Goal: Communication & Community: Connect with others

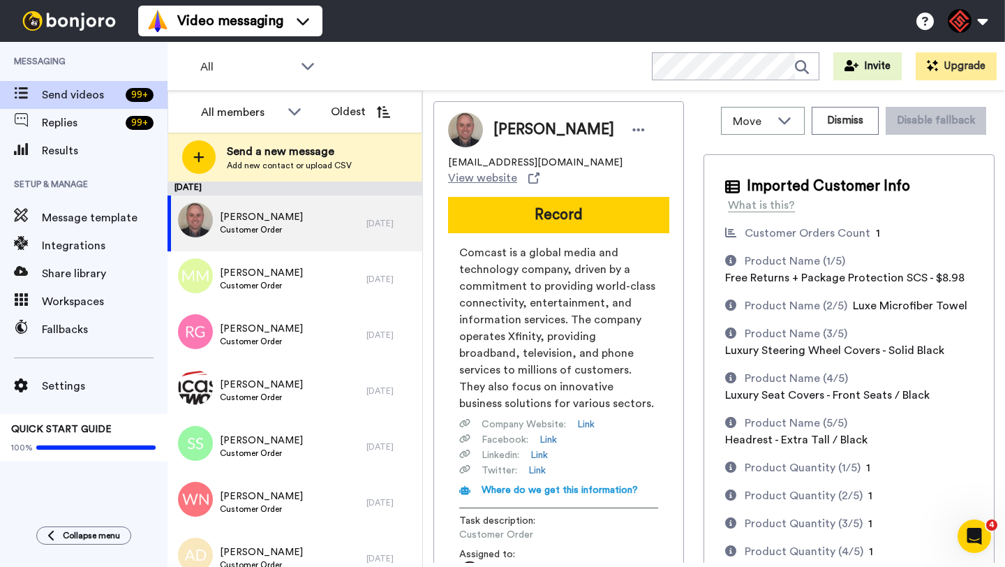
click at [512, 133] on span "Daniel Boyd" at bounding box center [554, 129] width 121 height 21
copy span "Daniel"
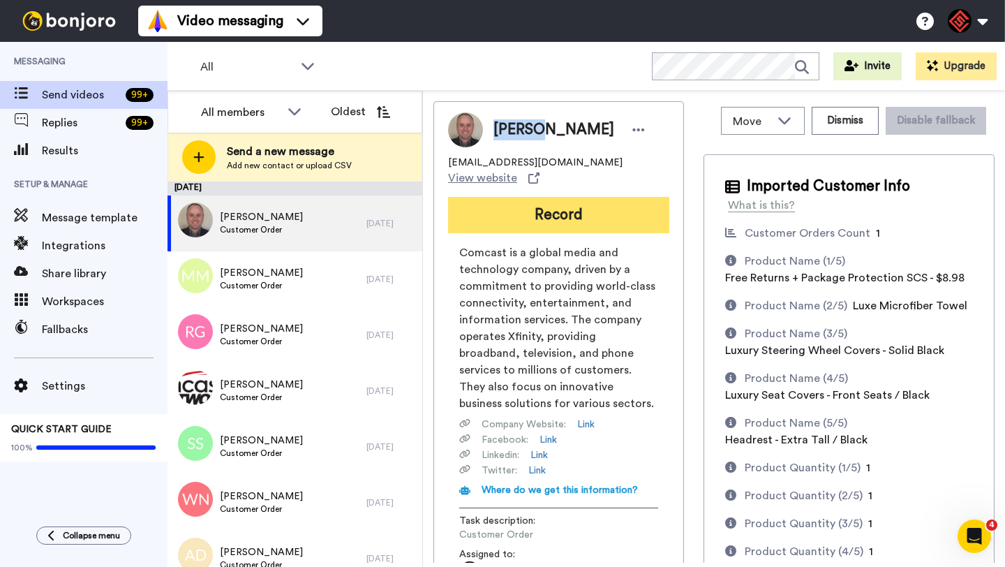
click at [522, 200] on button "Record" at bounding box center [558, 215] width 221 height 36
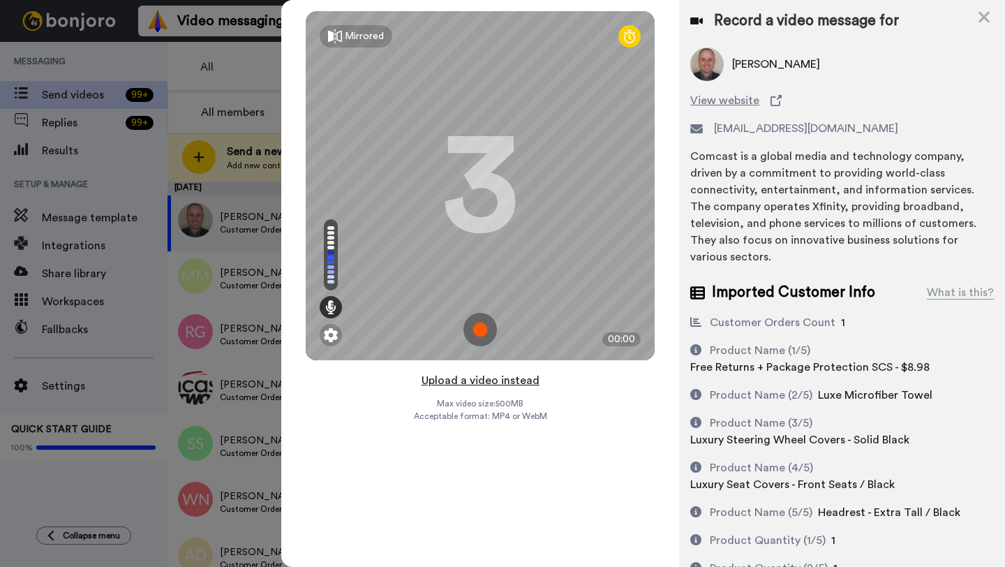
click at [482, 379] on button "Upload a video instead" at bounding box center [481, 380] width 126 height 18
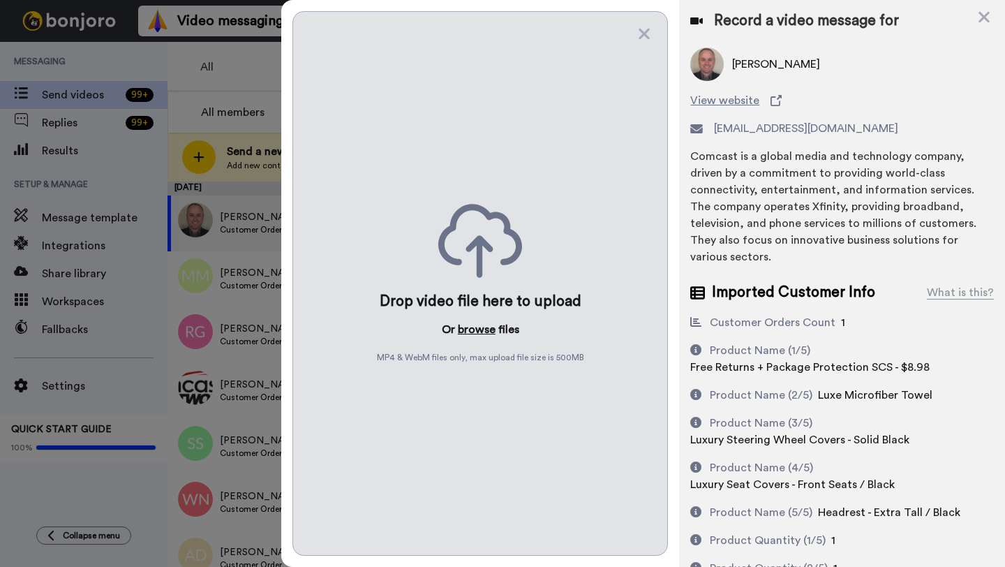
click at [478, 336] on button "browse" at bounding box center [477, 329] width 38 height 17
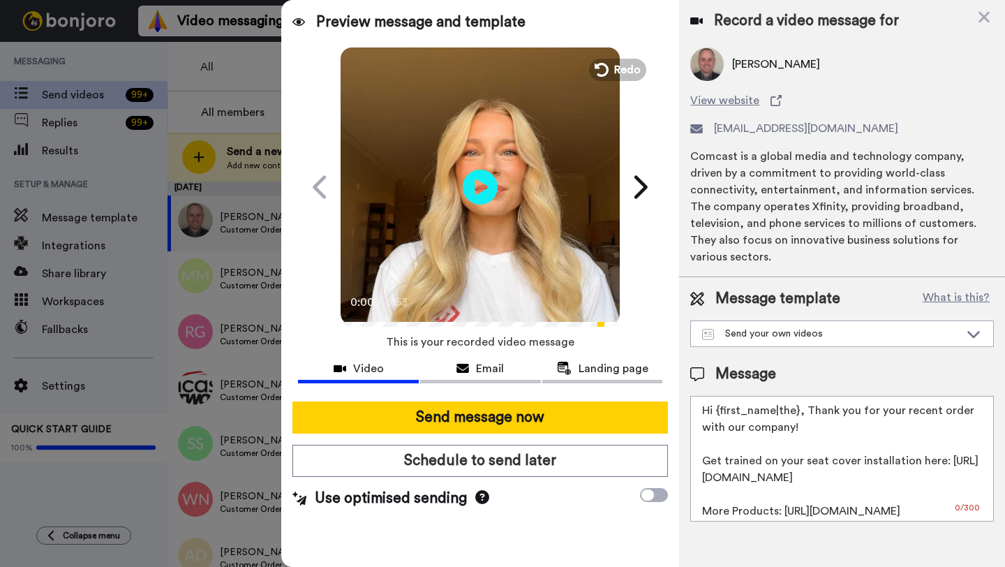
drag, startPoint x: 797, startPoint y: 397, endPoint x: 718, endPoint y: 396, distance: 78.9
click at [718, 396] on textarea "Hi {first_name|the}, Thank you for your recent order with our company! Get trai…" at bounding box center [843, 459] width 304 height 126
paste textarea "Daniel"
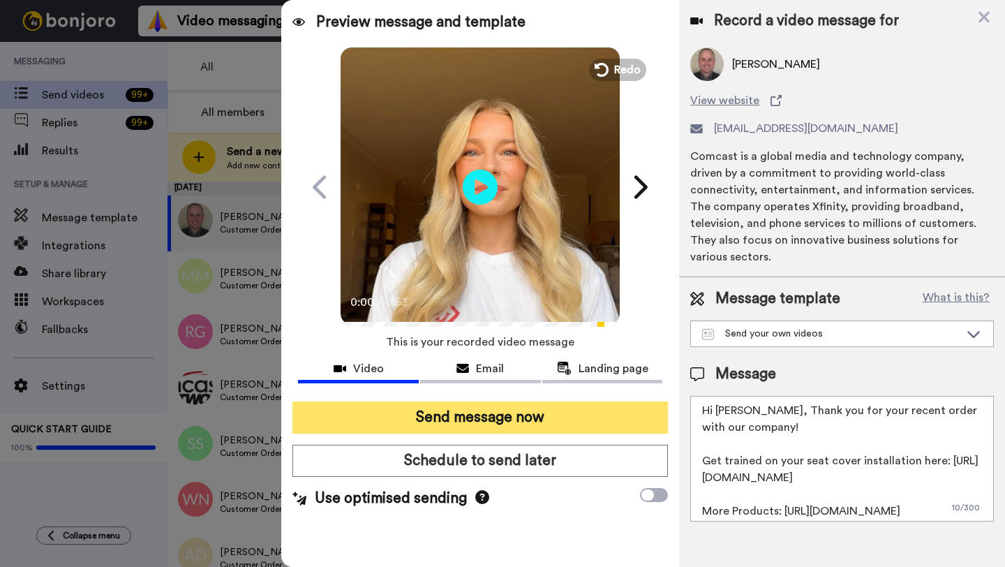
type textarea "Hi Daniel, Thank you for your recent order with our company! Get trained on you…"
click at [543, 416] on button "Send message now" at bounding box center [481, 417] width 376 height 32
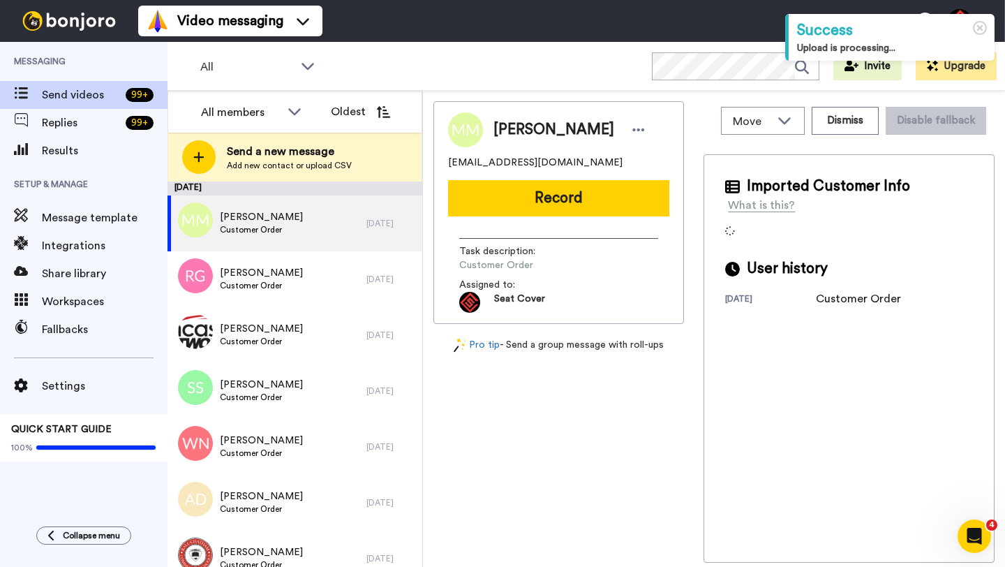
click at [514, 138] on span "[PERSON_NAME]" at bounding box center [554, 129] width 121 height 21
copy span "Matthew"
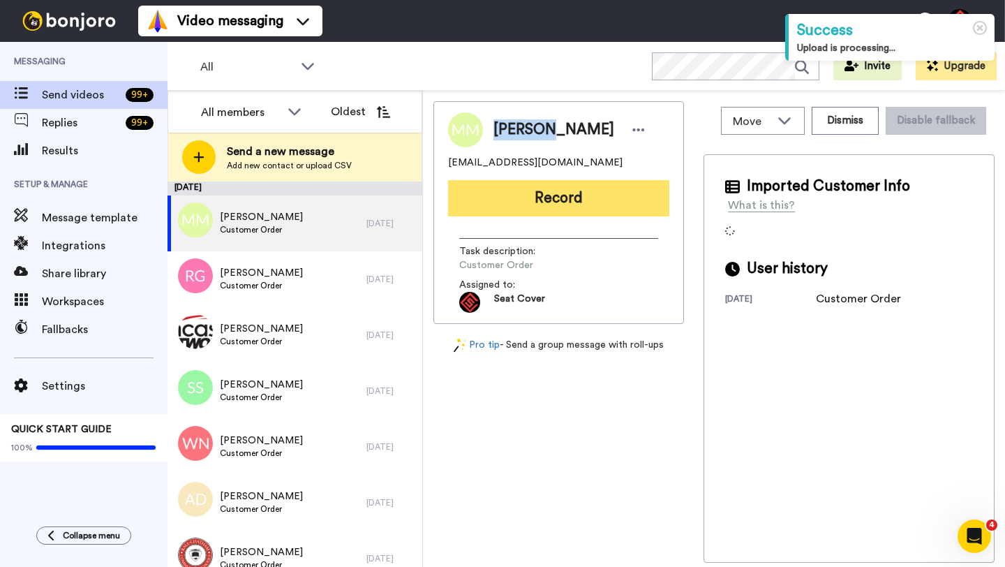
click at [543, 207] on button "Record" at bounding box center [558, 198] width 221 height 36
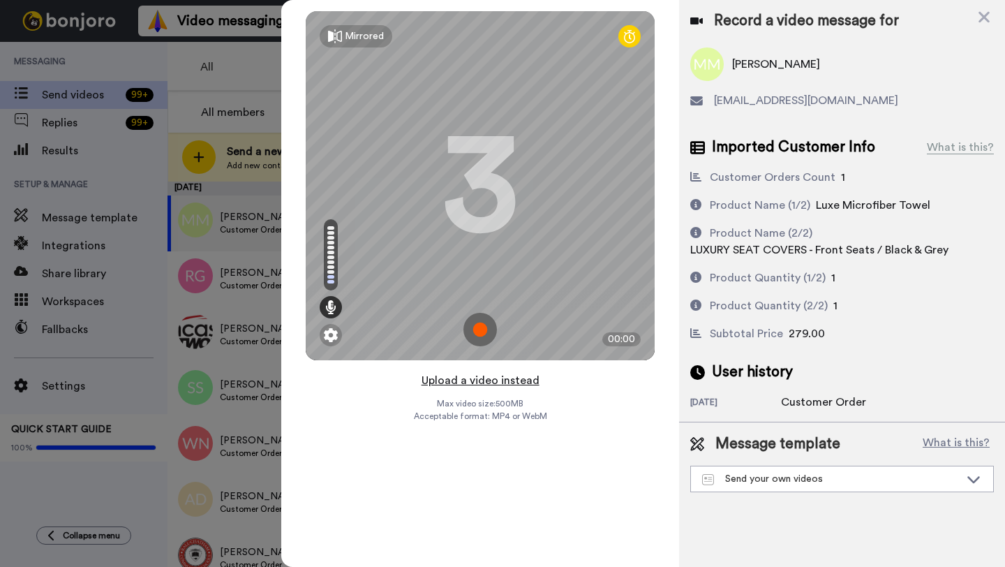
click at [476, 381] on button "Upload a video instead" at bounding box center [481, 380] width 126 height 18
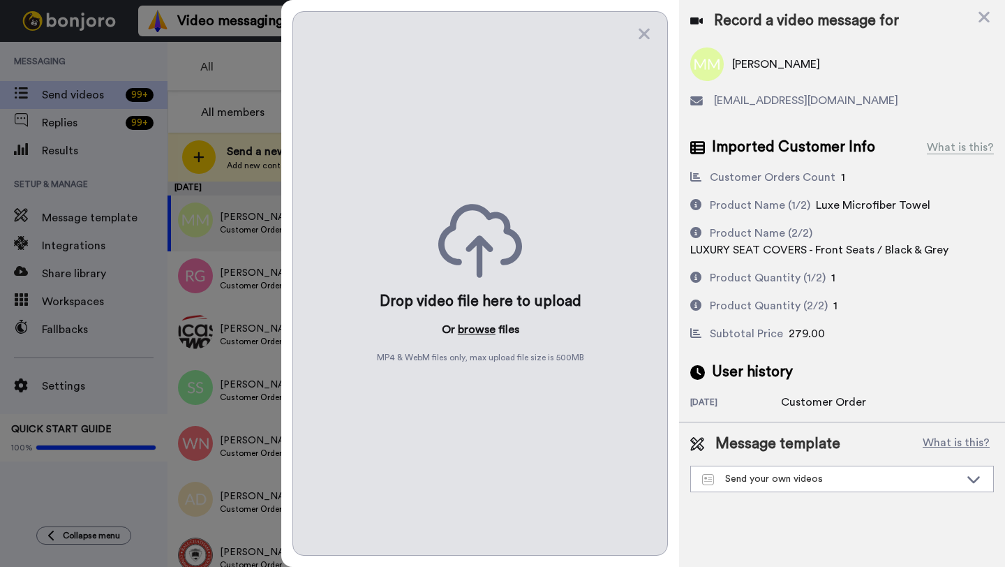
click at [467, 333] on button "browse" at bounding box center [477, 329] width 38 height 17
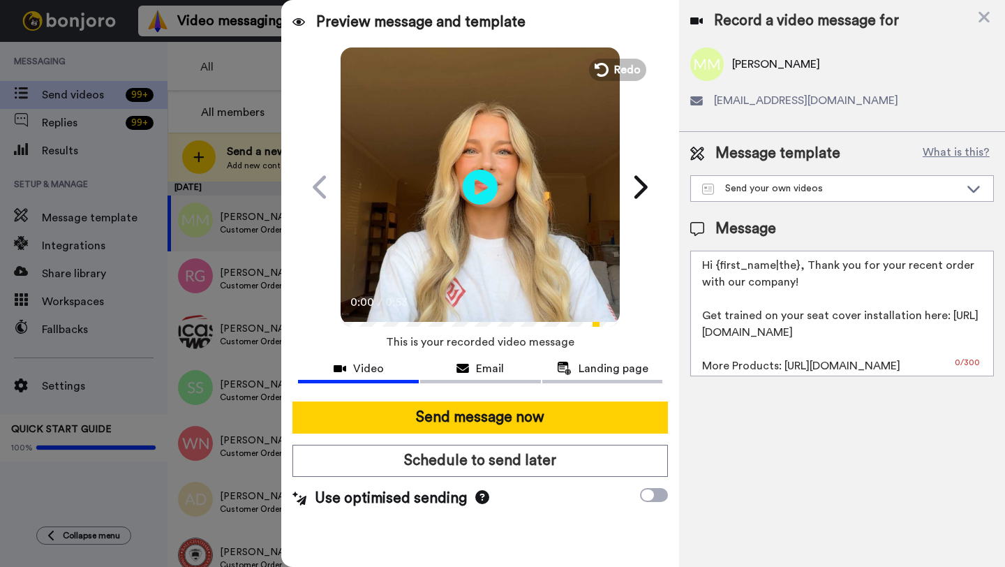
drag, startPoint x: 798, startPoint y: 267, endPoint x: 721, endPoint y: 265, distance: 76.8
click at [721, 265] on textarea "Hi {first_name|the}, Thank you for your recent order with our company! Get trai…" at bounding box center [843, 314] width 304 height 126
paste textarea "Matthew"
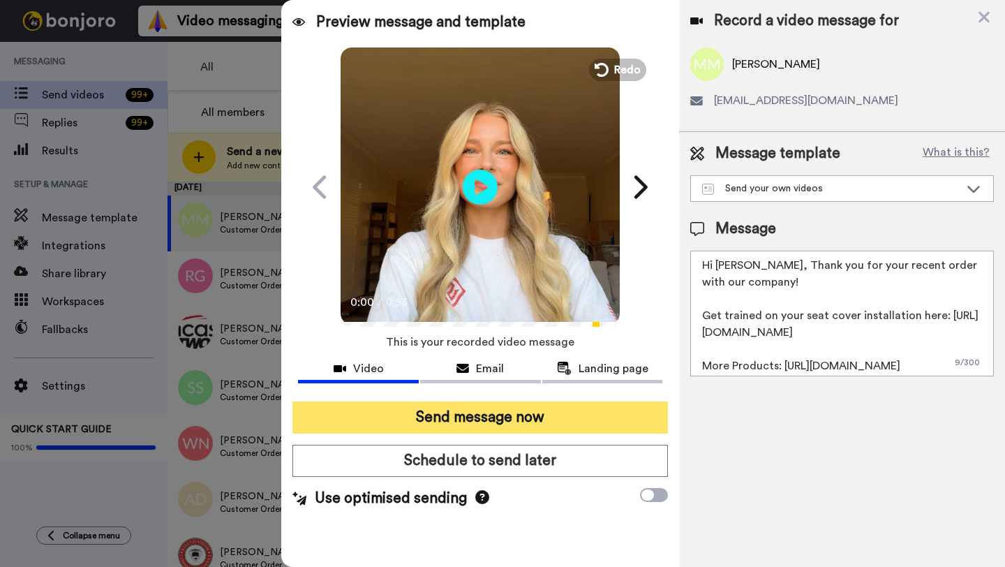
type textarea "Hi Matthew, Thank you for your recent order with our company! Get trained on yo…"
click at [544, 415] on button "Send message now" at bounding box center [481, 417] width 376 height 32
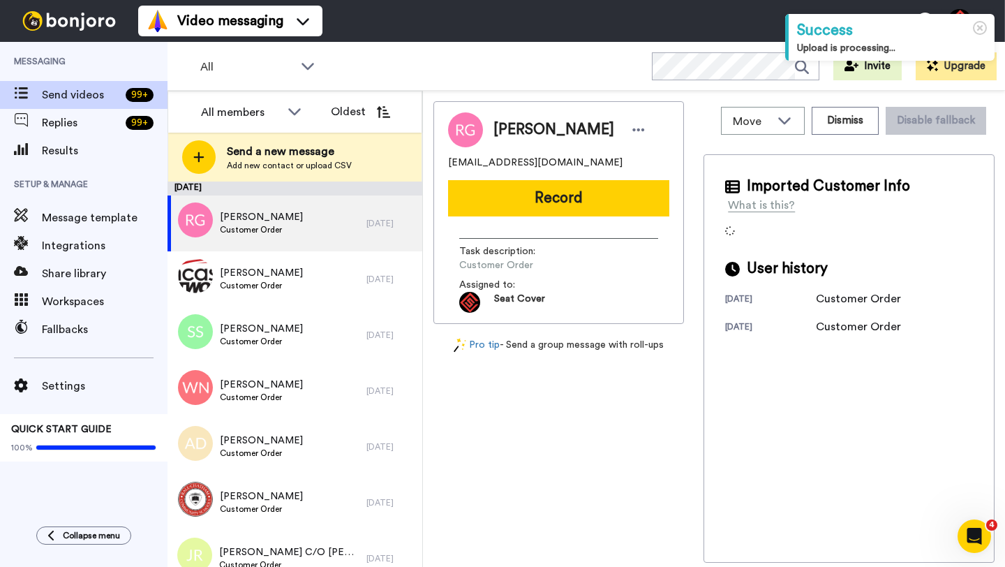
click at [514, 126] on span "[PERSON_NAME]" at bounding box center [554, 129] width 121 height 21
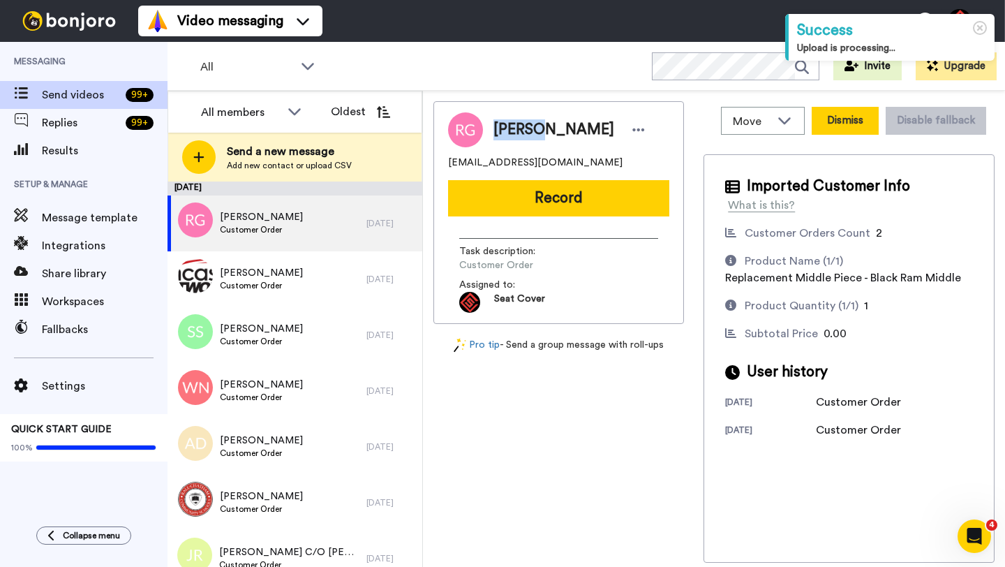
click at [838, 126] on button "Dismiss" at bounding box center [845, 121] width 67 height 28
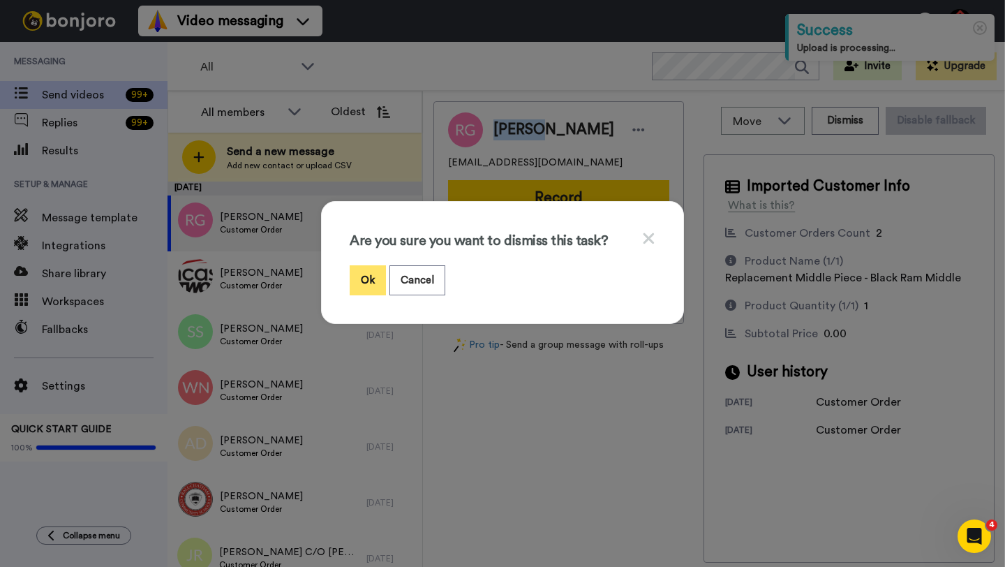
click at [370, 290] on button "Ok" at bounding box center [368, 280] width 36 height 30
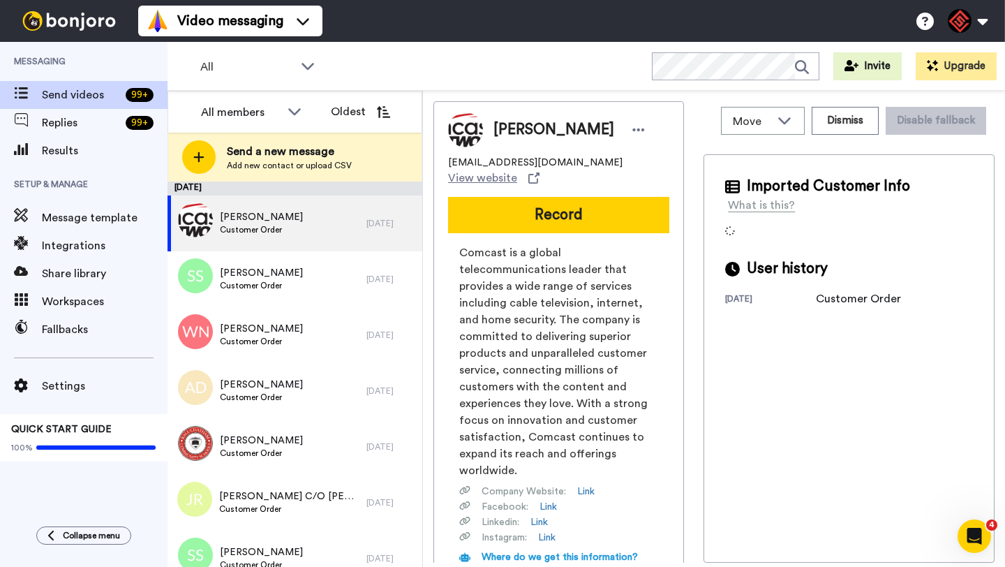
click at [513, 126] on span "[PERSON_NAME]" at bounding box center [554, 129] width 121 height 21
click at [513, 126] on span "Richard Hampson" at bounding box center [554, 129] width 121 height 21
copy span "Richard"
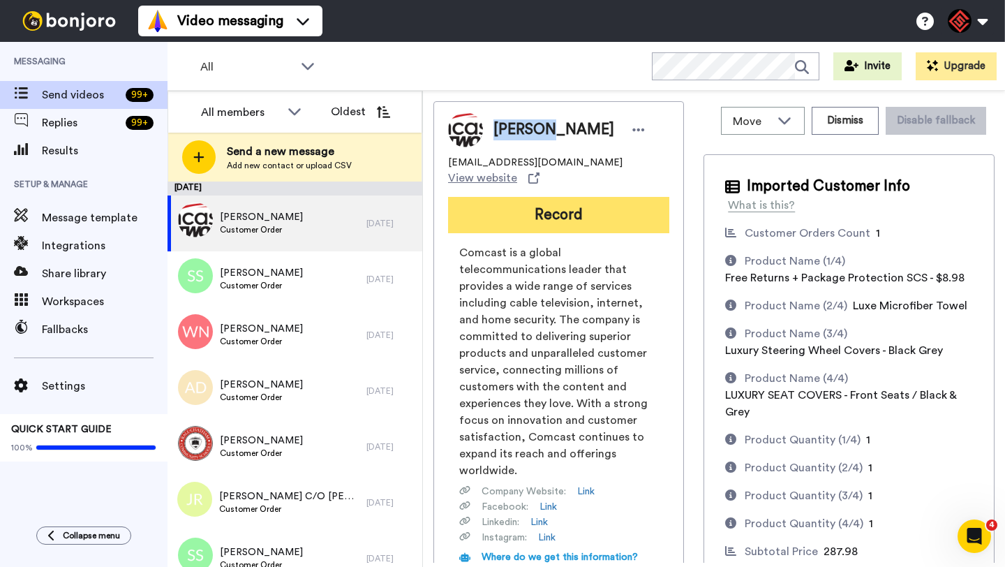
click at [542, 202] on button "Record" at bounding box center [558, 215] width 221 height 36
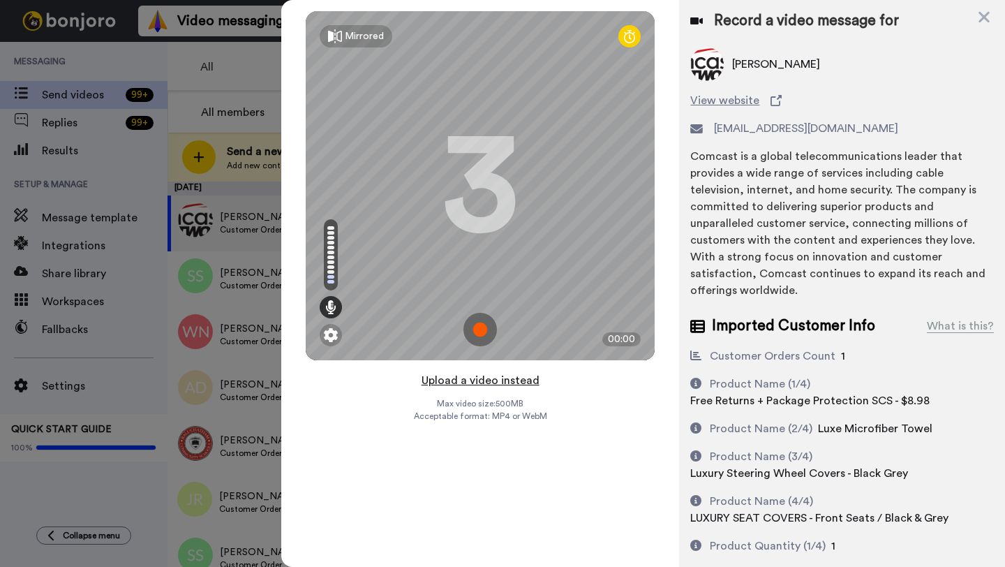
click at [475, 383] on button "Upload a video instead" at bounding box center [481, 380] width 126 height 18
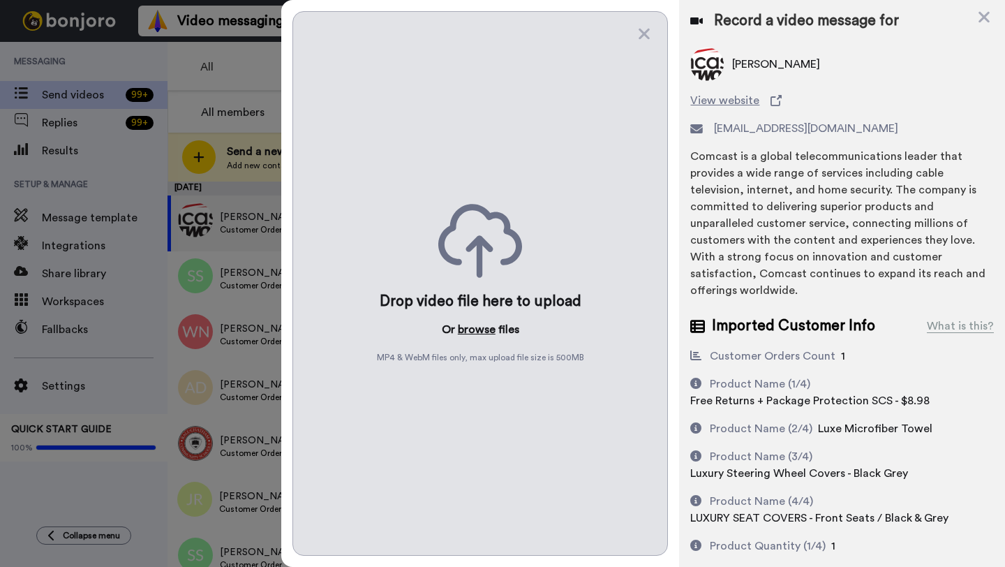
click at [474, 332] on button "browse" at bounding box center [477, 329] width 38 height 17
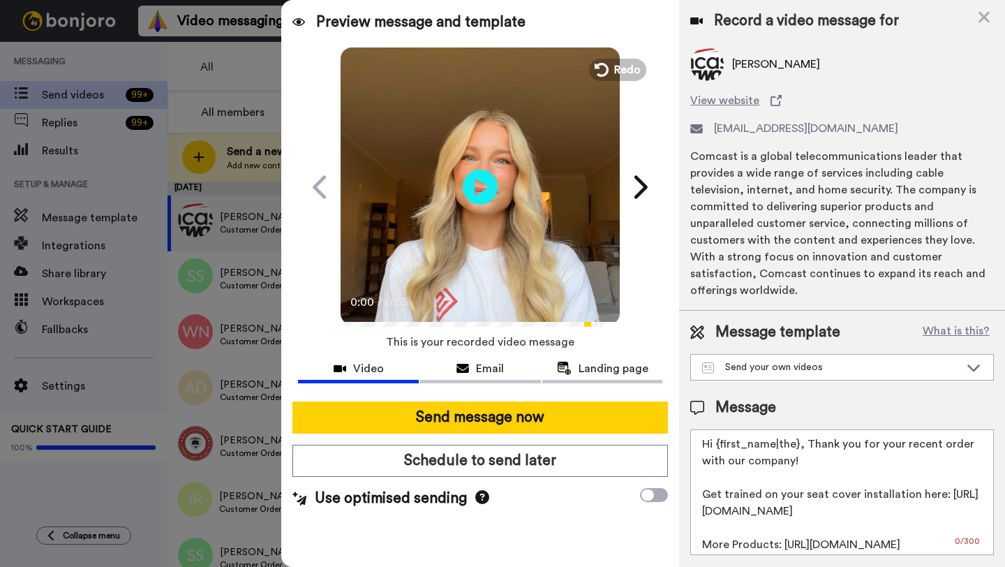
drag, startPoint x: 797, startPoint y: 430, endPoint x: 720, endPoint y: 430, distance: 76.8
click at [720, 430] on textarea "Hi {first_name|the}, Thank you for your recent order with our company! Get trai…" at bounding box center [843, 492] width 304 height 126
paste textarea "Richard"
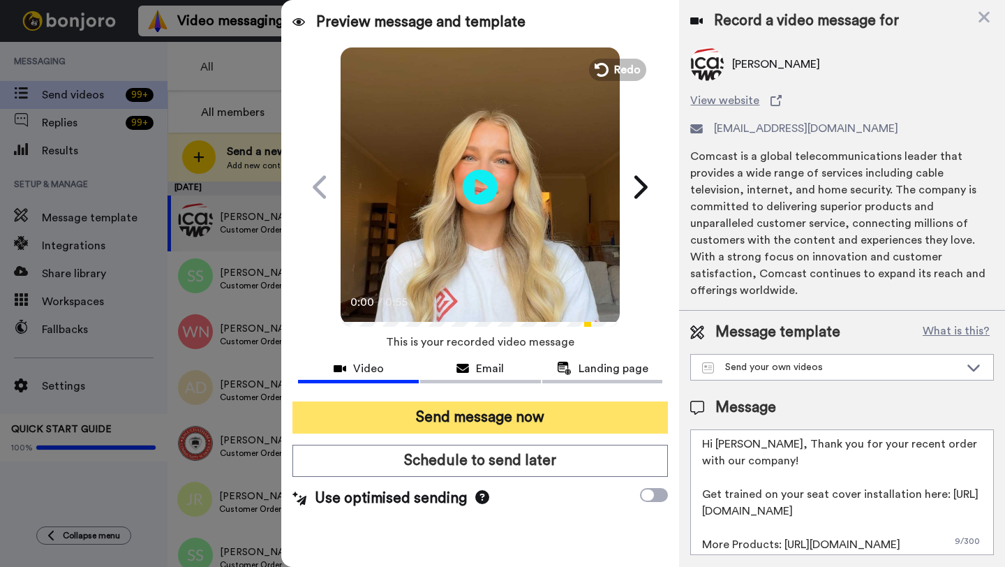
type textarea "Hi Richard, Thank you for your recent order with our company! Get trained on yo…"
click at [518, 418] on button "Send message now" at bounding box center [481, 417] width 376 height 32
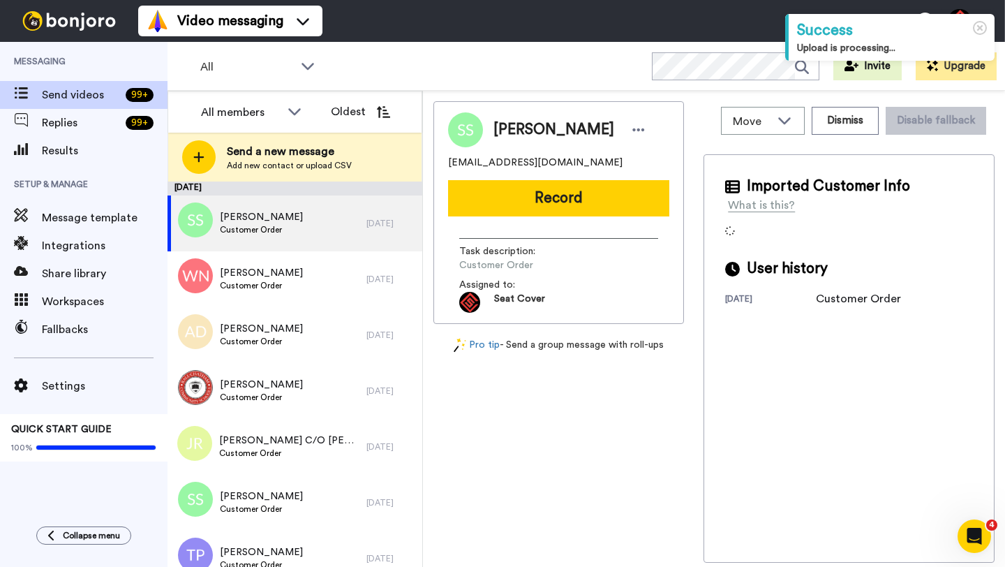
click at [512, 136] on span "[PERSON_NAME]" at bounding box center [554, 129] width 121 height 21
copy span "Stephen"
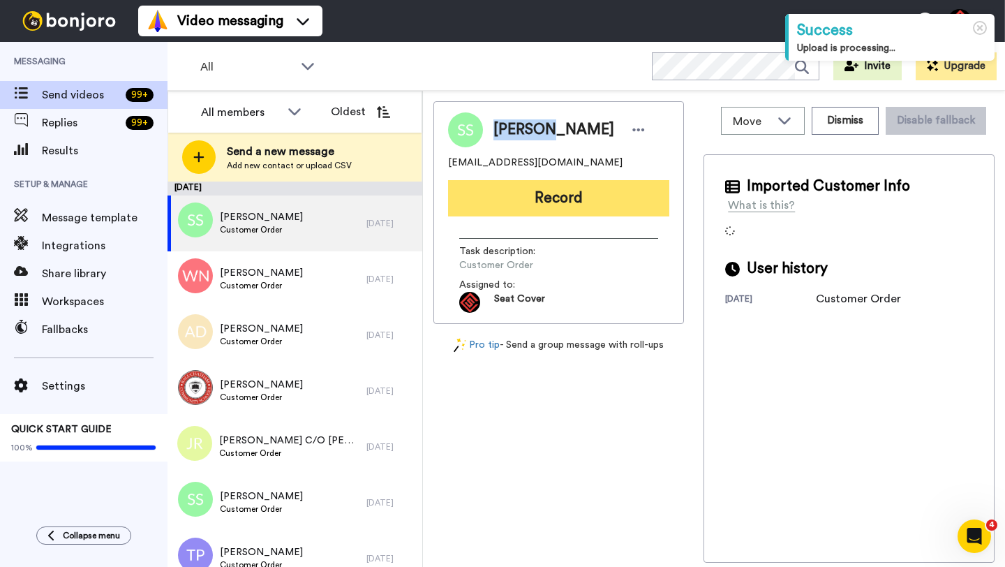
click at [545, 187] on button "Record" at bounding box center [558, 198] width 221 height 36
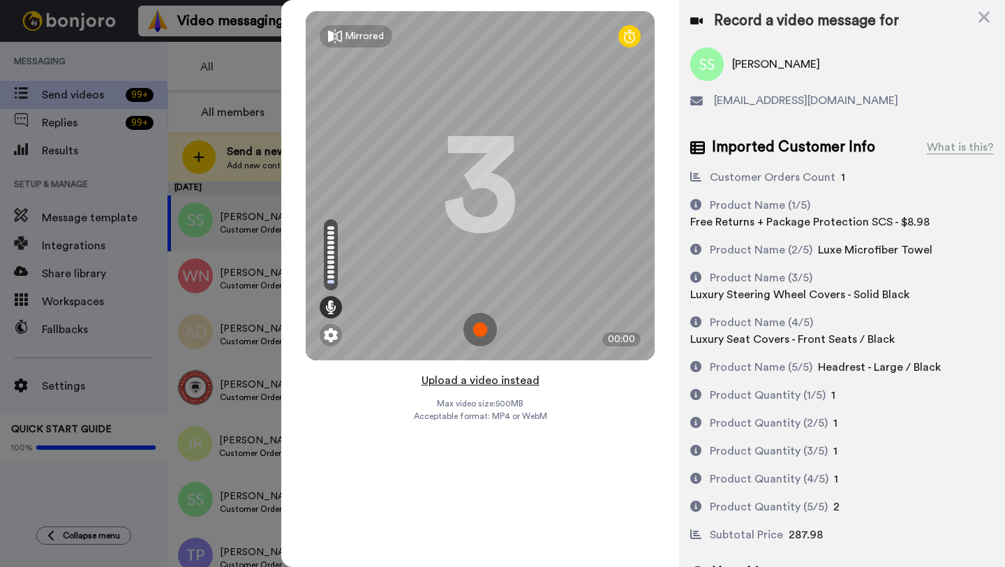
click at [475, 381] on button "Upload a video instead" at bounding box center [481, 380] width 126 height 18
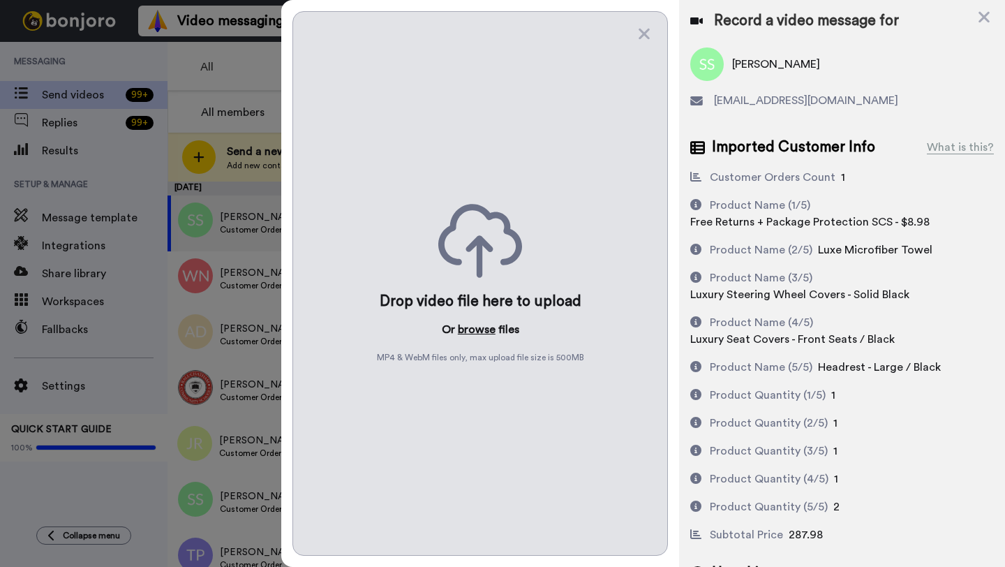
click at [466, 333] on button "browse" at bounding box center [477, 329] width 38 height 17
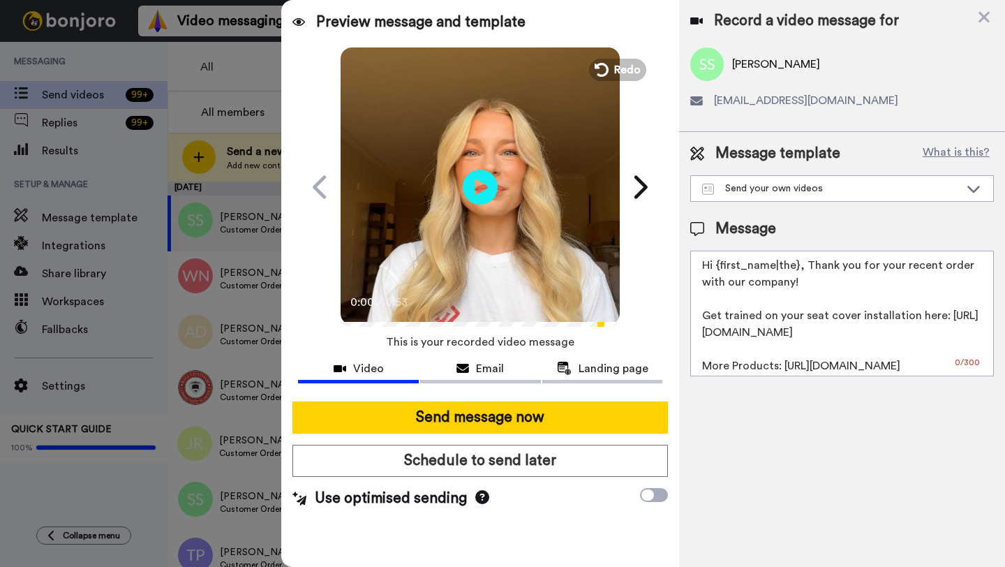
drag, startPoint x: 797, startPoint y: 267, endPoint x: 721, endPoint y: 267, distance: 76.8
click at [721, 267] on textarea "Hi {first_name|the}, Thank you for your recent order with our company! Get trai…" at bounding box center [843, 314] width 304 height 126
paste textarea "Stephen"
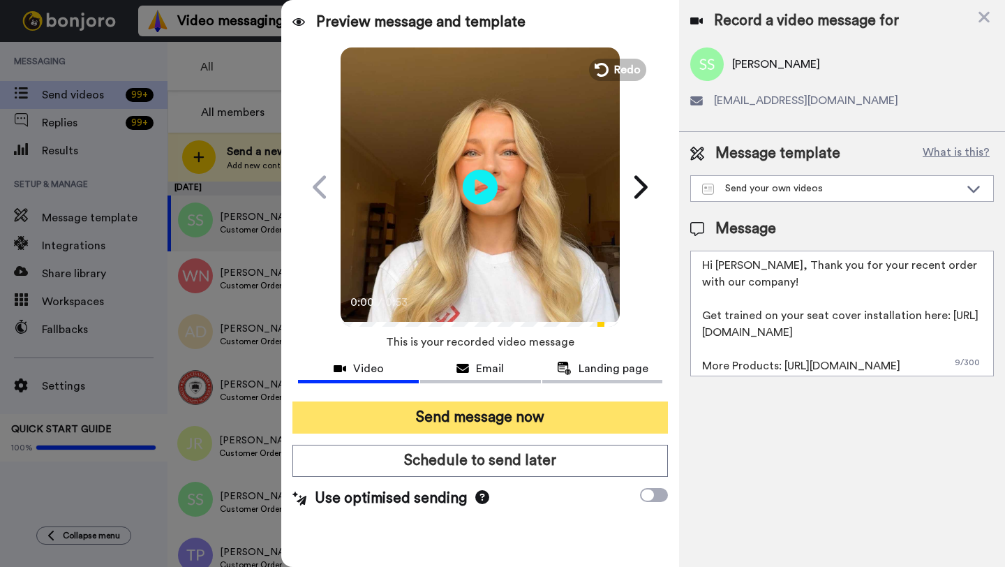
type textarea "Hi Stephen, Thank you for your recent order with our company! Get trained on yo…"
click at [524, 418] on button "Send message now" at bounding box center [481, 417] width 376 height 32
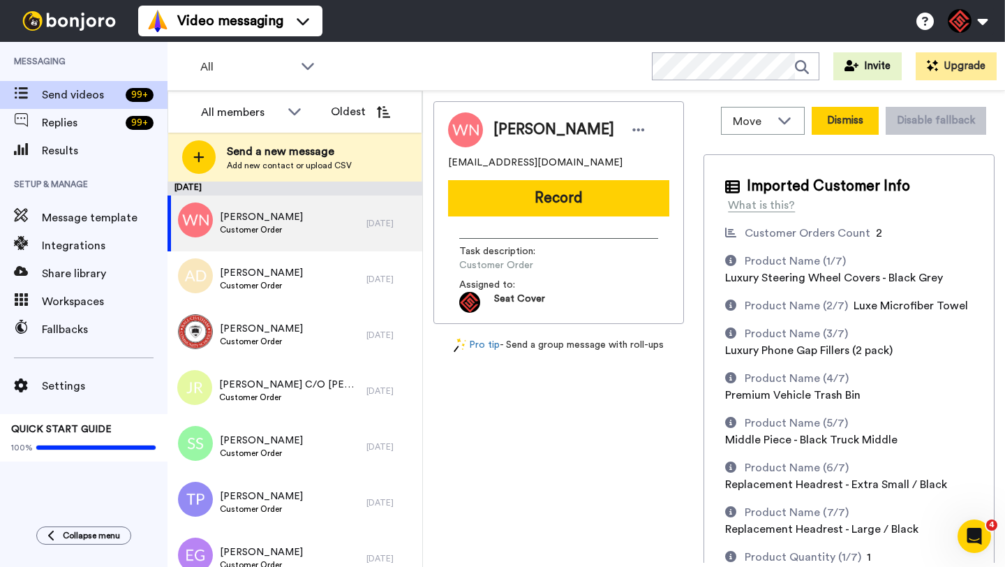
click at [854, 119] on button "Dismiss" at bounding box center [845, 121] width 67 height 28
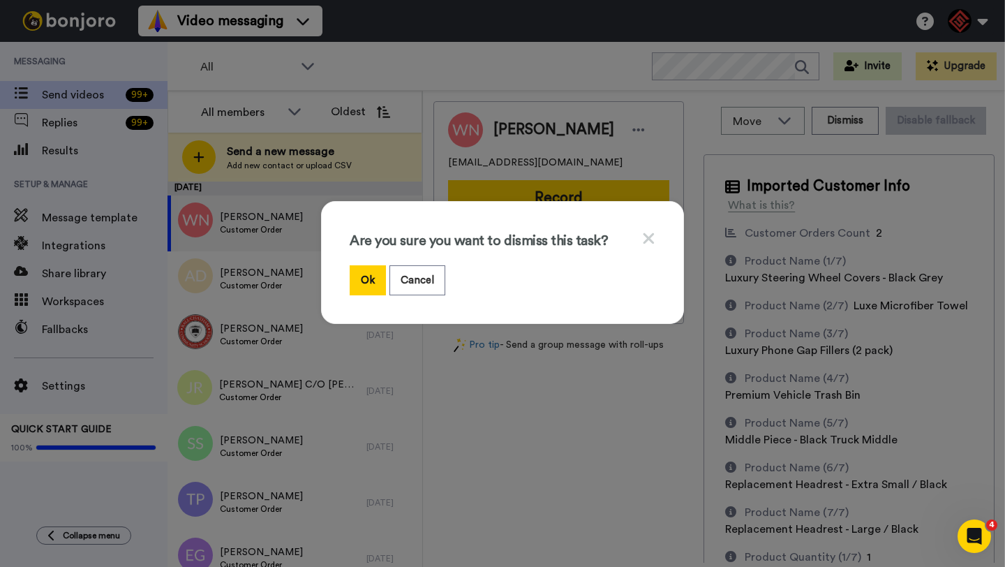
click at [367, 295] on div "Are you sure you want to dismiss this task? Ok Cancel" at bounding box center [502, 262] width 363 height 123
click at [374, 284] on button "Ok" at bounding box center [368, 280] width 36 height 30
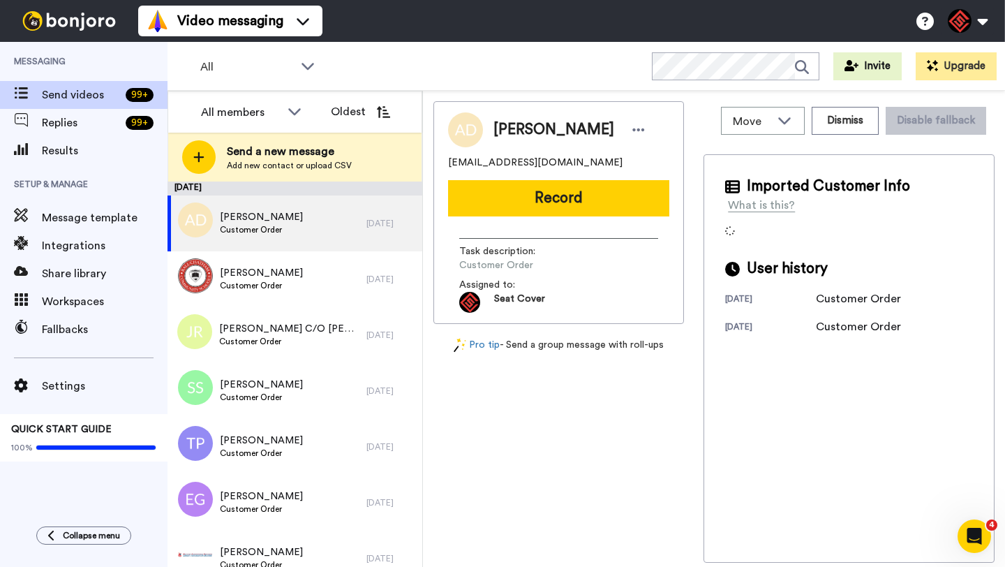
click at [515, 120] on span "[PERSON_NAME]" at bounding box center [554, 129] width 121 height 21
click at [853, 120] on button "Dismiss" at bounding box center [845, 121] width 67 height 28
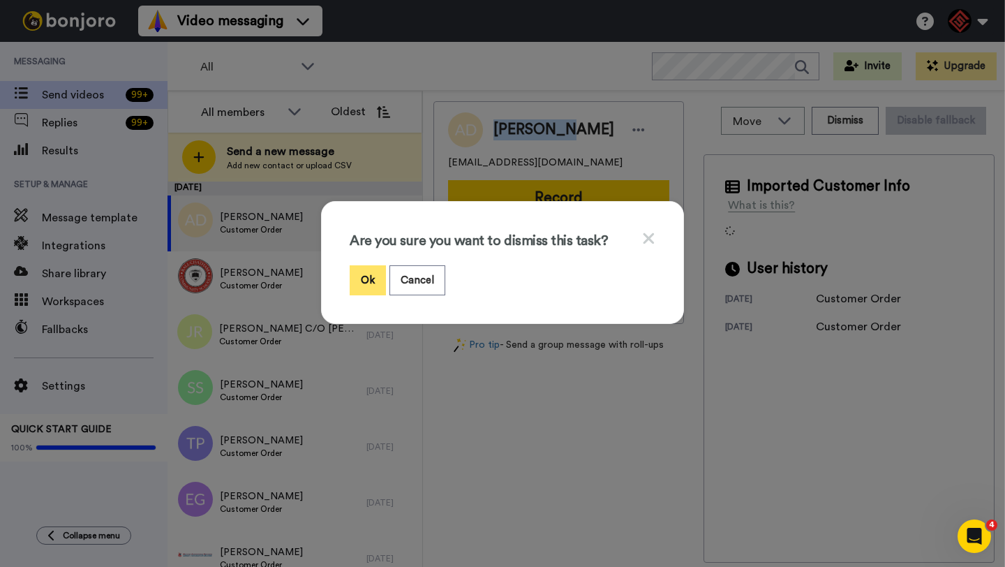
click at [367, 276] on button "Ok" at bounding box center [368, 280] width 36 height 30
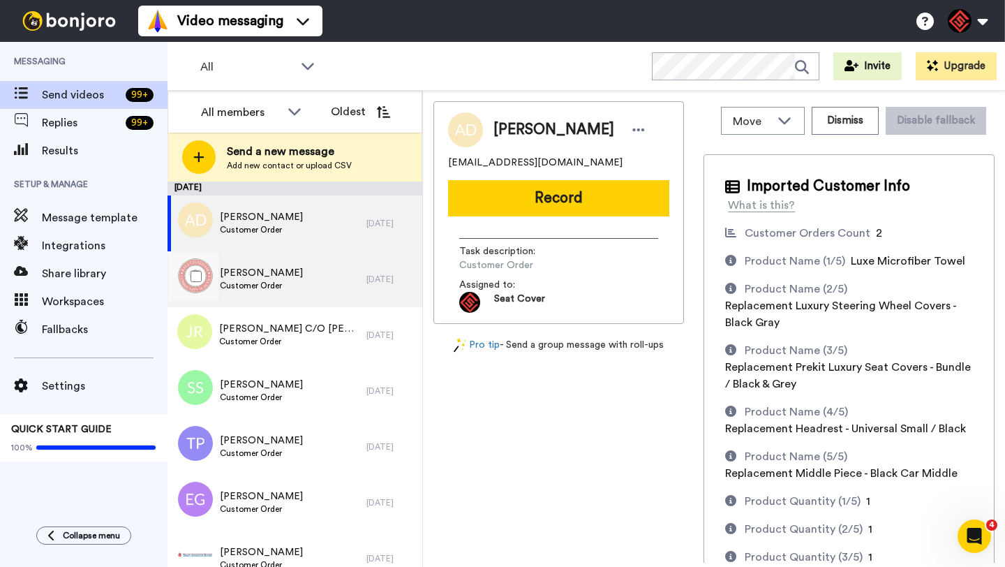
click at [353, 263] on div "Todd Blakeman Customer Order" at bounding box center [267, 279] width 199 height 56
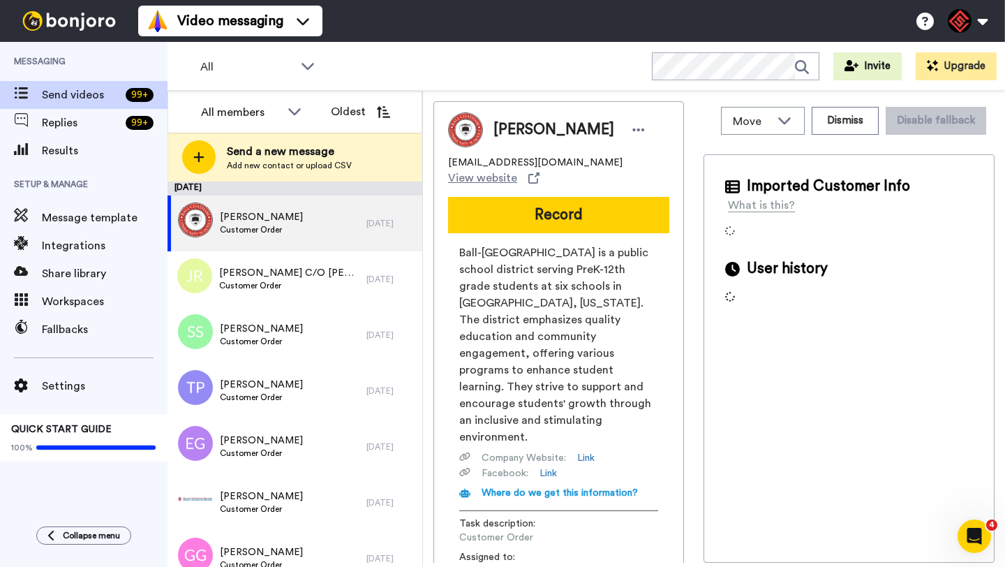
click at [506, 131] on span "Todd Blakeman" at bounding box center [554, 129] width 121 height 21
copy span "Todd"
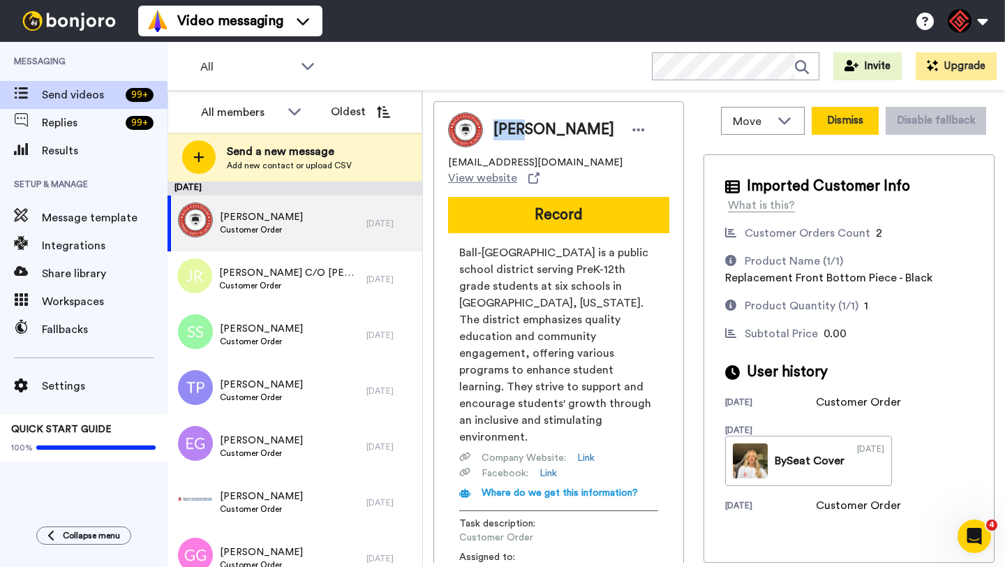
click at [841, 120] on button "Dismiss" at bounding box center [845, 121] width 67 height 28
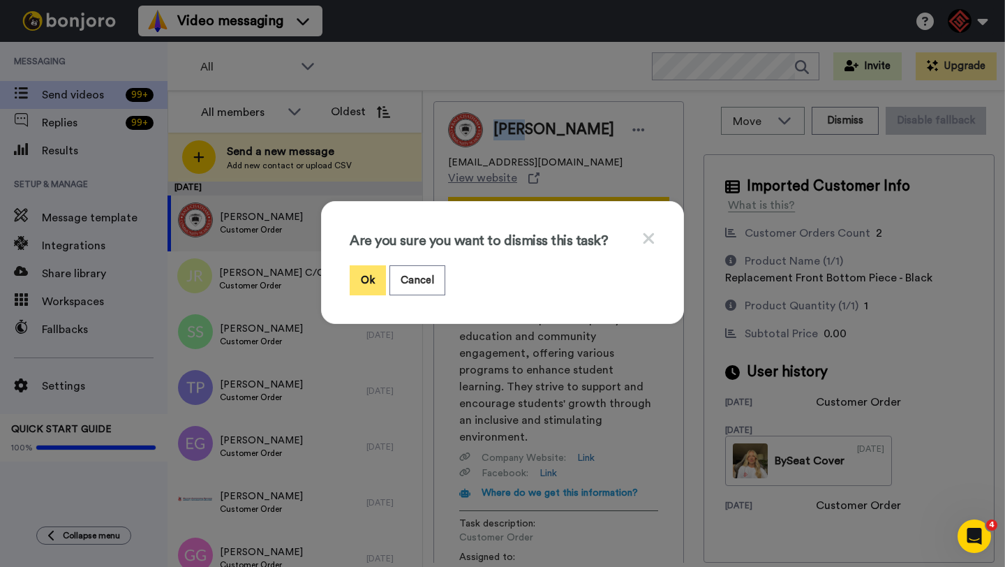
click at [367, 278] on button "Ok" at bounding box center [368, 280] width 36 height 30
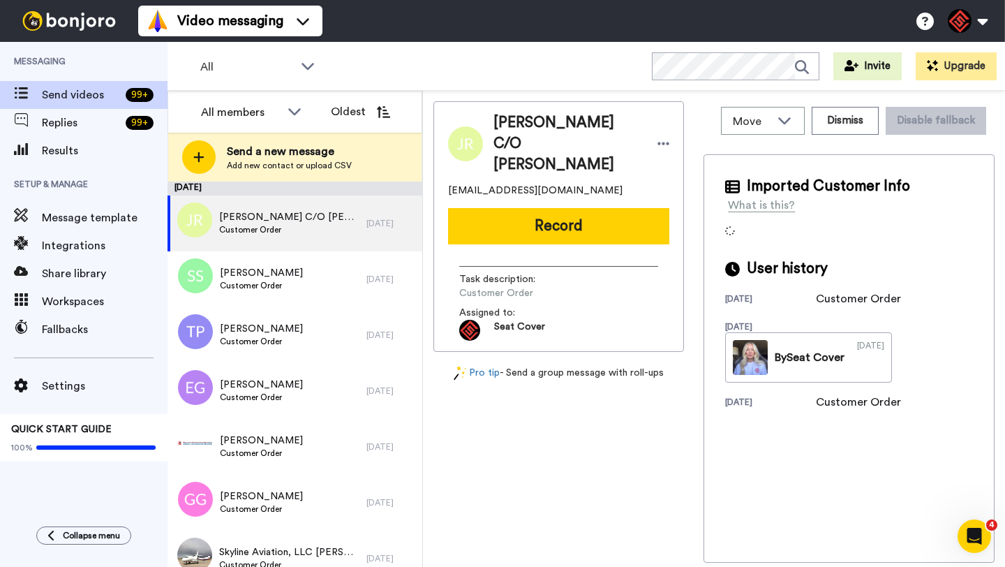
click at [512, 124] on span "Janice Richmand C/O Donnie Wipf" at bounding box center [569, 143] width 150 height 63
click at [840, 131] on button "Dismiss" at bounding box center [845, 121] width 67 height 28
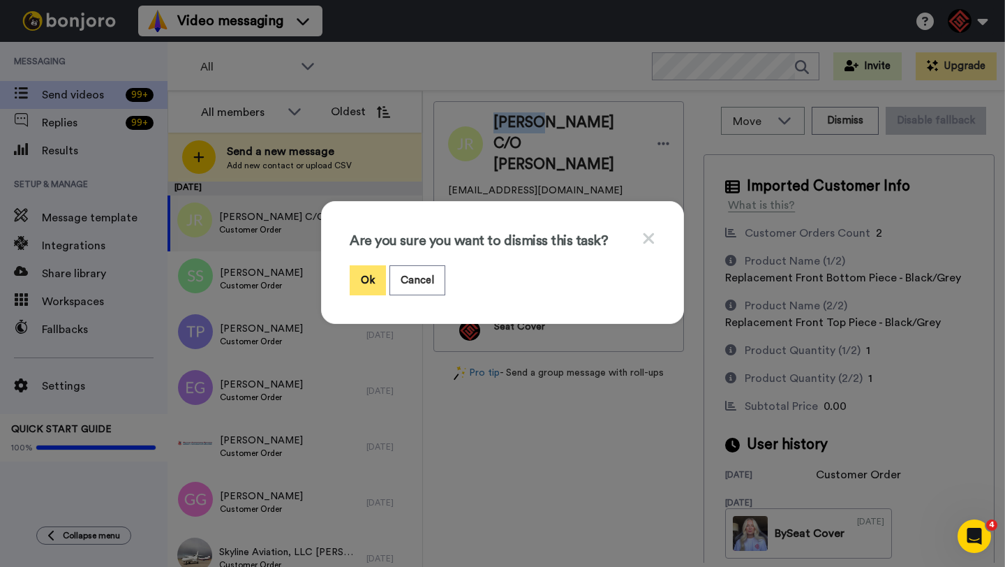
click at [368, 284] on button "Ok" at bounding box center [368, 280] width 36 height 30
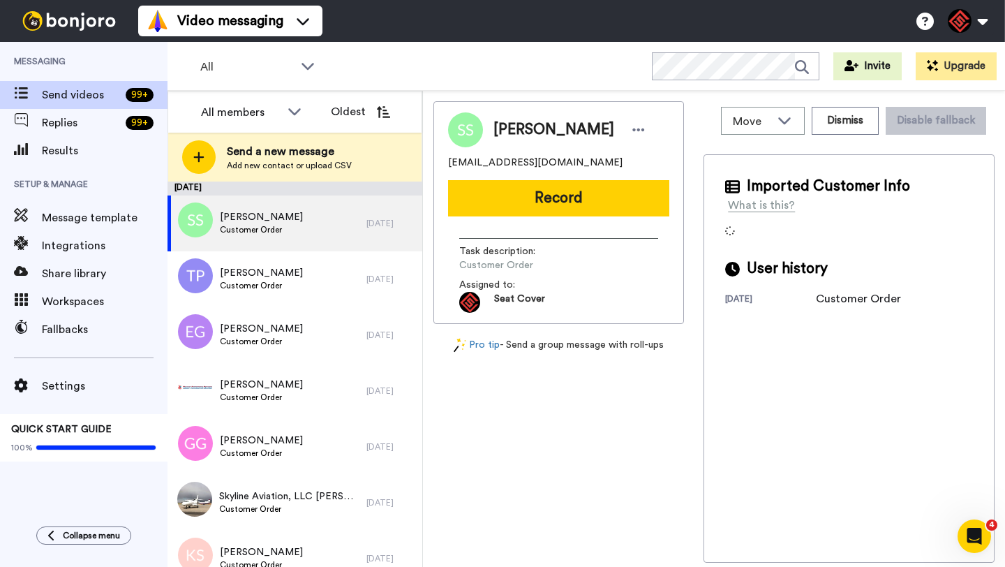
click at [499, 128] on span "Scott Straub" at bounding box center [554, 129] width 121 height 21
copy span "Scott"
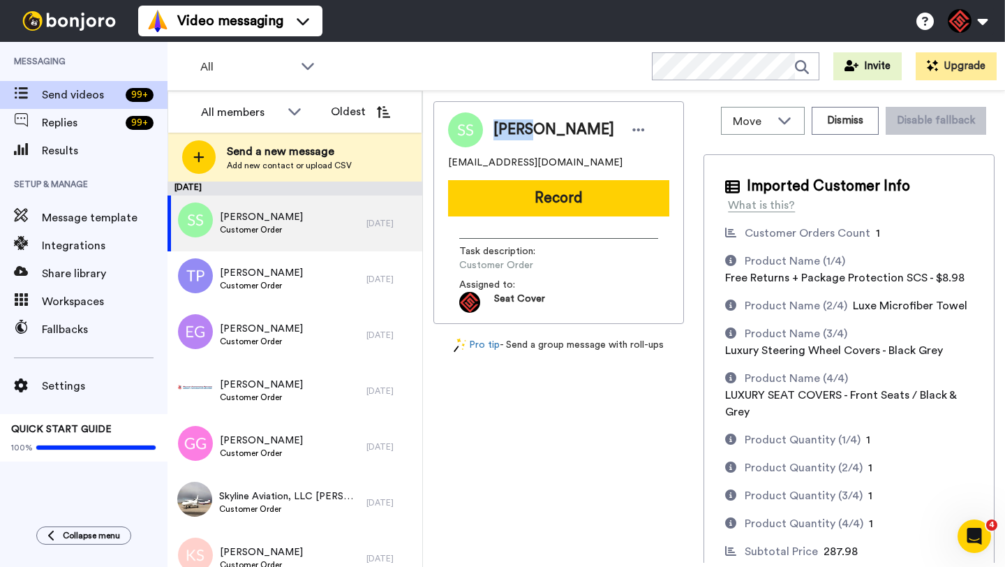
click at [559, 197] on button "Record" at bounding box center [558, 198] width 221 height 36
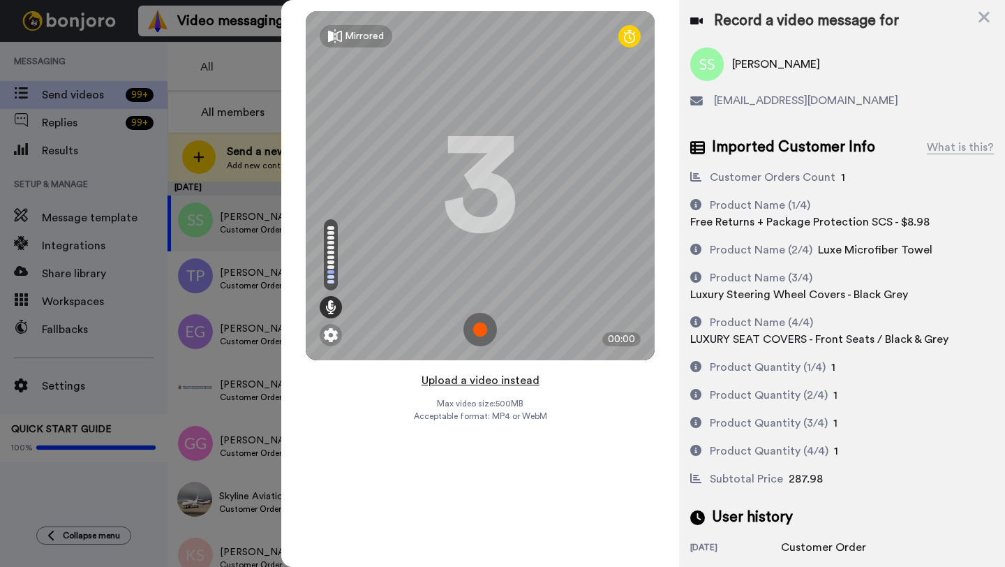
click at [488, 385] on button "Upload a video instead" at bounding box center [481, 380] width 126 height 18
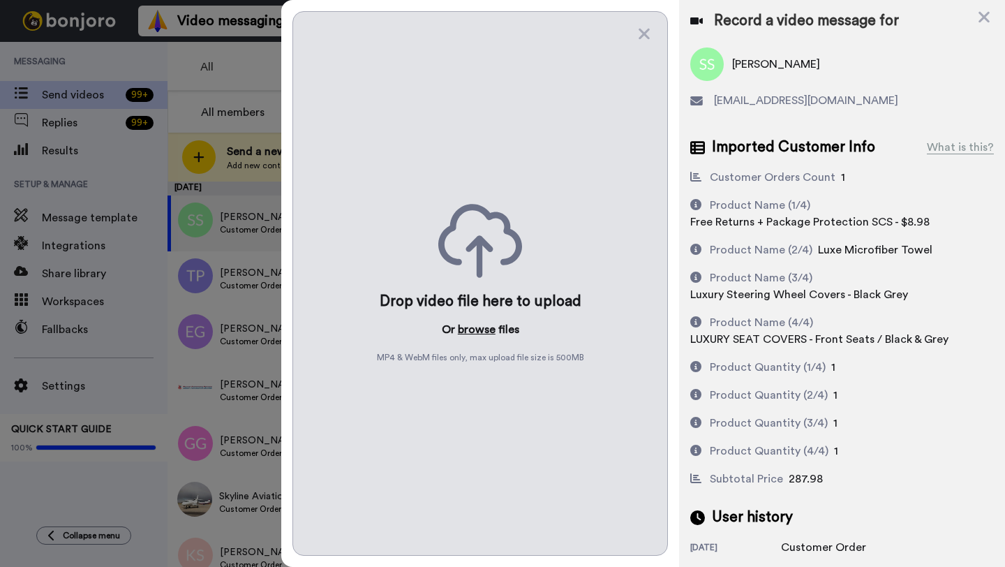
click at [469, 334] on button "browse" at bounding box center [477, 329] width 38 height 17
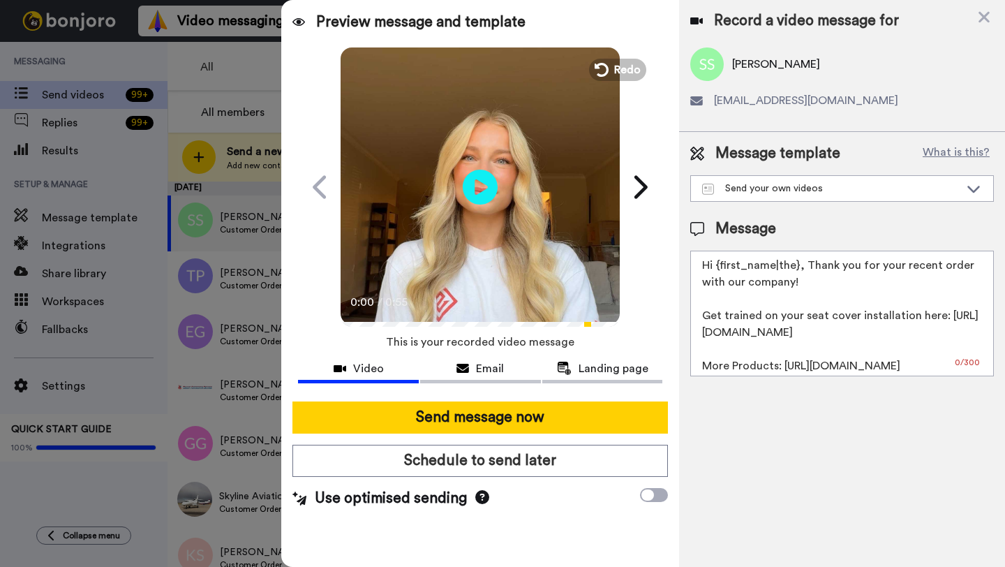
drag, startPoint x: 797, startPoint y: 267, endPoint x: 714, endPoint y: 267, distance: 83.1
click at [714, 267] on textarea "Hi {first_name|the}, Thank you for your recent order with our company! Get trai…" at bounding box center [843, 314] width 304 height 126
paste textarea "Scott"
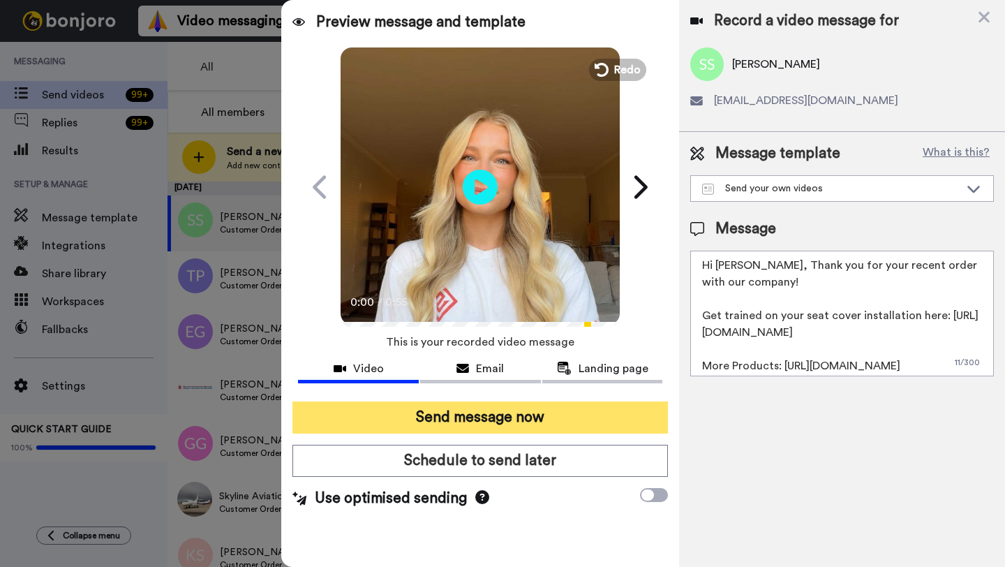
type textarea "Hi Scott, Thank you for your recent order with our company! Get trained on your…"
click at [496, 424] on button "Send message now" at bounding box center [481, 417] width 376 height 32
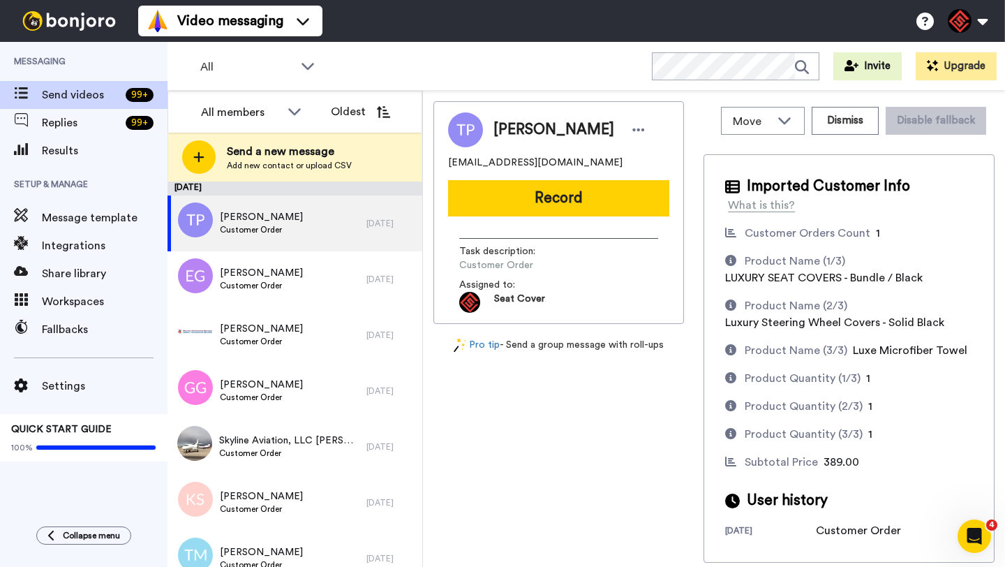
click at [512, 128] on span "[PERSON_NAME]" at bounding box center [554, 129] width 121 height 21
copy span "[PERSON_NAME]"
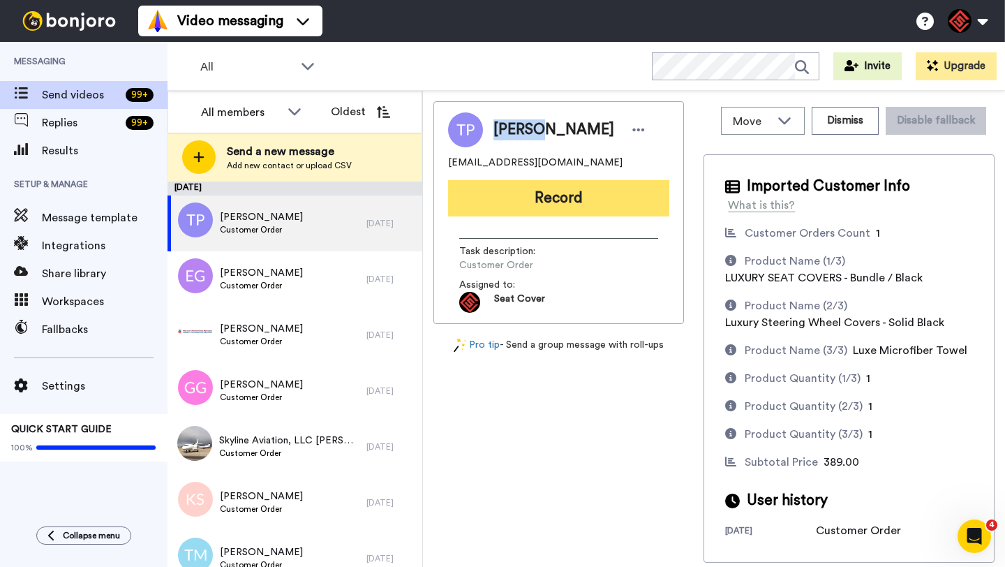
click at [556, 214] on button "Record" at bounding box center [558, 198] width 221 height 36
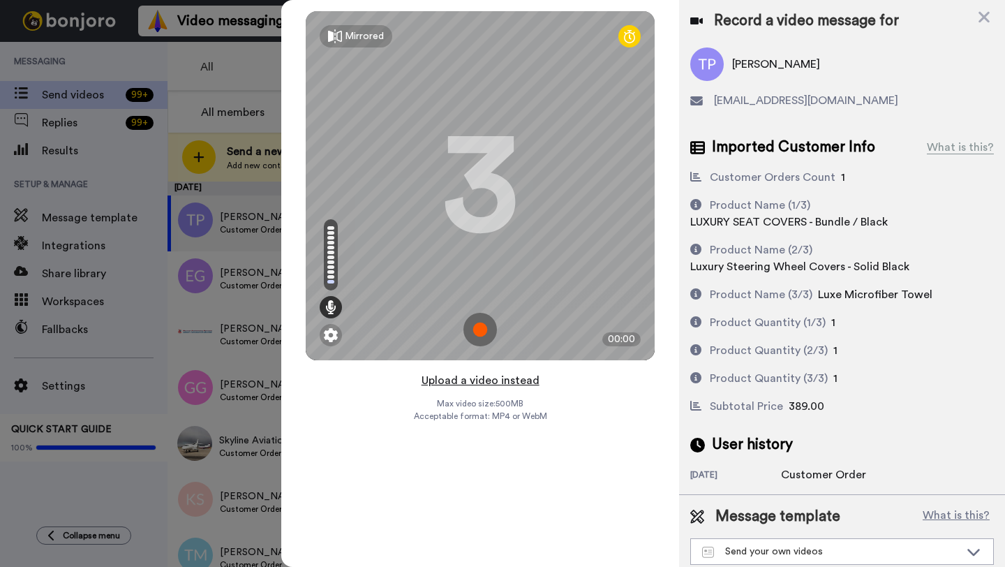
click at [470, 384] on button "Upload a video instead" at bounding box center [481, 380] width 126 height 18
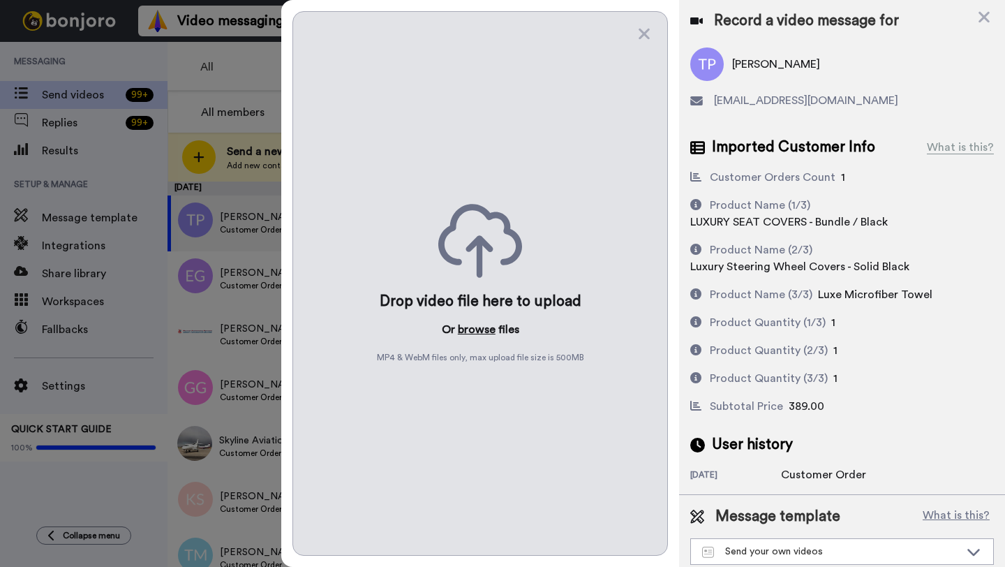
click at [470, 333] on button "browse" at bounding box center [477, 329] width 38 height 17
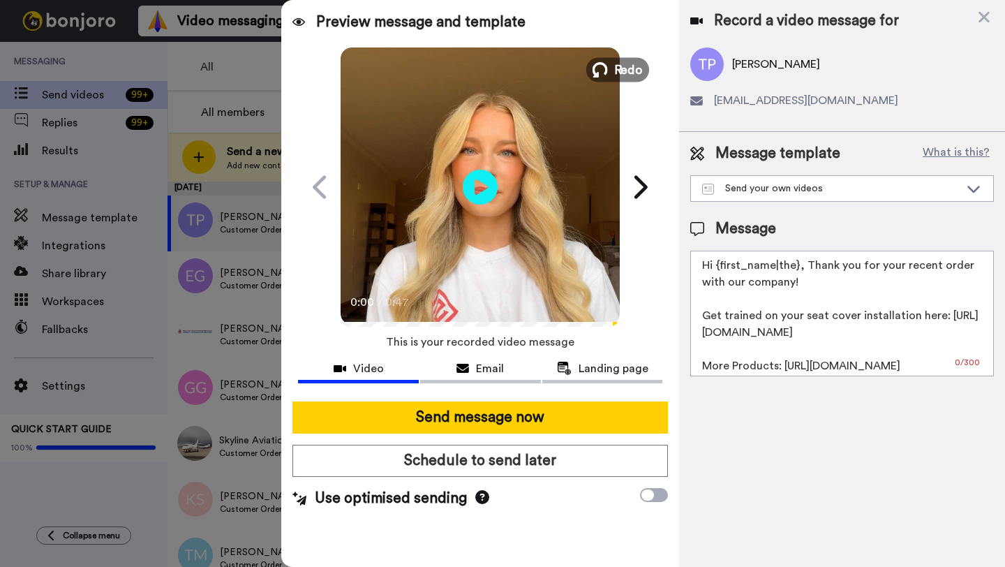
click at [623, 71] on span "Redo" at bounding box center [628, 69] width 29 height 18
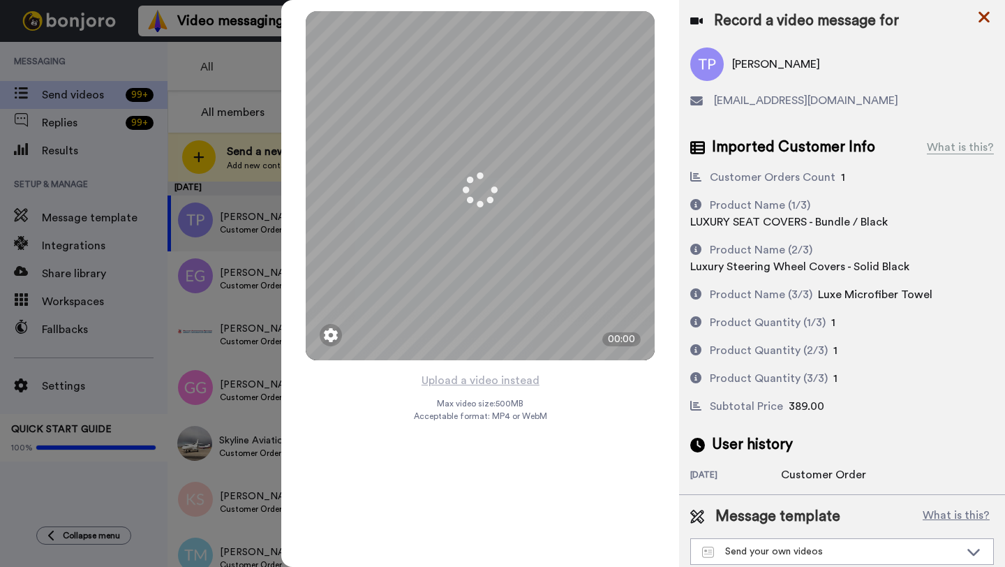
click at [984, 20] on icon at bounding box center [984, 16] width 14 height 17
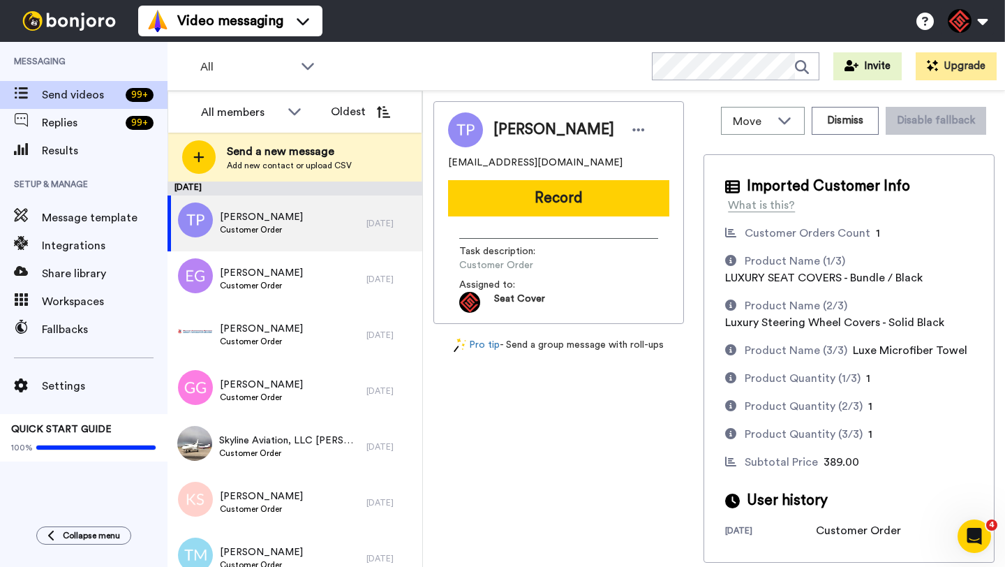
click at [525, 135] on span "[PERSON_NAME]" at bounding box center [554, 129] width 121 height 21
copy span "[PERSON_NAME]"
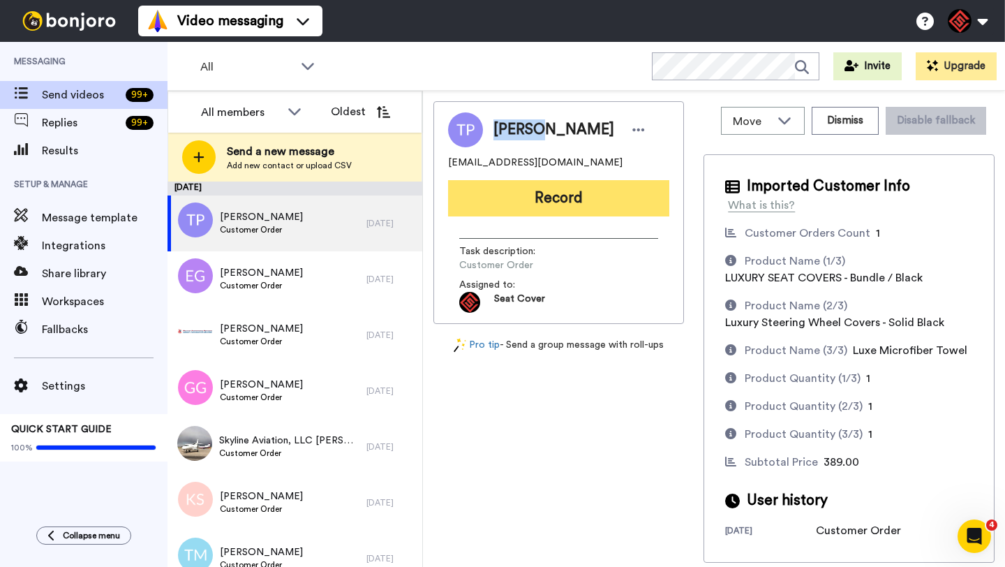
click at [568, 199] on button "Record" at bounding box center [558, 198] width 221 height 36
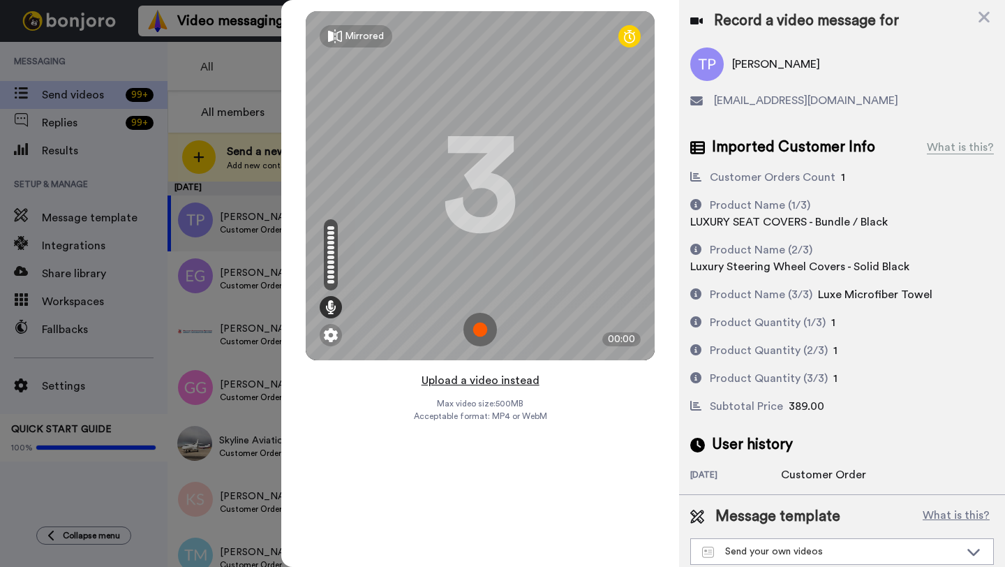
click at [477, 384] on button "Upload a video instead" at bounding box center [481, 380] width 126 height 18
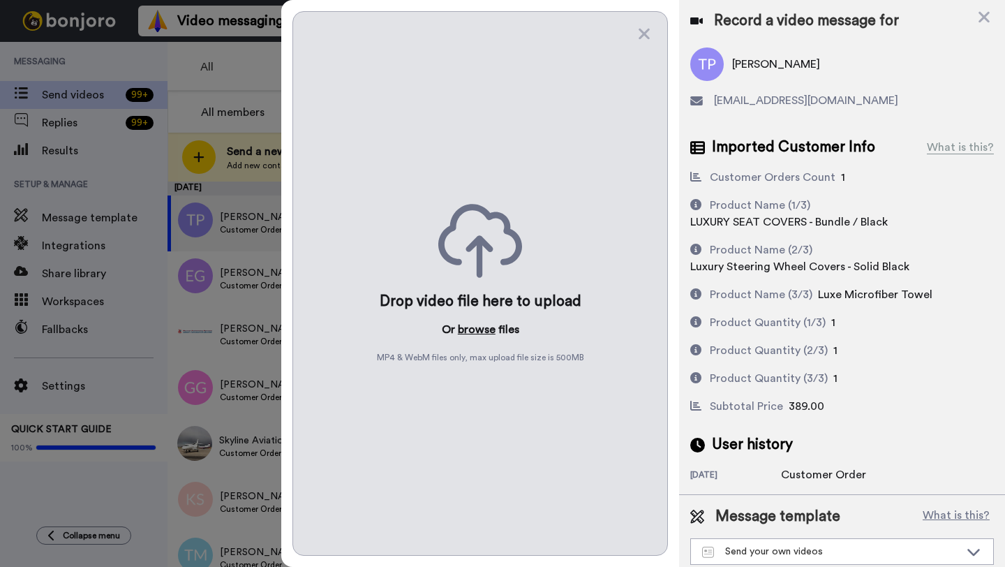
click at [473, 327] on button "browse" at bounding box center [477, 329] width 38 height 17
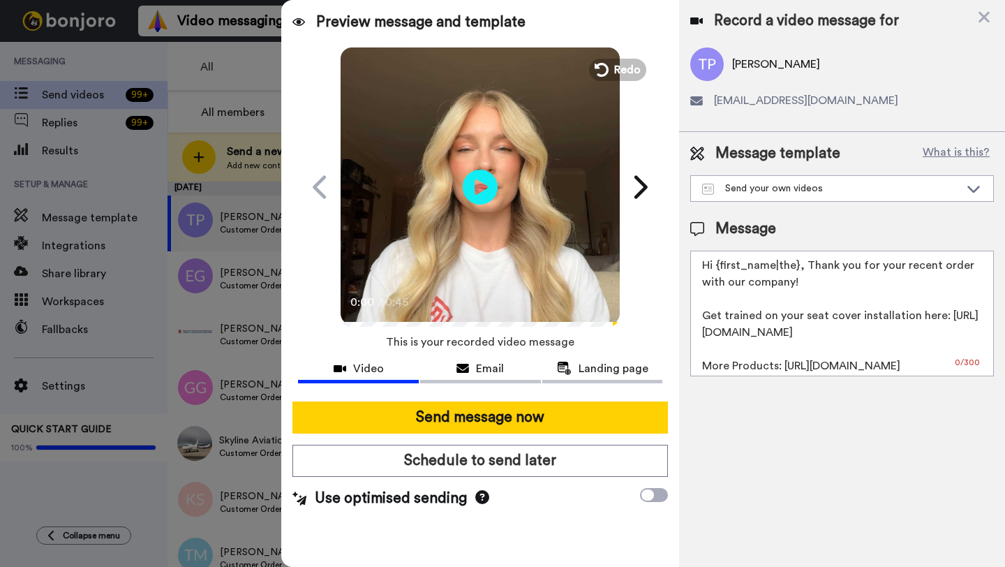
drag, startPoint x: 797, startPoint y: 267, endPoint x: 720, endPoint y: 268, distance: 77.5
click at [720, 268] on textarea "Hi {first_name|the}, Thank you for your recent order with our company! Get trai…" at bounding box center [843, 314] width 304 height 126
paste textarea "Thomas"
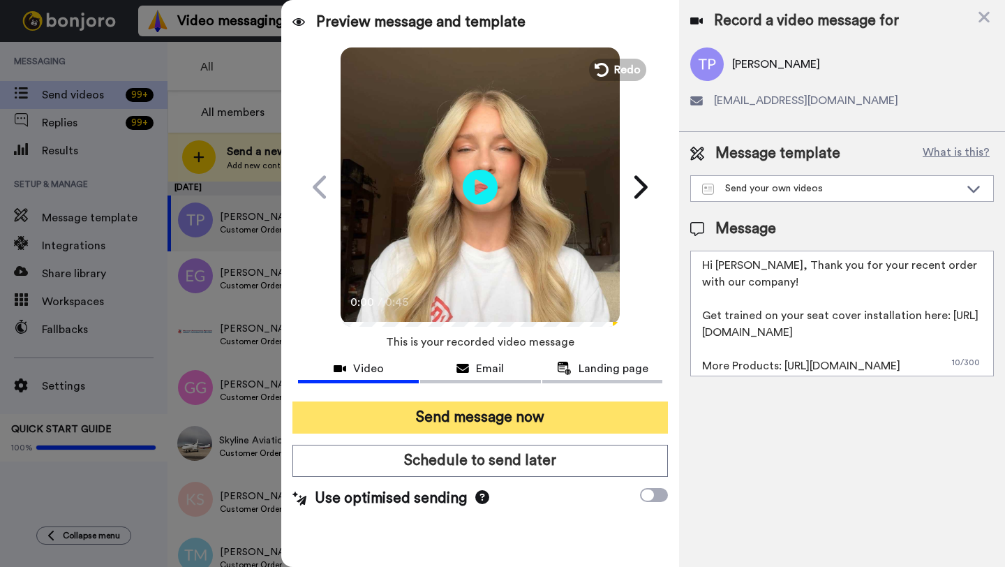
type textarea "Hi Thomas, Thank you for your recent order with our company! Get trained on you…"
click at [538, 402] on button "Send message now" at bounding box center [481, 417] width 376 height 32
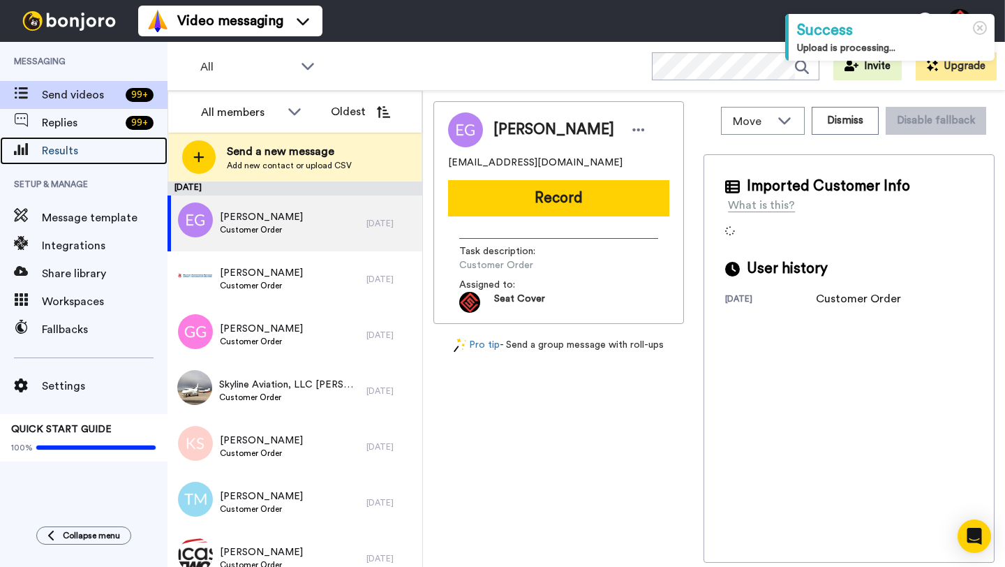
click at [119, 150] on span "Results" at bounding box center [105, 150] width 126 height 17
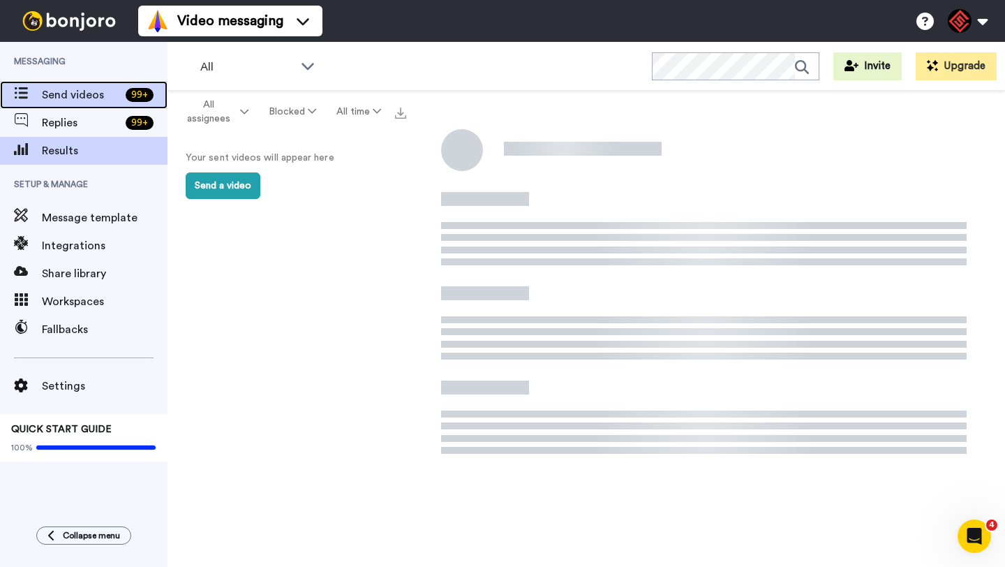
click at [93, 100] on span "Send videos" at bounding box center [81, 95] width 78 height 17
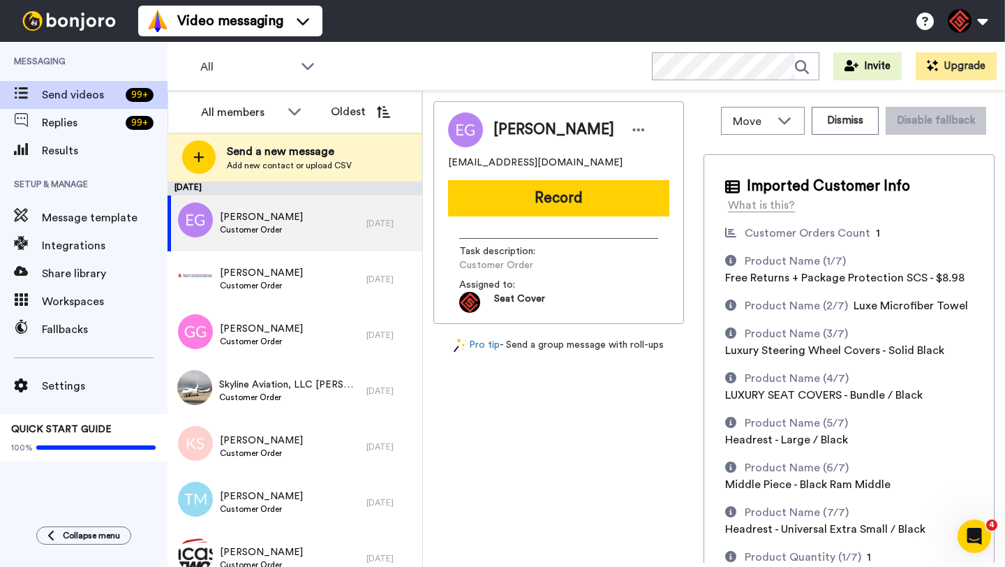
click at [517, 131] on span "Edward Gray" at bounding box center [554, 129] width 121 height 21
copy span "Edward"
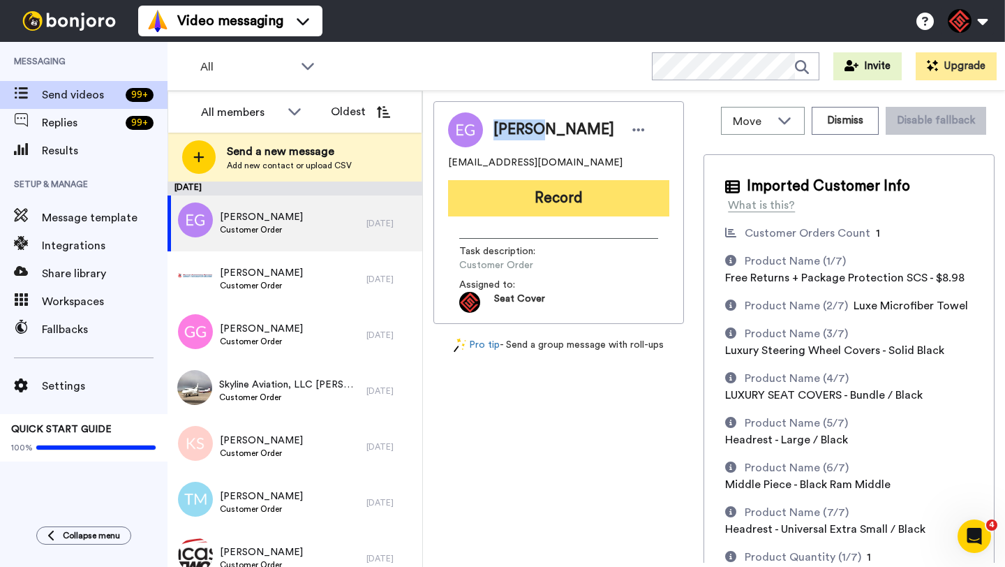
click at [551, 201] on button "Record" at bounding box center [558, 198] width 221 height 36
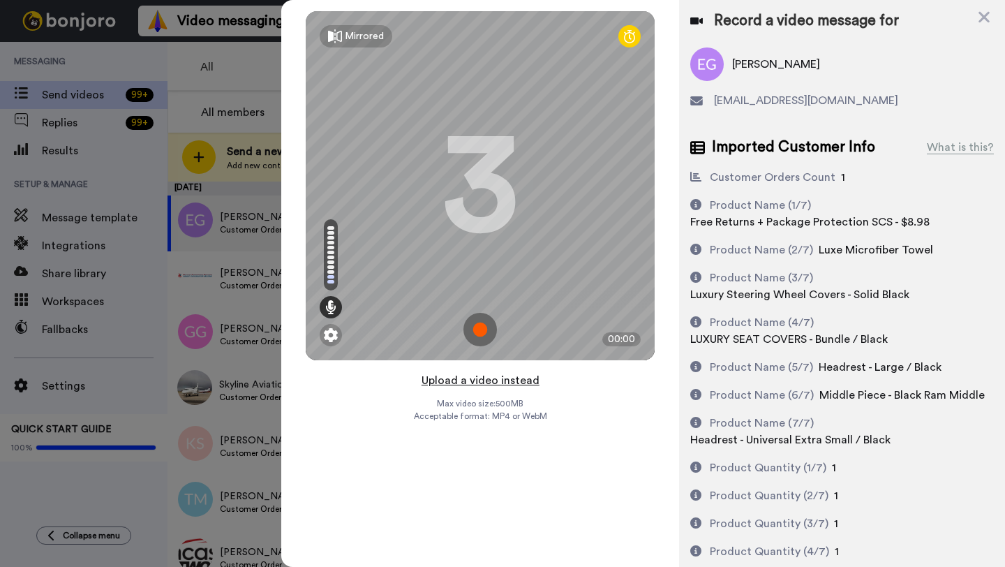
click at [468, 378] on button "Upload a video instead" at bounding box center [481, 380] width 126 height 18
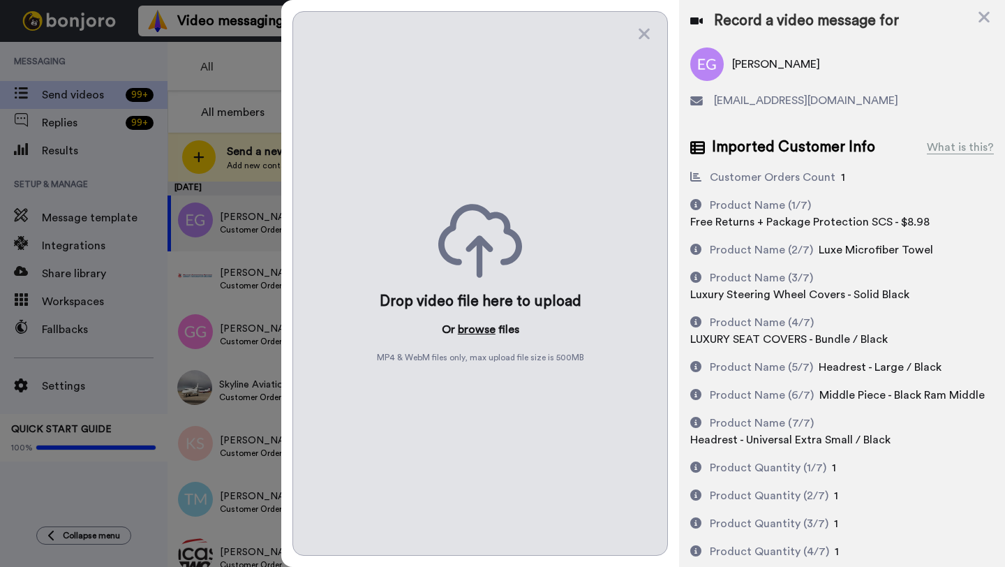
click at [468, 337] on button "browse" at bounding box center [477, 329] width 38 height 17
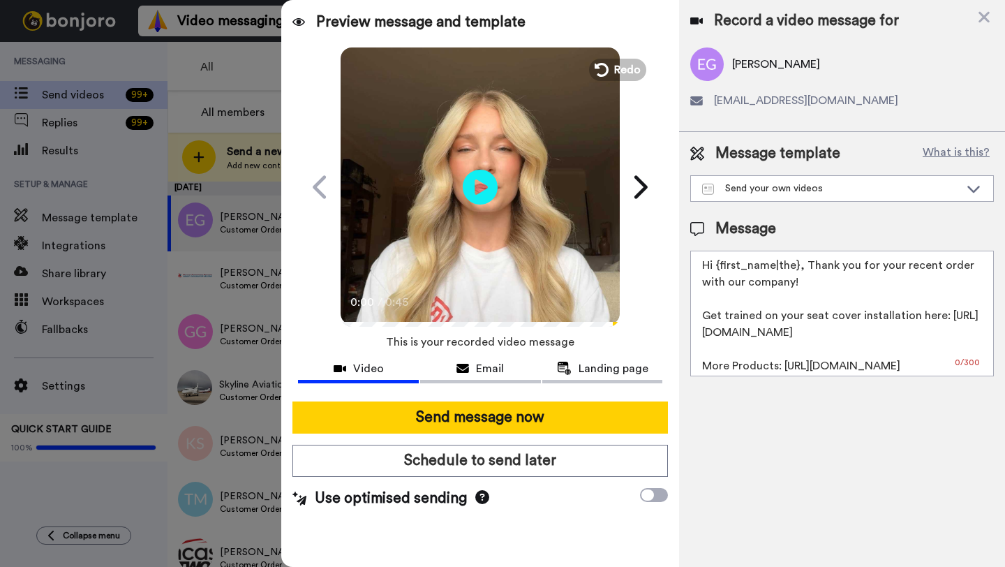
click at [611, 80] on video at bounding box center [480, 184] width 279 height 279
click at [621, 61] on span "Redo" at bounding box center [628, 69] width 29 height 18
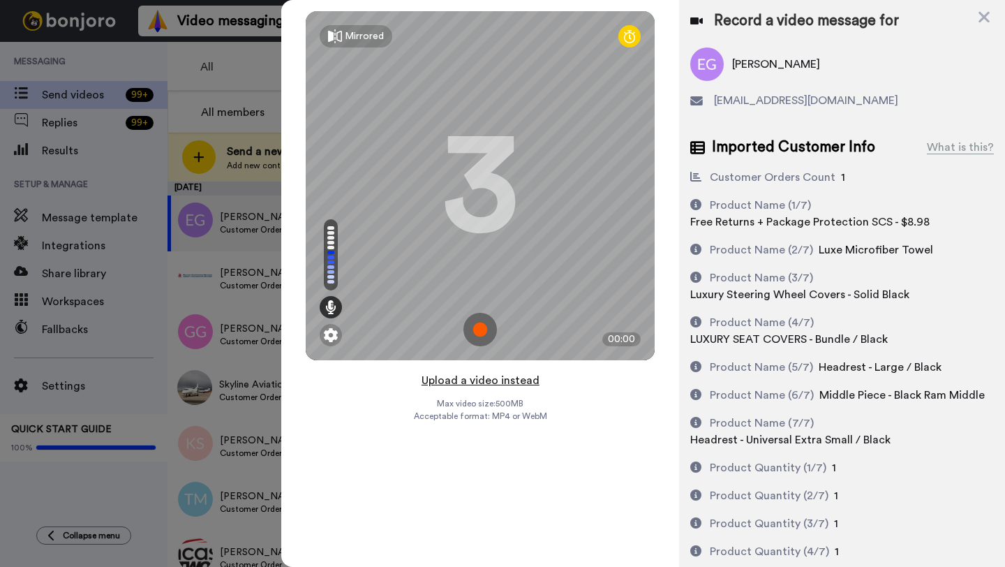
click at [480, 380] on button "Upload a video instead" at bounding box center [481, 380] width 126 height 18
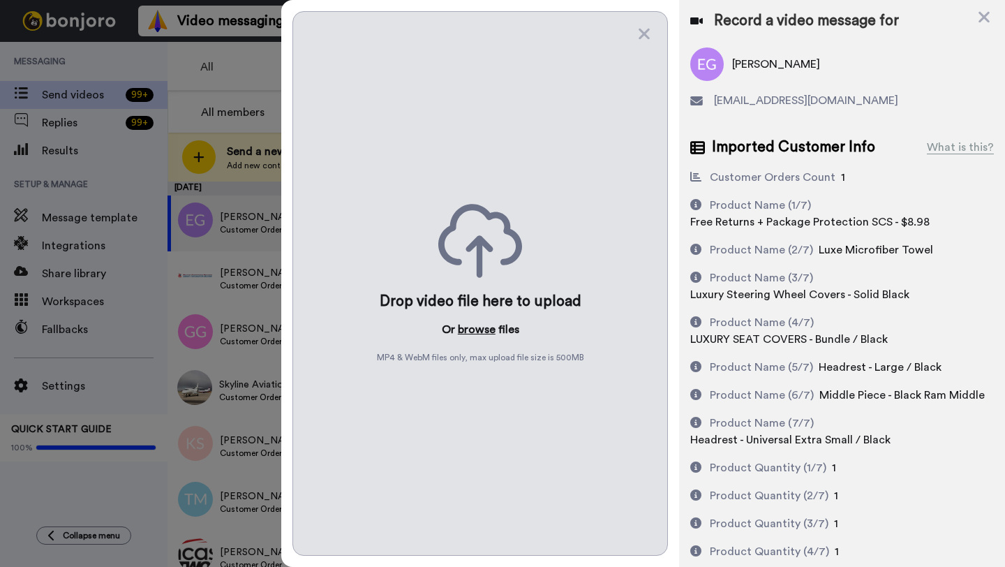
click at [469, 334] on button "browse" at bounding box center [477, 329] width 38 height 17
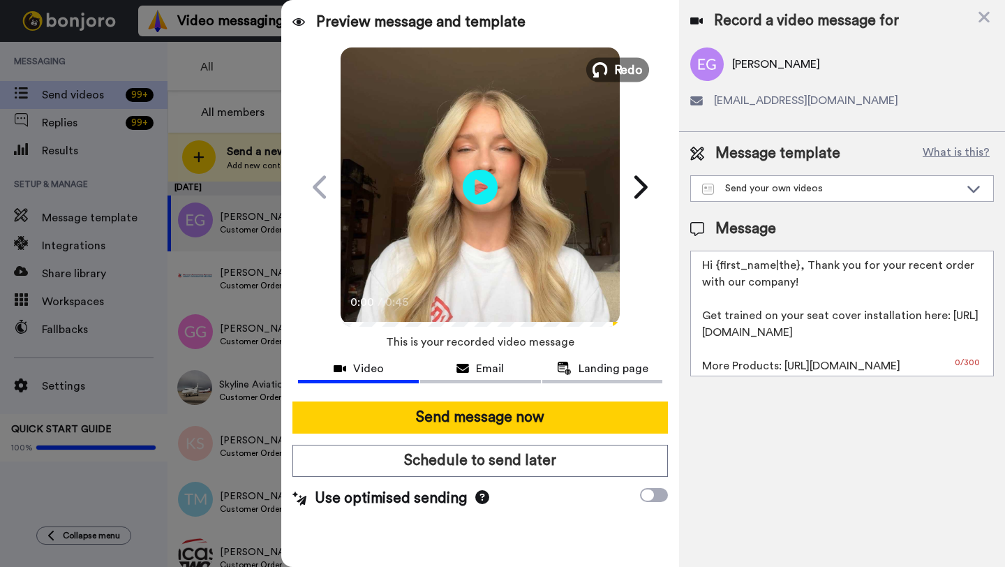
click at [628, 65] on span "Redo" at bounding box center [628, 69] width 29 height 18
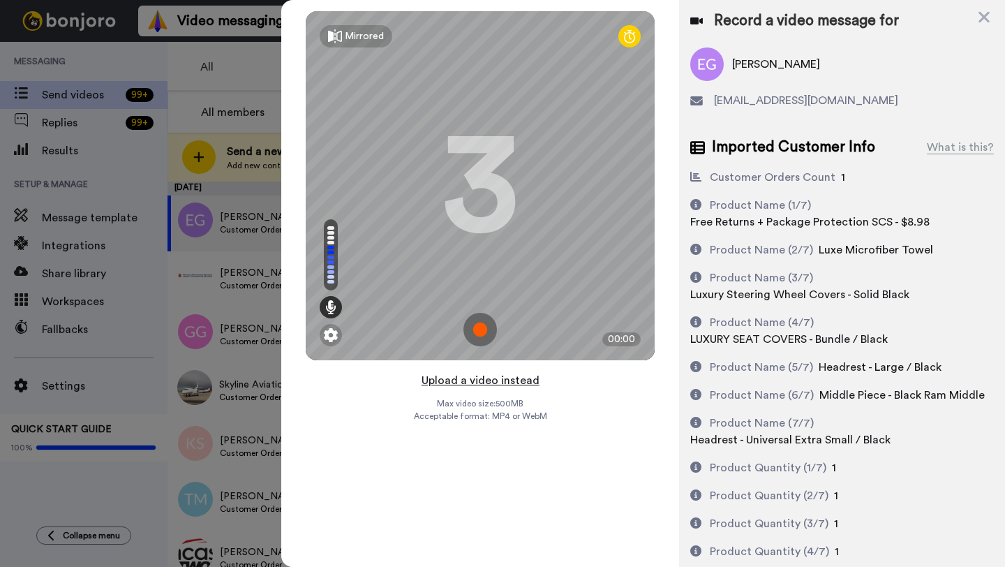
click at [471, 383] on button "Upload a video instead" at bounding box center [481, 380] width 126 height 18
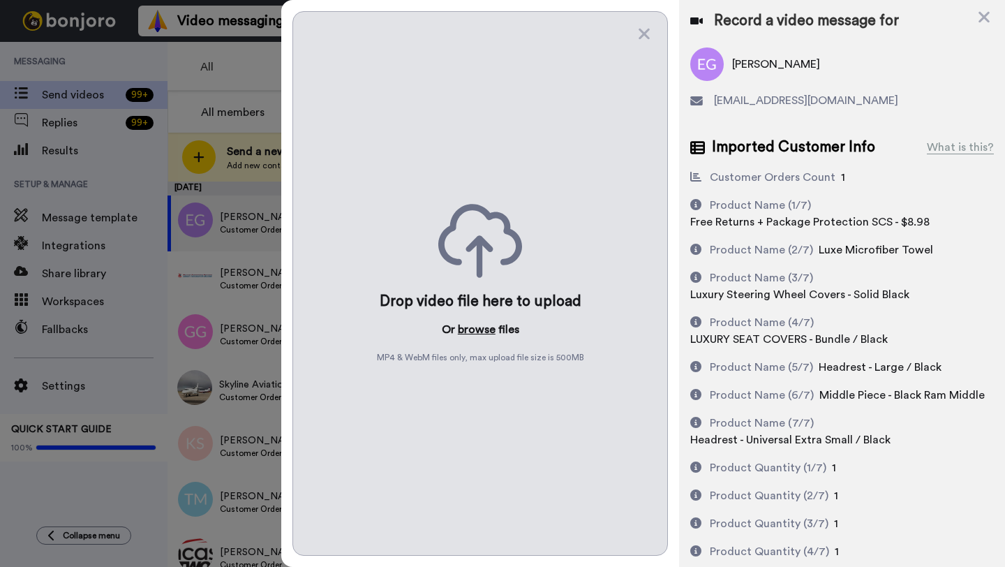
click at [470, 335] on button "browse" at bounding box center [477, 329] width 38 height 17
click at [473, 332] on button "browse" at bounding box center [477, 329] width 38 height 17
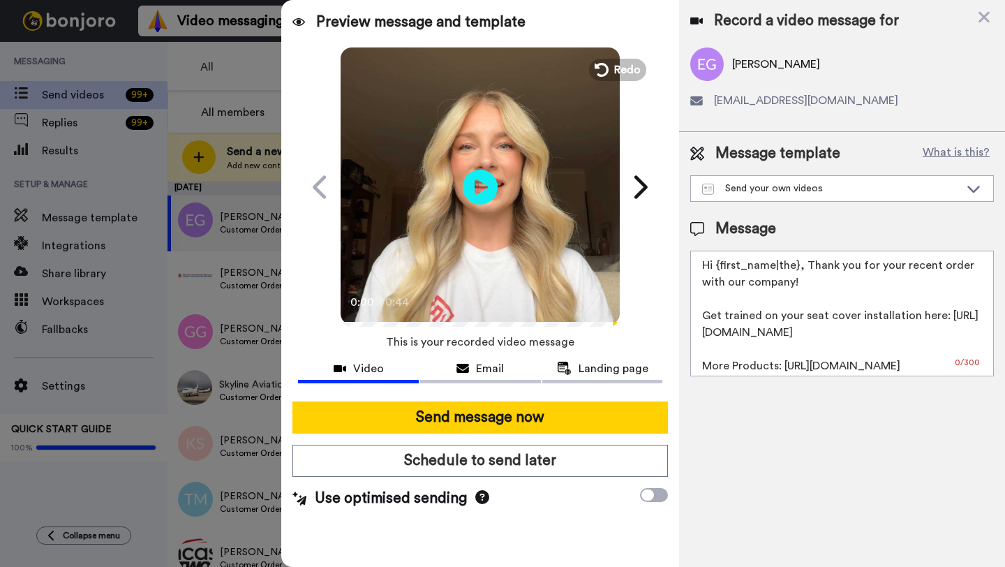
drag, startPoint x: 797, startPoint y: 270, endPoint x: 716, endPoint y: 271, distance: 80.3
click at [716, 271] on textarea "Hi {first_name|the}, Thank you for your recent order with our company! Get trai…" at bounding box center [843, 314] width 304 height 126
paste textarea "Edward"
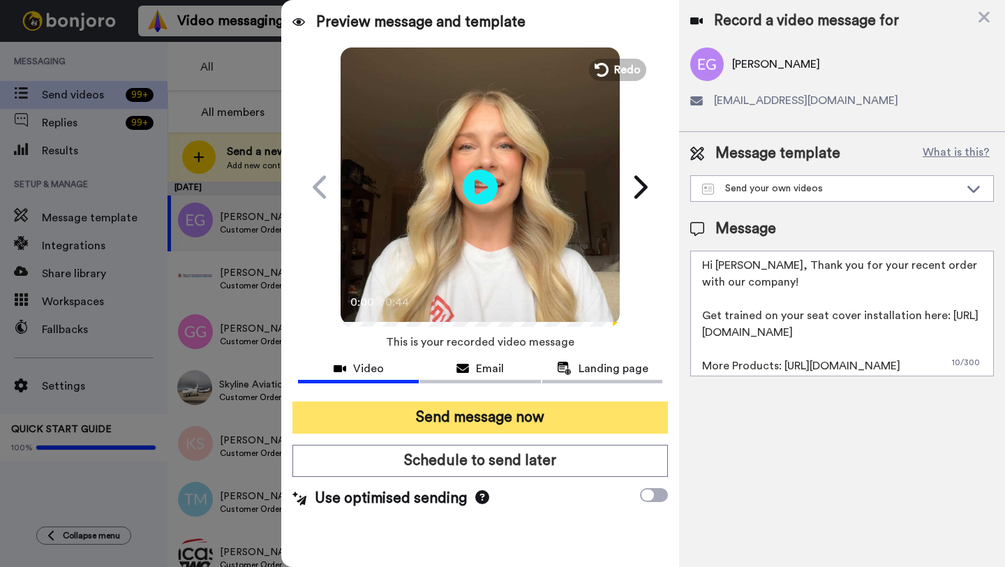
type textarea "Hi Edward, Thank you for your recent order with our company! Get trained on you…"
click at [488, 415] on button "Send message now" at bounding box center [481, 417] width 376 height 32
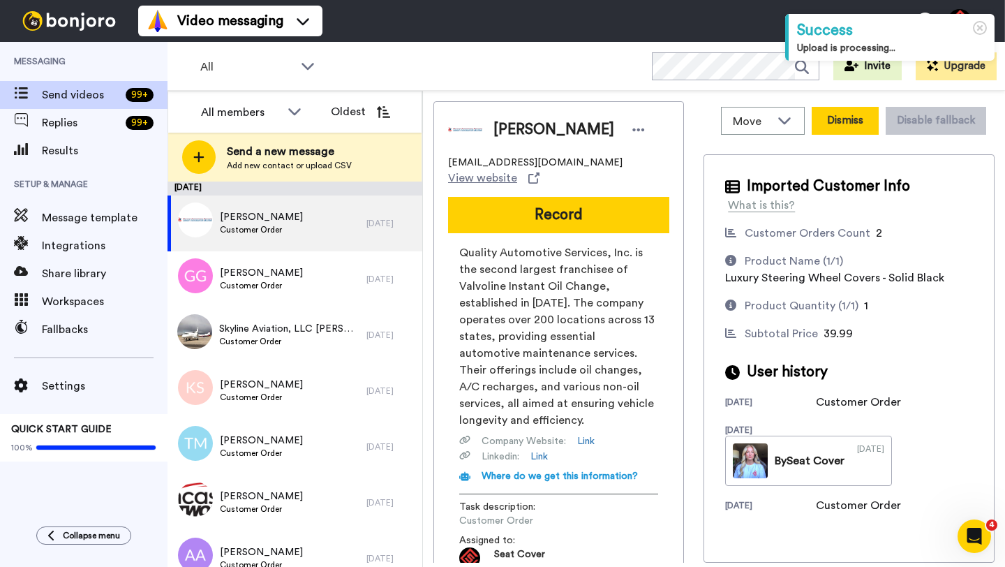
click at [839, 115] on button "Dismiss" at bounding box center [845, 121] width 67 height 28
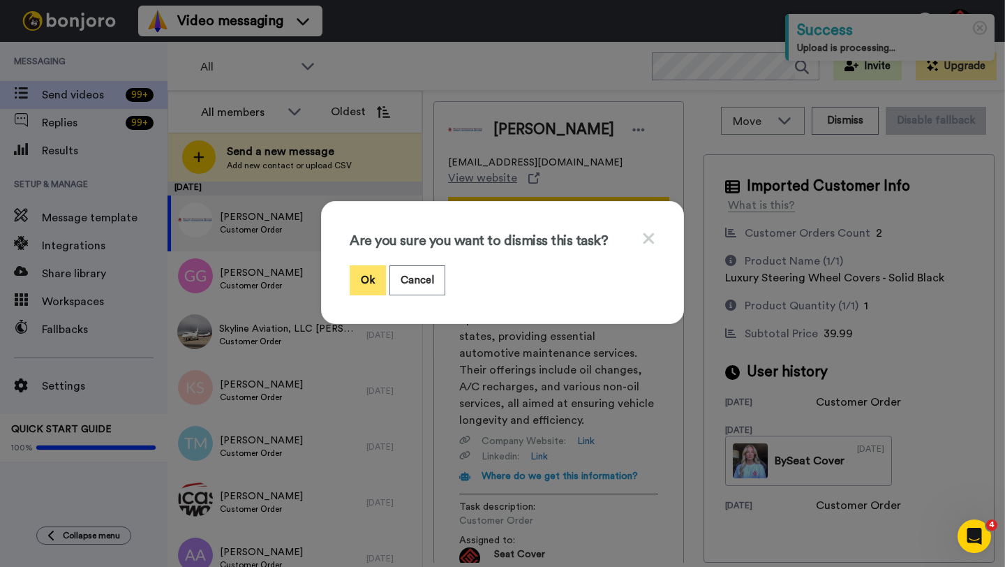
click at [367, 276] on button "Ok" at bounding box center [368, 280] width 36 height 30
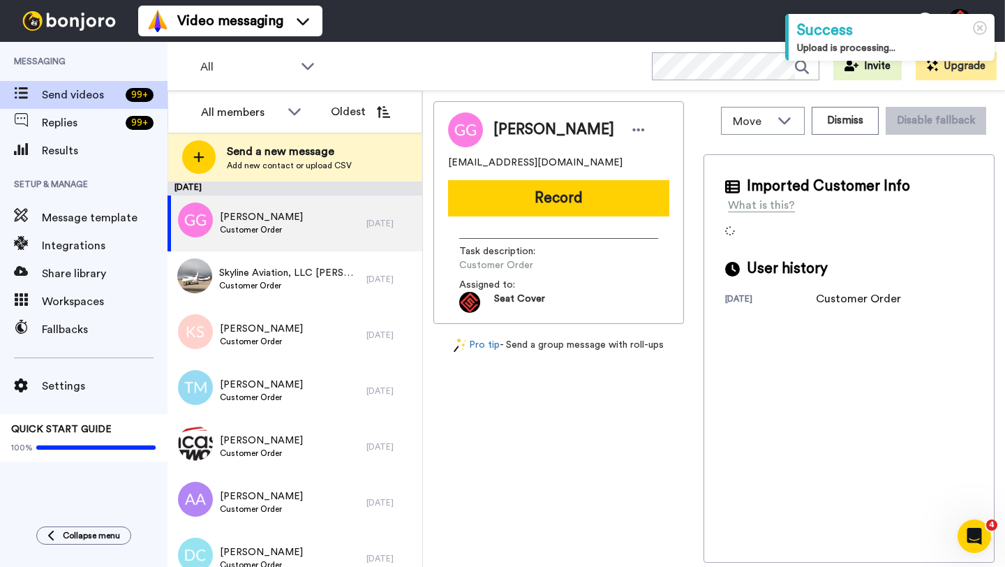
click at [515, 123] on span "Greg Gaillard" at bounding box center [554, 129] width 121 height 21
copy span "Greg"
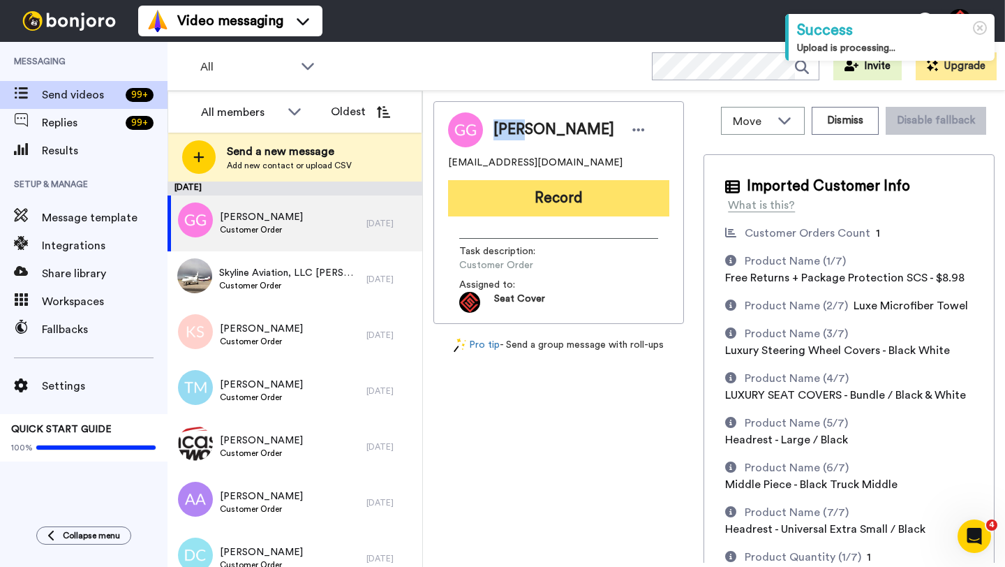
click at [552, 191] on button "Record" at bounding box center [558, 198] width 221 height 36
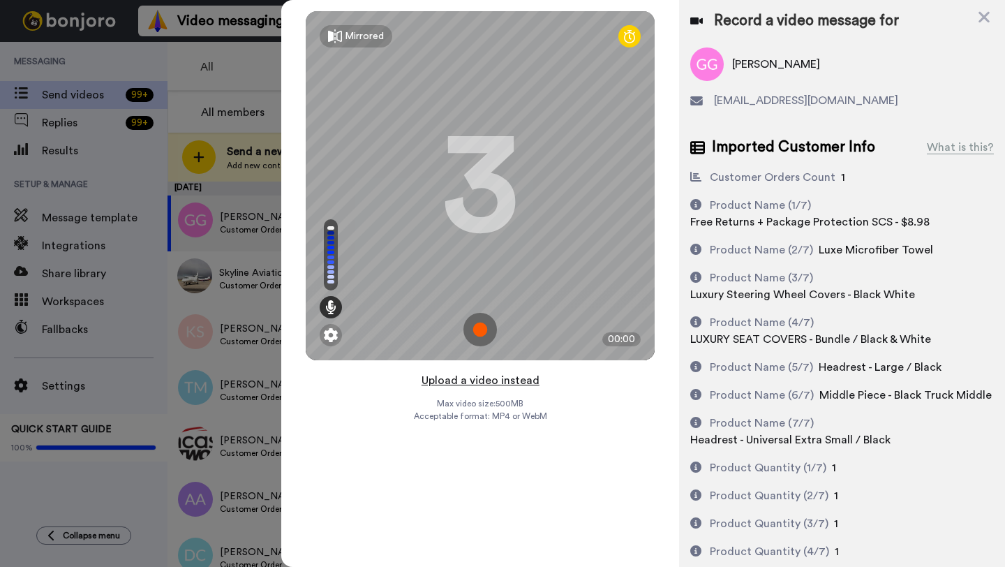
click at [480, 379] on button "Upload a video instead" at bounding box center [481, 380] width 126 height 18
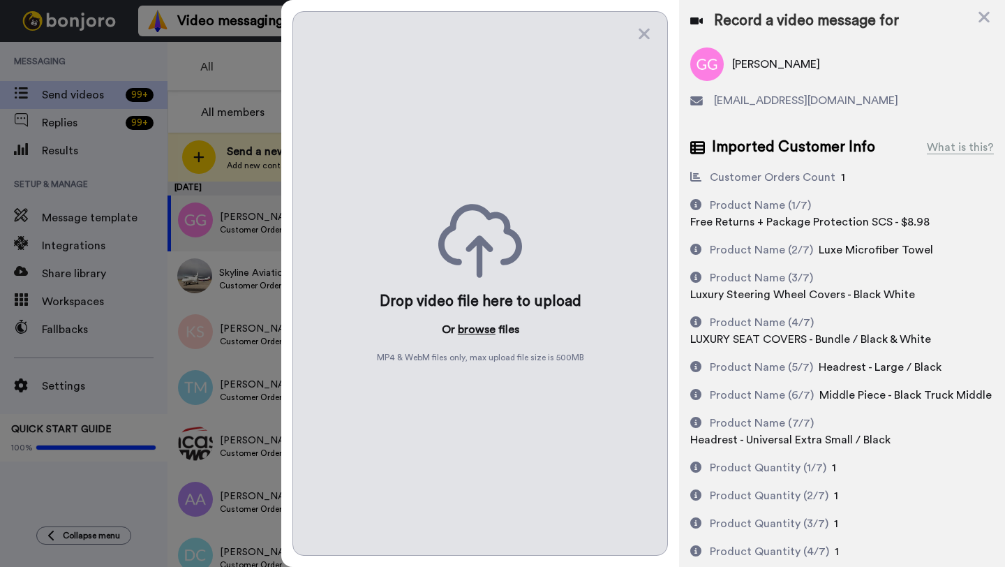
click at [480, 329] on button "browse" at bounding box center [477, 329] width 38 height 17
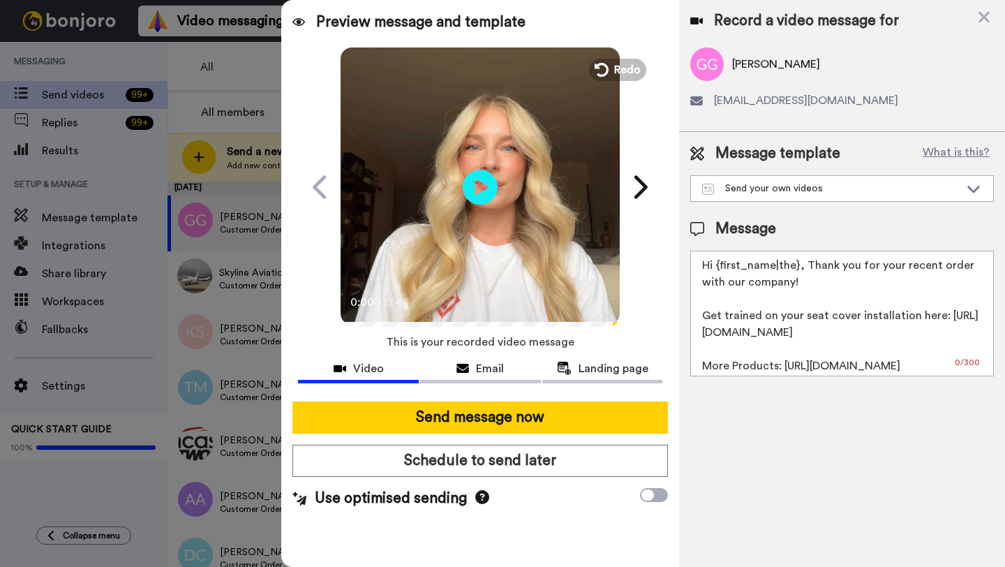
drag, startPoint x: 799, startPoint y: 267, endPoint x: 716, endPoint y: 267, distance: 83.1
click at [716, 267] on textarea "Hi {first_name|the}, Thank you for your recent order with our company! Get trai…" at bounding box center [843, 314] width 304 height 126
paste textarea "Greg"
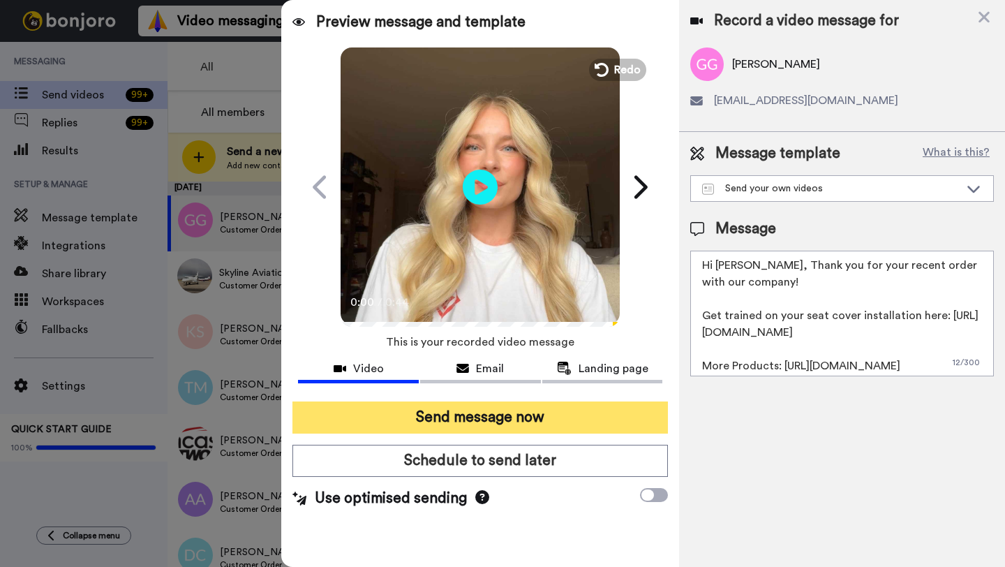
type textarea "Hi Greg, Thank you for your recent order with our company! Get trained on your …"
click at [508, 430] on button "Send message now" at bounding box center [481, 417] width 376 height 32
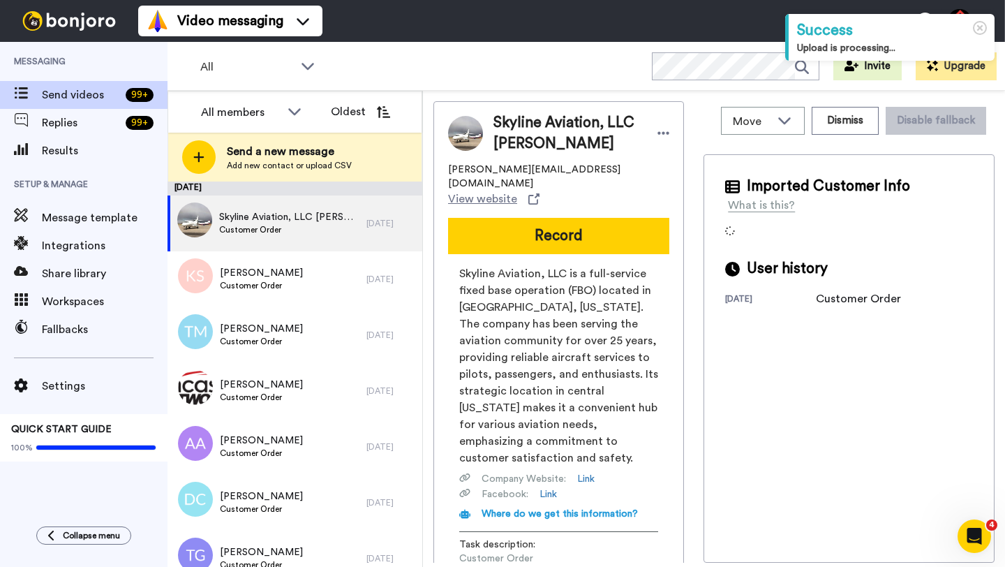
click at [513, 117] on span "Skyline Aviation, LLC [PERSON_NAME]" at bounding box center [569, 133] width 150 height 42
copy span "Skyline"
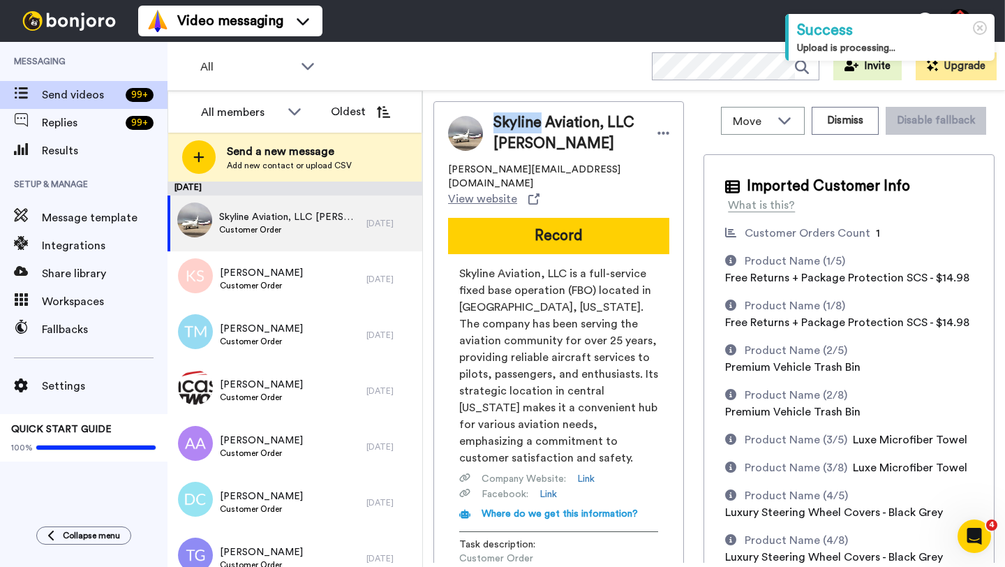
click at [540, 218] on button "Record" at bounding box center [558, 236] width 221 height 36
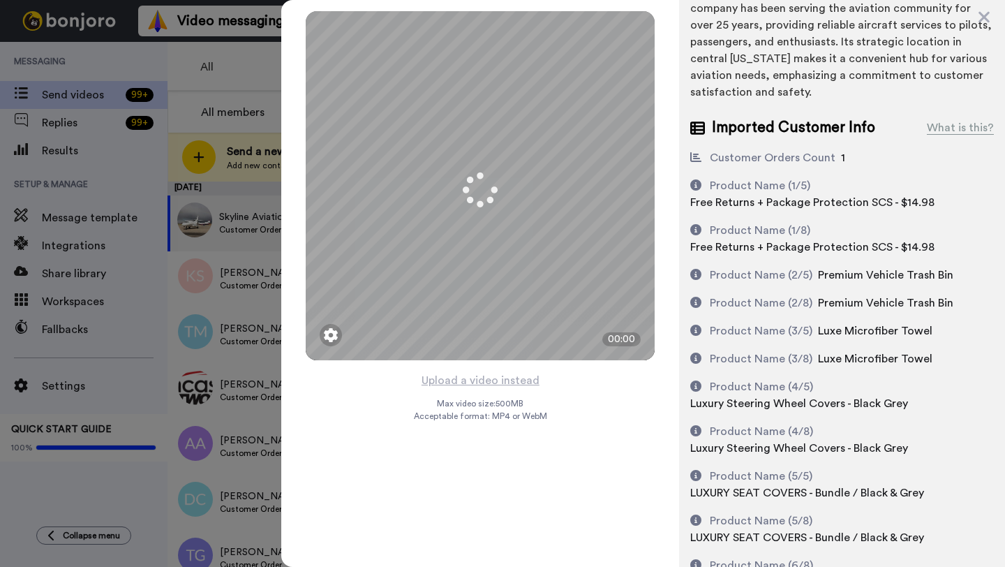
scroll to position [185, 0]
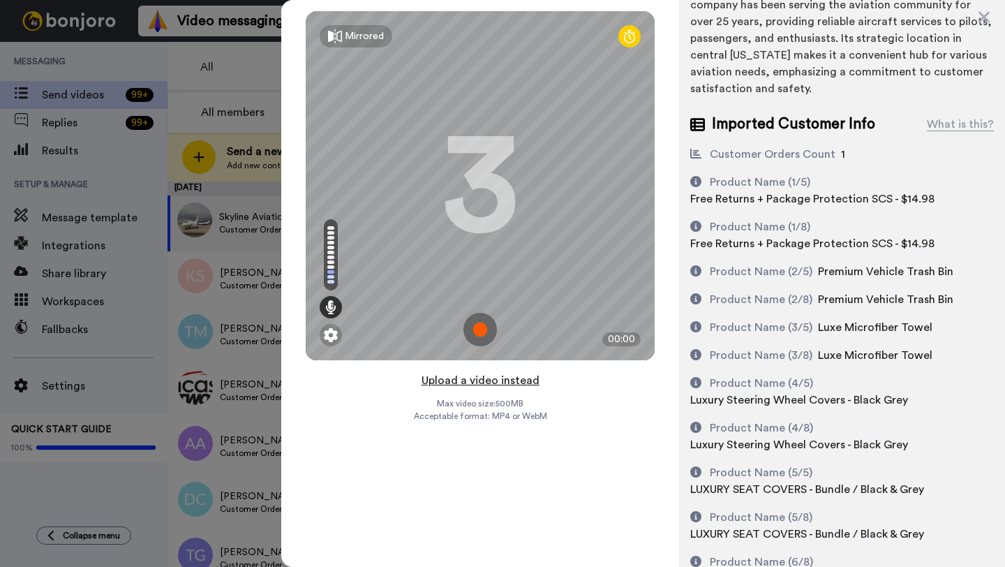
click at [480, 381] on button "Upload a video instead" at bounding box center [481, 380] width 126 height 18
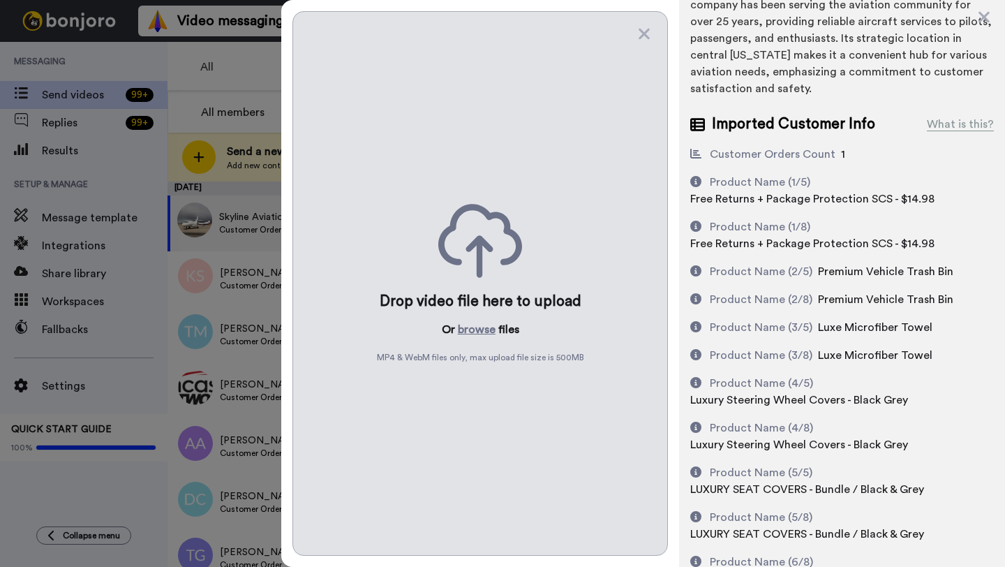
click at [466, 318] on div "Drop video file here to upload Or browse files MP4 & WebM files only, max uploa…" at bounding box center [481, 283] width 376 height 545
click at [475, 334] on button "browse" at bounding box center [477, 329] width 38 height 17
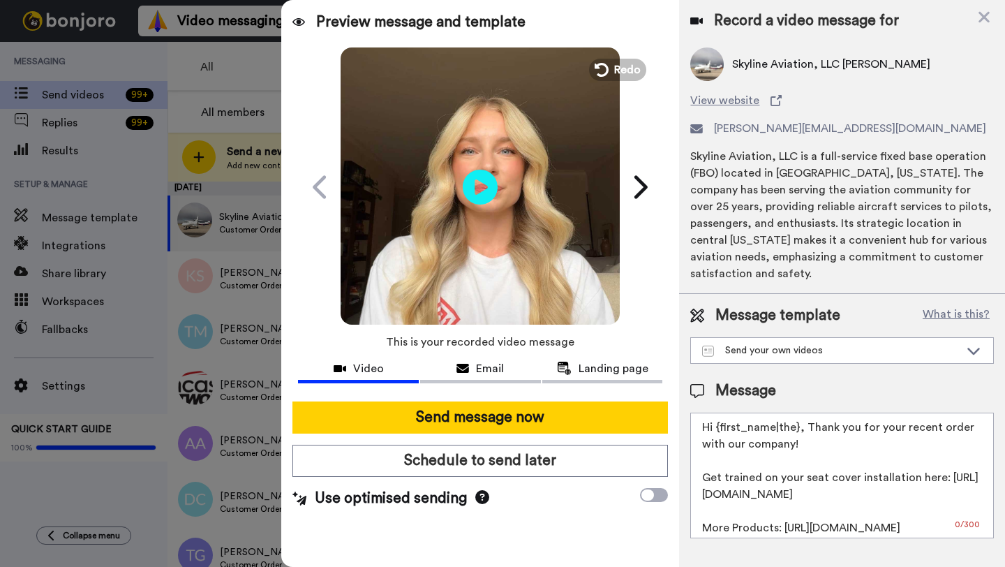
scroll to position [0, 0]
drag, startPoint x: 799, startPoint y: 414, endPoint x: 715, endPoint y: 414, distance: 83.8
click at [715, 414] on textarea "Hi {first_name|the}, Thank you for your recent order with our company! Get trai…" at bounding box center [843, 476] width 304 height 126
paste textarea "Skyline"
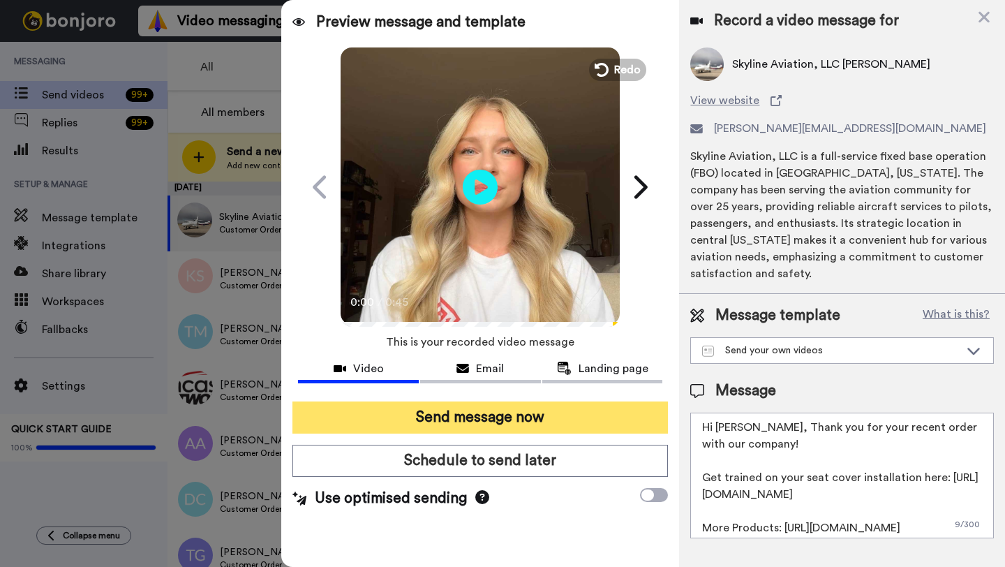
type textarea "Hi Skyline, Thank you for your recent order with our company! Get trained on yo…"
click at [517, 419] on button "Send message now" at bounding box center [481, 417] width 376 height 32
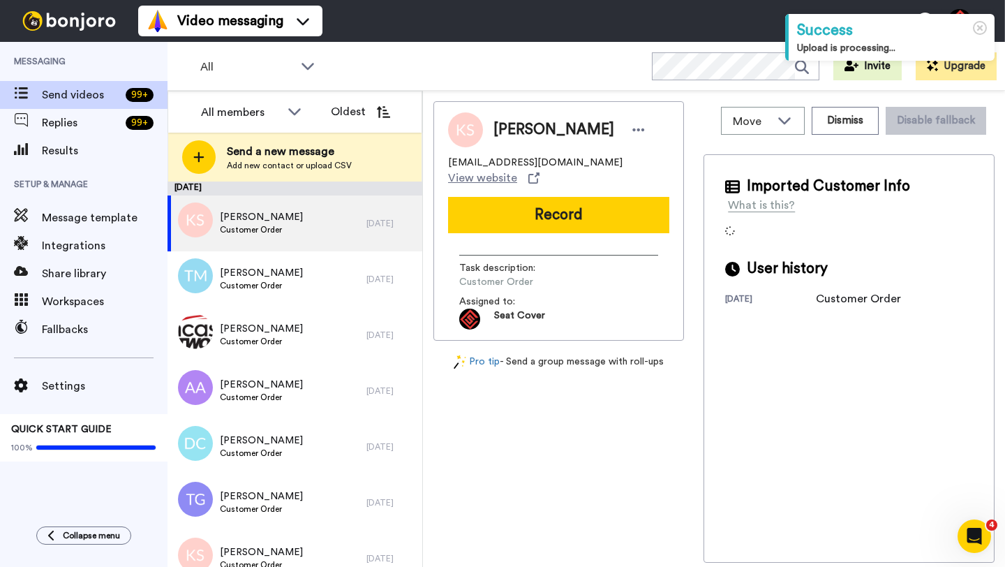
click at [513, 131] on span "[PERSON_NAME]" at bounding box center [554, 129] width 121 height 21
copy span "[PERSON_NAME]"
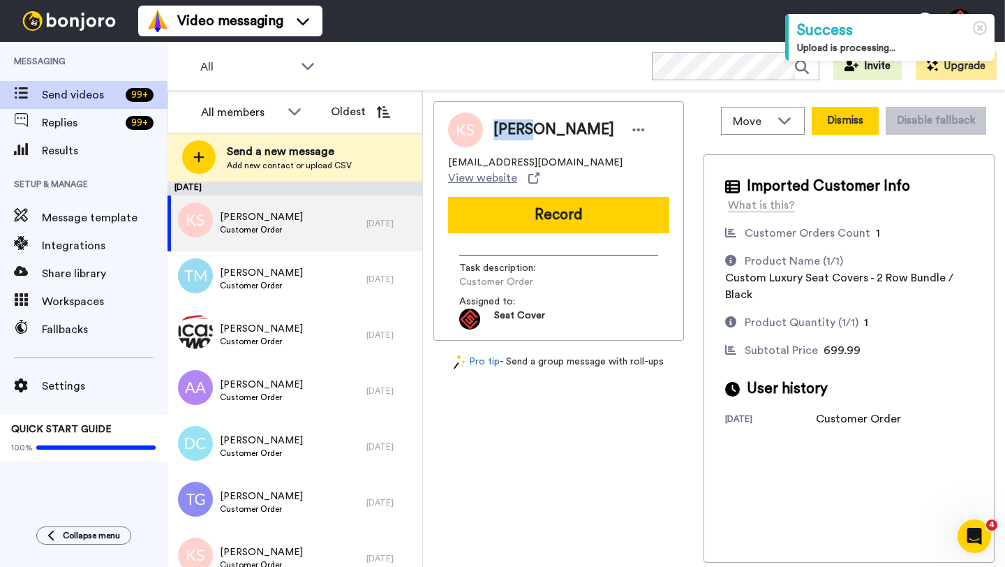
click at [834, 129] on button "Dismiss" at bounding box center [845, 121] width 67 height 28
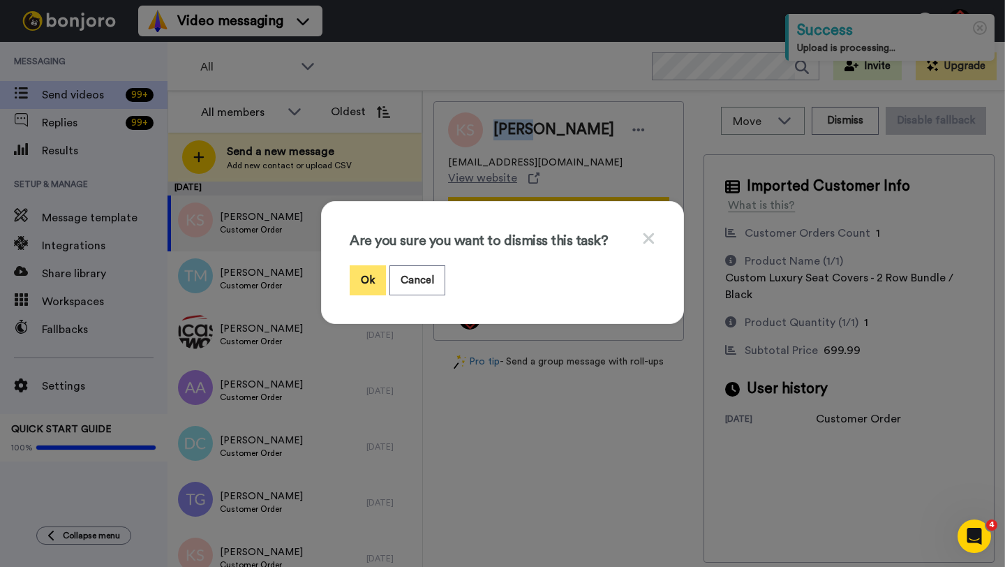
click at [360, 291] on button "Ok" at bounding box center [368, 280] width 36 height 30
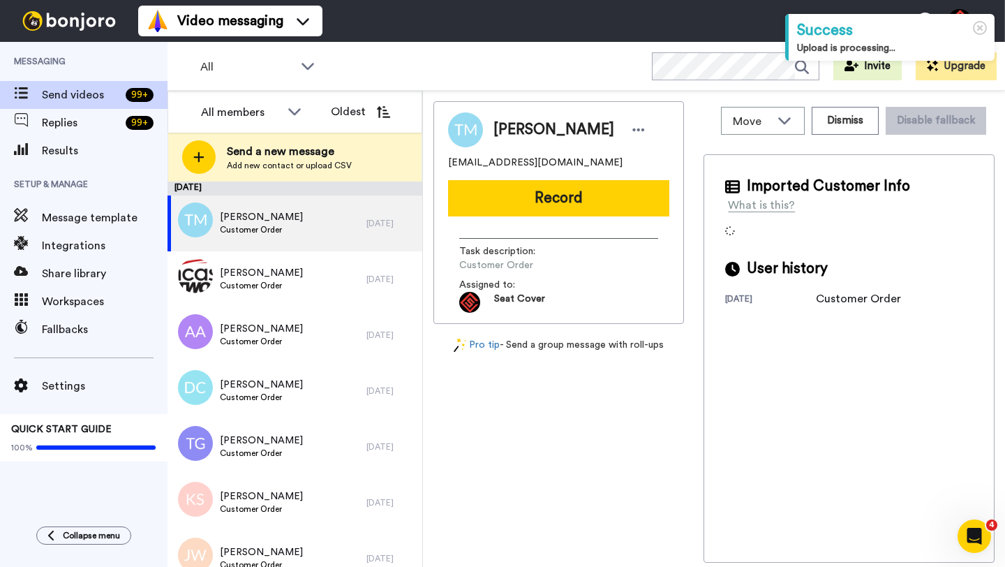
click at [503, 126] on span "[PERSON_NAME]" at bounding box center [554, 129] width 121 height 21
copy span "Taro"
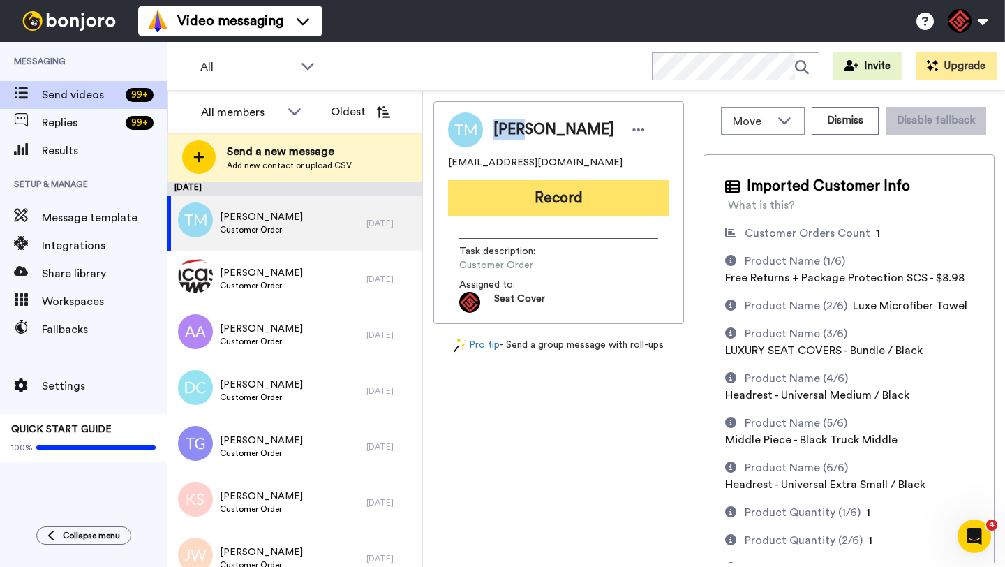
click at [536, 212] on button "Record" at bounding box center [558, 198] width 221 height 36
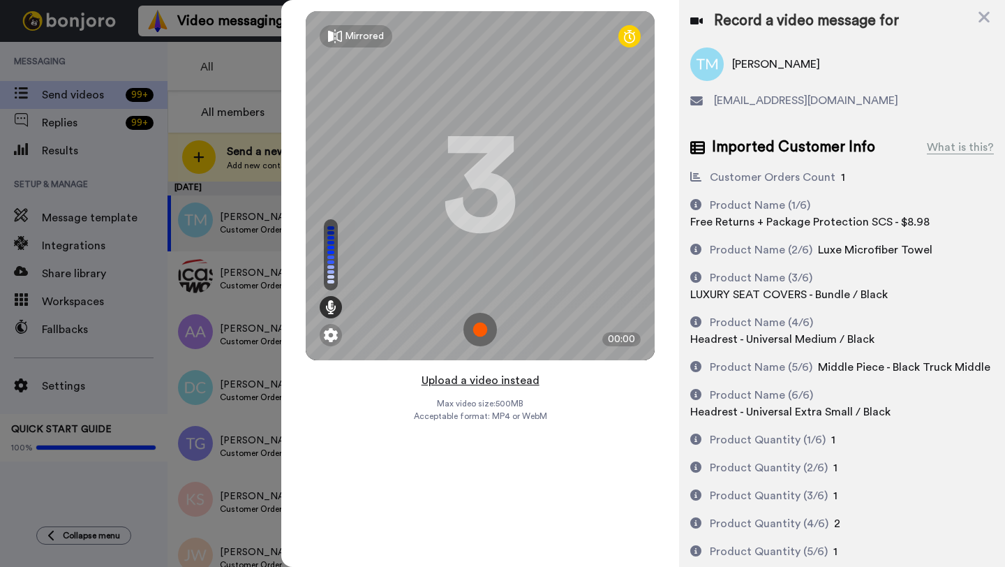
click at [480, 375] on button "Upload a video instead" at bounding box center [481, 380] width 126 height 18
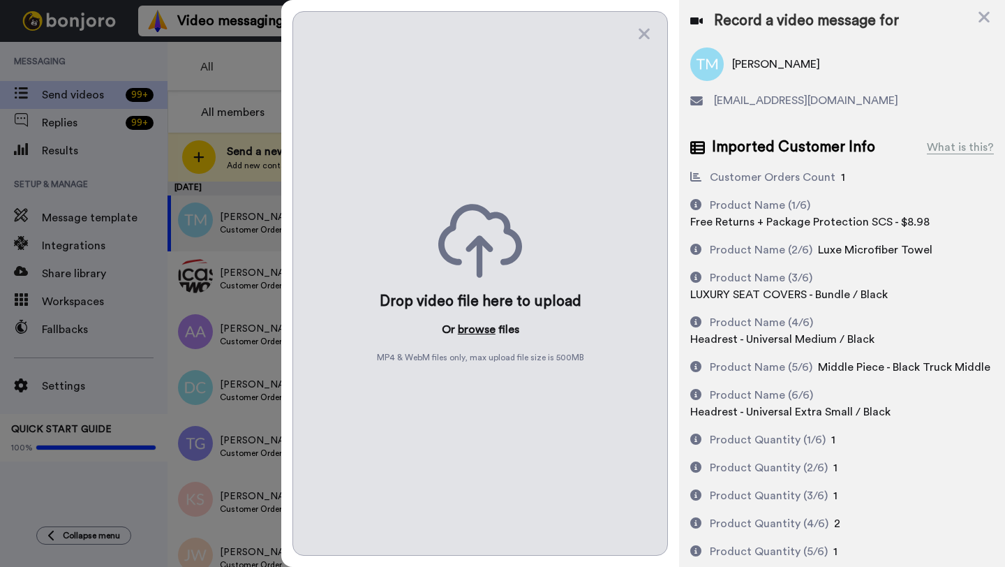
click at [478, 334] on button "browse" at bounding box center [477, 329] width 38 height 17
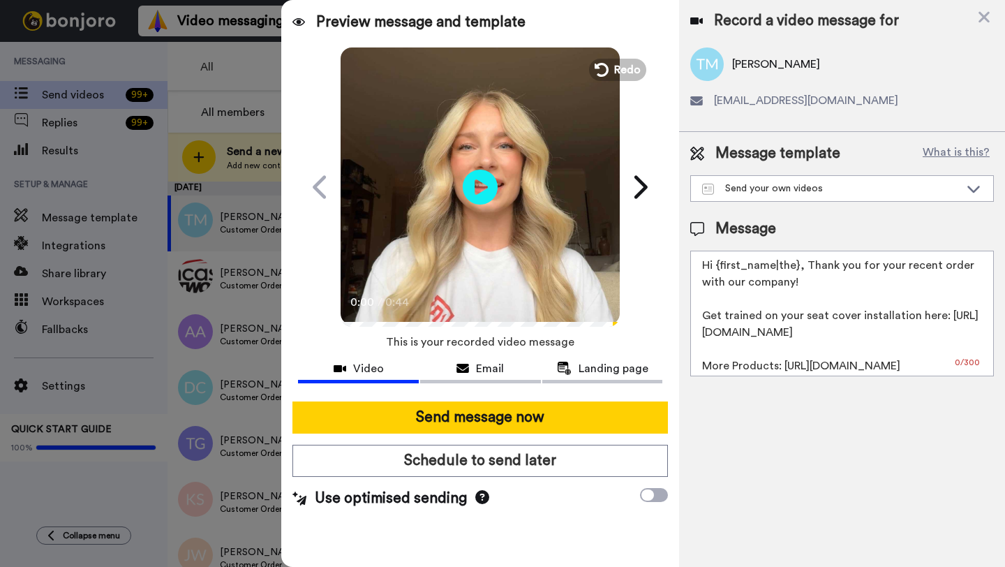
drag, startPoint x: 797, startPoint y: 267, endPoint x: 728, endPoint y: 267, distance: 69.1
click at [728, 267] on textarea "Hi {first_name|the}, Thank you for your recent order with our company! Get trai…" at bounding box center [843, 314] width 304 height 126
paste textarea "Taro"
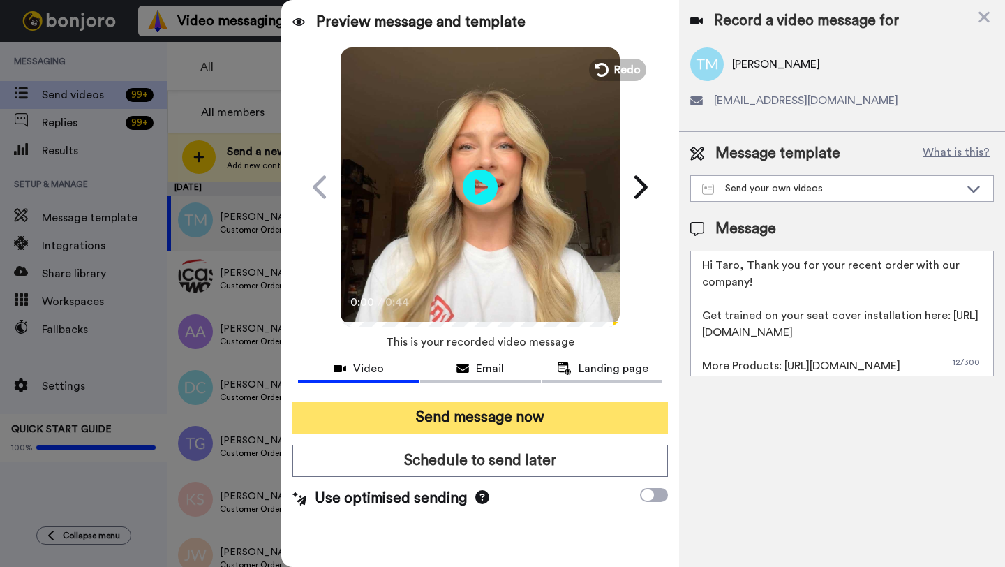
type textarea "Hi Taro, Thank you for your recent order with our company! Get trained on your …"
click at [520, 406] on button "Send message now" at bounding box center [481, 417] width 376 height 32
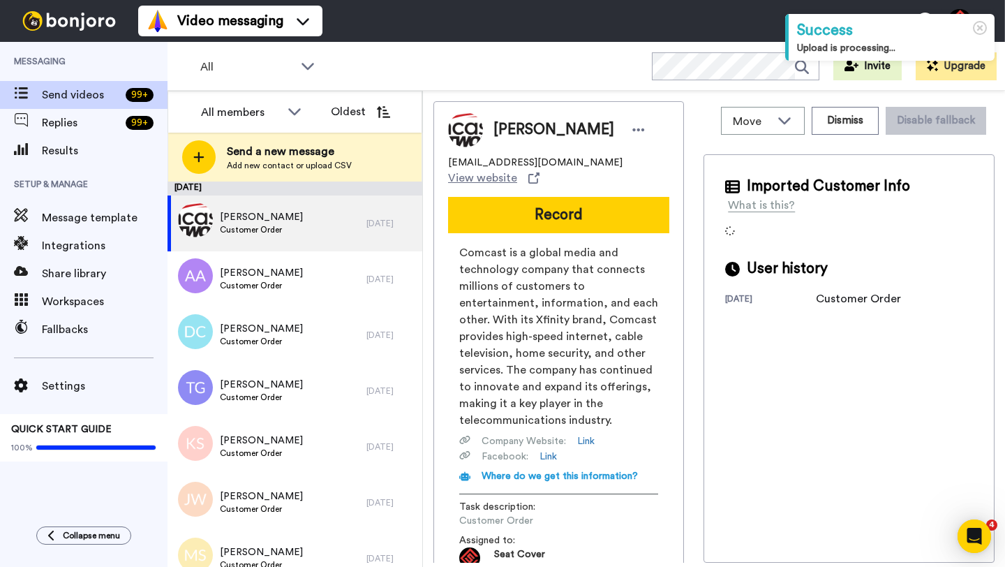
click at [515, 126] on span "[PERSON_NAME]" at bounding box center [554, 129] width 121 height 21
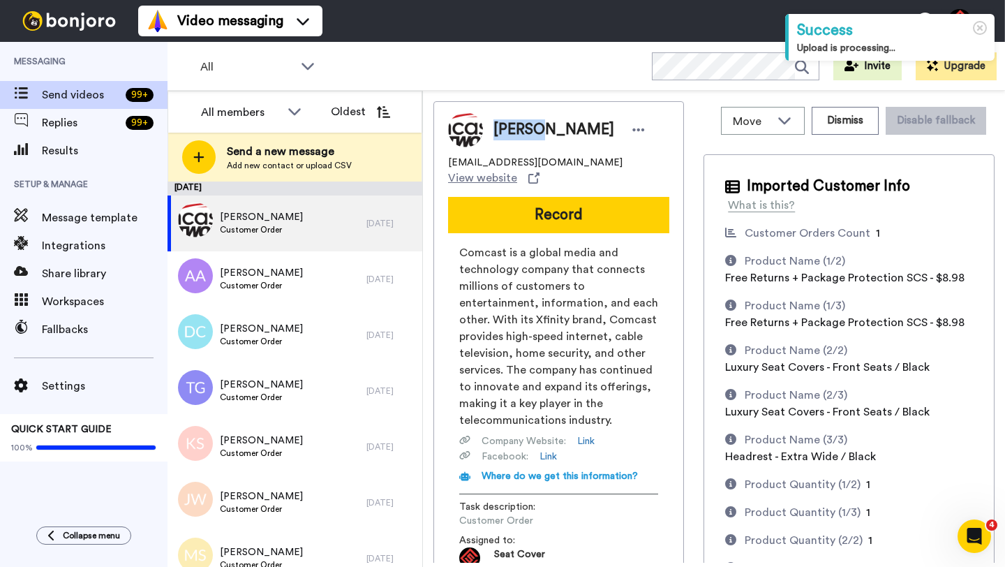
copy span "[PERSON_NAME]"
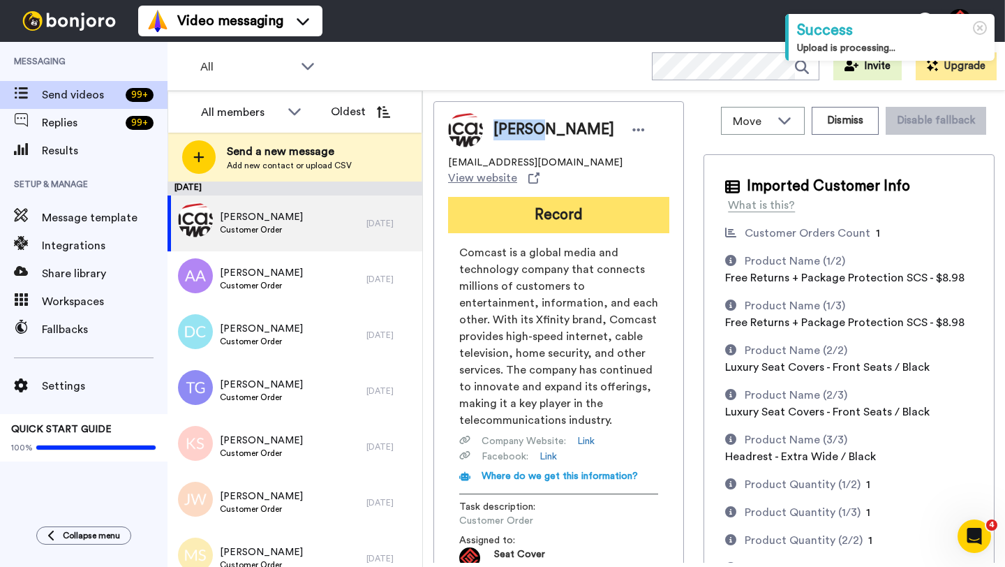
click at [526, 197] on button "Record" at bounding box center [558, 215] width 221 height 36
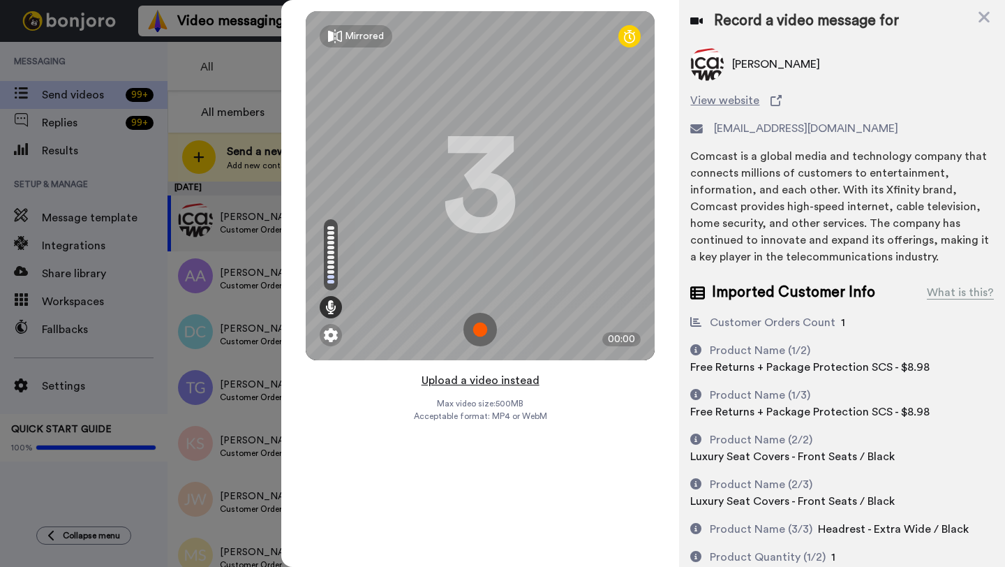
click at [471, 381] on button "Upload a video instead" at bounding box center [481, 380] width 126 height 18
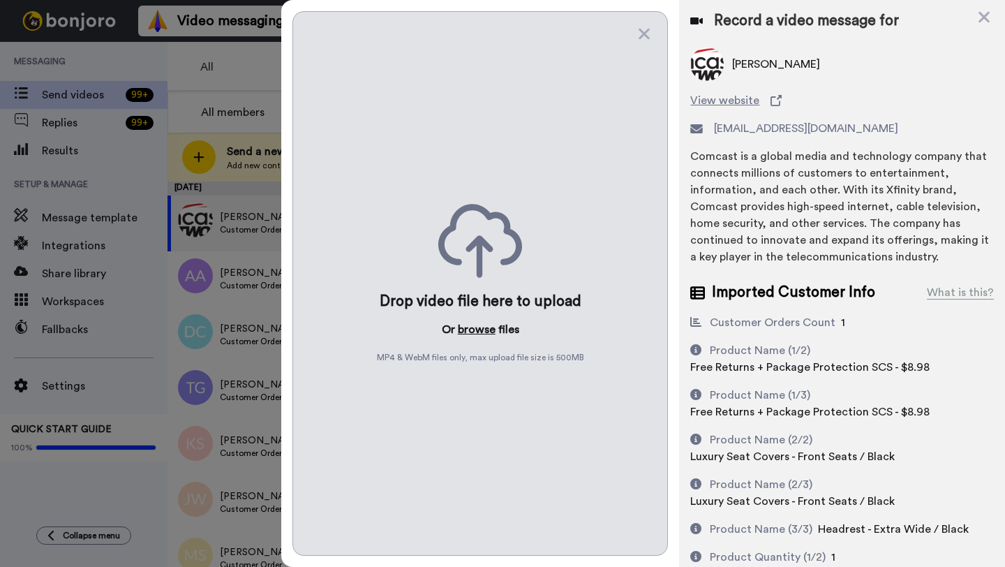
click at [475, 334] on button "browse" at bounding box center [477, 329] width 38 height 17
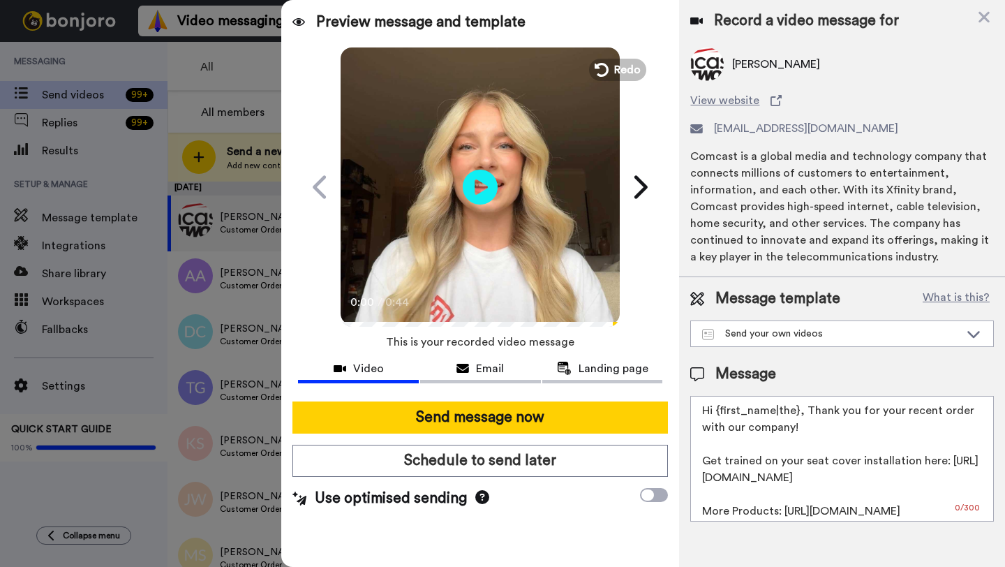
drag, startPoint x: 796, startPoint y: 415, endPoint x: 718, endPoint y: 415, distance: 78.2
click at [718, 415] on textarea "Hi {first_name|the}, Thank you for your recent order with our company! Get trai…" at bounding box center [843, 459] width 304 height 126
paste textarea "Denise"
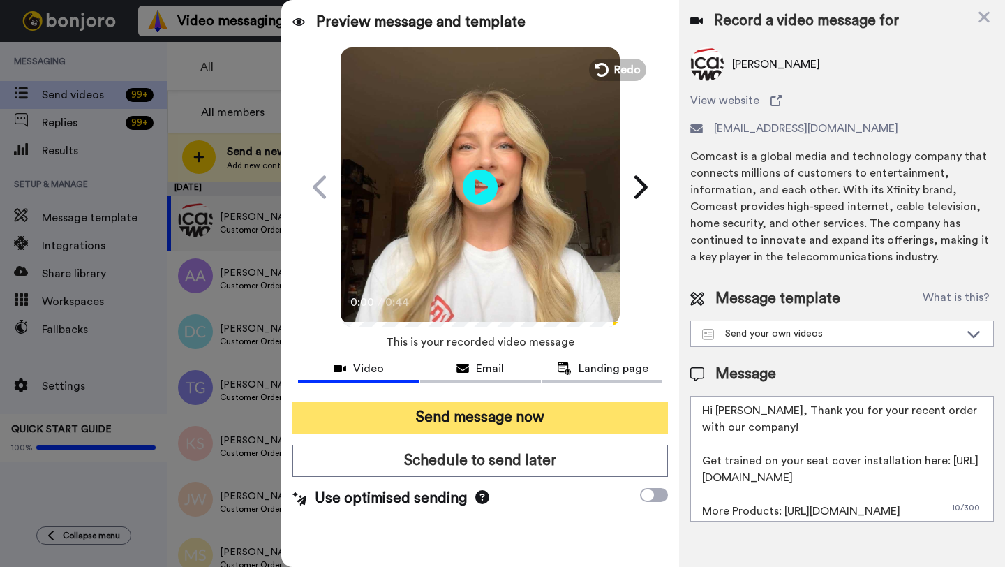
type textarea "Hi Denise, Thank you for your recent order with our company! Get trained on you…"
click at [588, 403] on button "Send message now" at bounding box center [481, 417] width 376 height 32
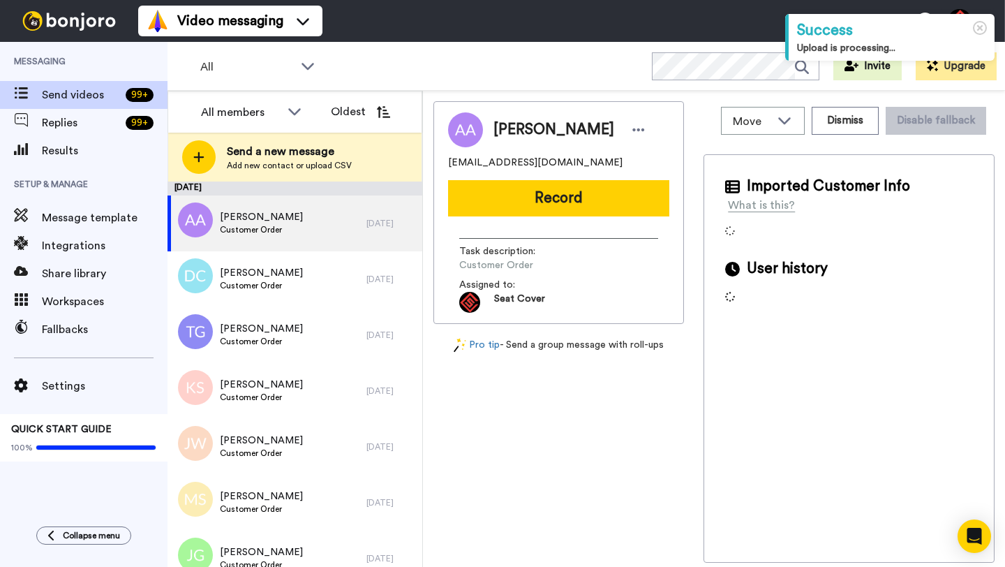
click at [505, 132] on span "Alfredo Acosta" at bounding box center [554, 129] width 121 height 21
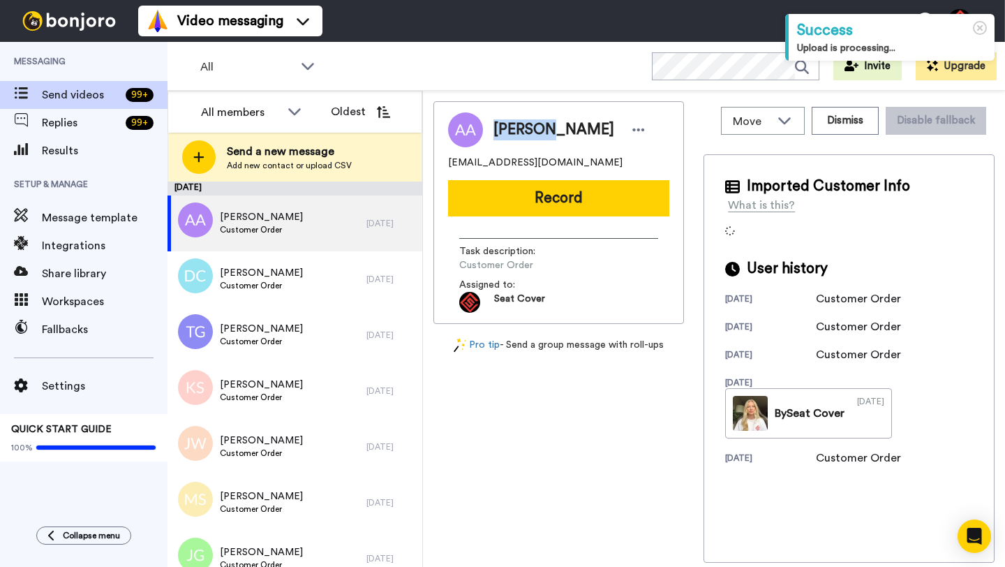
click at [505, 132] on span "Alfredo Acosta" at bounding box center [554, 129] width 121 height 21
click at [832, 132] on button "Dismiss" at bounding box center [845, 121] width 67 height 28
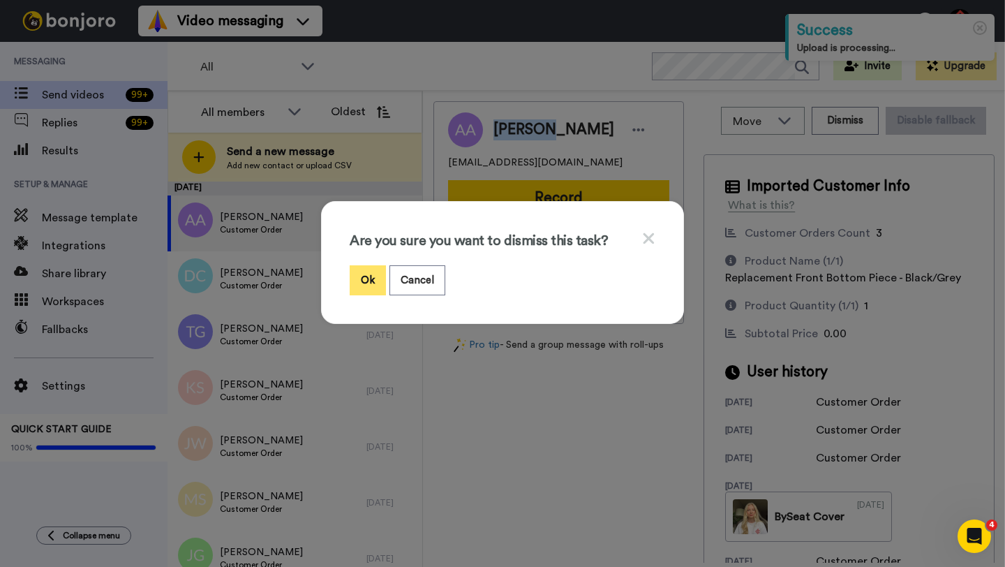
click at [359, 281] on button "Ok" at bounding box center [368, 280] width 36 height 30
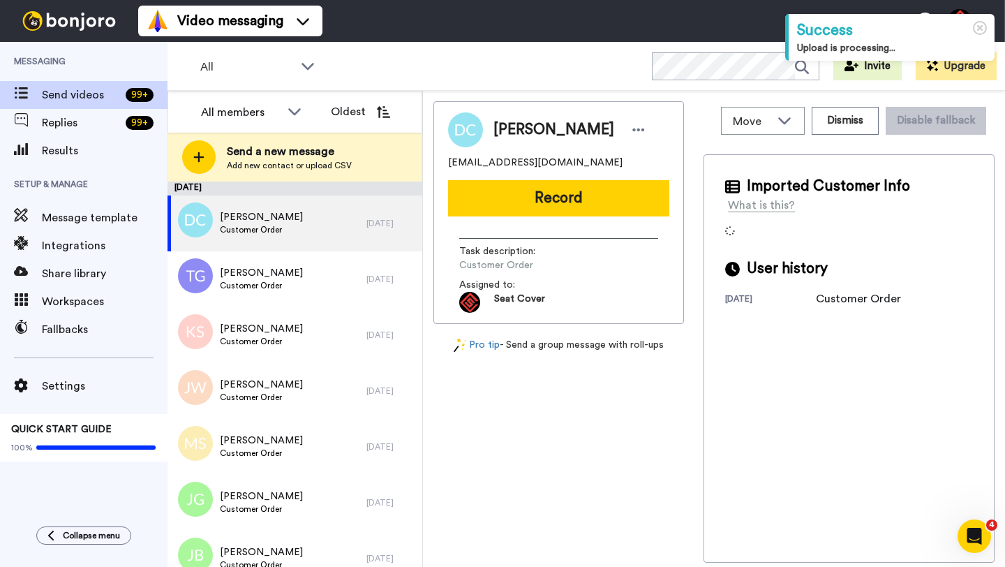
click at [509, 131] on span "David Chandler" at bounding box center [554, 129] width 121 height 21
copy span "David"
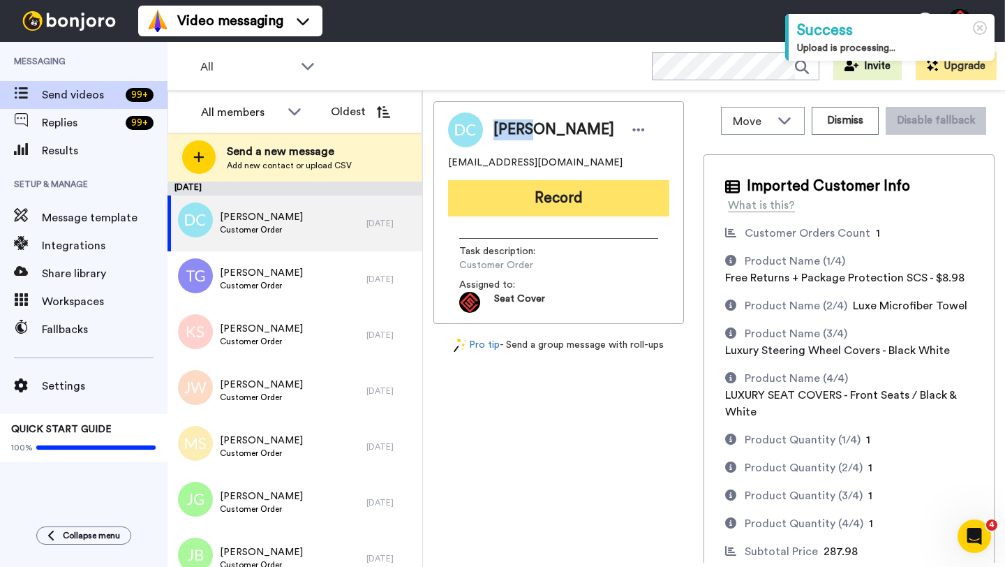
click at [543, 214] on button "Record" at bounding box center [558, 198] width 221 height 36
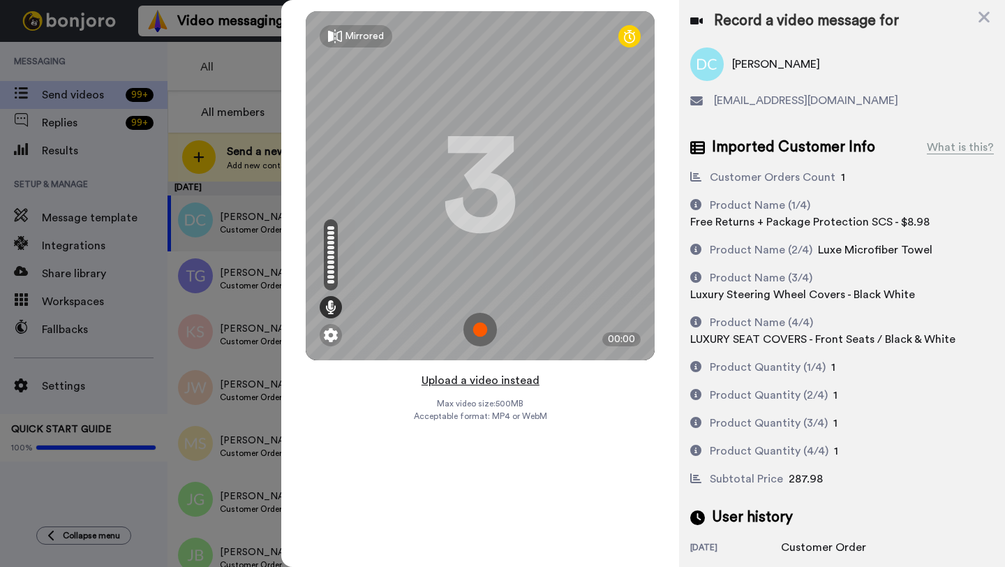
click at [469, 381] on button "Upload a video instead" at bounding box center [481, 380] width 126 height 18
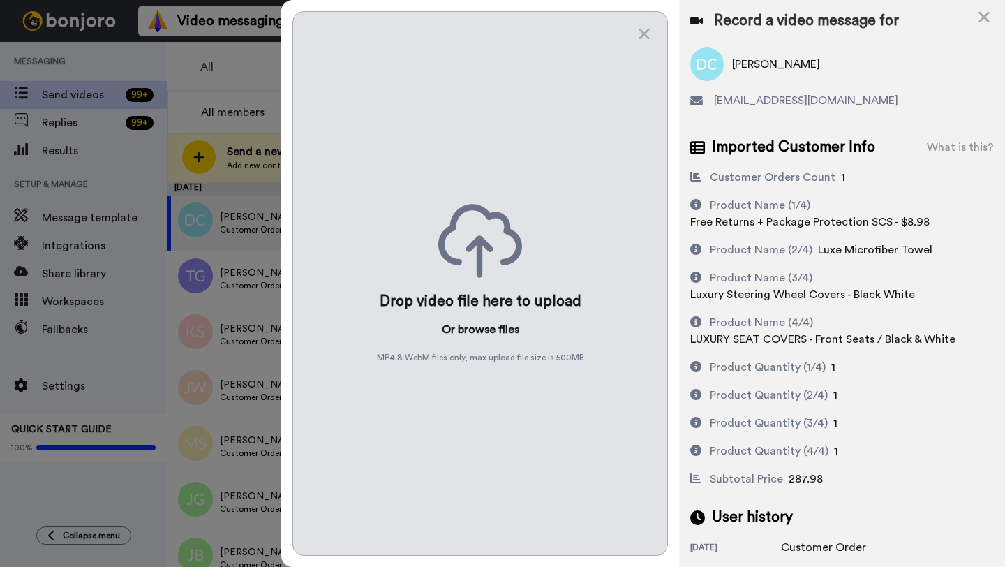
click at [462, 331] on button "browse" at bounding box center [477, 329] width 38 height 17
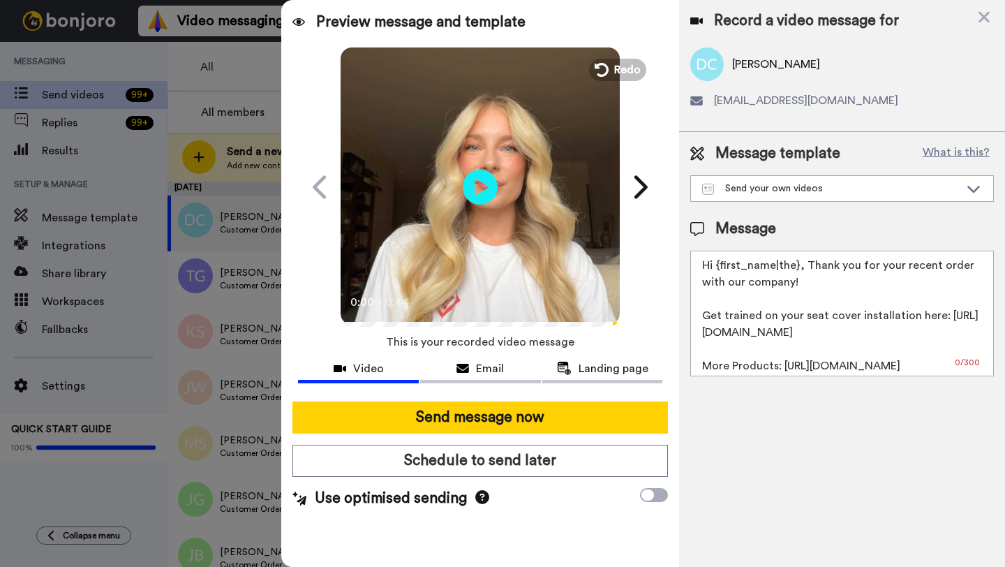
drag, startPoint x: 798, startPoint y: 268, endPoint x: 721, endPoint y: 268, distance: 76.8
click at [721, 268] on textarea "Hi {first_name|the}, Thank you for your recent order with our company! Get trai…" at bounding box center [843, 314] width 304 height 126
paste textarea "David"
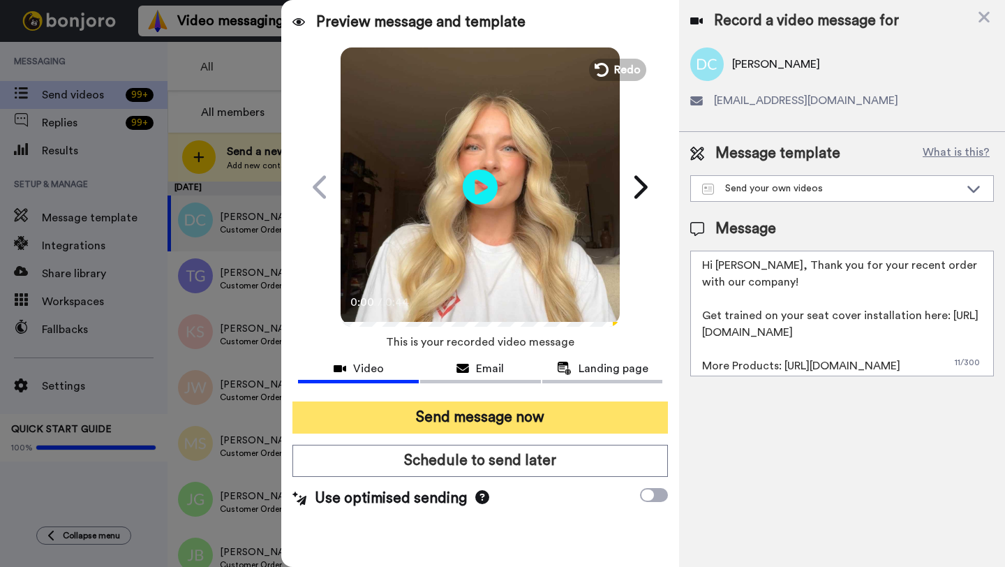
type textarea "Hi David, Thank you for your recent order with our company! Get trained on your…"
click at [511, 420] on button "Send message now" at bounding box center [481, 417] width 376 height 32
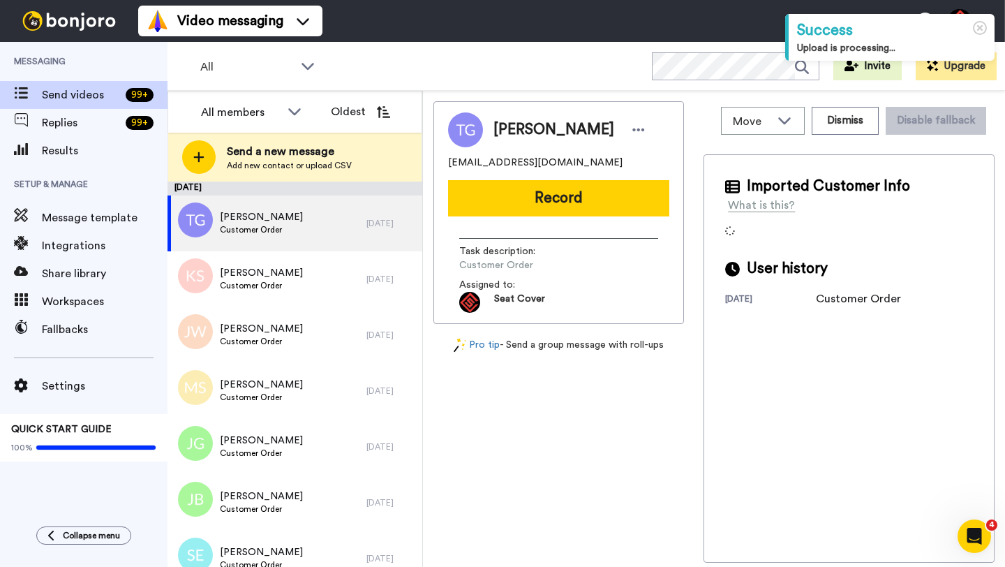
click at [509, 132] on span "[PERSON_NAME]" at bounding box center [554, 129] width 121 height 21
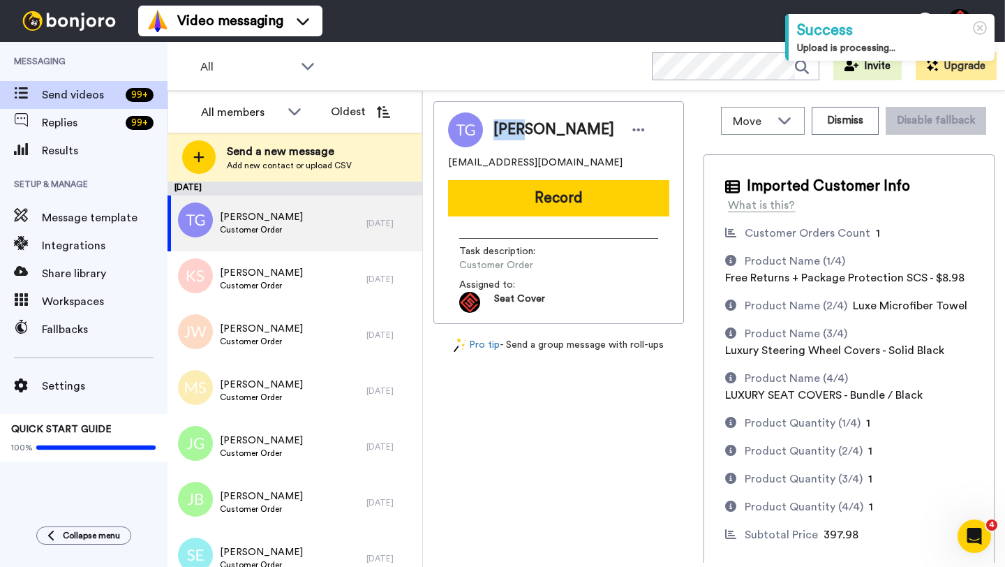
copy span "[PERSON_NAME]"
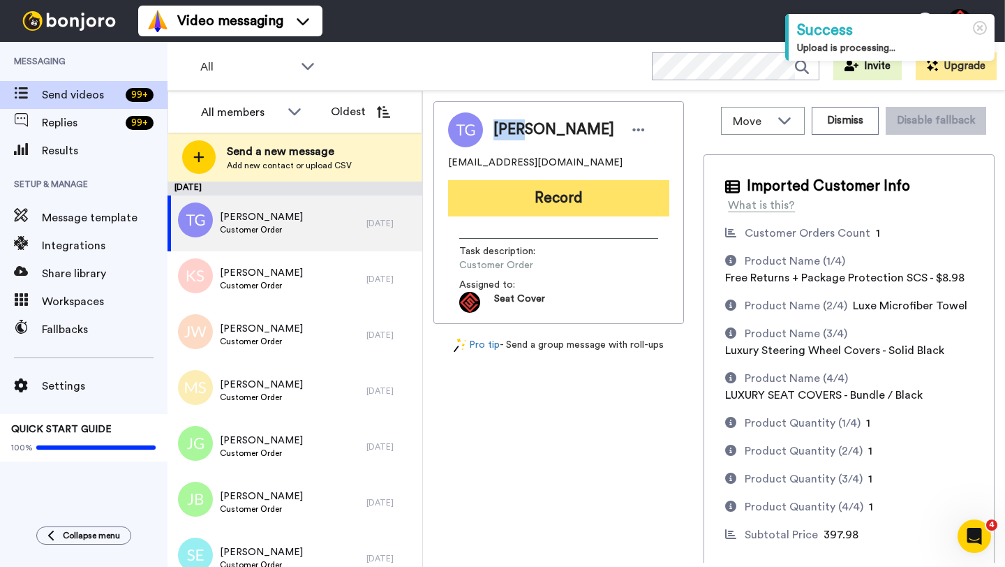
click at [551, 207] on button "Record" at bounding box center [558, 198] width 221 height 36
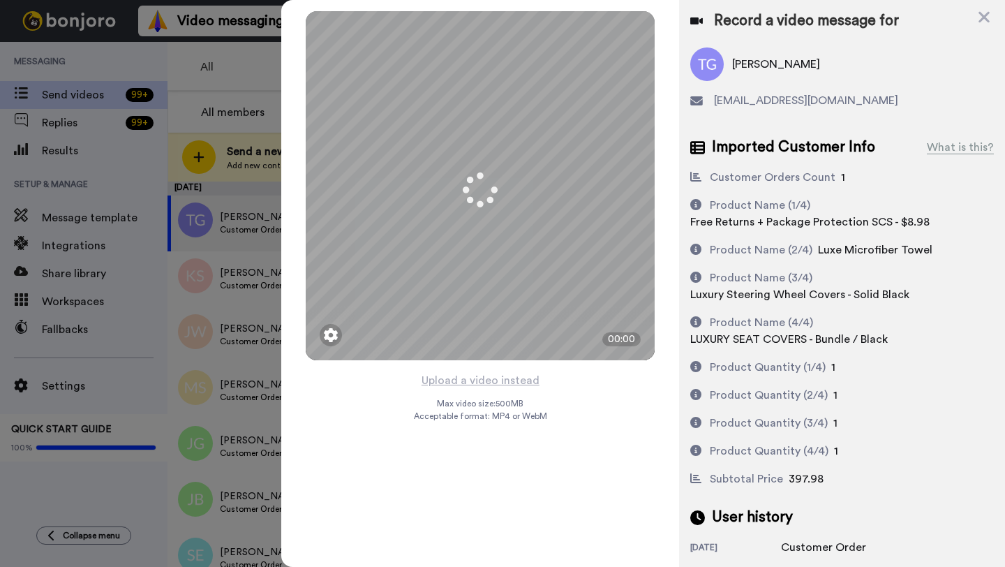
click at [485, 381] on button "Upload a video instead" at bounding box center [481, 380] width 126 height 18
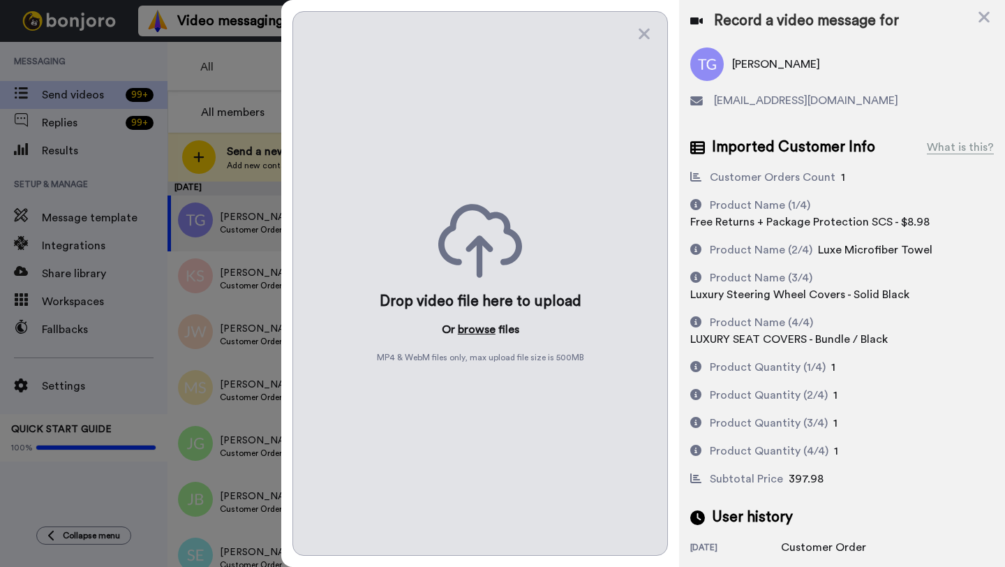
click at [471, 330] on button "browse" at bounding box center [477, 329] width 38 height 17
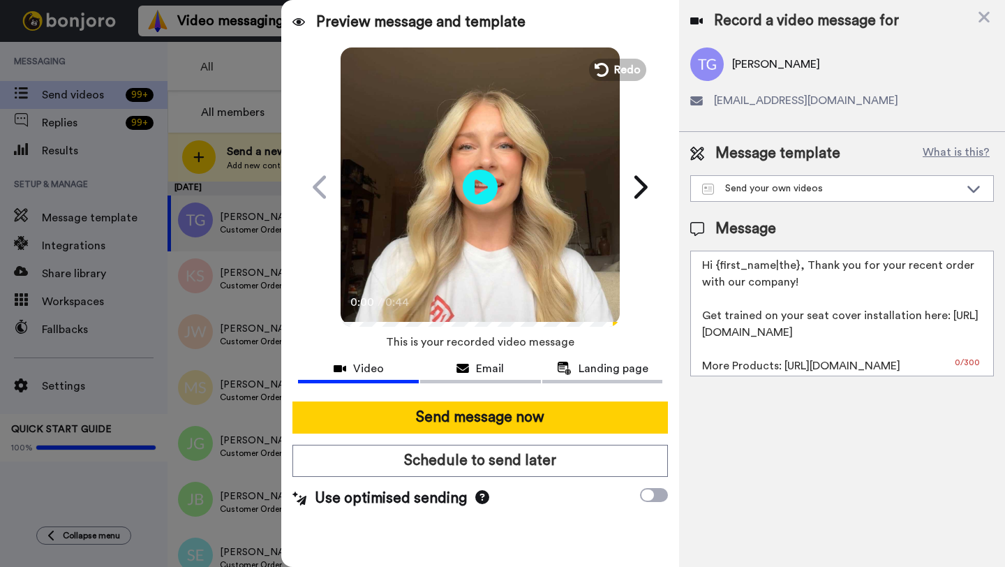
drag, startPoint x: 797, startPoint y: 269, endPoint x: 714, endPoint y: 268, distance: 83.1
click at [714, 268] on textarea "Hi {first_name|the}, Thank you for your recent order with our company! Get trai…" at bounding box center [843, 314] width 304 height 126
paste textarea "Tony"
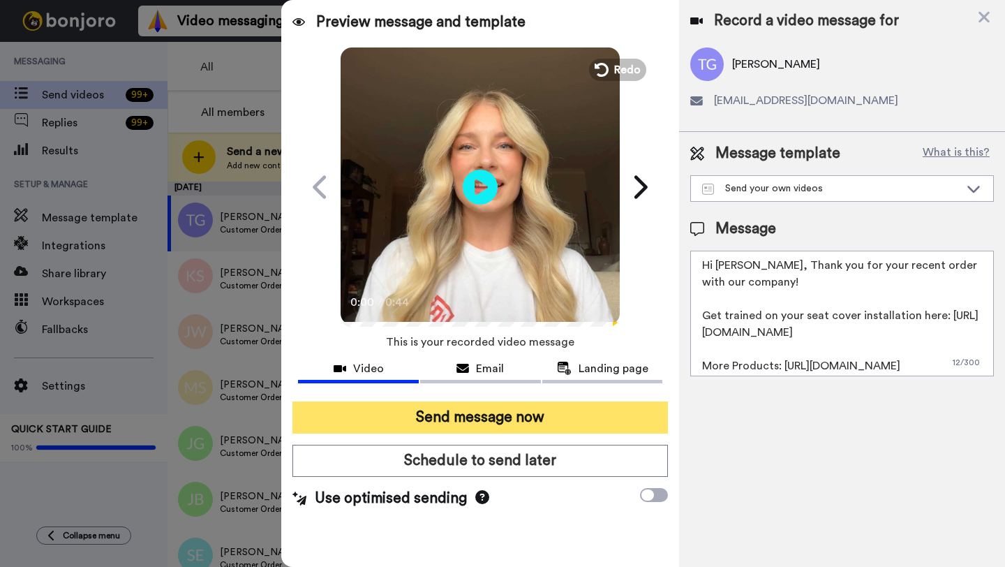
type textarea "Hi Tony, Thank you for your recent order with our company! Get trained on your …"
click at [547, 422] on button "Send message now" at bounding box center [481, 417] width 376 height 32
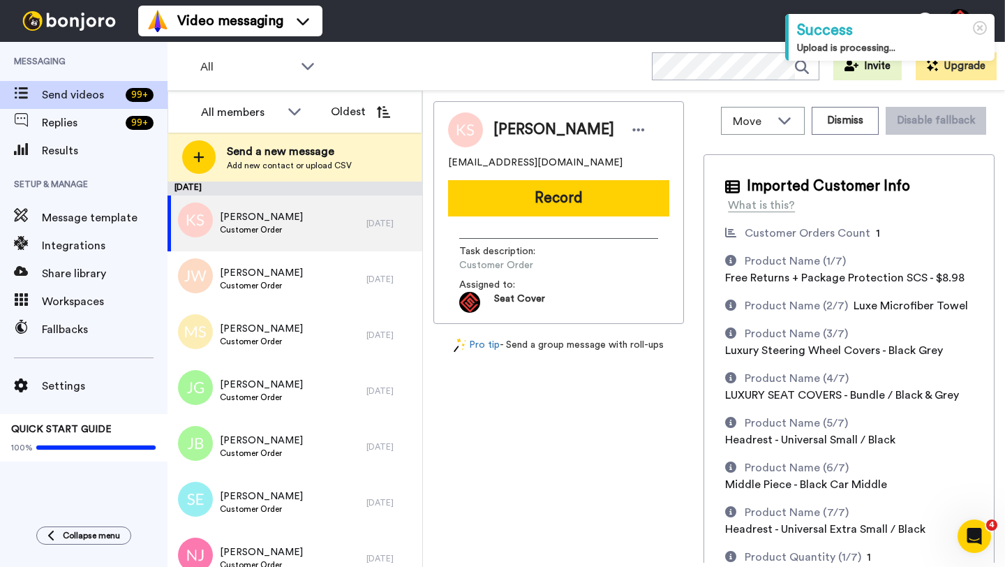
click at [512, 125] on span "[PERSON_NAME]" at bounding box center [554, 129] width 121 height 21
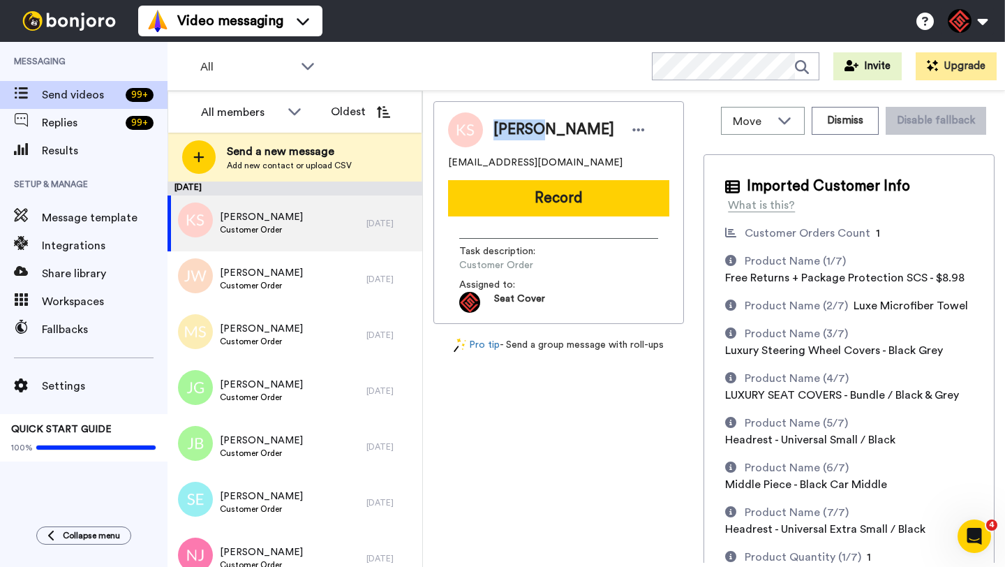
copy span "Kirill"
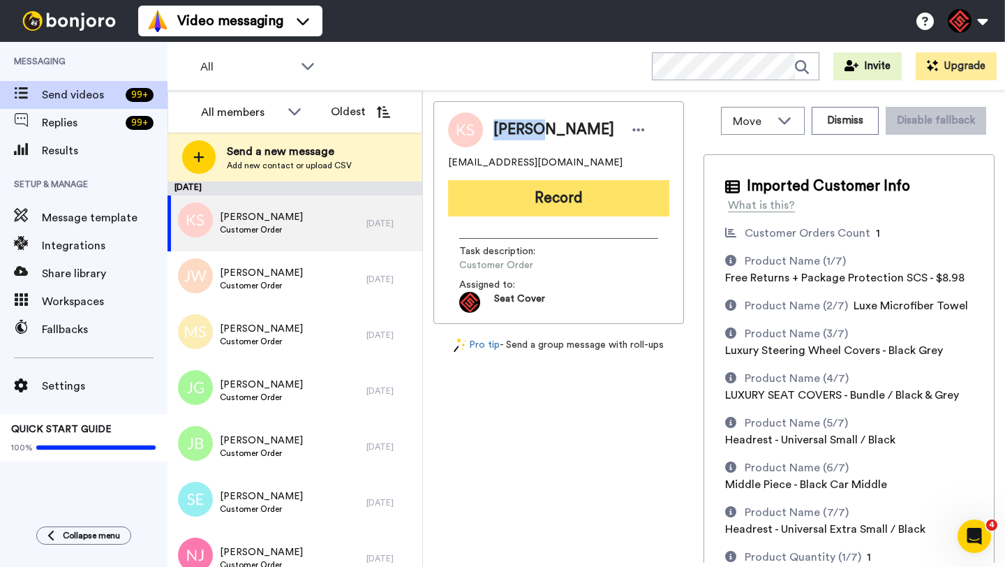
click at [511, 202] on button "Record" at bounding box center [558, 198] width 221 height 36
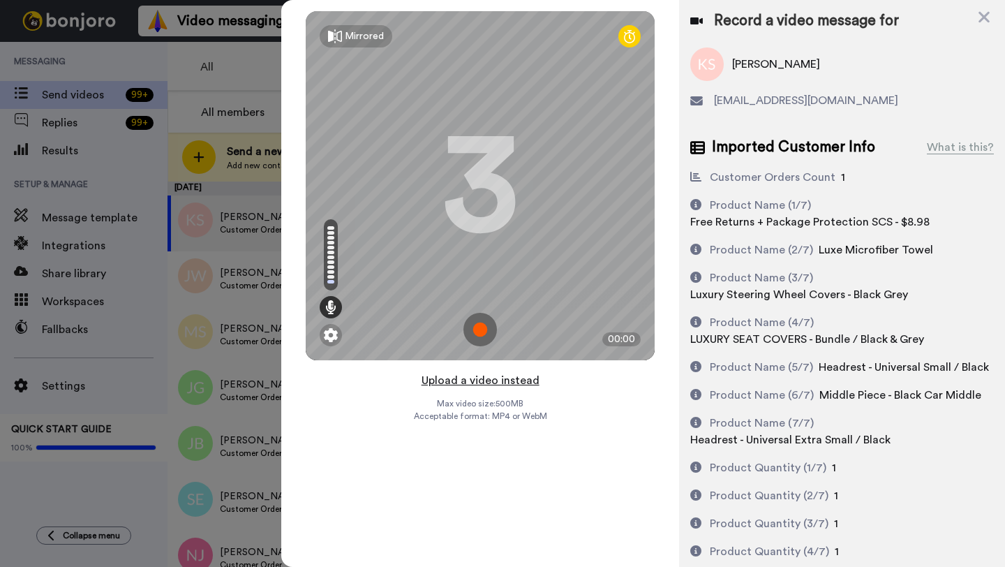
click at [472, 379] on button "Upload a video instead" at bounding box center [481, 380] width 126 height 18
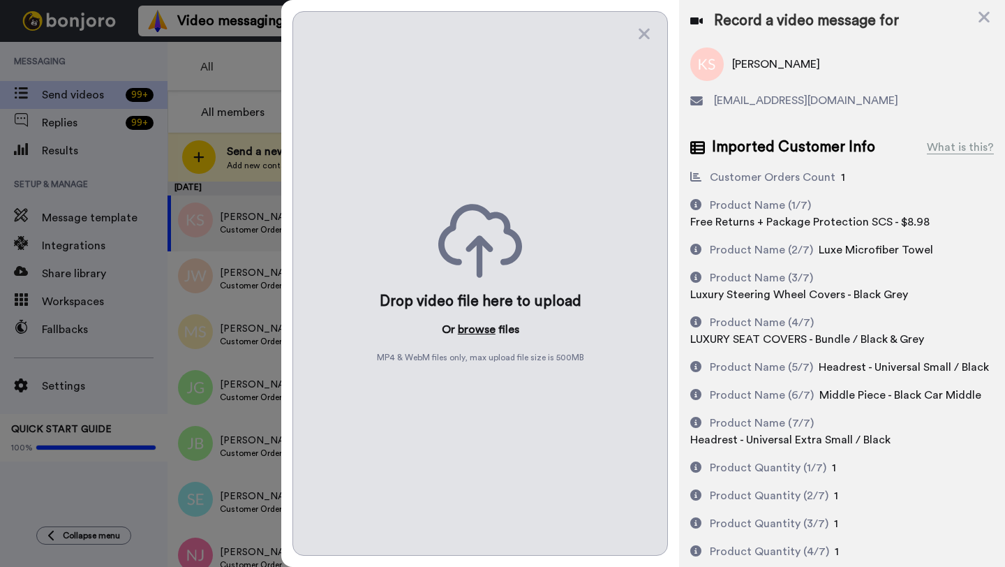
click at [474, 330] on button "browse" at bounding box center [477, 329] width 38 height 17
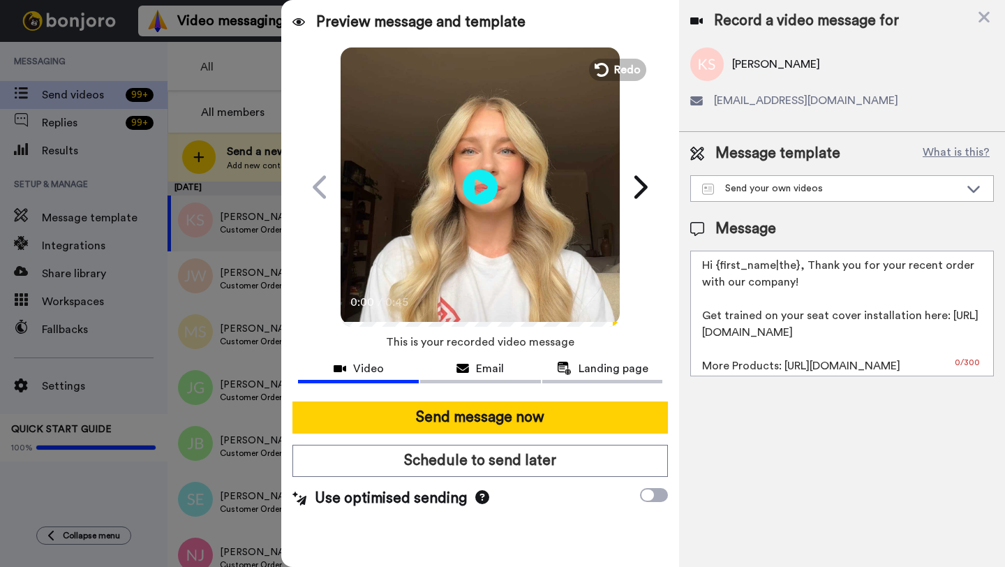
drag, startPoint x: 797, startPoint y: 266, endPoint x: 716, endPoint y: 268, distance: 81.0
click at [716, 268] on textarea "Hi {first_name|the}, Thank you for your recent order with our company! Get trai…" at bounding box center [843, 314] width 304 height 126
paste textarea "Kirill"
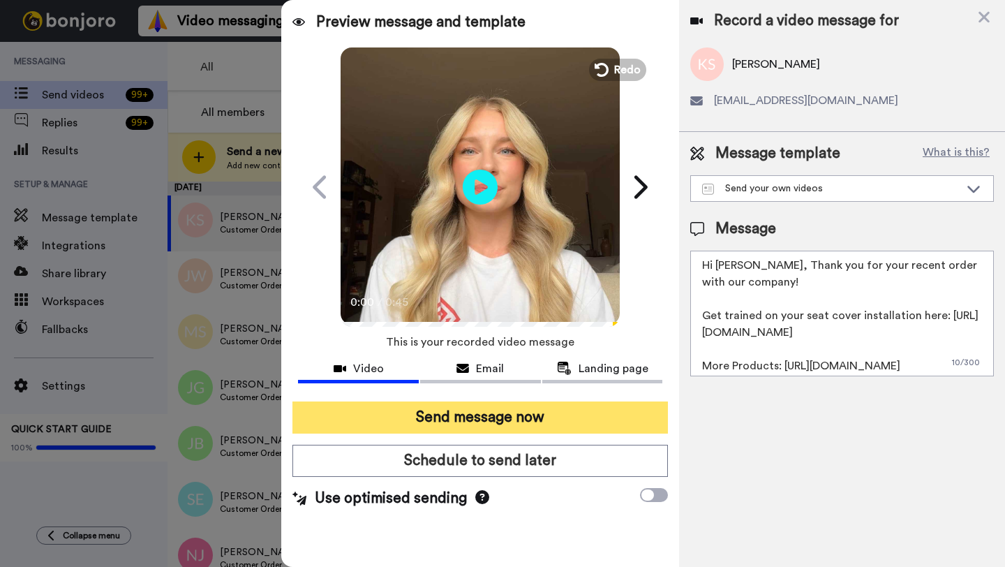
type textarea "Hi Kirill, Thank you for your recent order with our company! Get trained on you…"
click at [525, 410] on button "Send message now" at bounding box center [481, 417] width 376 height 32
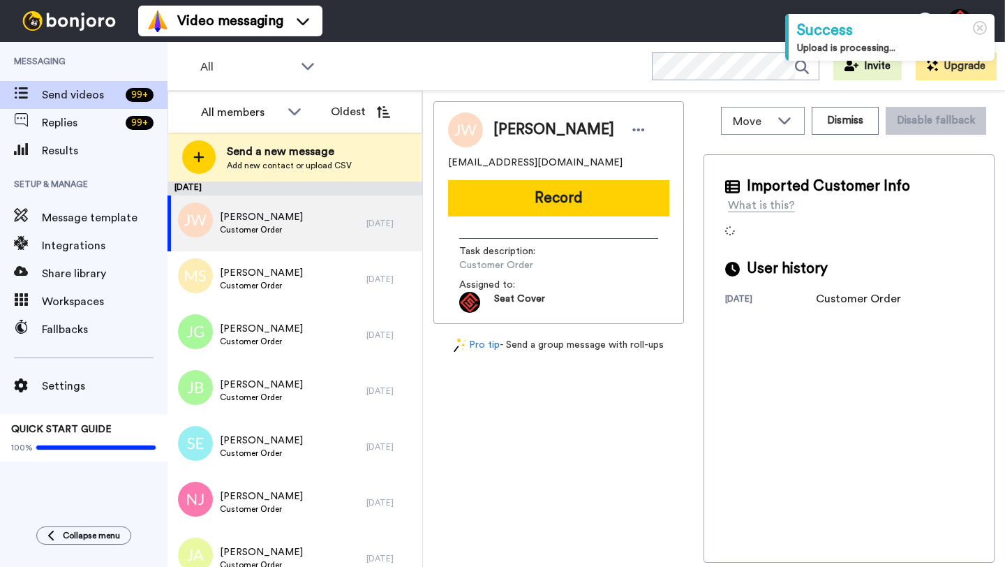
click at [512, 132] on span "[PERSON_NAME]" at bounding box center [554, 129] width 121 height 21
copy span "Judy"
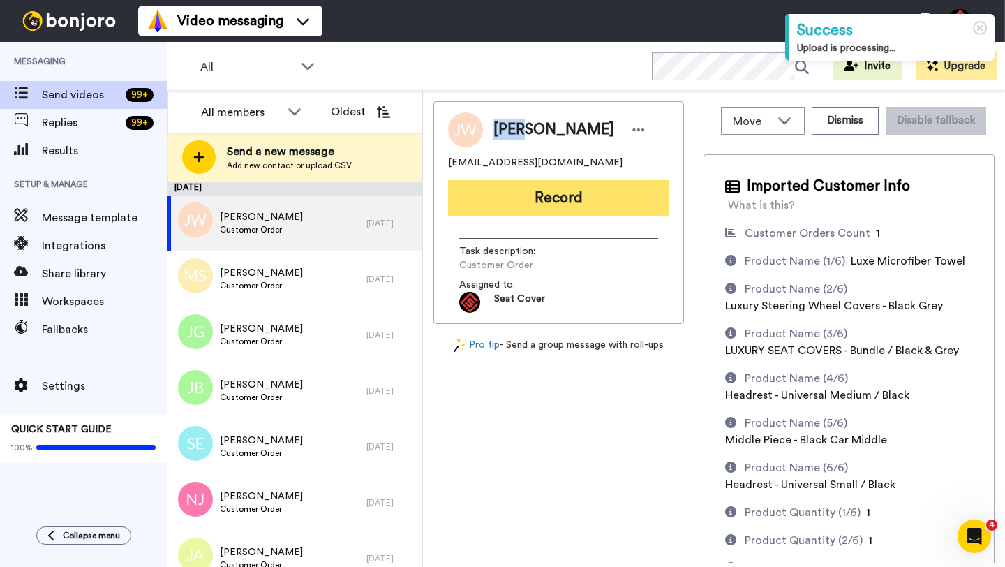
click at [552, 214] on button "Record" at bounding box center [558, 198] width 221 height 36
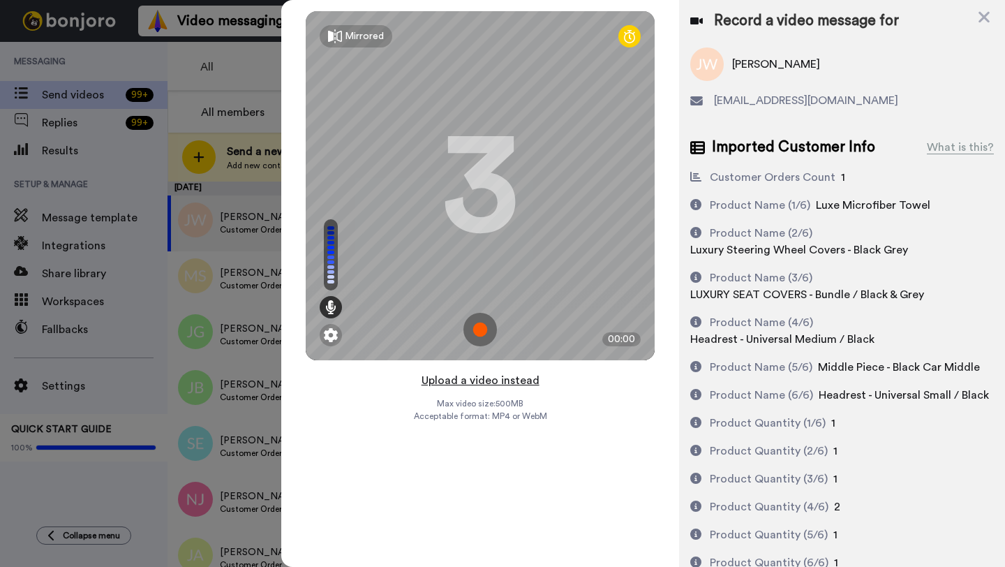
click at [485, 379] on button "Upload a video instead" at bounding box center [481, 380] width 126 height 18
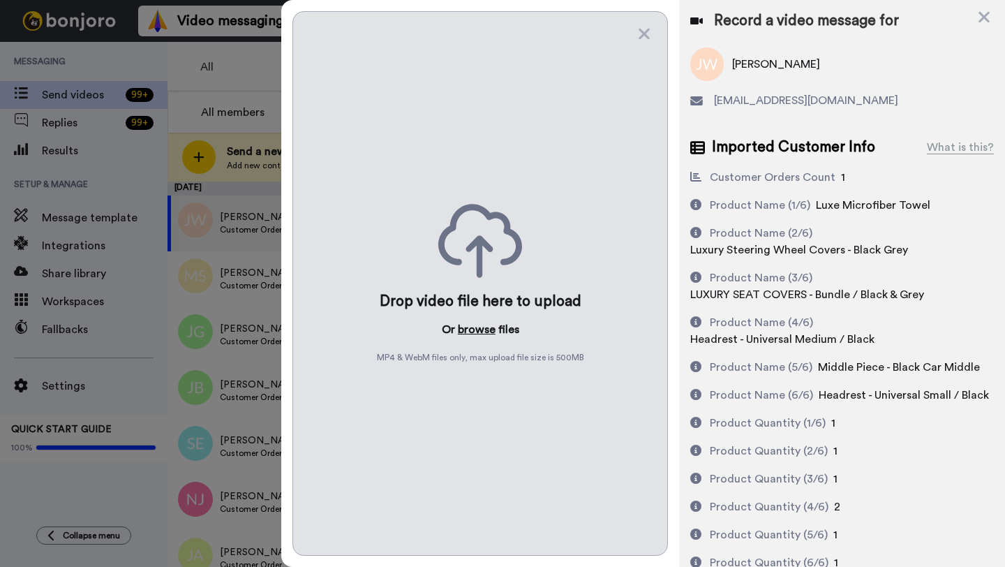
click at [480, 324] on button "browse" at bounding box center [477, 329] width 38 height 17
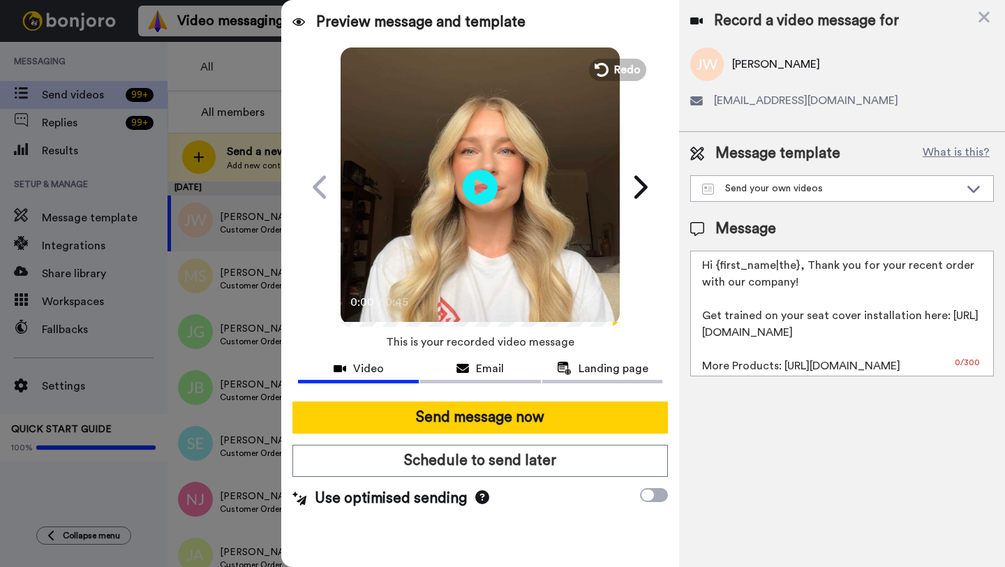
drag, startPoint x: 799, startPoint y: 271, endPoint x: 720, endPoint y: 271, distance: 78.9
click at [720, 271] on textarea "Hi {first_name|the}, Thank you for your recent order with our company! Get trai…" at bounding box center [843, 314] width 304 height 126
paste textarea "Judy"
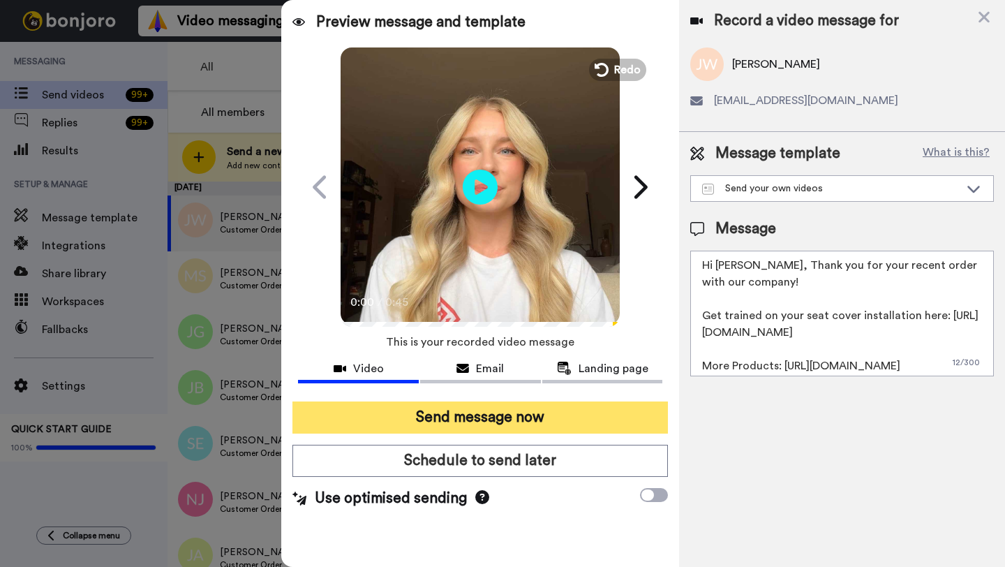
type textarea "Hi Judy, Thank you for your recent order with our company! Get trained on your …"
click at [517, 421] on button "Send message now" at bounding box center [481, 417] width 376 height 32
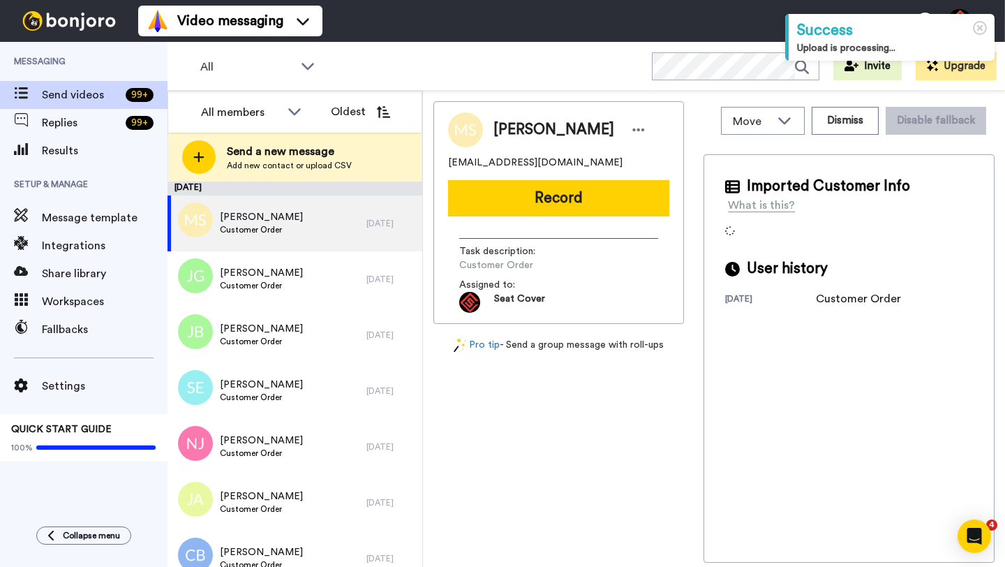
click at [517, 129] on span "[PERSON_NAME]" at bounding box center [554, 129] width 121 height 21
copy span "[PERSON_NAME]"
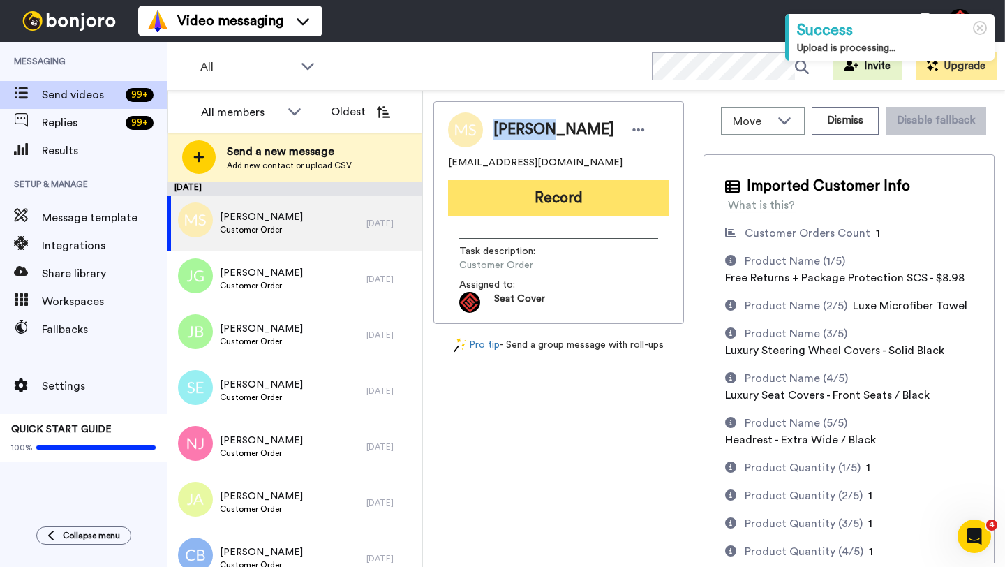
click at [558, 214] on button "Record" at bounding box center [558, 198] width 221 height 36
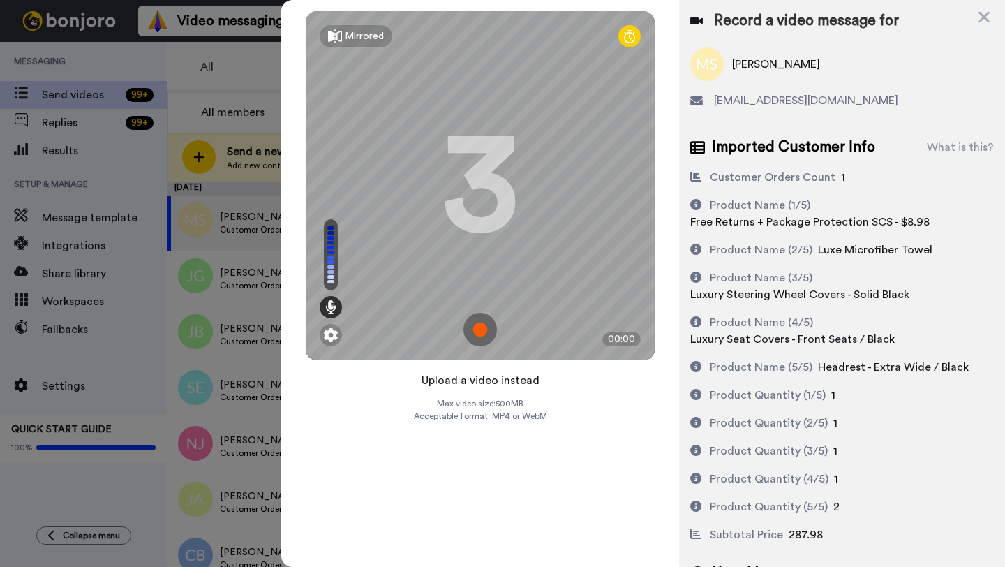
click at [473, 379] on button "Upload a video instead" at bounding box center [481, 380] width 126 height 18
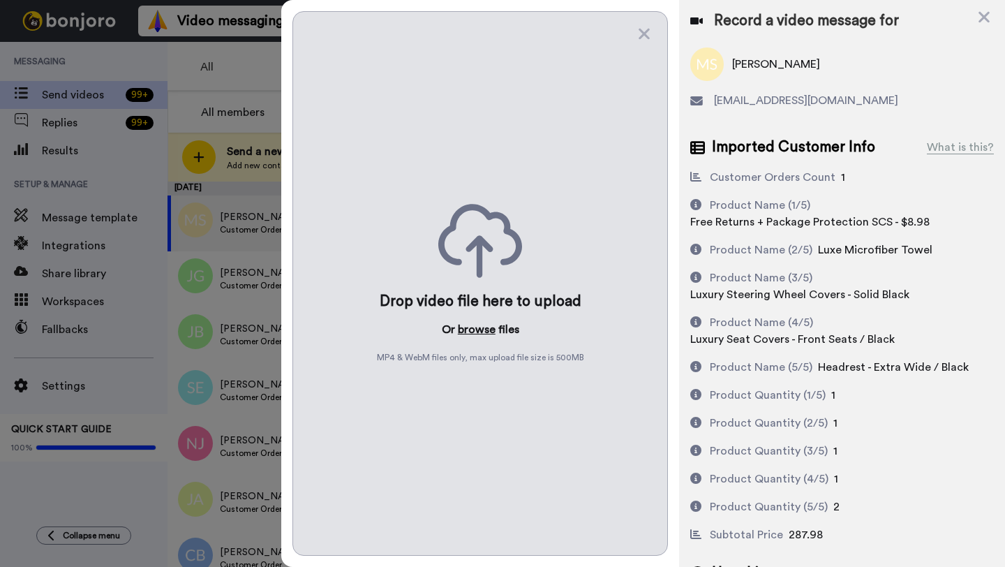
click at [471, 325] on button "browse" at bounding box center [477, 329] width 38 height 17
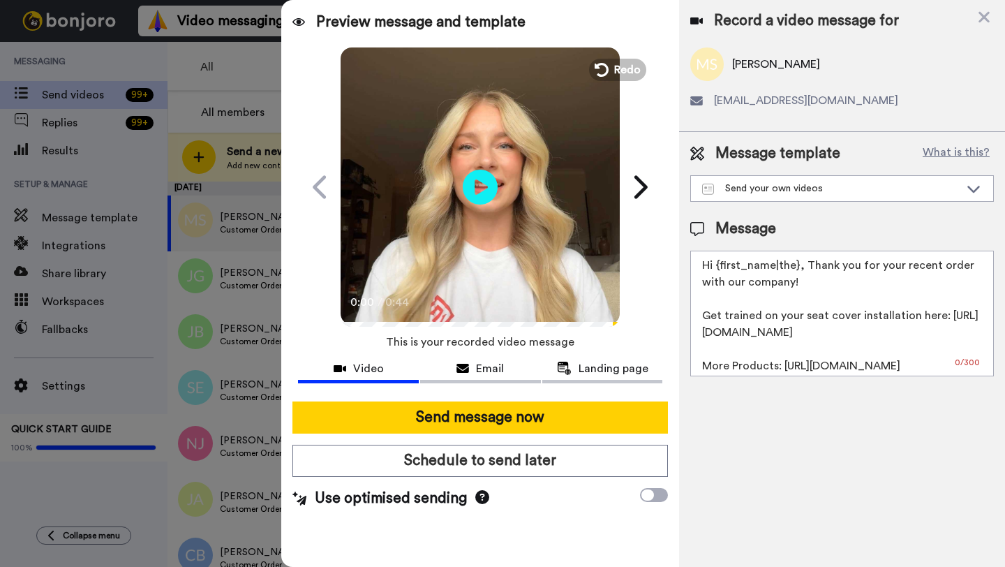
drag, startPoint x: 799, startPoint y: 270, endPoint x: 718, endPoint y: 270, distance: 81.0
click at [718, 270] on textarea "Hi {first_name|the}, Thank you for your recent order with our company! Get trai…" at bounding box center [843, 314] width 304 height 126
paste textarea "Michael"
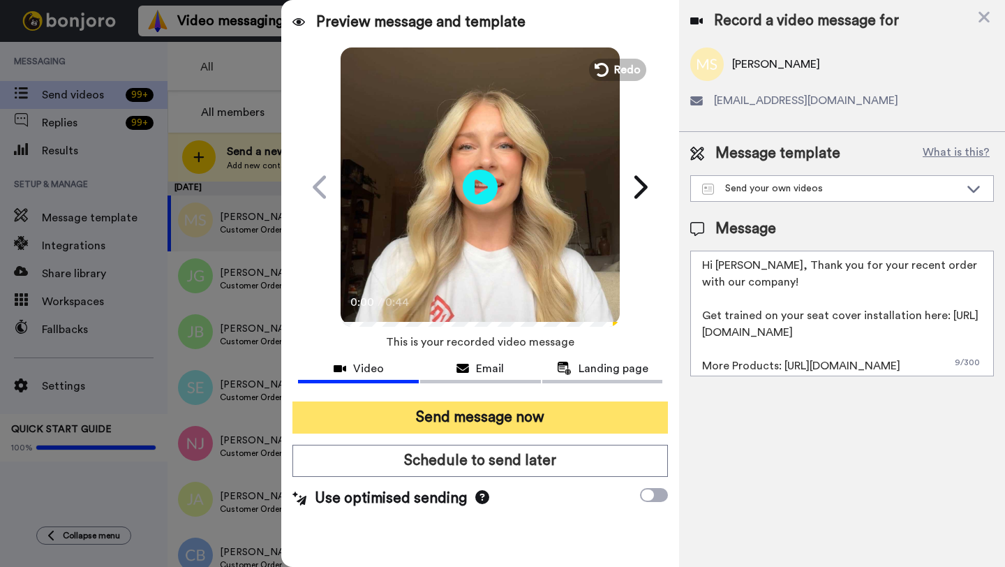
type textarea "Hi Michael, Thank you for your recent order with our company! Get trained on yo…"
click at [449, 425] on button "Send message now" at bounding box center [481, 417] width 376 height 32
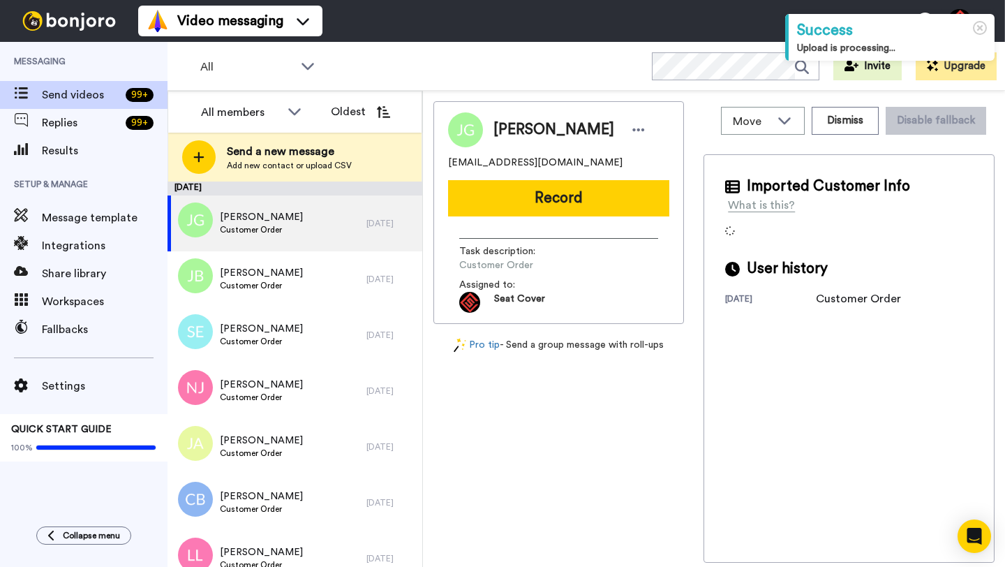
click at [508, 132] on span "Jake Gallo" at bounding box center [554, 129] width 121 height 21
copy span "Jake"
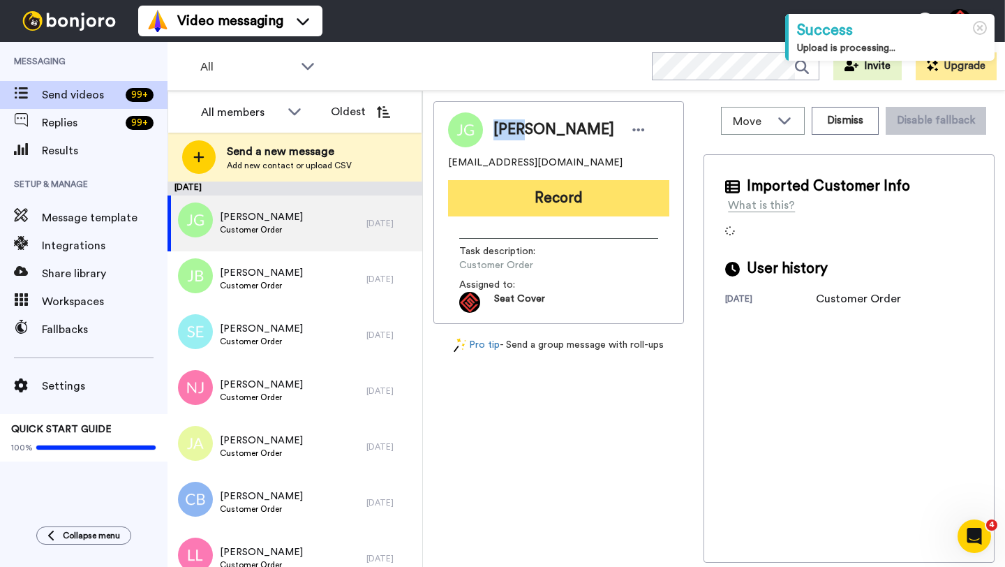
click at [544, 199] on button "Record" at bounding box center [558, 198] width 221 height 36
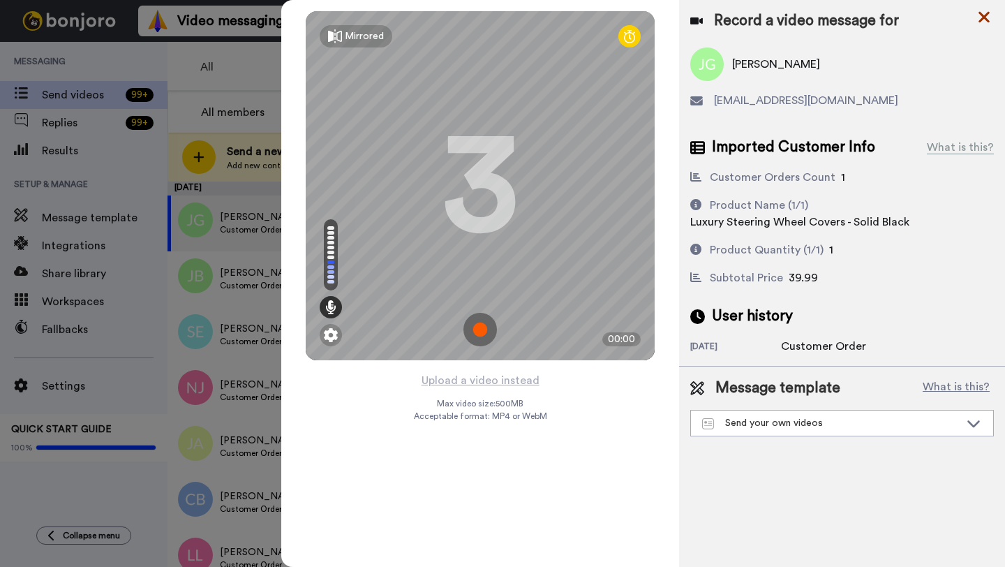
click at [985, 25] on icon at bounding box center [984, 16] width 14 height 17
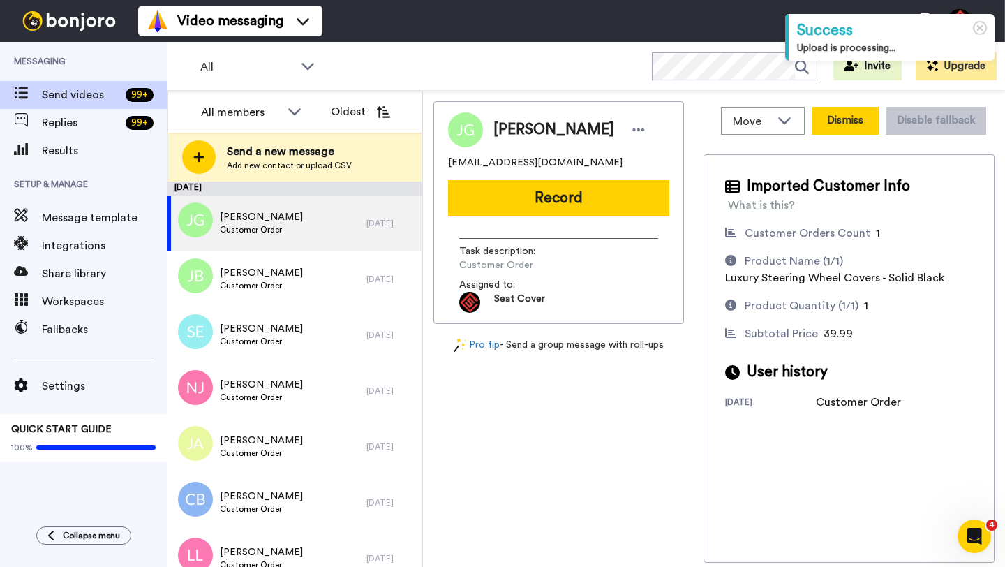
click at [843, 124] on button "Dismiss" at bounding box center [845, 121] width 67 height 28
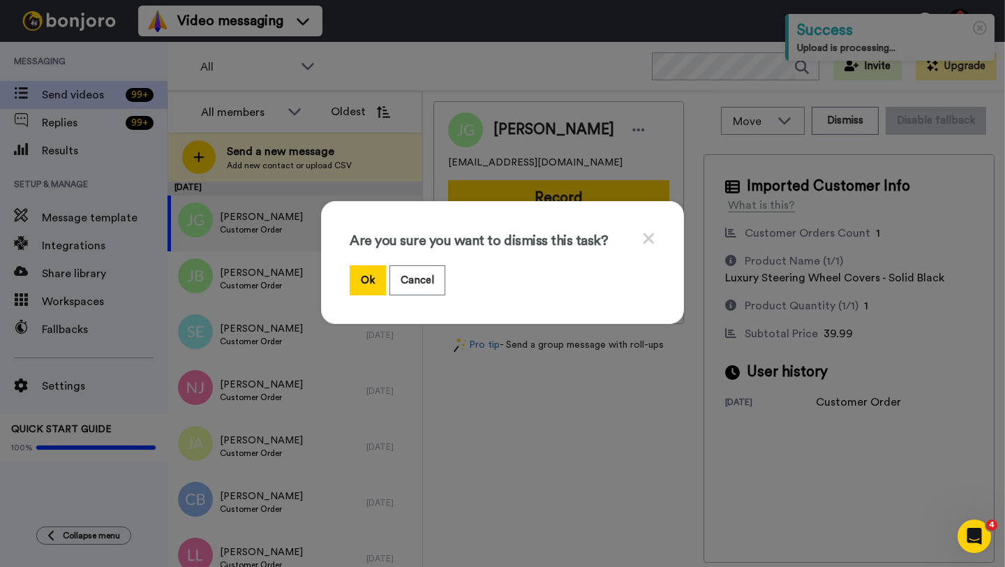
click at [348, 285] on div "Are you sure you want to dismiss this task? Ok Cancel" at bounding box center [502, 262] width 363 height 123
click at [372, 281] on button "Ok" at bounding box center [368, 280] width 36 height 30
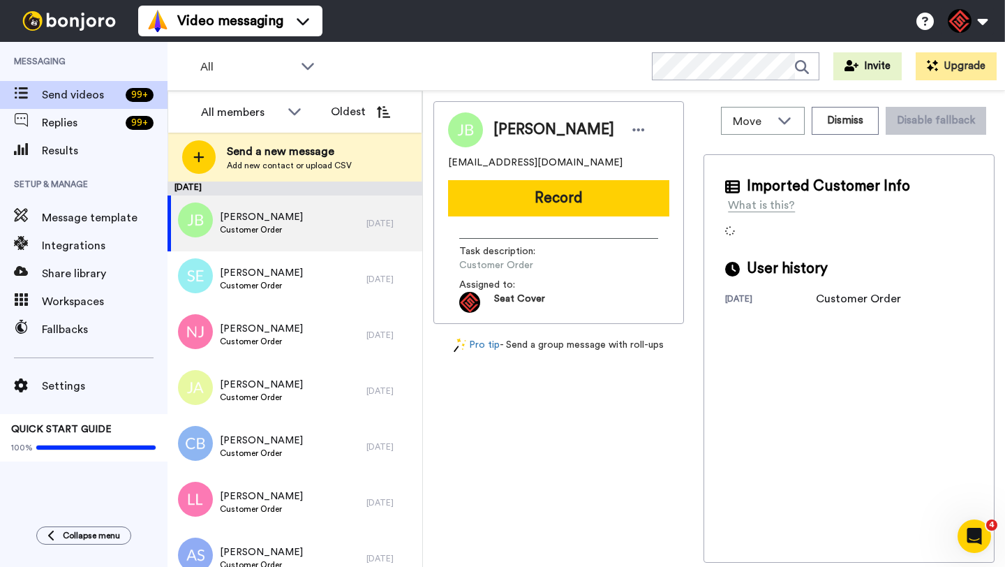
click at [510, 129] on span "John Barber" at bounding box center [554, 129] width 121 height 21
copy span "John"
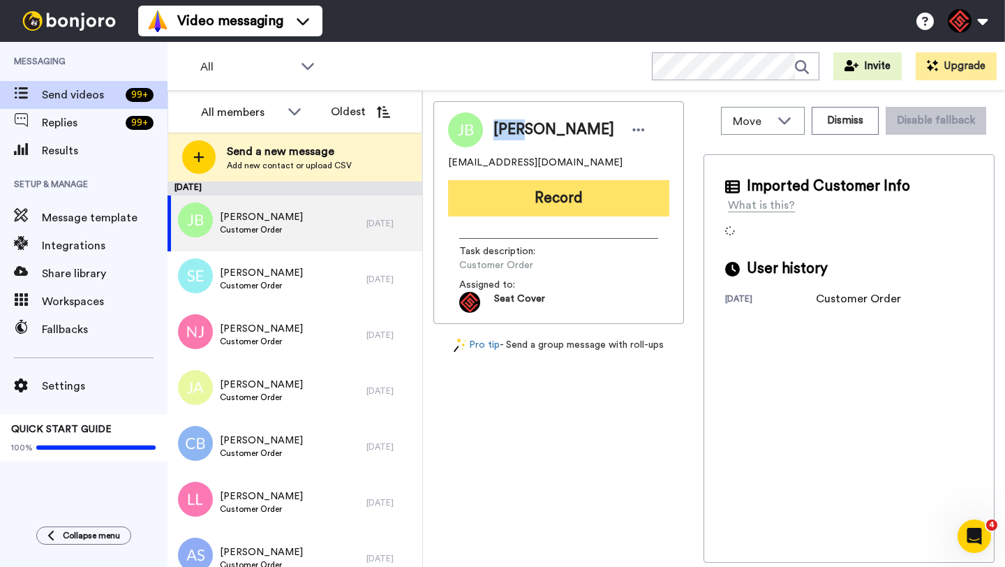
click at [537, 208] on button "Record" at bounding box center [558, 198] width 221 height 36
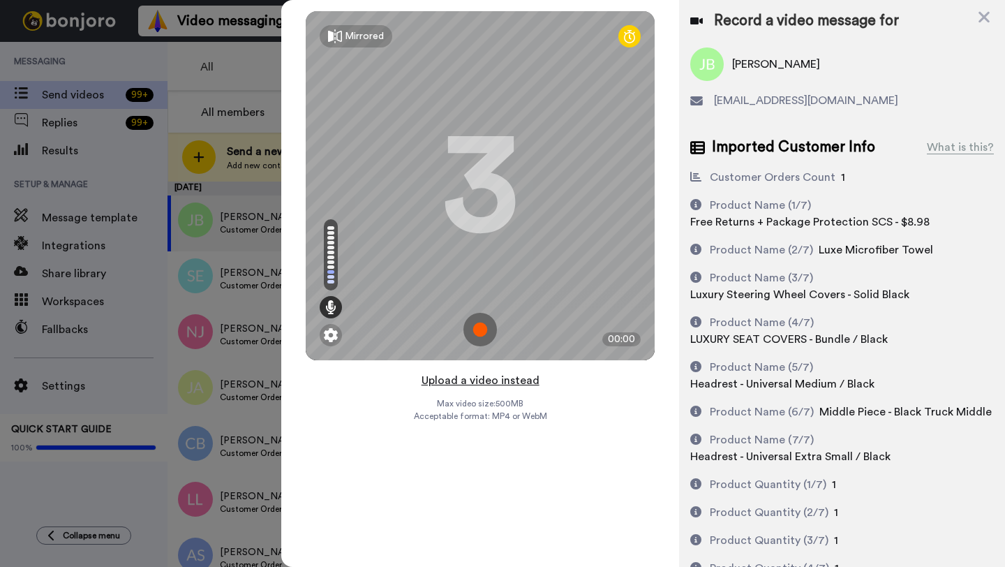
click at [469, 383] on button "Upload a video instead" at bounding box center [481, 380] width 126 height 18
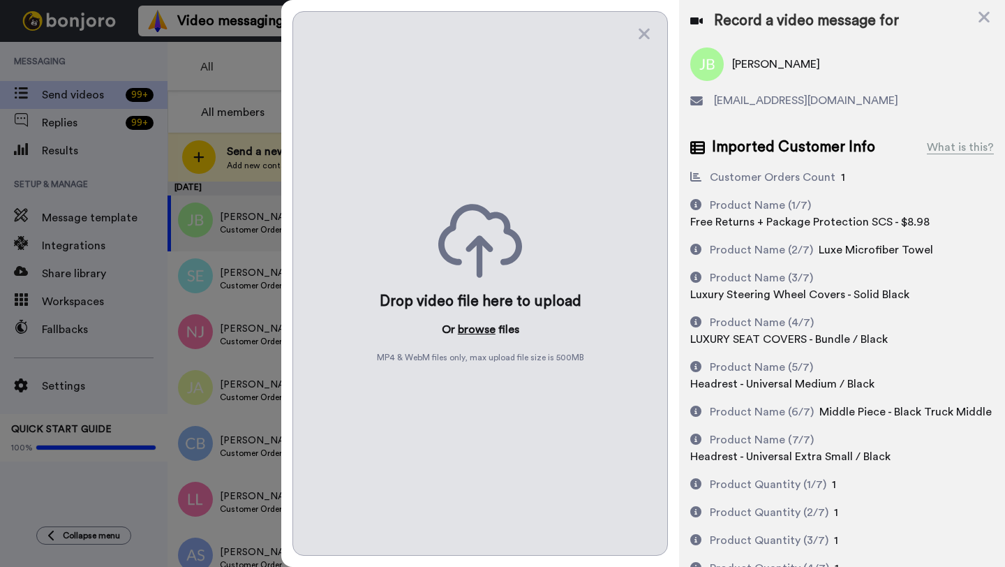
click at [466, 329] on button "browse" at bounding box center [477, 329] width 38 height 17
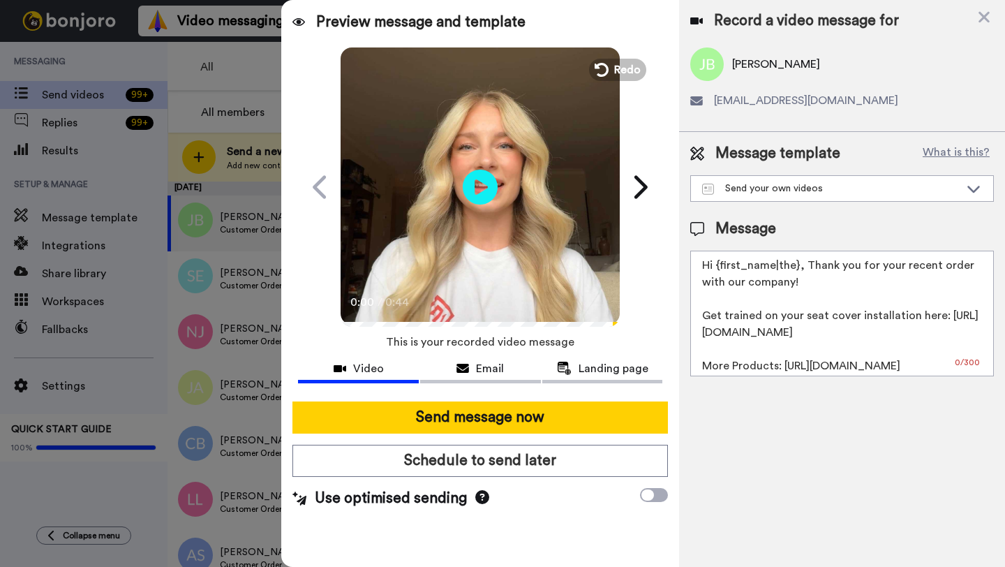
drag, startPoint x: 797, startPoint y: 268, endPoint x: 719, endPoint y: 268, distance: 78.2
click at [719, 268] on textarea "Hi {first_name|the}, Thank you for your recent order with our company! Get trai…" at bounding box center [843, 314] width 304 height 126
paste textarea "John"
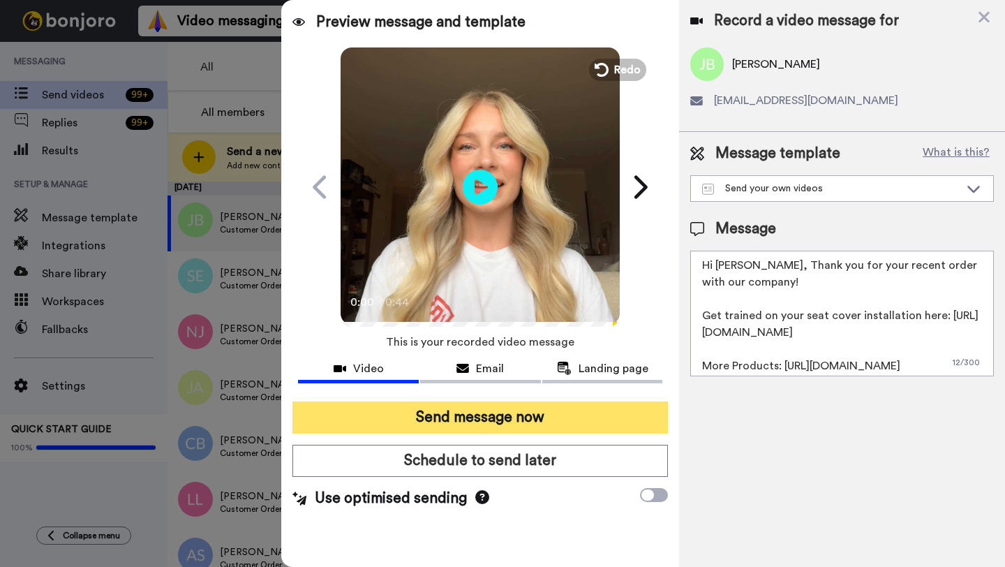
type textarea "Hi John, Thank you for your recent order with our company! Get trained on your …"
click at [459, 422] on button "Send message now" at bounding box center [481, 417] width 376 height 32
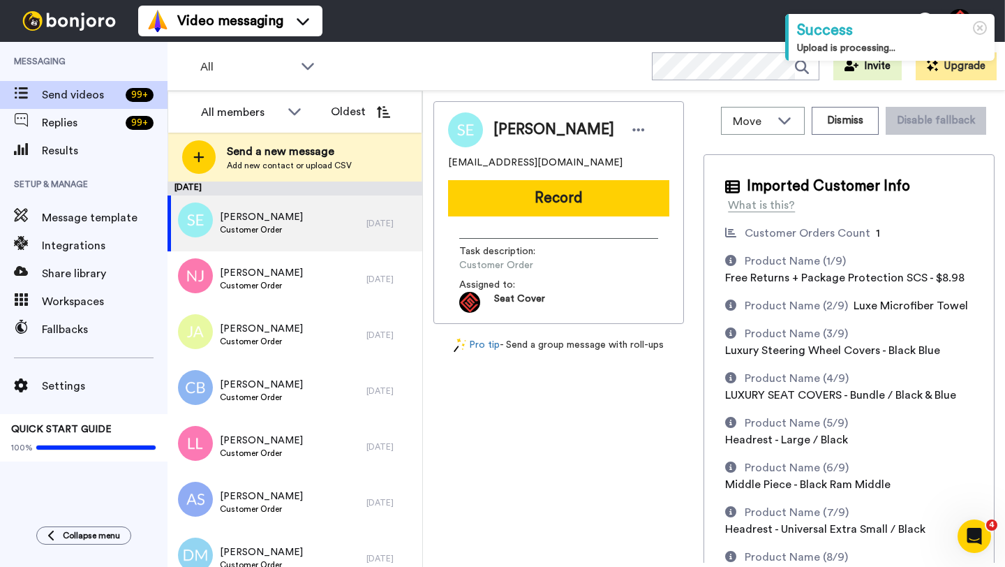
click at [516, 133] on span "[PERSON_NAME]" at bounding box center [554, 129] width 121 height 21
copy span "[PERSON_NAME]"
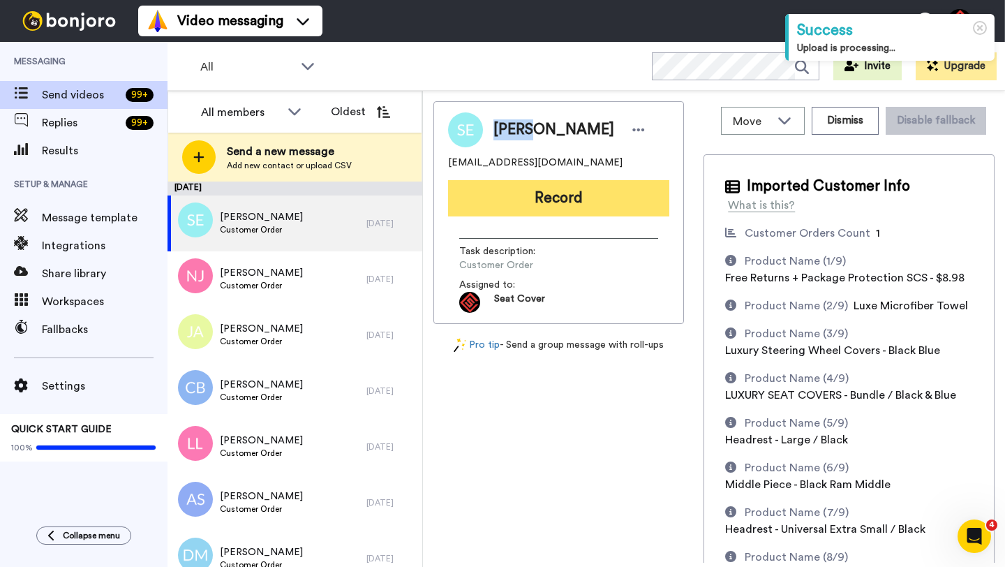
click at [566, 210] on button "Record" at bounding box center [558, 198] width 221 height 36
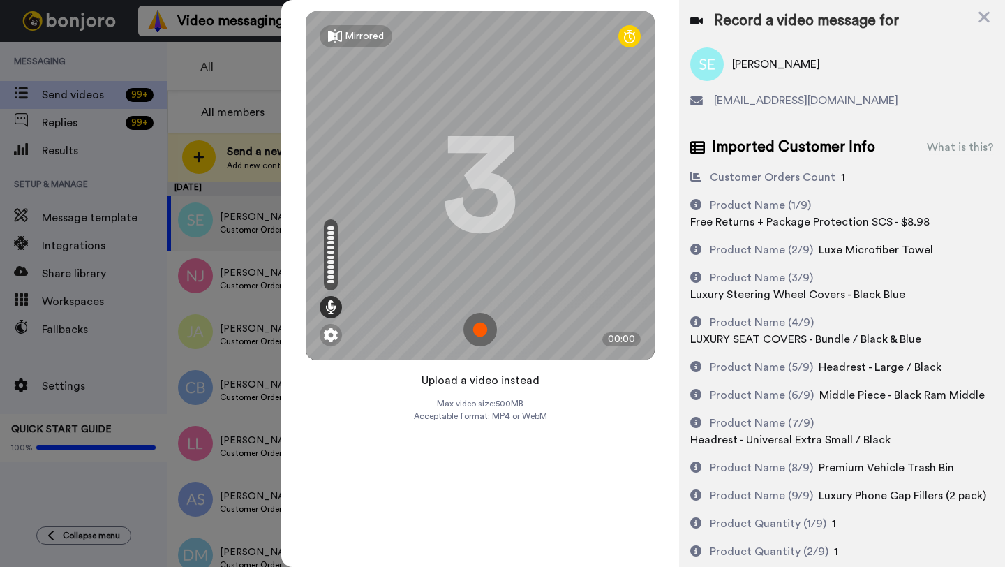
click at [474, 378] on button "Upload a video instead" at bounding box center [481, 380] width 126 height 18
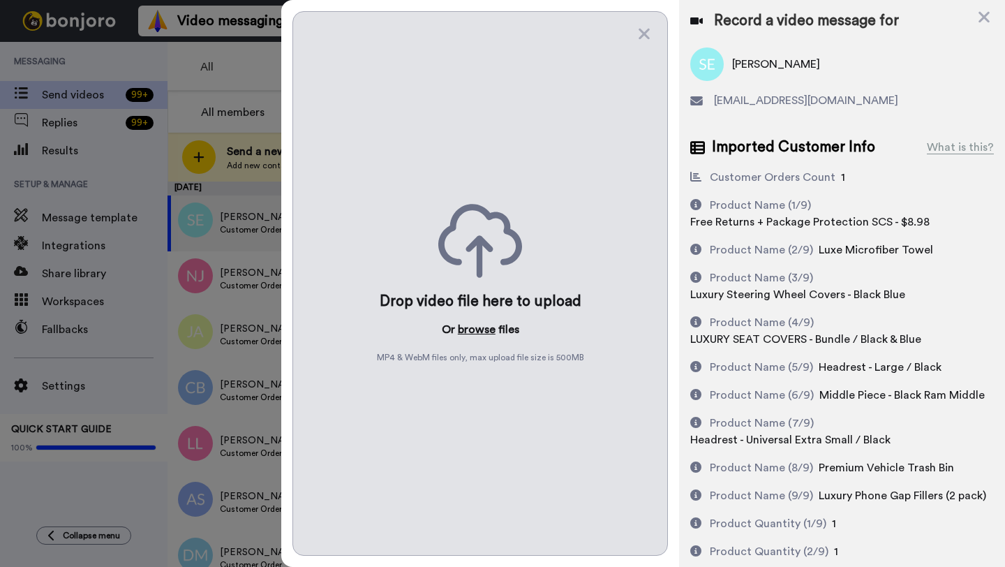
click at [471, 324] on button "browse" at bounding box center [477, 329] width 38 height 17
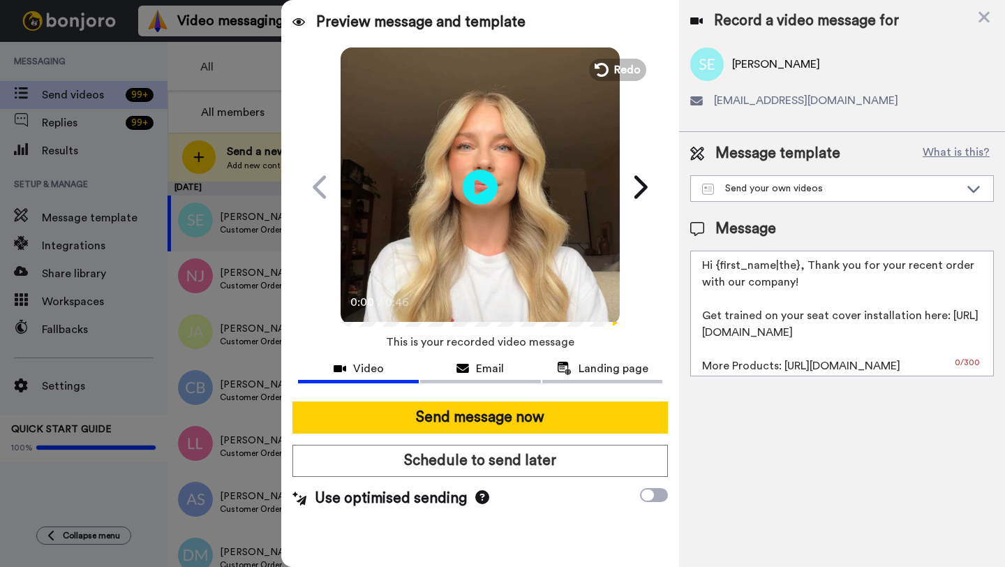
drag, startPoint x: 797, startPoint y: 268, endPoint x: 716, endPoint y: 267, distance: 80.3
click at [716, 267] on textarea "Hi {first_name|the}, Thank you for your recent order with our company! Get trai…" at bounding box center [843, 314] width 304 height 126
paste textarea "[PERSON_NAME]"
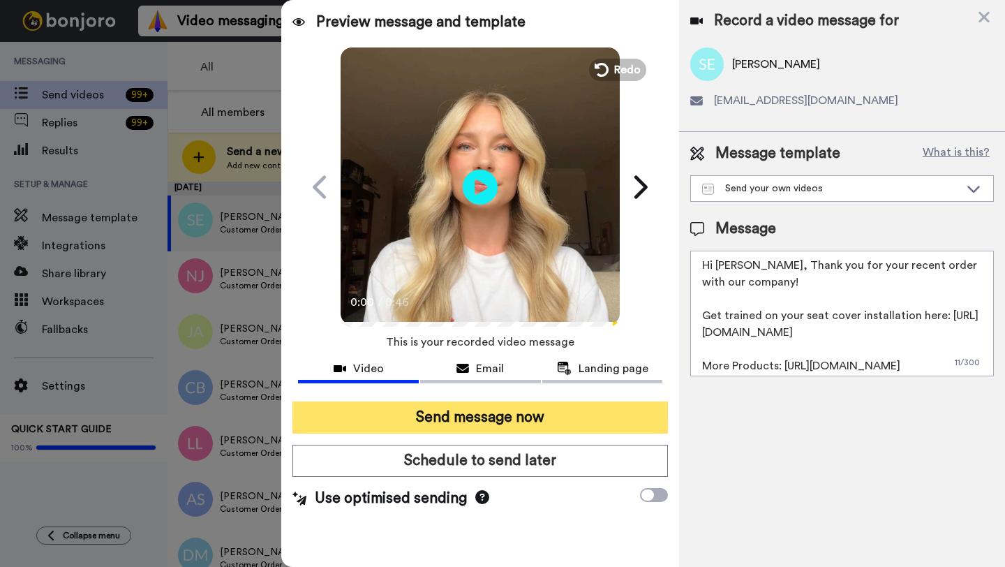
type textarea "Hi [PERSON_NAME], Thank you for your recent order with our company! Get trained…"
click at [505, 418] on button "Send message now" at bounding box center [481, 417] width 376 height 32
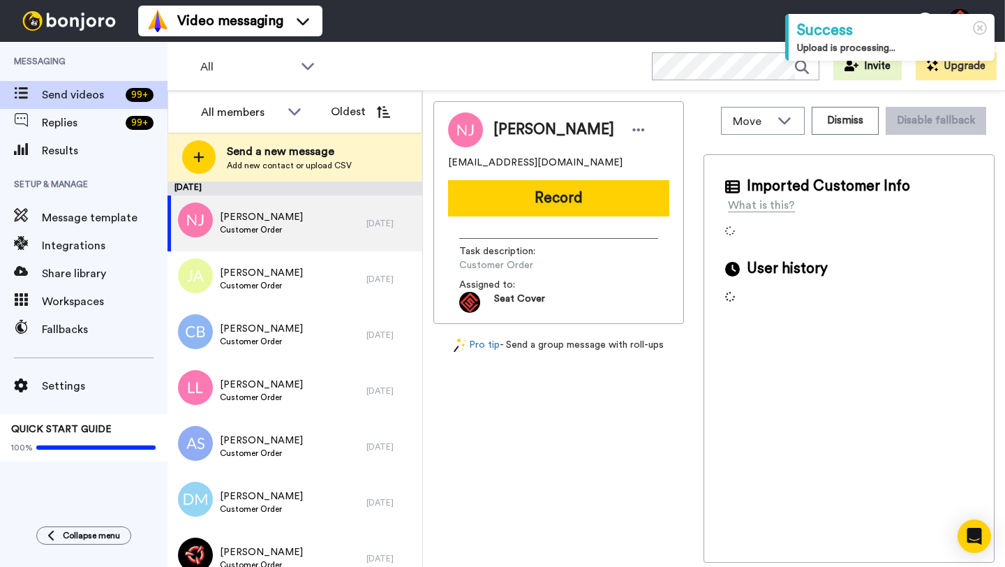
click at [506, 119] on span "Nick Jirele" at bounding box center [554, 129] width 121 height 21
copy span "Nick"
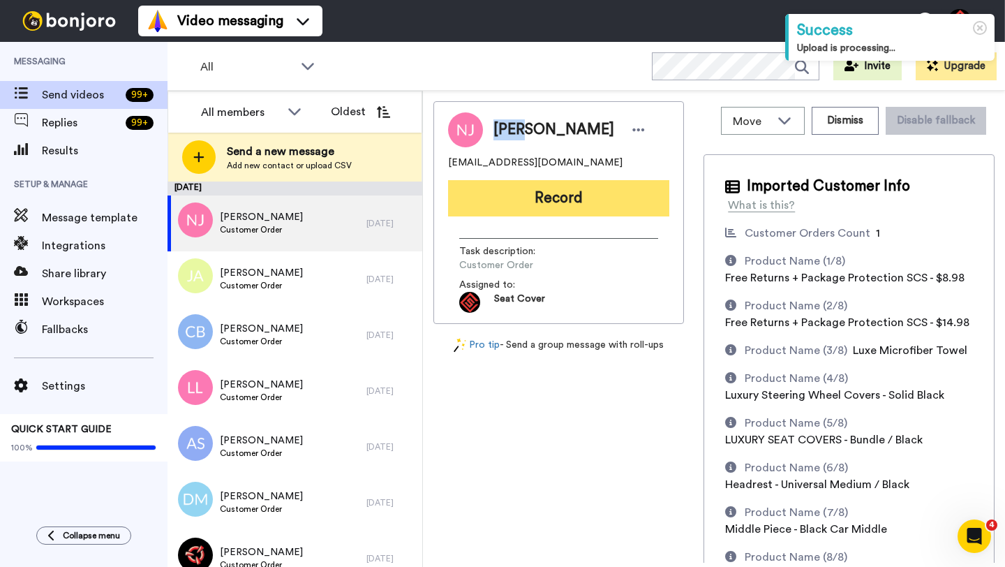
click at [536, 194] on button "Record" at bounding box center [558, 198] width 221 height 36
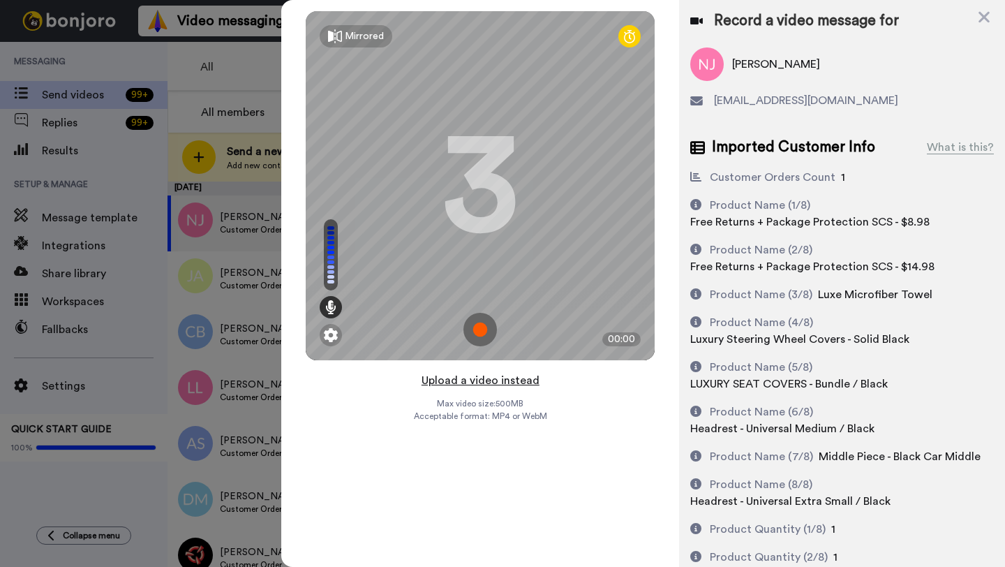
click at [481, 380] on button "Upload a video instead" at bounding box center [481, 380] width 126 height 18
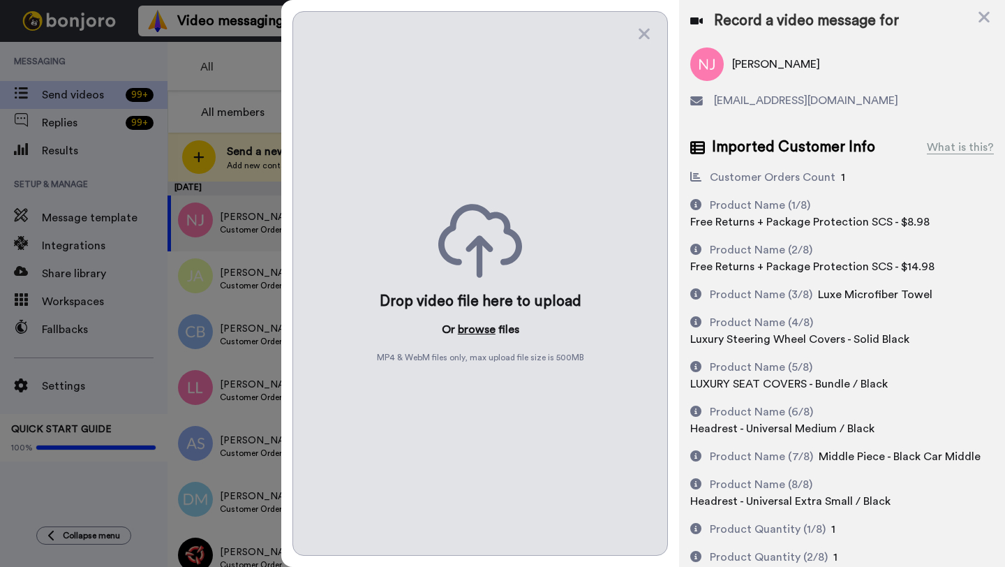
click at [473, 334] on button "browse" at bounding box center [477, 329] width 38 height 17
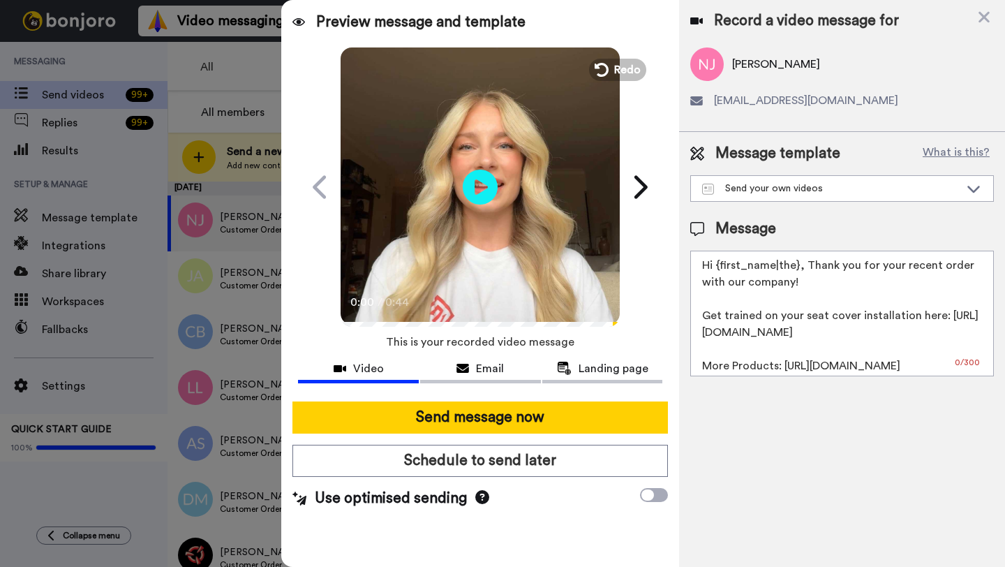
drag, startPoint x: 797, startPoint y: 270, endPoint x: 719, endPoint y: 269, distance: 78.2
click at [719, 269] on textarea "Hi {first_name|the}, Thank you for your recent order with our company! Get trai…" at bounding box center [843, 314] width 304 height 126
paste textarea "Nick"
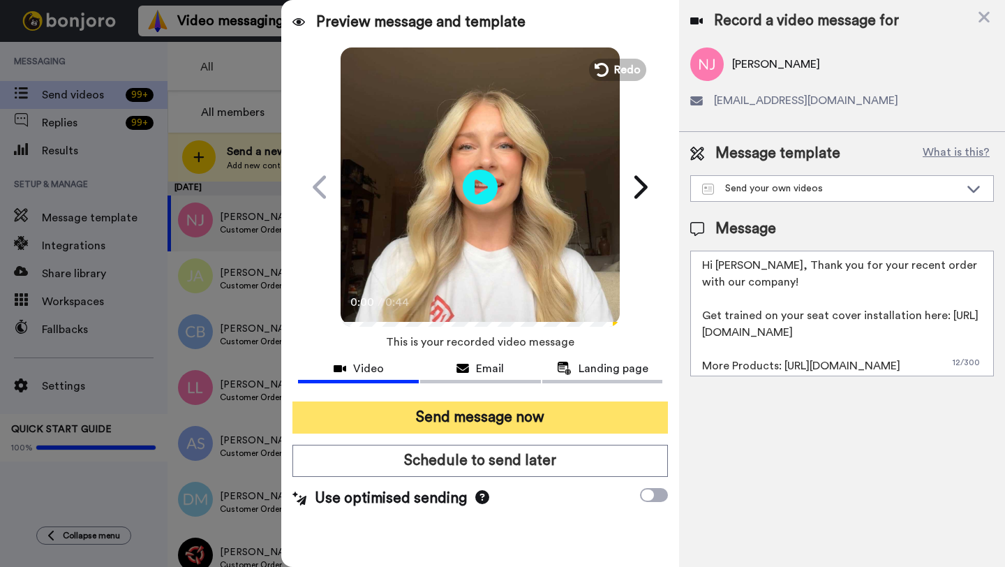
type textarea "Hi Nick, Thank you for your recent order with our company! Get trained on your …"
click at [484, 421] on button "Send message now" at bounding box center [481, 417] width 376 height 32
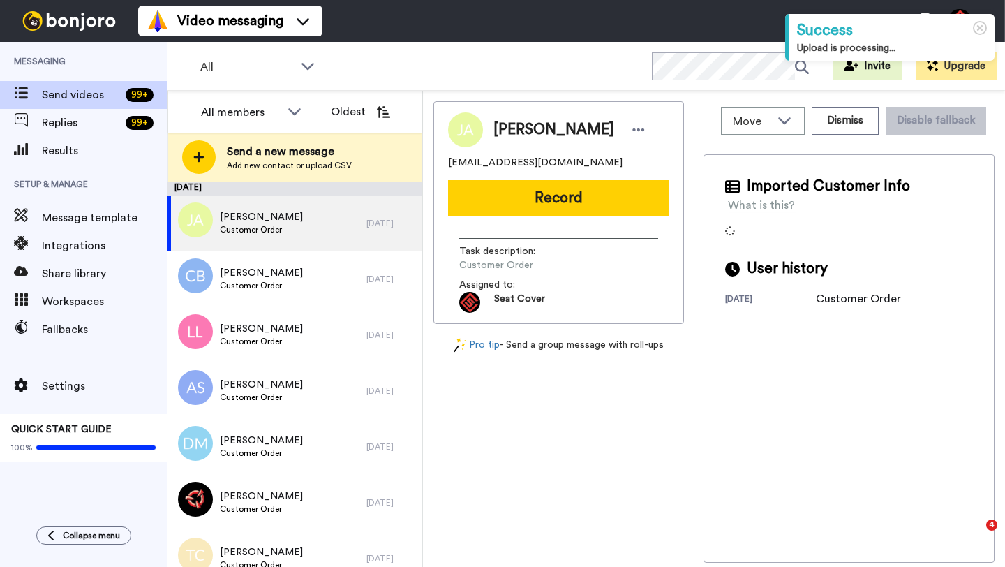
click at [509, 133] on span "[PERSON_NAME]" at bounding box center [554, 129] width 121 height 21
copy span "Jayde"
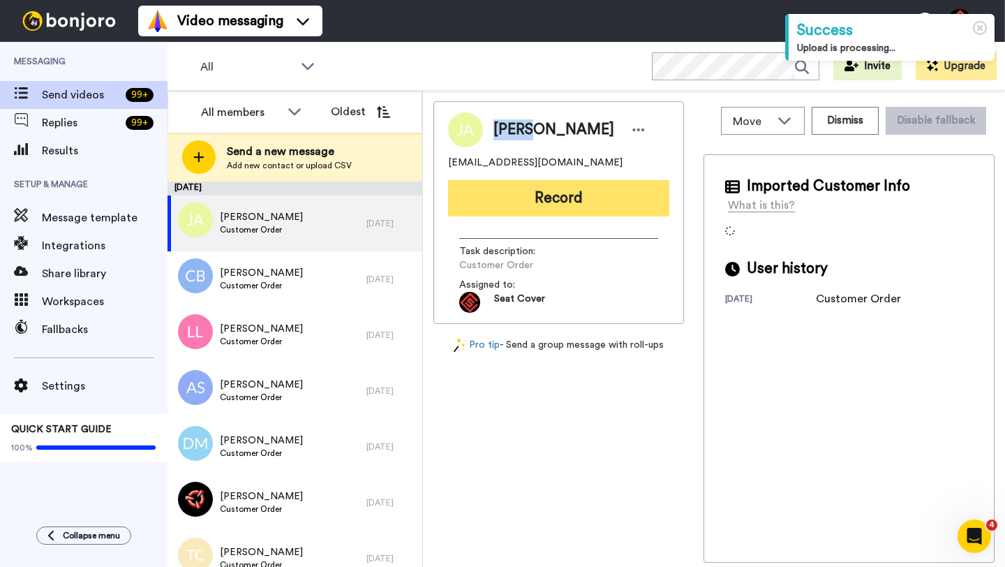
click at [561, 203] on button "Record" at bounding box center [558, 198] width 221 height 36
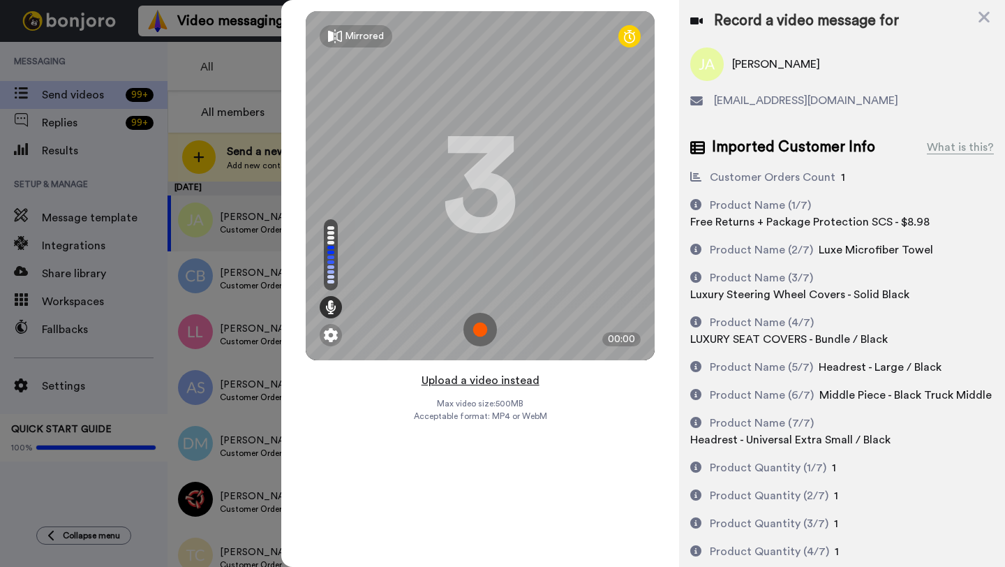
click at [475, 381] on button "Upload a video instead" at bounding box center [481, 380] width 126 height 18
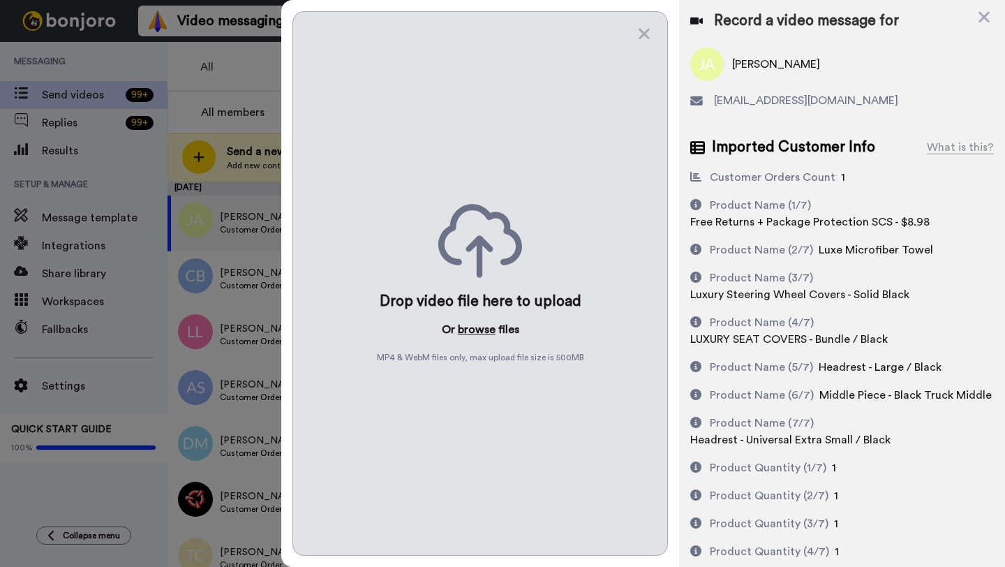
click at [474, 330] on button "browse" at bounding box center [477, 329] width 38 height 17
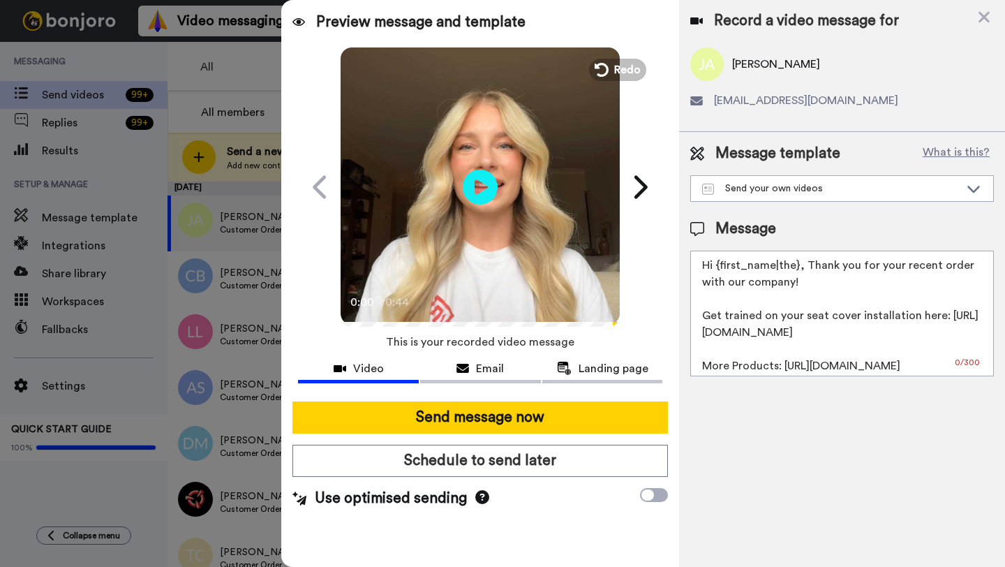
drag, startPoint x: 797, startPoint y: 269, endPoint x: 716, endPoint y: 269, distance: 81.0
click at [716, 269] on textarea "Hi {first_name|the}, Thank you for your recent order with our company! Get trai…" at bounding box center [843, 314] width 304 height 126
paste textarea "Jayde"
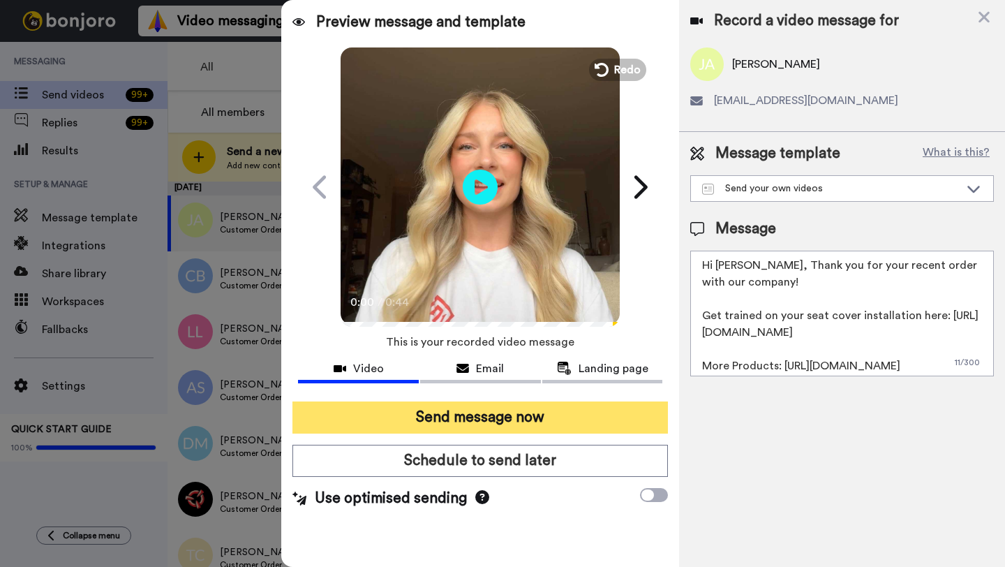
type textarea "Hi [PERSON_NAME], Thank you for your recent order with our company! Get trained…"
click at [524, 411] on button "Send message now" at bounding box center [481, 417] width 376 height 32
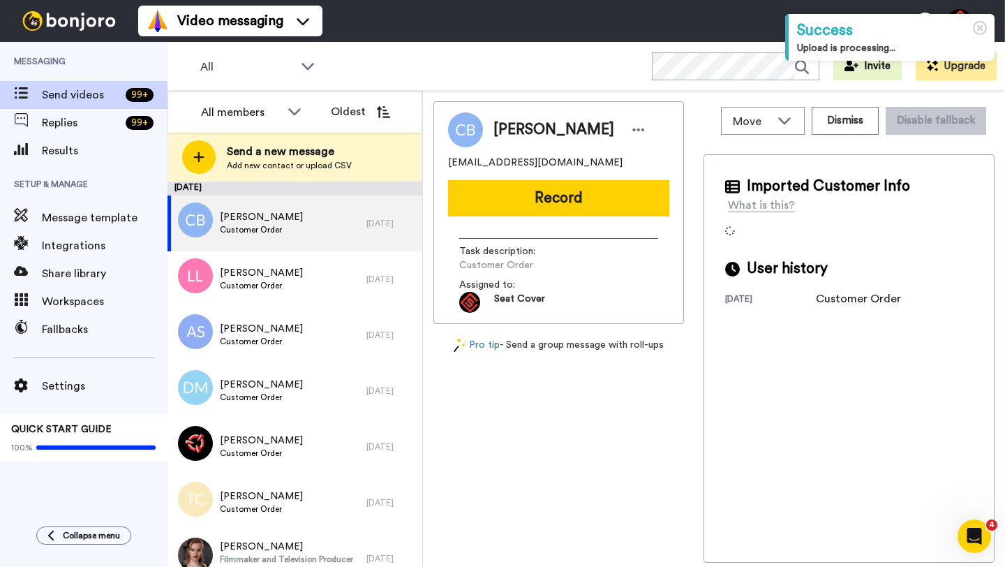
click at [510, 133] on span "[PERSON_NAME]" at bounding box center [554, 129] width 121 height 21
copy span "Catalina"
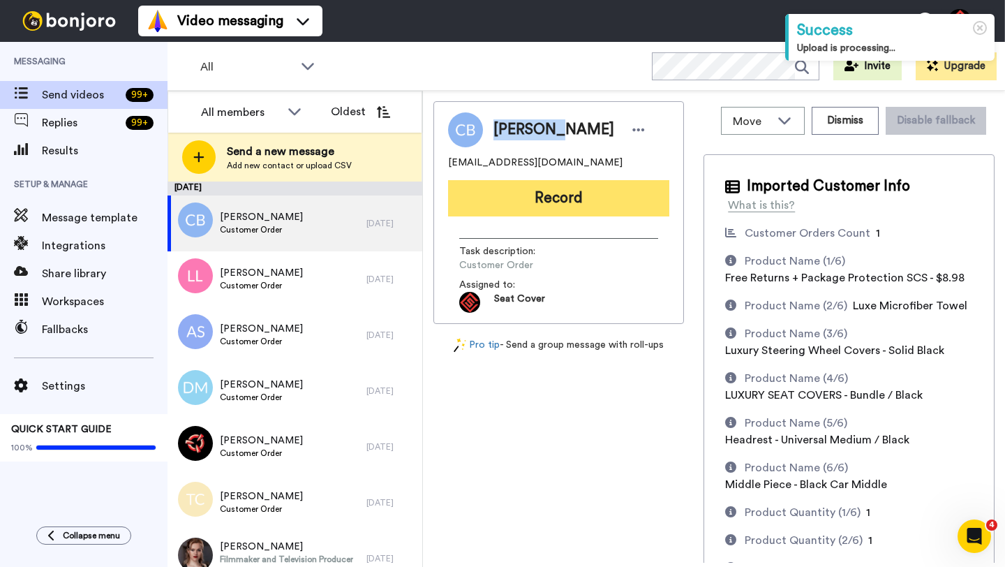
click at [552, 204] on button "Record" at bounding box center [558, 198] width 221 height 36
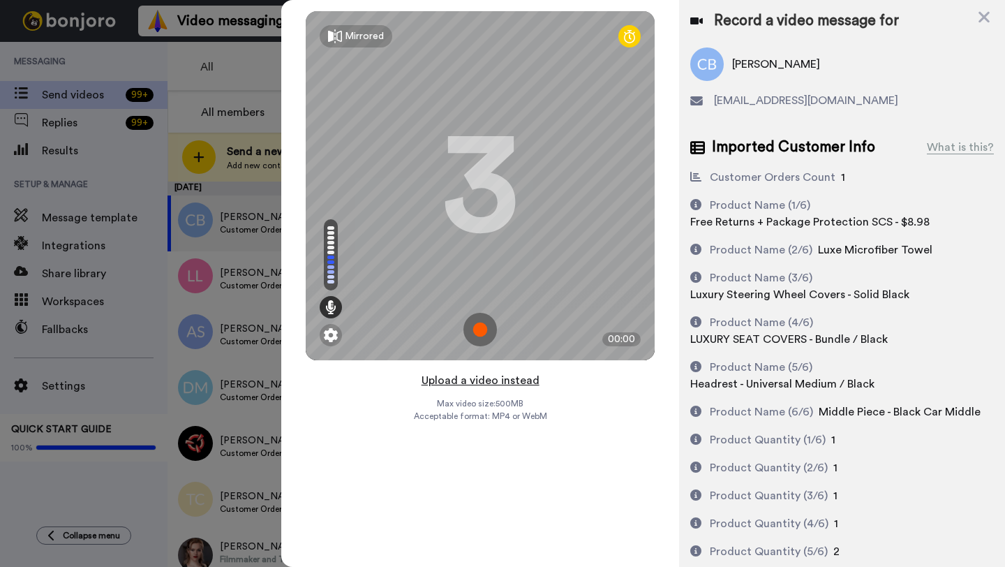
click at [480, 378] on button "Upload a video instead" at bounding box center [481, 380] width 126 height 18
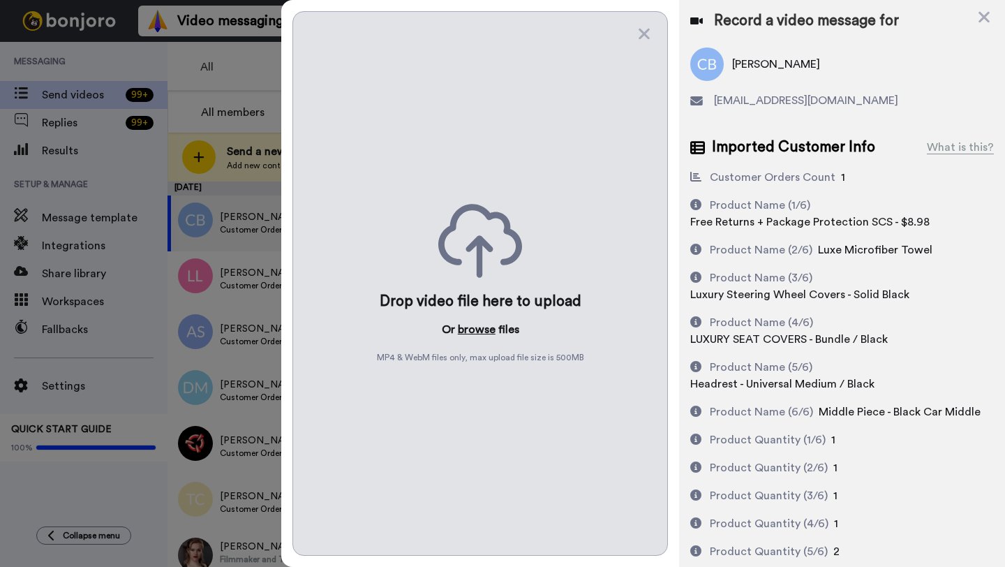
click at [472, 332] on button "browse" at bounding box center [477, 329] width 38 height 17
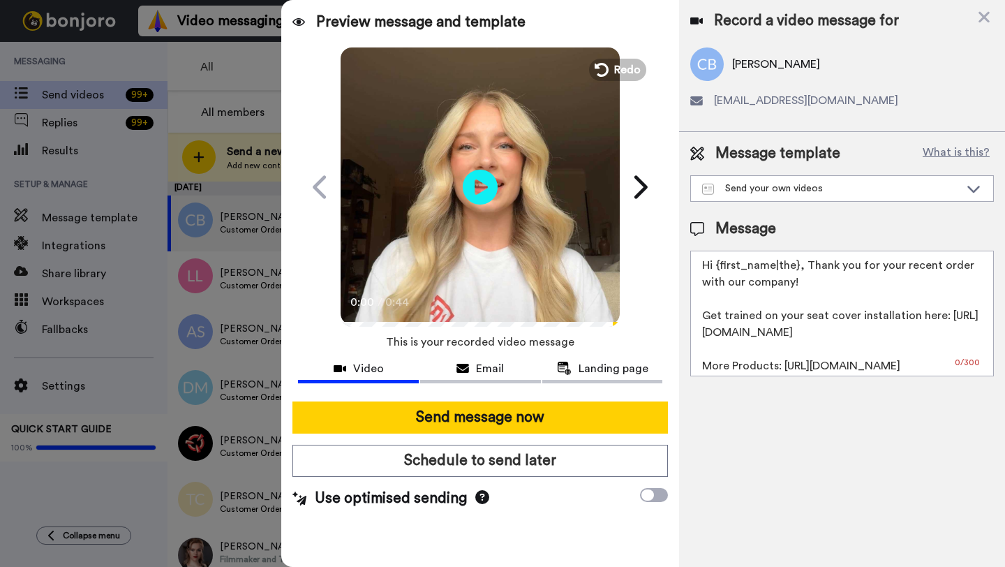
drag, startPoint x: 797, startPoint y: 267, endPoint x: 717, endPoint y: 268, distance: 80.3
click at [717, 268] on textarea "Hi {first_name|the}, Thank you for your recent order with our company! Get trai…" at bounding box center [843, 314] width 304 height 126
paste textarea "Catalina"
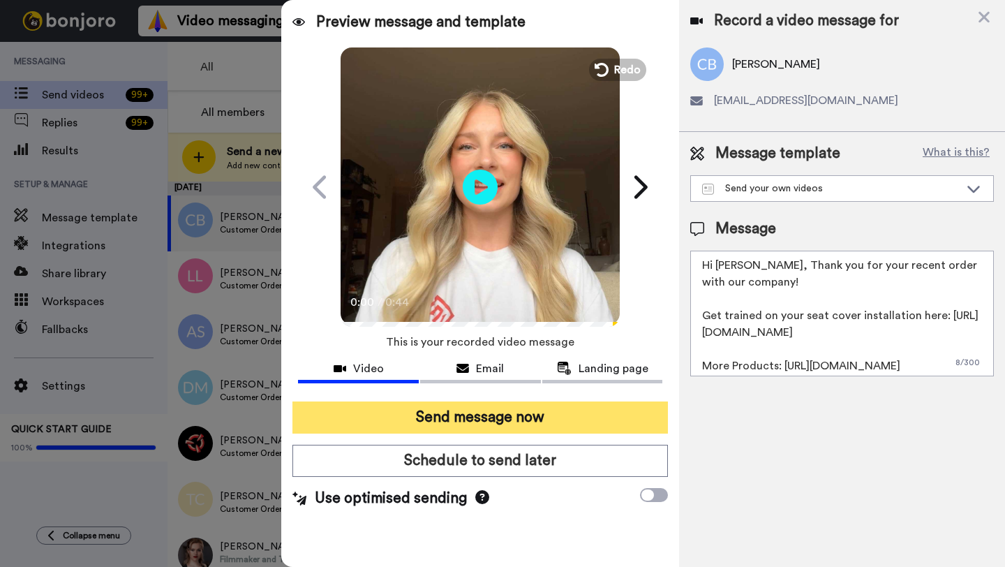
type textarea "Hi [PERSON_NAME], Thank you for your recent order with our company! Get trained…"
click at [503, 420] on button "Send message now" at bounding box center [481, 417] width 376 height 32
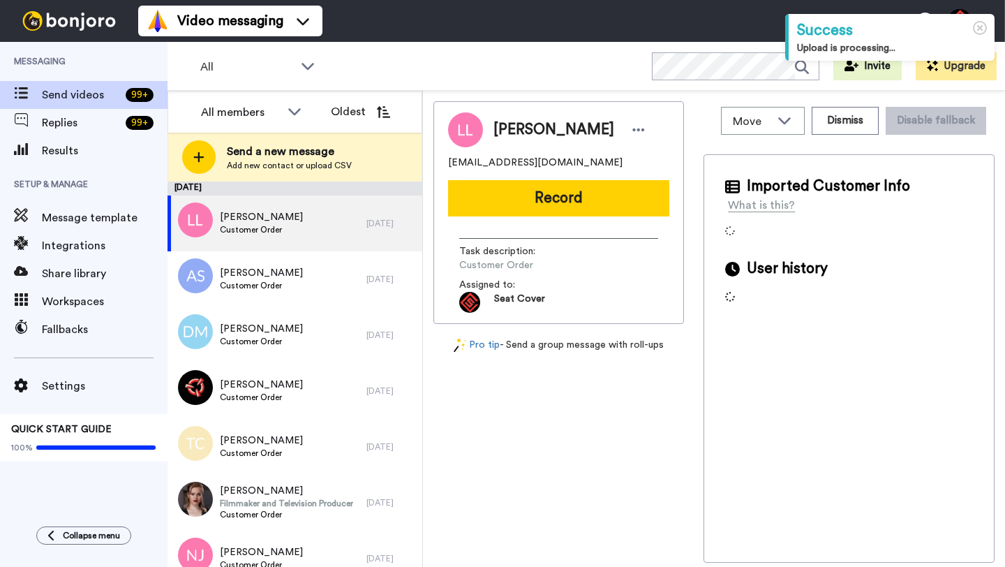
click at [501, 129] on span "Lori Lowry" at bounding box center [554, 129] width 121 height 21
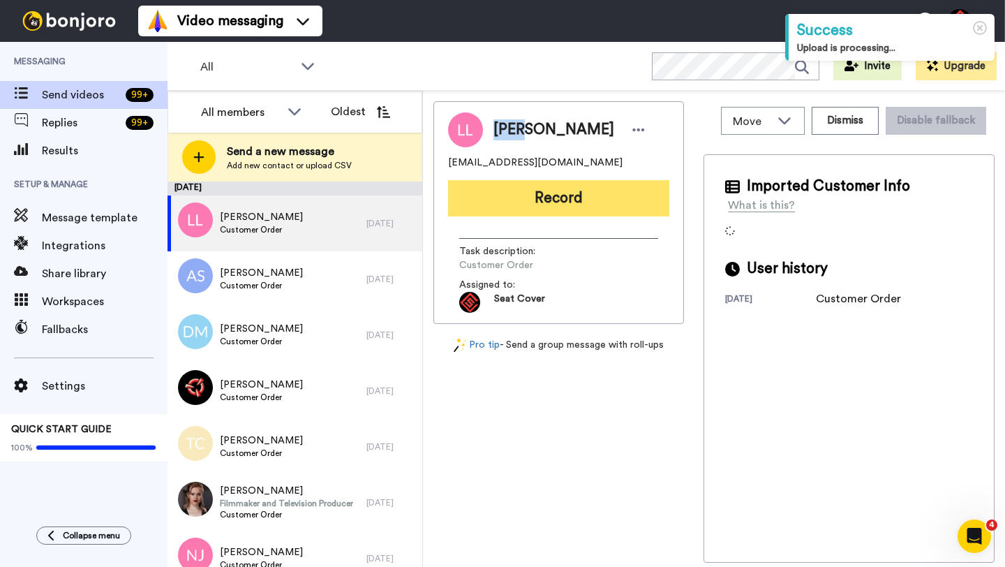
click at [555, 204] on button "Record" at bounding box center [558, 198] width 221 height 36
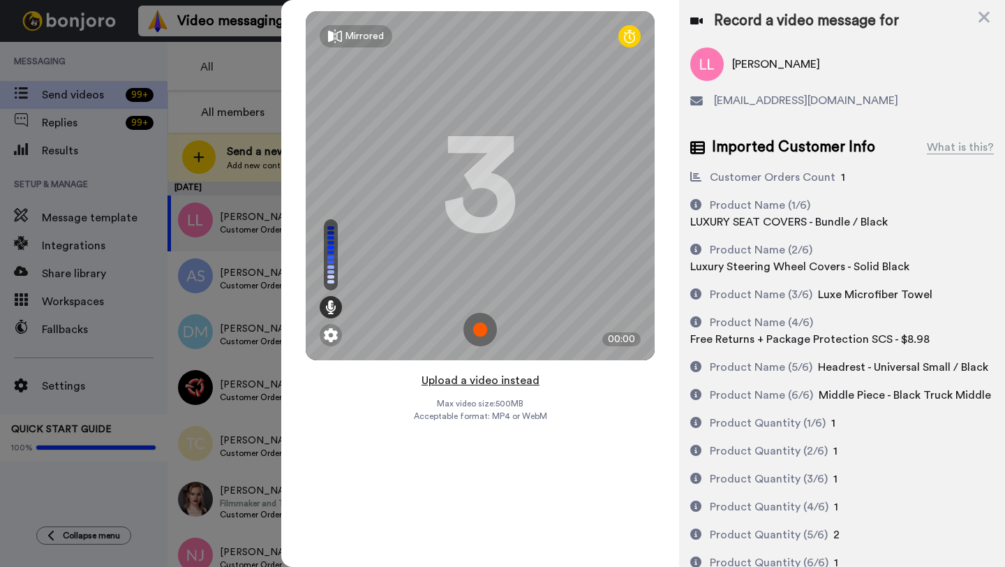
click at [462, 379] on button "Upload a video instead" at bounding box center [481, 380] width 126 height 18
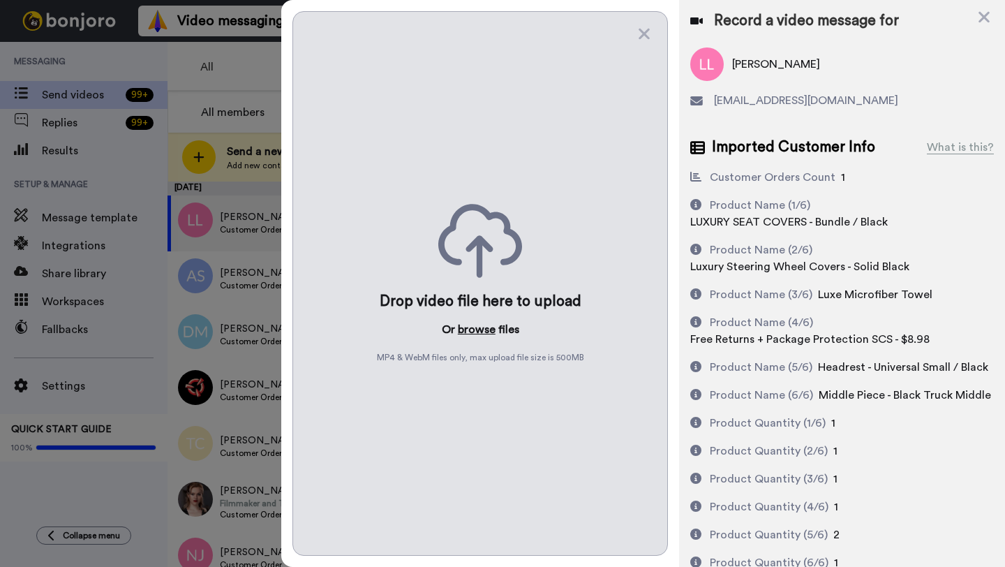
click at [462, 328] on button "browse" at bounding box center [477, 329] width 38 height 17
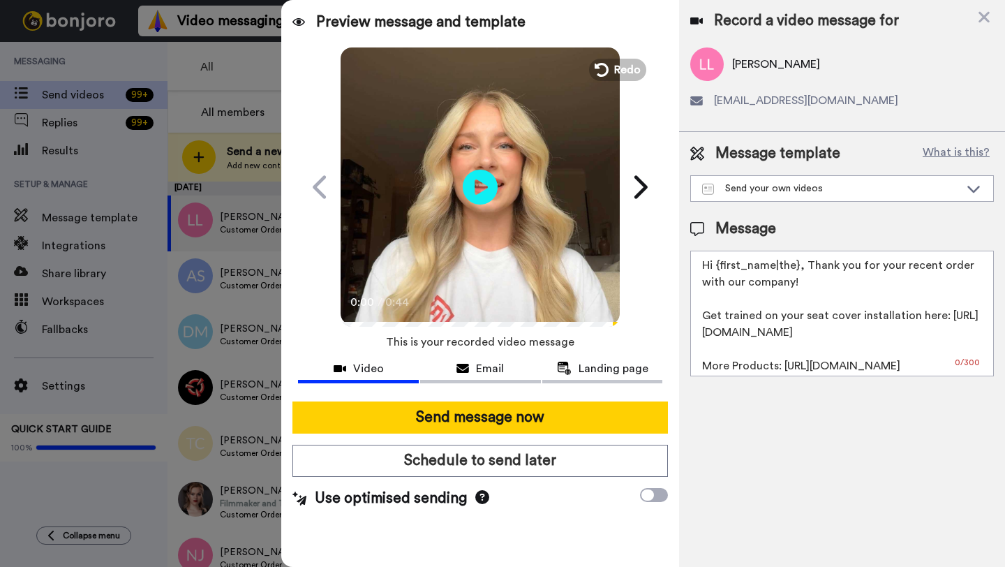
drag, startPoint x: 799, startPoint y: 271, endPoint x: 716, endPoint y: 270, distance: 82.4
click at [716, 270] on textarea "Hi {first_name|the}, Thank you for your recent order with our company! Get trai…" at bounding box center [843, 314] width 304 height 126
paste textarea "Lori"
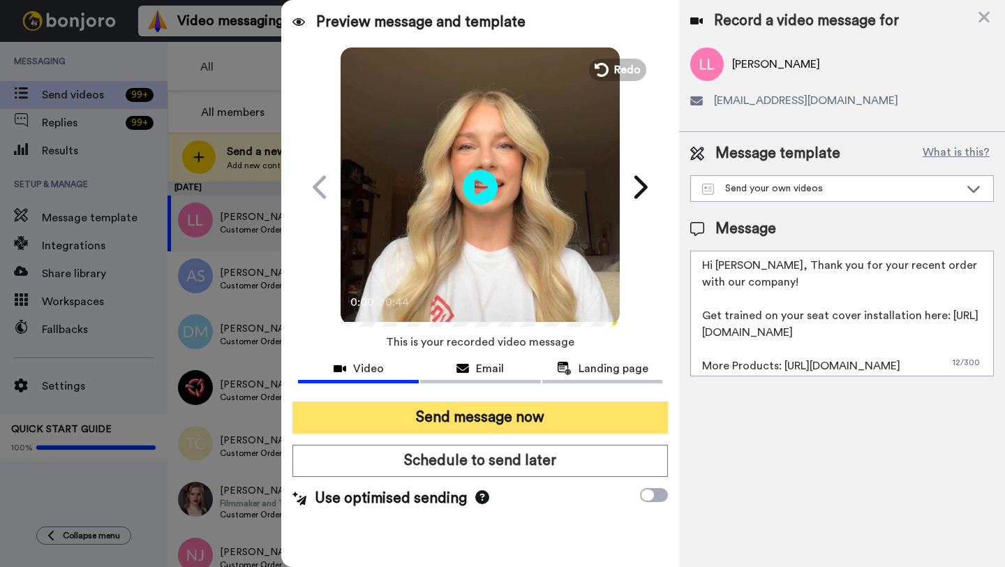
type textarea "Hi Lori, Thank you for your recent order with our company! Get trained on your …"
click at [516, 417] on button "Send message now" at bounding box center [481, 417] width 376 height 32
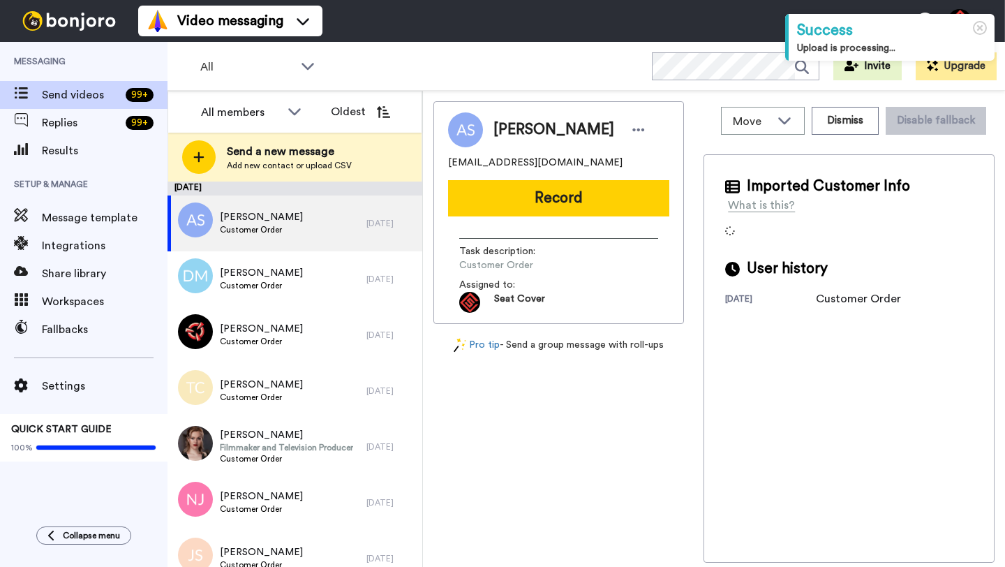
click at [512, 134] on span "[PERSON_NAME]" at bounding box center [554, 129] width 121 height 21
copy span "[PERSON_NAME]"
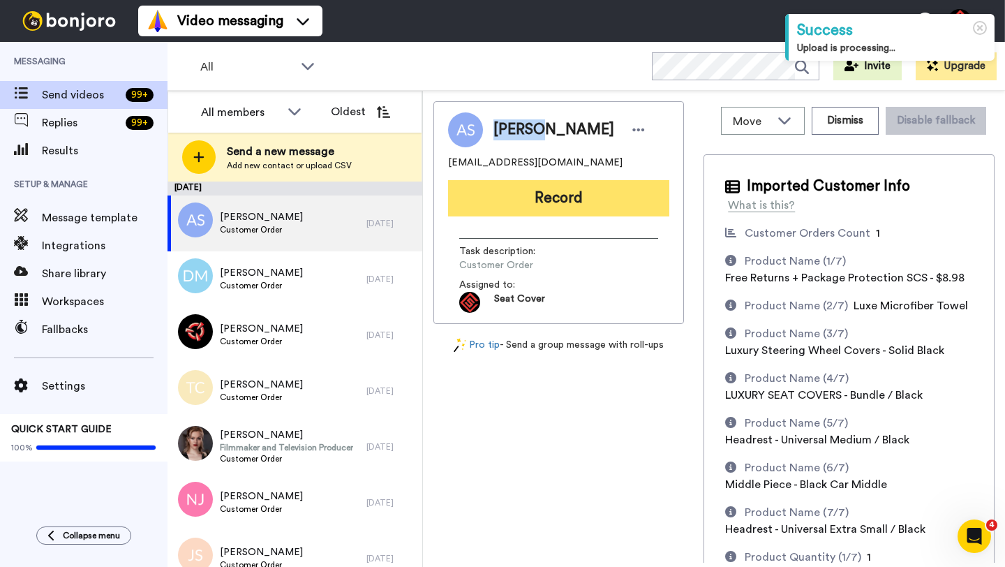
click at [538, 200] on button "Record" at bounding box center [558, 198] width 221 height 36
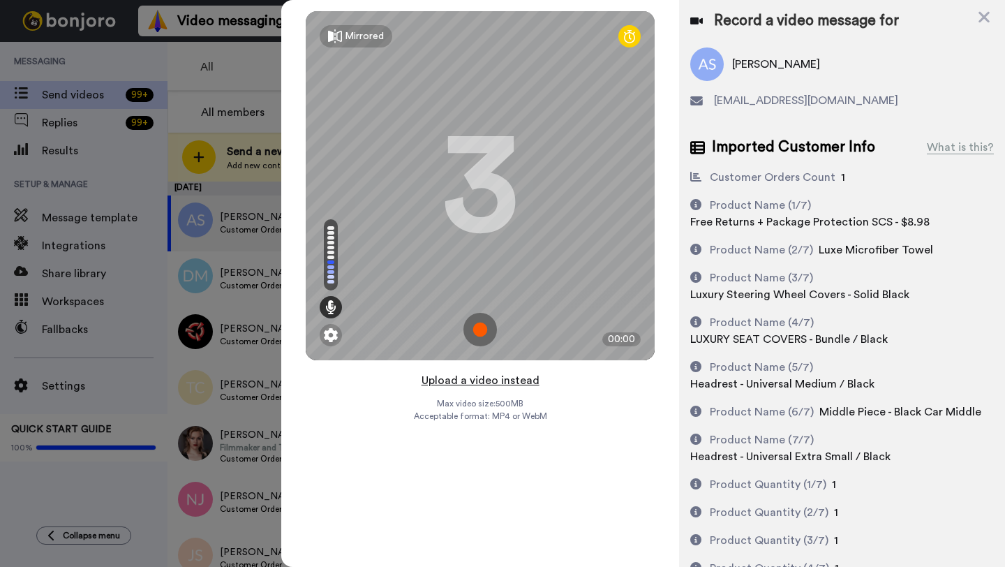
click at [487, 381] on button "Upload a video instead" at bounding box center [481, 380] width 126 height 18
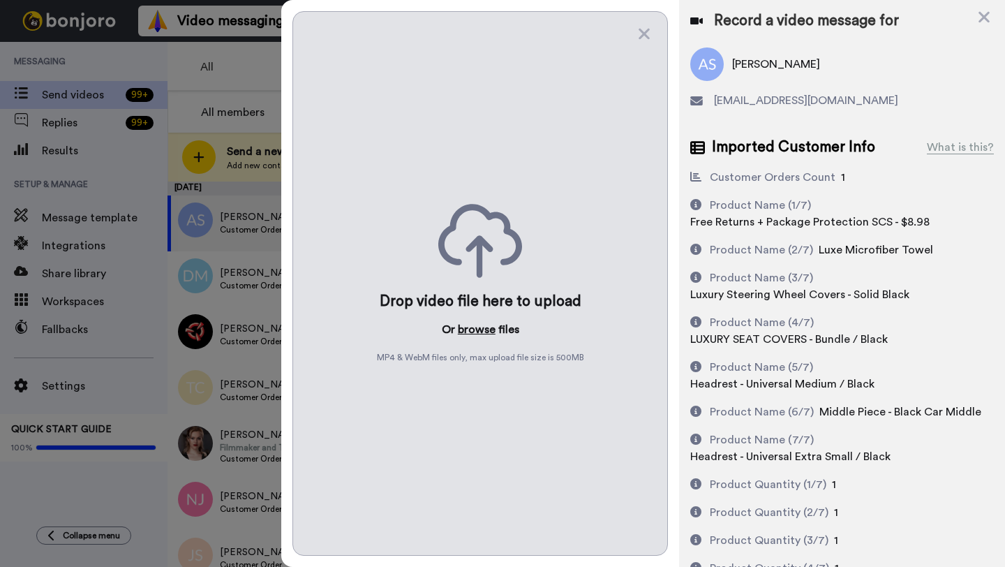
click at [476, 334] on button "browse" at bounding box center [477, 329] width 38 height 17
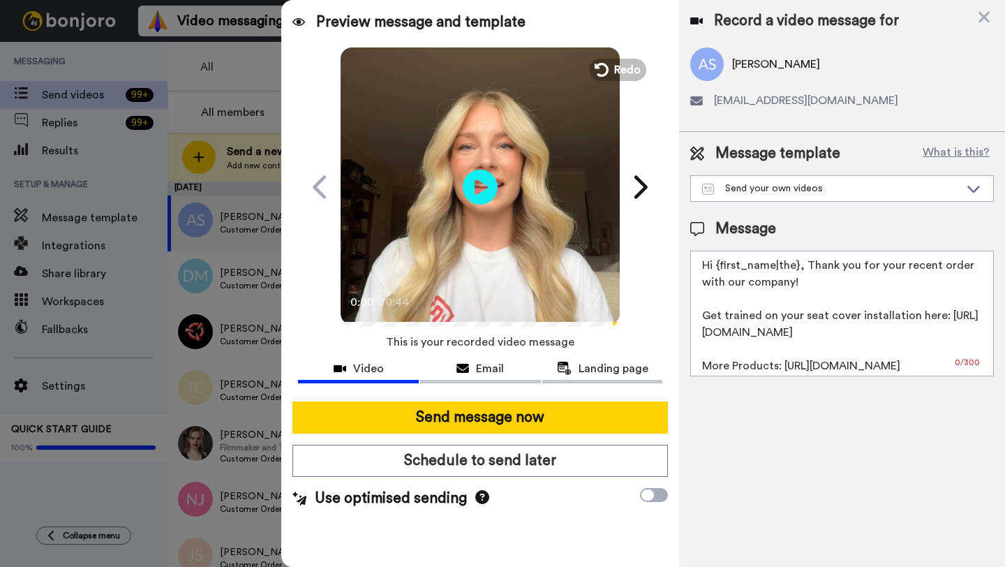
drag, startPoint x: 797, startPoint y: 270, endPoint x: 722, endPoint y: 270, distance: 75.4
click at [722, 270] on textarea "Hi {first_name|the}, Thank you for your recent order with our company! Get trai…" at bounding box center [843, 314] width 304 height 126
paste textarea "Andrew"
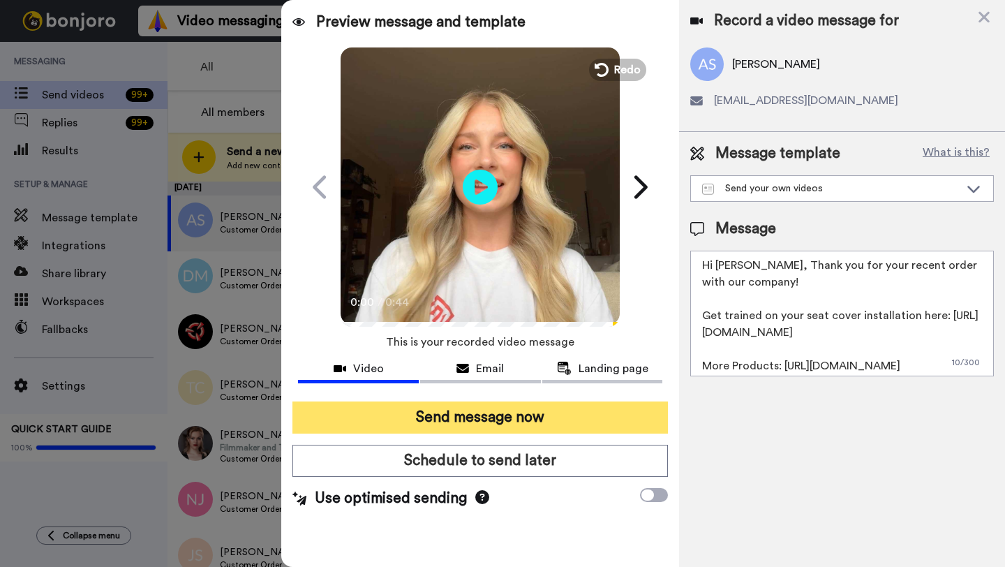
type textarea "Hi Andrew, Thank you for your recent order with our company! Get trained on you…"
click at [464, 417] on button "Send message now" at bounding box center [481, 417] width 376 height 32
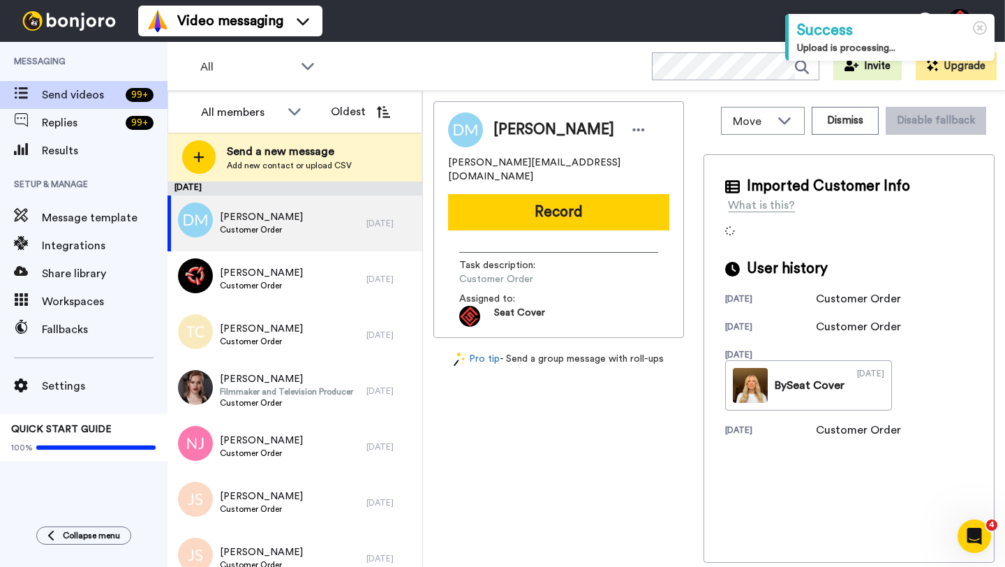
click at [512, 132] on span "[PERSON_NAME]" at bounding box center [554, 129] width 121 height 21
click at [829, 124] on button "Dismiss" at bounding box center [845, 121] width 67 height 28
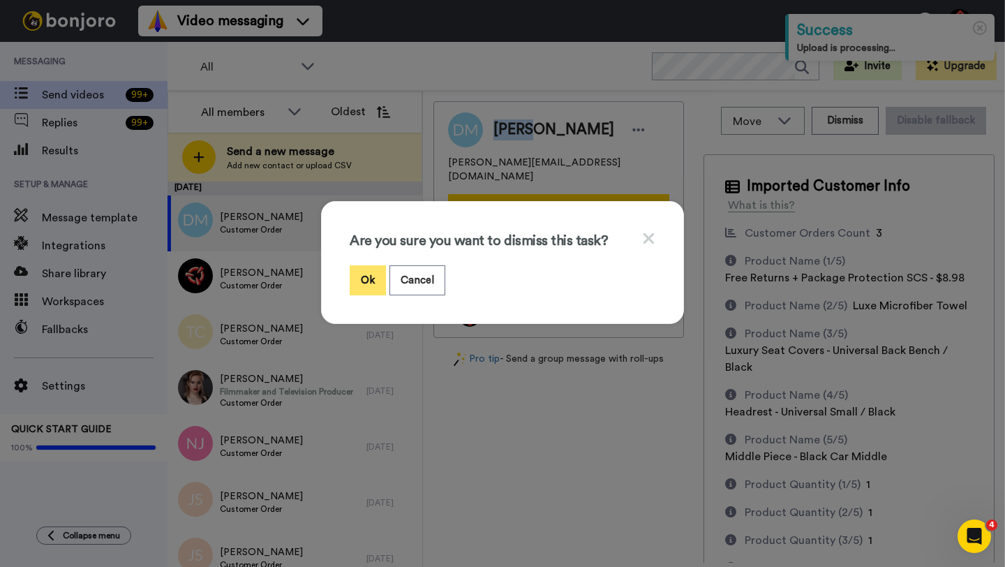
click at [361, 276] on button "Ok" at bounding box center [368, 280] width 36 height 30
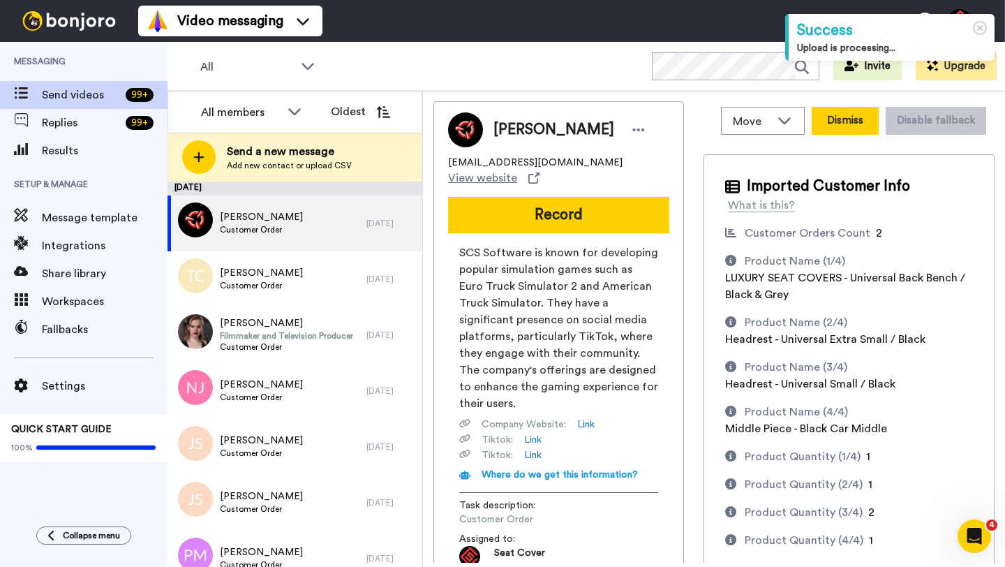
click at [879, 124] on button "Dismiss" at bounding box center [845, 121] width 67 height 28
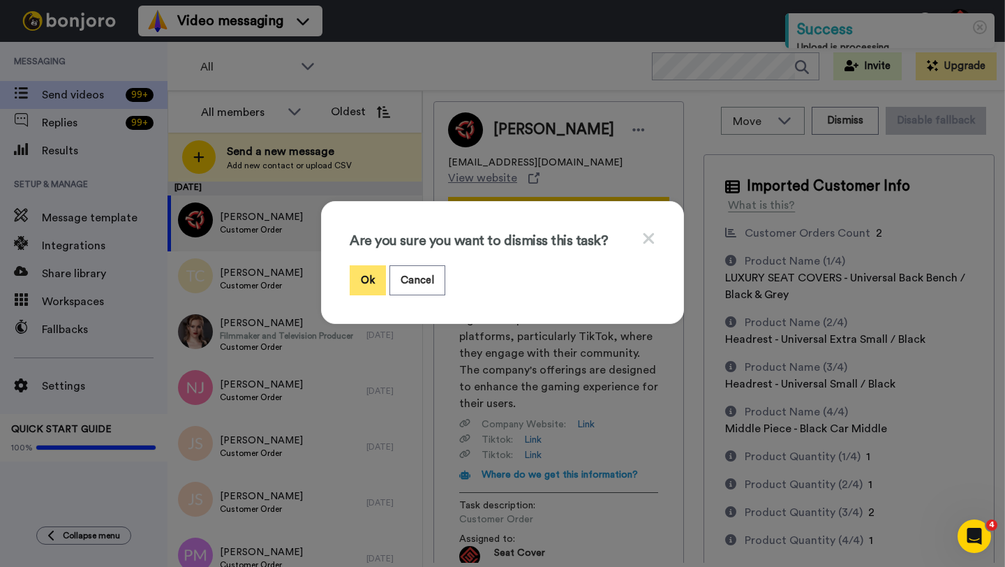
click at [363, 284] on button "Ok" at bounding box center [368, 280] width 36 height 30
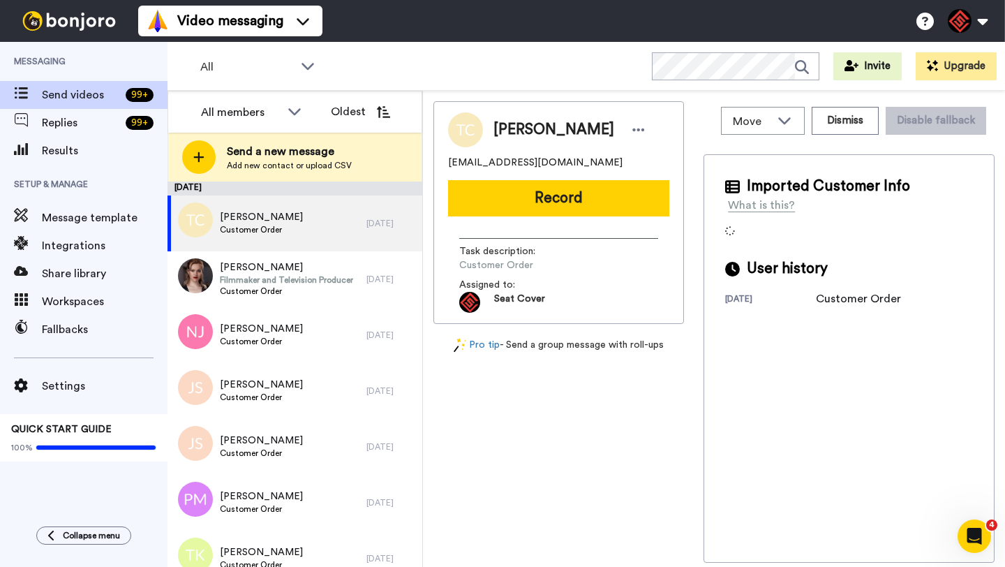
click at [506, 128] on span "Trudi C Winstead" at bounding box center [554, 129] width 121 height 21
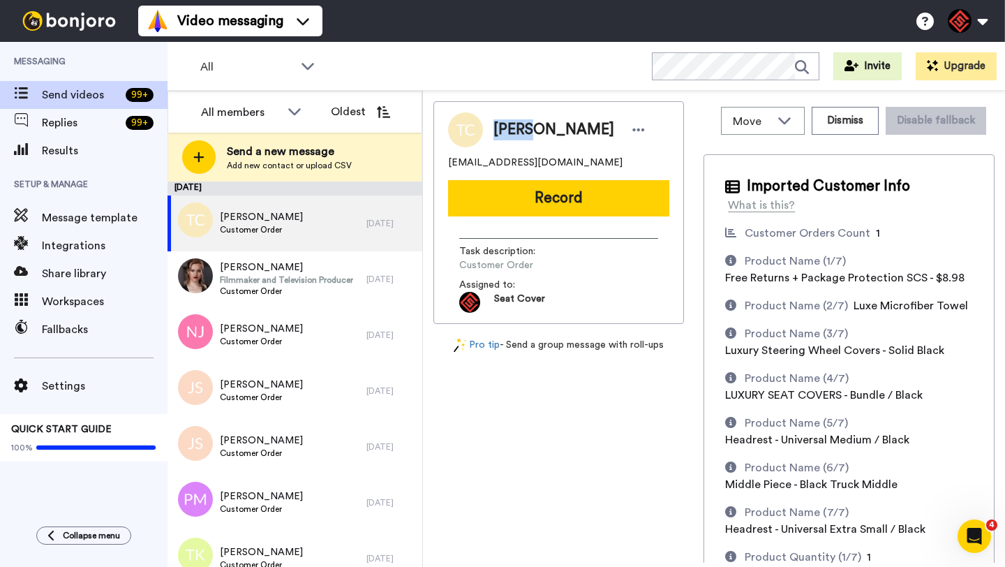
copy span "Trudi"
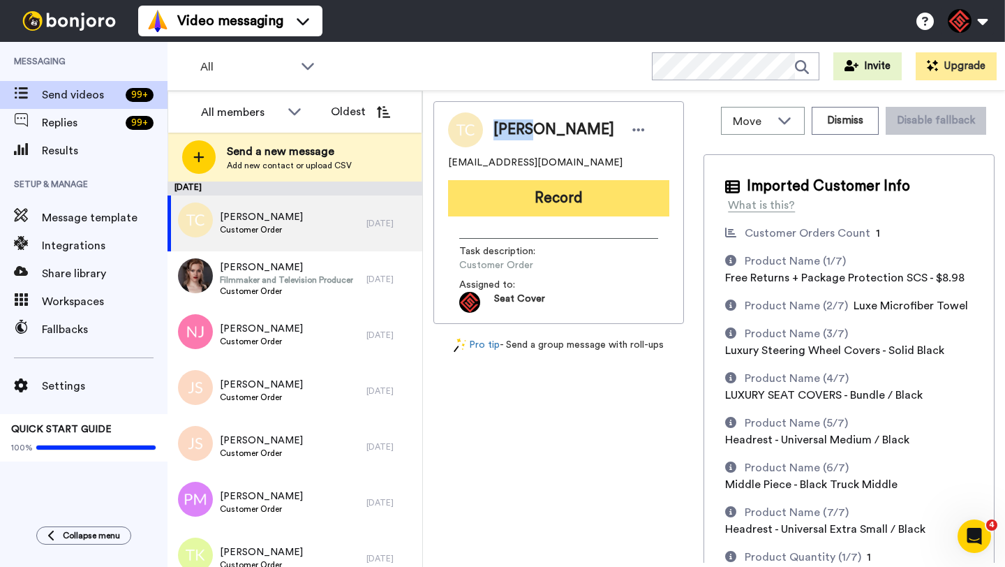
click at [544, 212] on button "Record" at bounding box center [558, 198] width 221 height 36
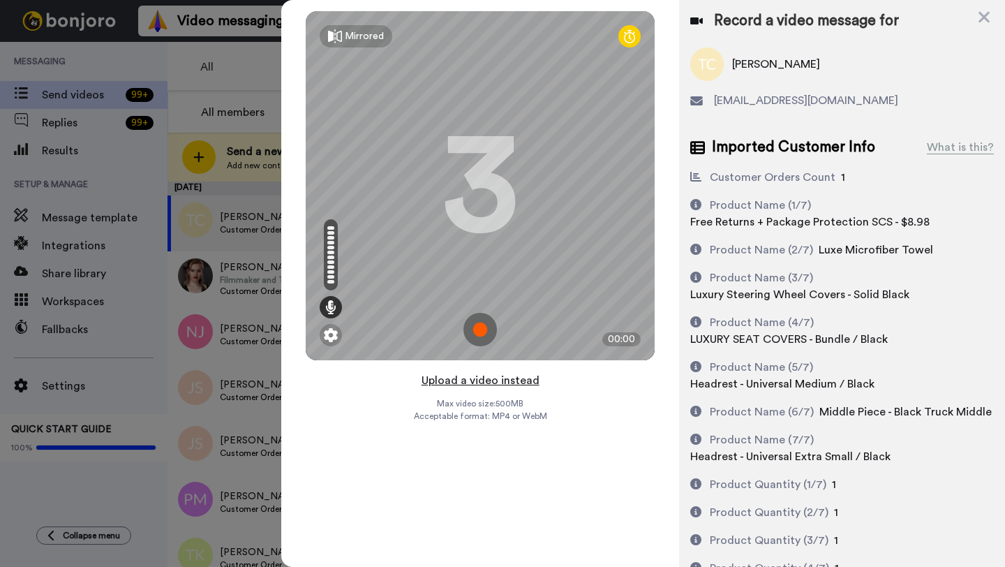
click at [473, 383] on button "Upload a video instead" at bounding box center [481, 380] width 126 height 18
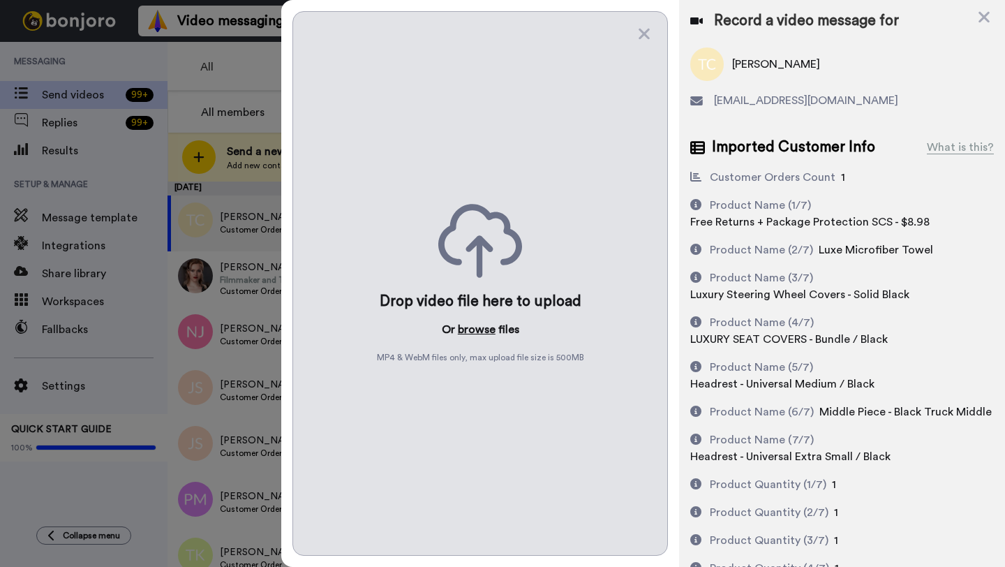
click at [471, 334] on button "browse" at bounding box center [477, 329] width 38 height 17
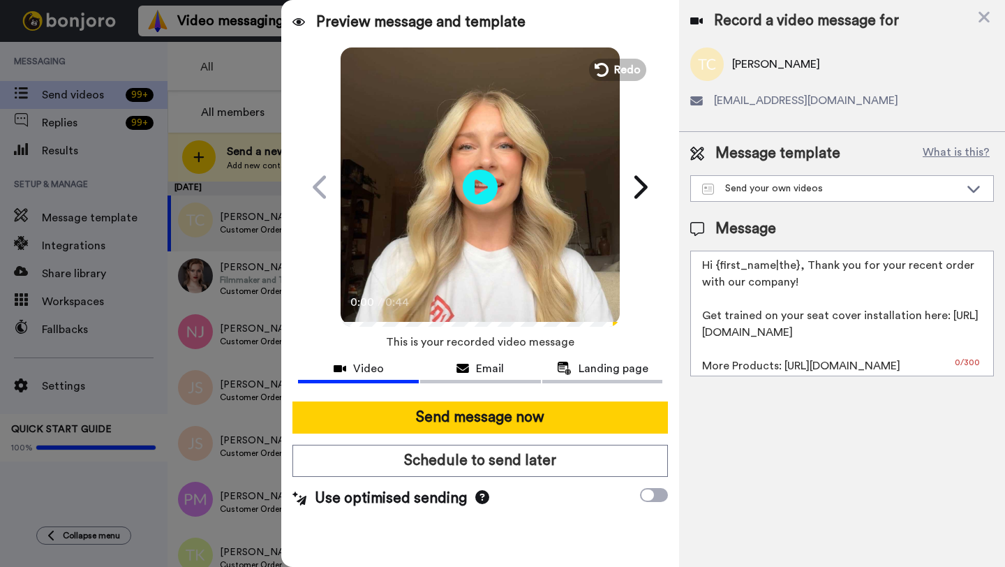
drag, startPoint x: 799, startPoint y: 270, endPoint x: 720, endPoint y: 267, distance: 78.9
click at [720, 267] on textarea "Hi {first_name|the}, Thank you for your recent order with our company! Get trai…" at bounding box center [843, 314] width 304 height 126
paste textarea "Trudi"
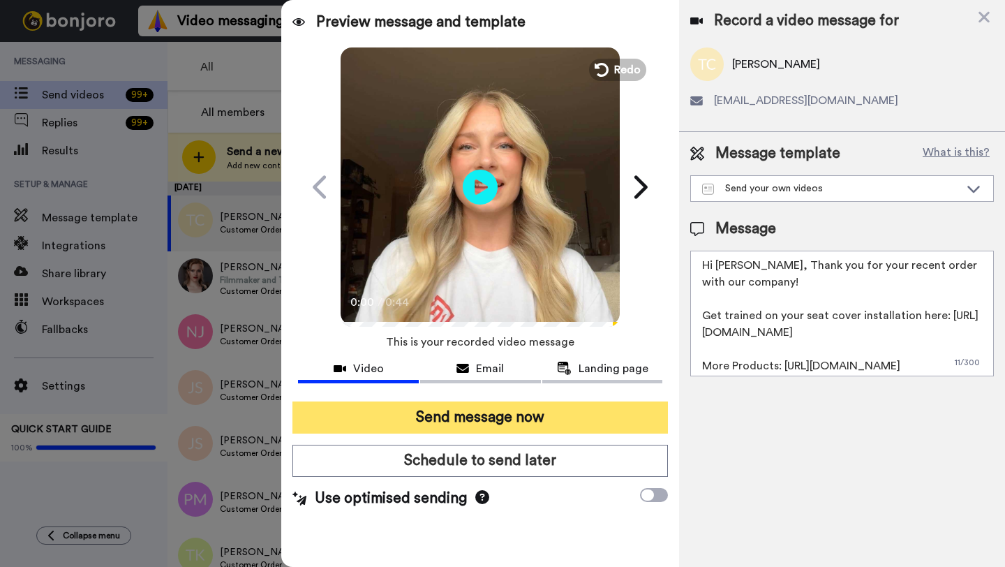
type textarea "Hi Trudi, Thank you for your recent order with our company! Get trained on your…"
click at [523, 422] on button "Send message now" at bounding box center [481, 417] width 376 height 32
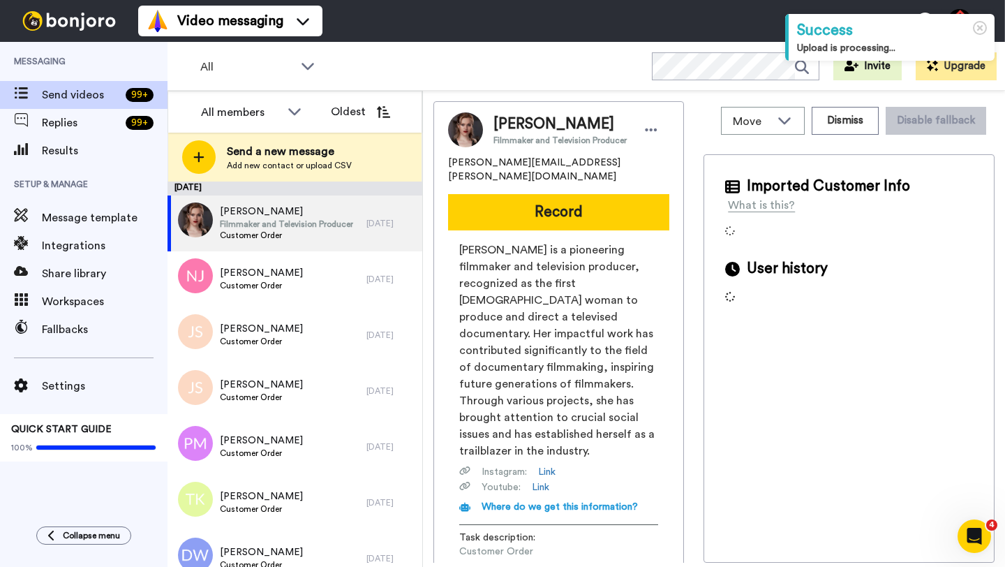
click at [511, 124] on span "[PERSON_NAME]" at bounding box center [560, 124] width 133 height 21
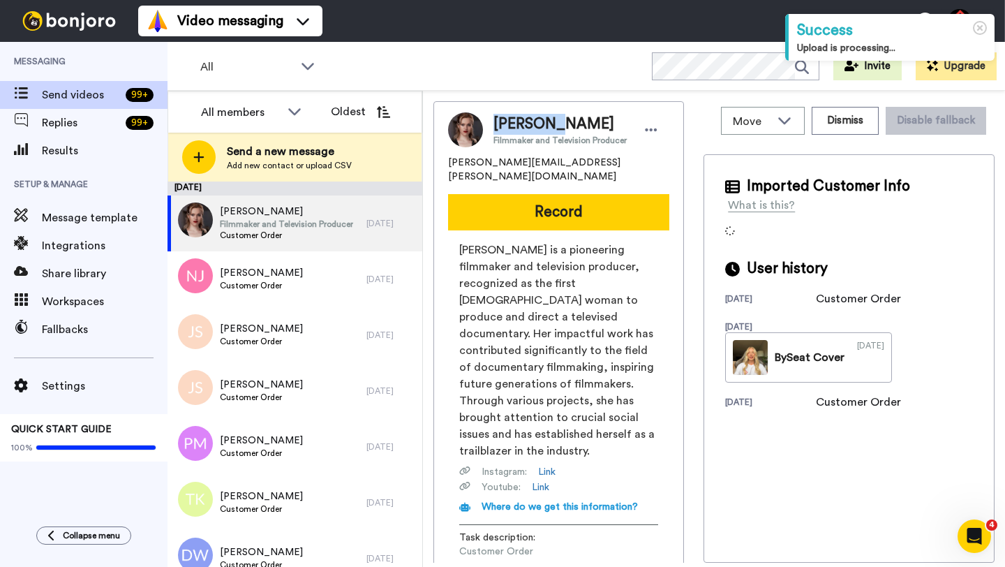
click at [511, 124] on span "[PERSON_NAME]" at bounding box center [560, 124] width 133 height 21
click at [827, 125] on button "Dismiss" at bounding box center [845, 121] width 67 height 28
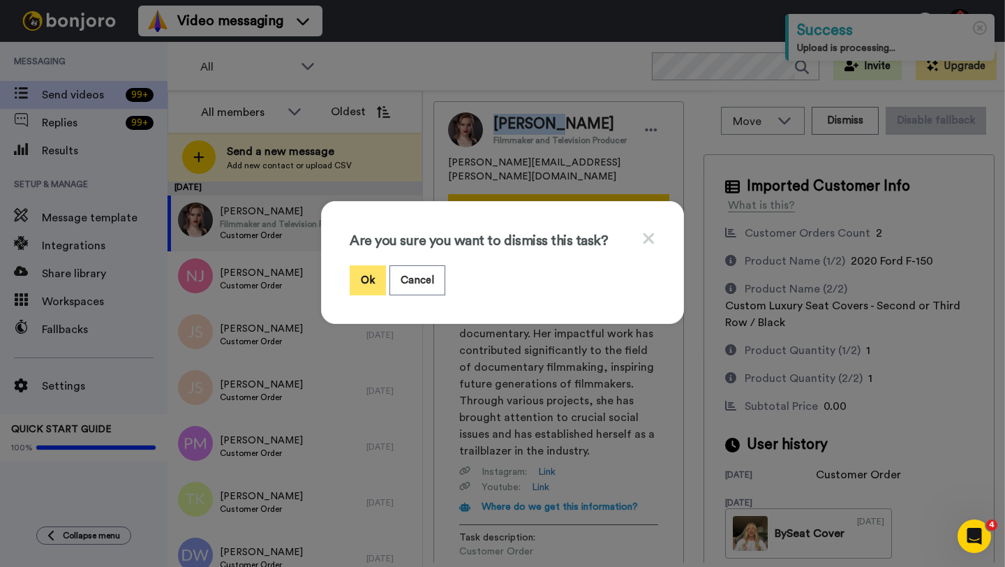
click at [364, 282] on button "Ok" at bounding box center [368, 280] width 36 height 30
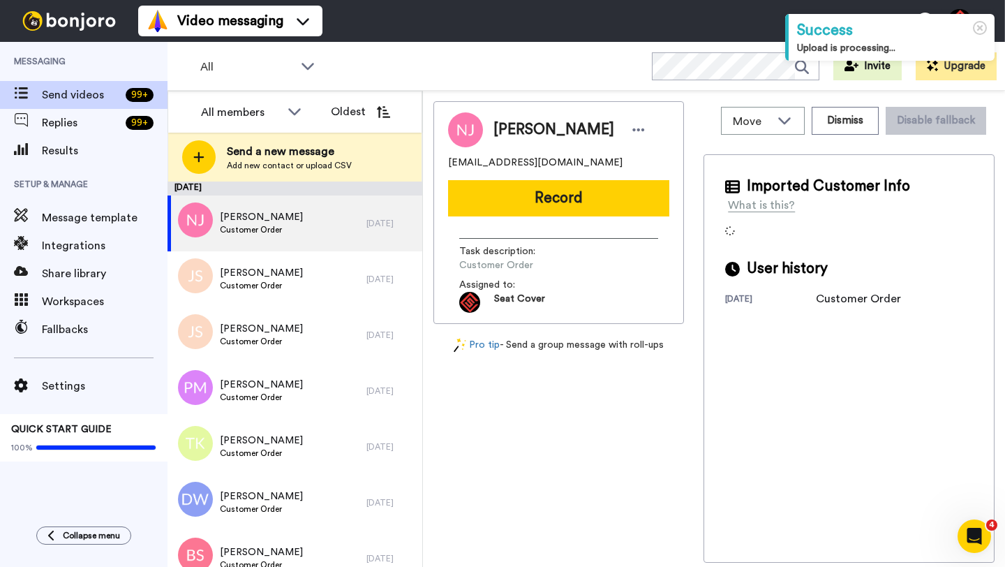
click at [510, 131] on span "Nathan Johnson" at bounding box center [554, 129] width 121 height 21
copy span "Nathan"
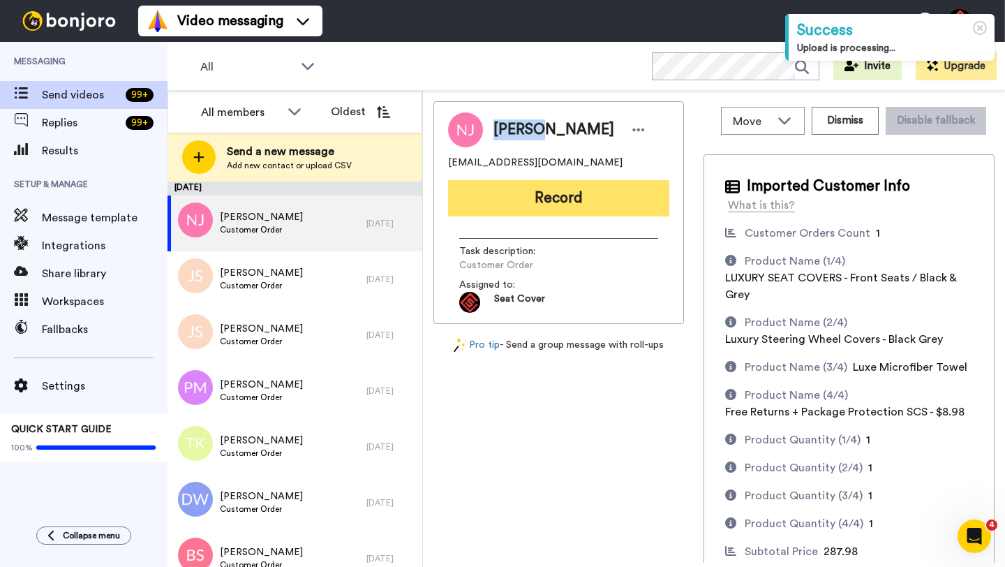
click at [539, 202] on button "Record" at bounding box center [558, 198] width 221 height 36
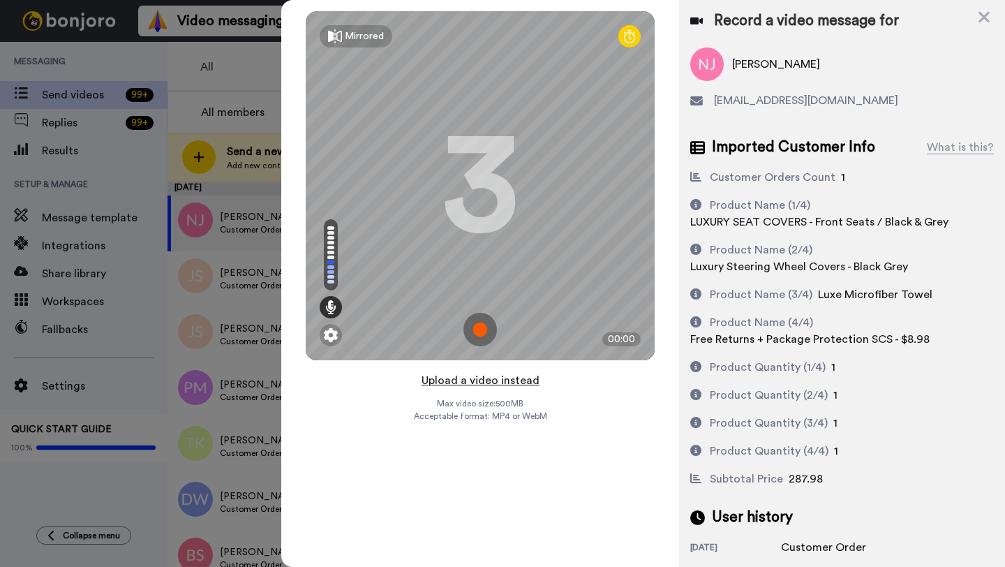
click at [473, 381] on button "Upload a video instead" at bounding box center [481, 380] width 126 height 18
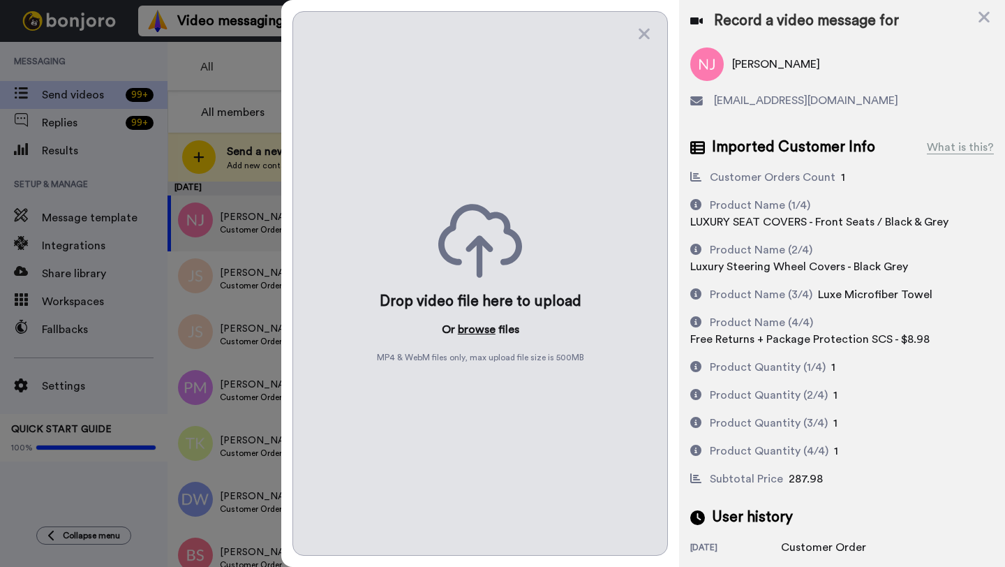
click at [477, 327] on button "browse" at bounding box center [477, 329] width 38 height 17
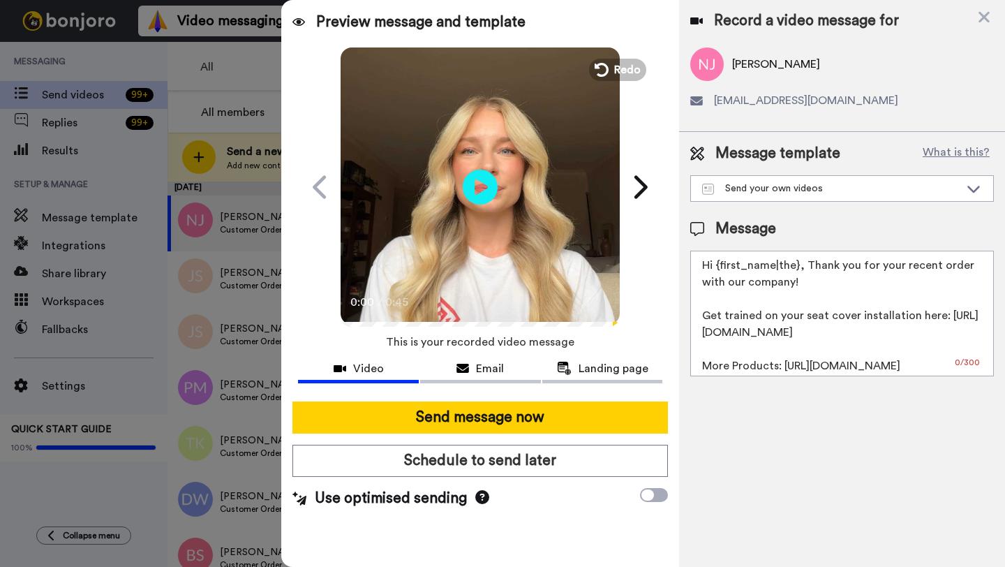
drag, startPoint x: 798, startPoint y: 270, endPoint x: 719, endPoint y: 270, distance: 78.9
click at [719, 270] on textarea "Hi {first_name|the}, Thank you for your recent order with our company! Get trai…" at bounding box center [843, 314] width 304 height 126
paste textarea "Nathan"
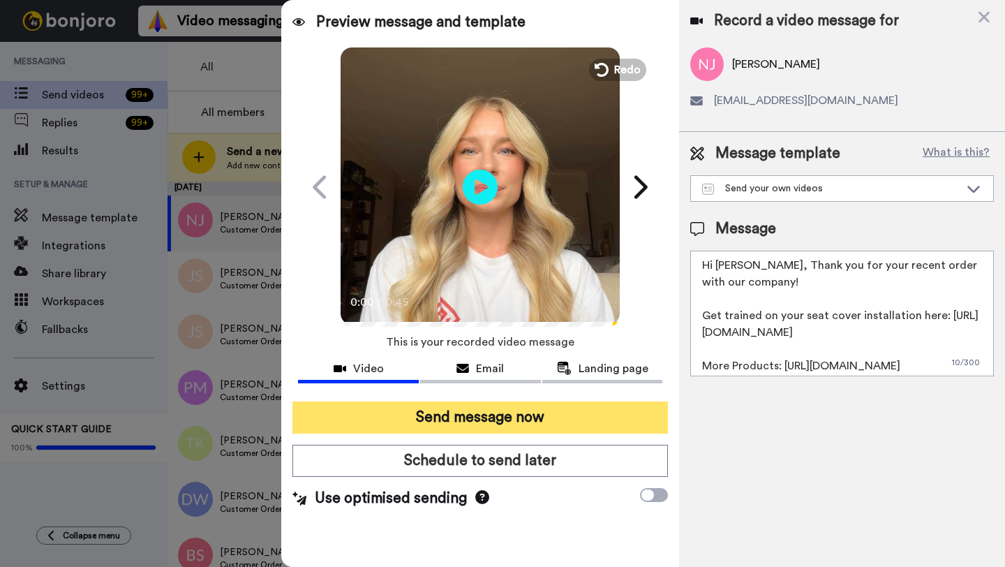
type textarea "Hi Nathan, Thank you for your recent order with our company! Get trained on you…"
click at [521, 424] on button "Send message now" at bounding box center [481, 417] width 376 height 32
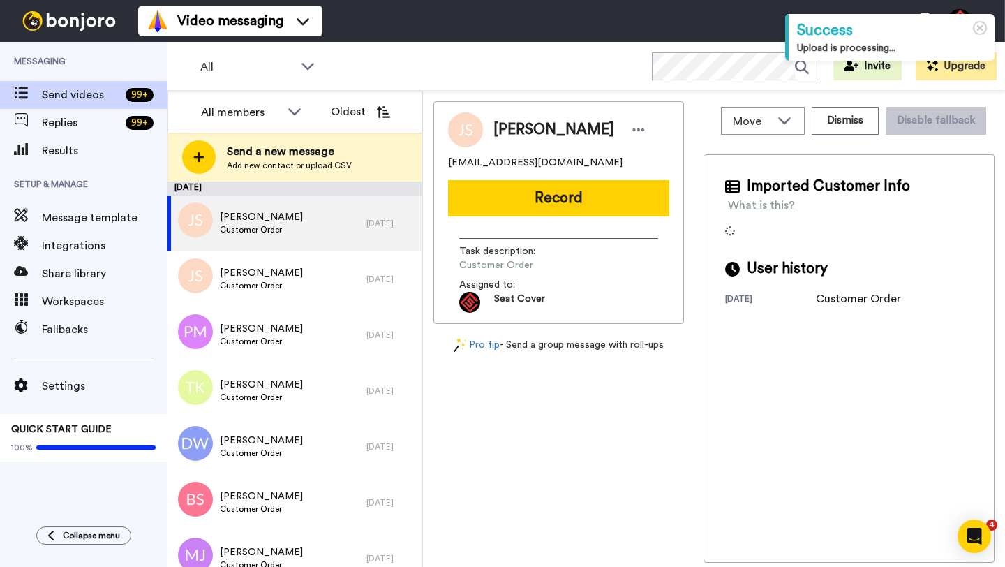
click at [506, 134] on span "[PERSON_NAME]" at bounding box center [554, 129] width 121 height 21
copy span "[PERSON_NAME]"
click at [533, 205] on button "Record" at bounding box center [558, 198] width 221 height 36
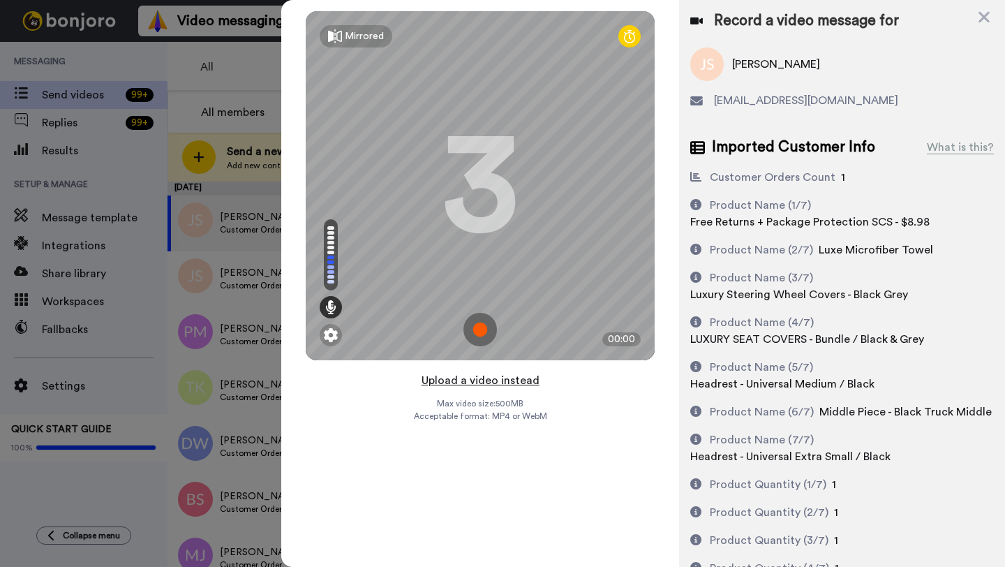
click at [475, 381] on button "Upload a video instead" at bounding box center [481, 380] width 126 height 18
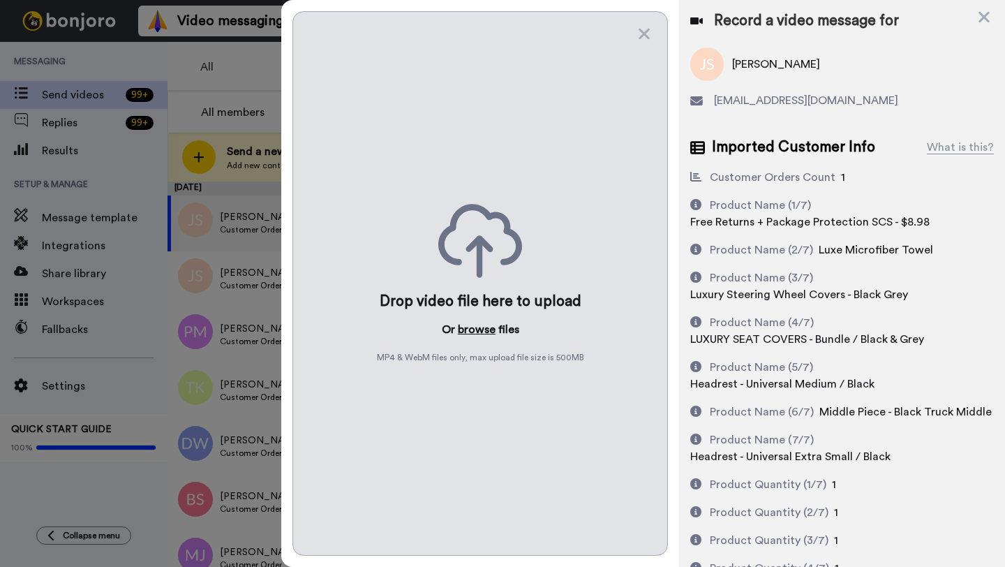
click at [474, 330] on button "browse" at bounding box center [477, 329] width 38 height 17
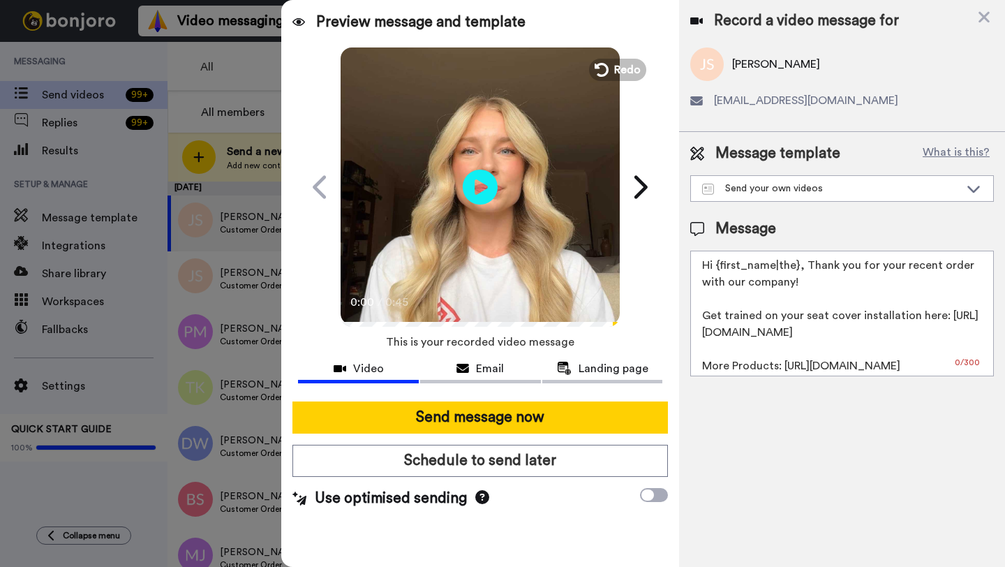
drag, startPoint x: 799, startPoint y: 270, endPoint x: 717, endPoint y: 269, distance: 81.7
click at [717, 269] on textarea "Hi {first_name|the}, Thank you for your recent order with our company! Get trai…" at bounding box center [843, 314] width 304 height 126
paste textarea "Jerry"
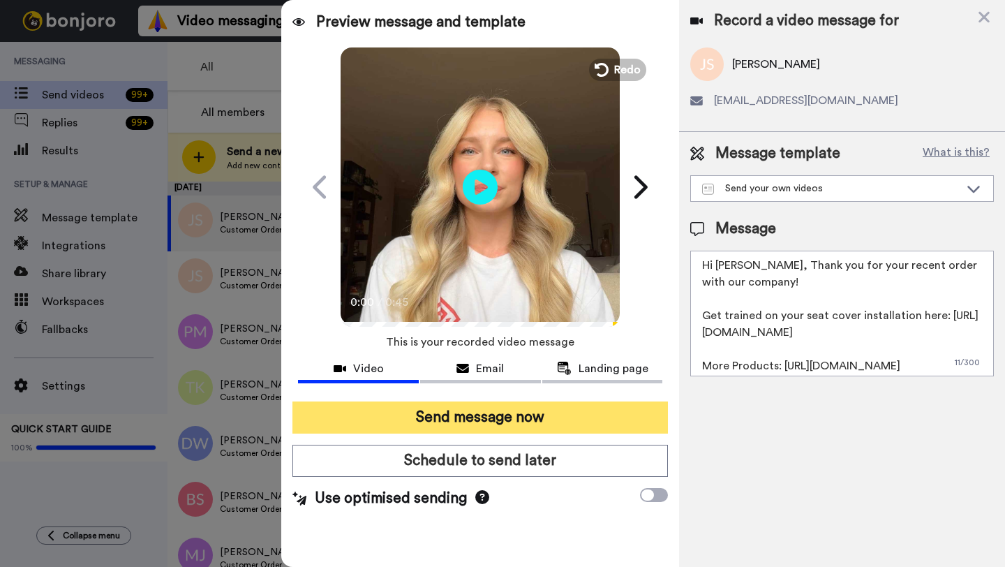
type textarea "Hi Jerry, Thank you for your recent order with our company! Get trained on your…"
click at [500, 410] on button "Send message now" at bounding box center [481, 417] width 376 height 32
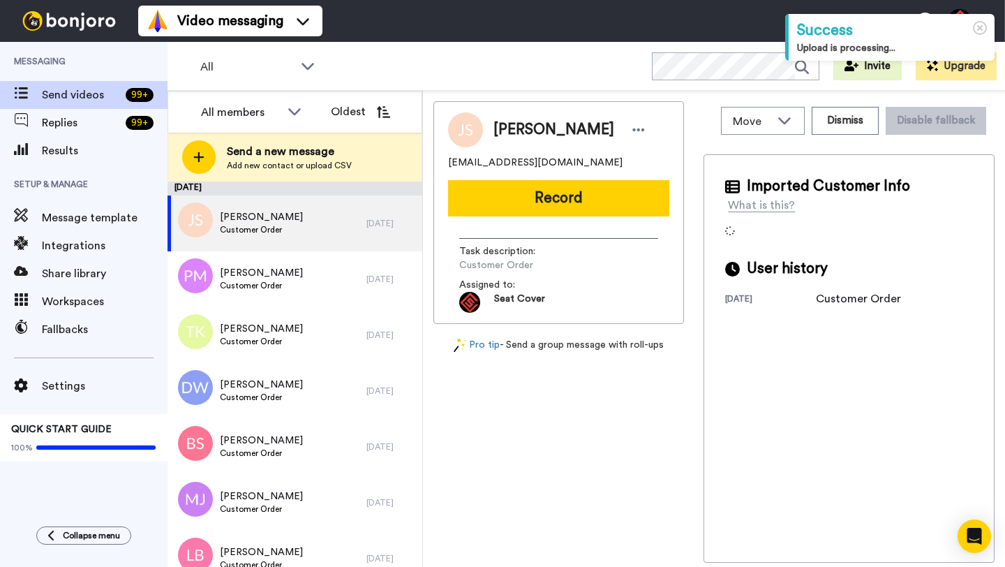
click at [507, 132] on span "Jose Serrano" at bounding box center [554, 129] width 121 height 21
copy span "Jose"
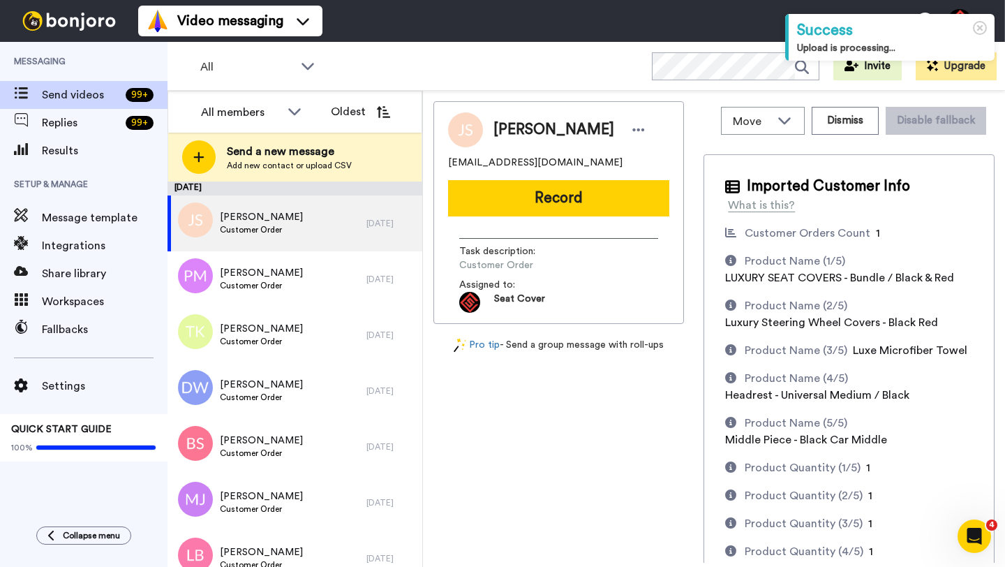
click at [546, 221] on div "Jose Serrano jserrano126710@gmail.com Record Task description : Customer Order …" at bounding box center [559, 212] width 251 height 223
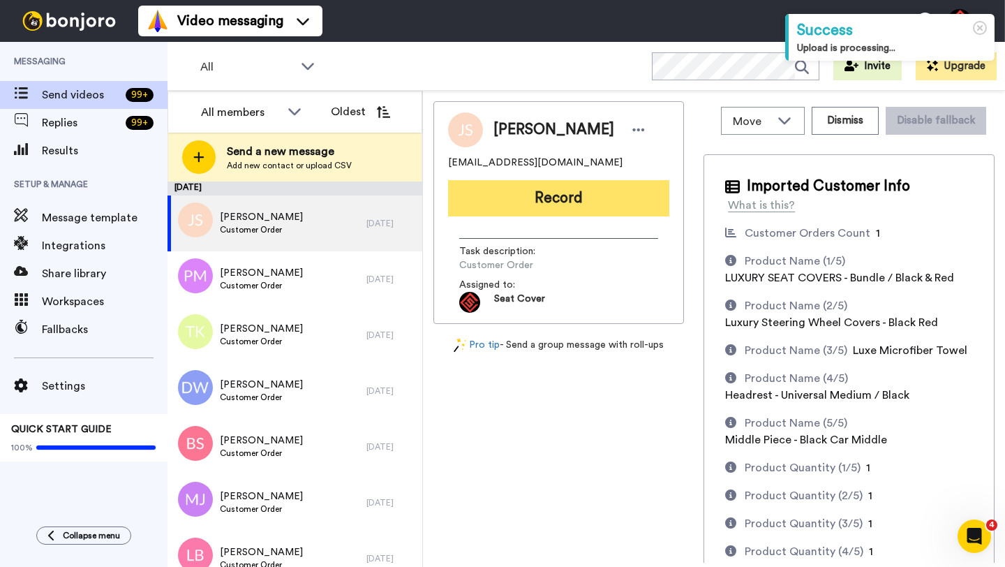
click at [543, 207] on button "Record" at bounding box center [558, 198] width 221 height 36
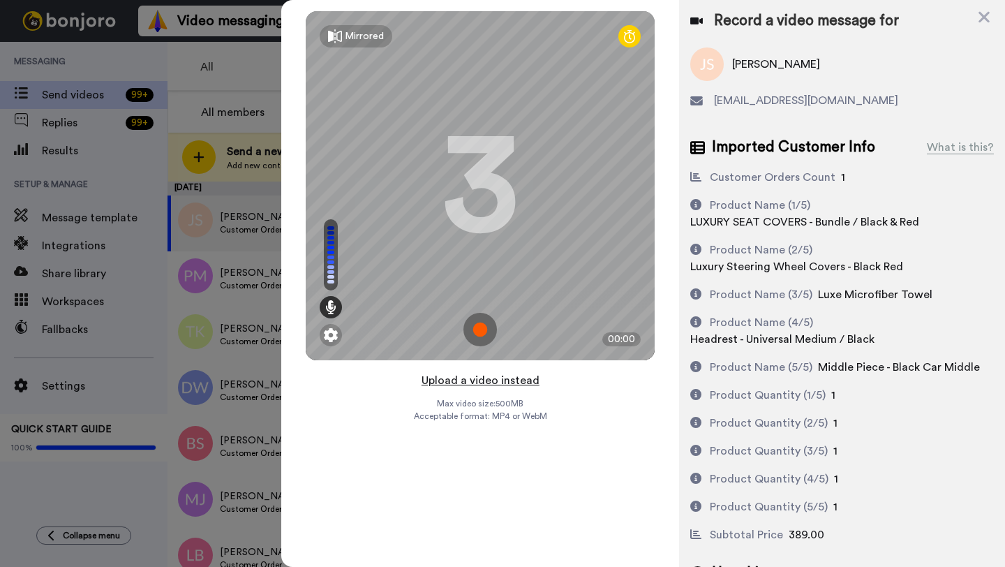
click at [475, 381] on button "Upload a video instead" at bounding box center [481, 380] width 126 height 18
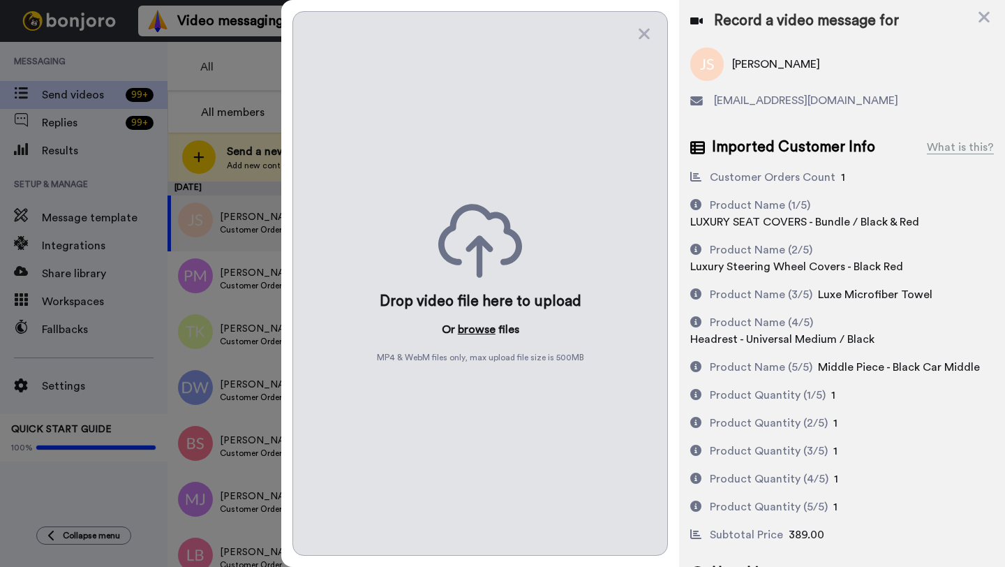
click at [473, 332] on button "browse" at bounding box center [477, 329] width 38 height 17
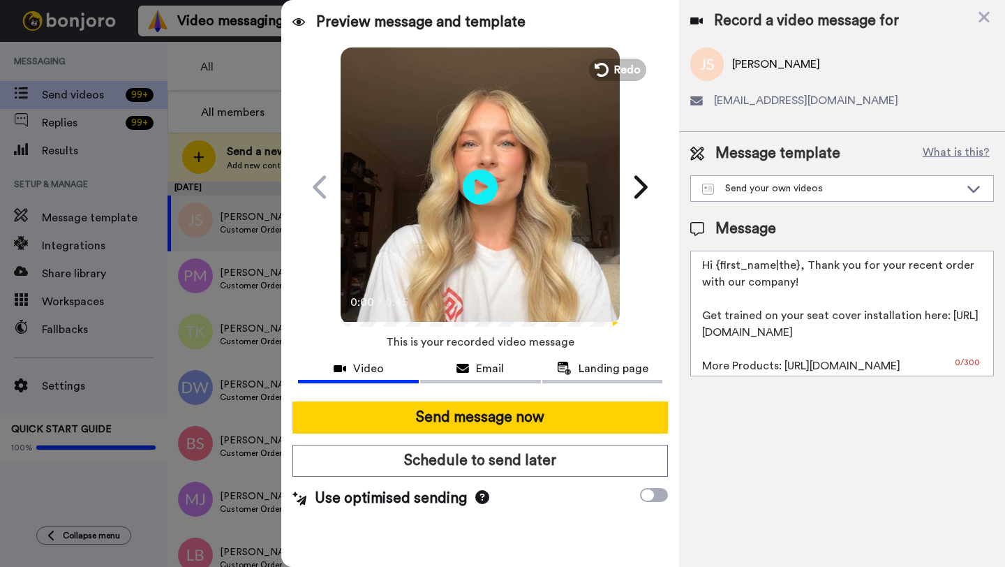
drag, startPoint x: 797, startPoint y: 267, endPoint x: 719, endPoint y: 265, distance: 77.6
click at [719, 265] on textarea "Hi {first_name|the}, Thank you for your recent order with our company! Get trai…" at bounding box center [843, 314] width 304 height 126
paste textarea "Jose"
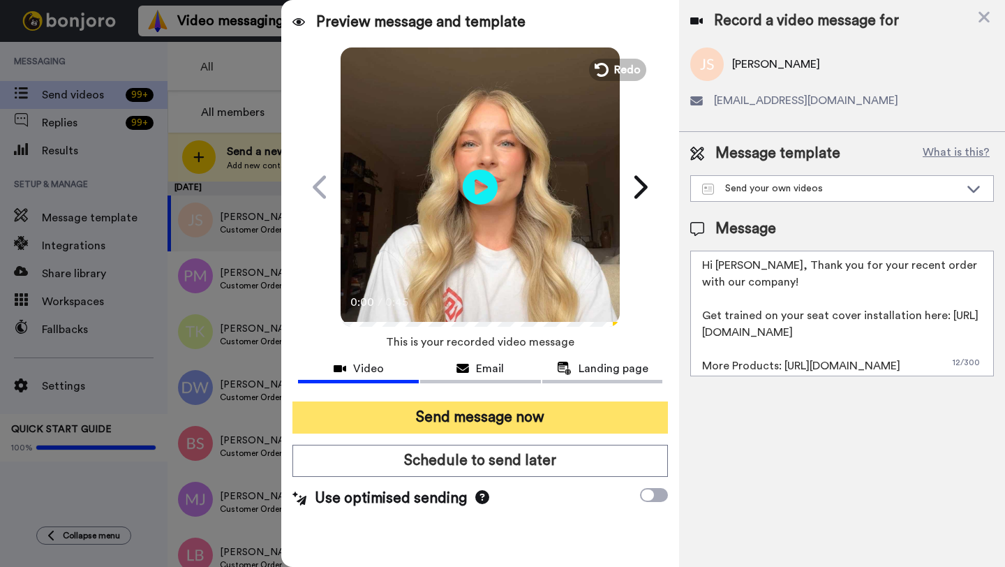
type textarea "Hi Jose, Thank you for your recent order with our company! Get trained on your …"
click at [489, 420] on button "Send message now" at bounding box center [481, 417] width 376 height 32
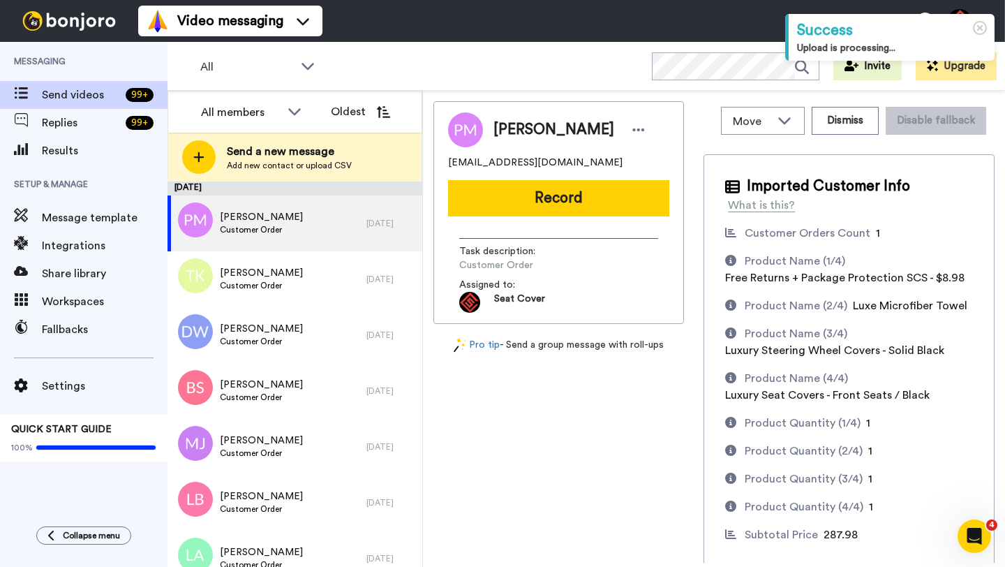
click at [505, 133] on span "[PERSON_NAME]" at bounding box center [554, 129] width 121 height 21
copy span "[PERSON_NAME]"
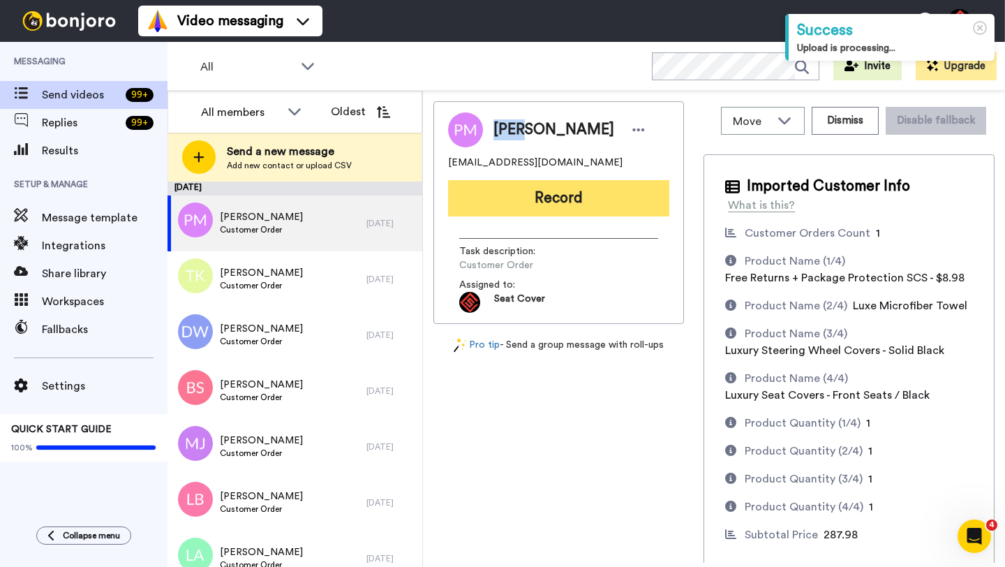
click at [541, 204] on button "Record" at bounding box center [558, 198] width 221 height 36
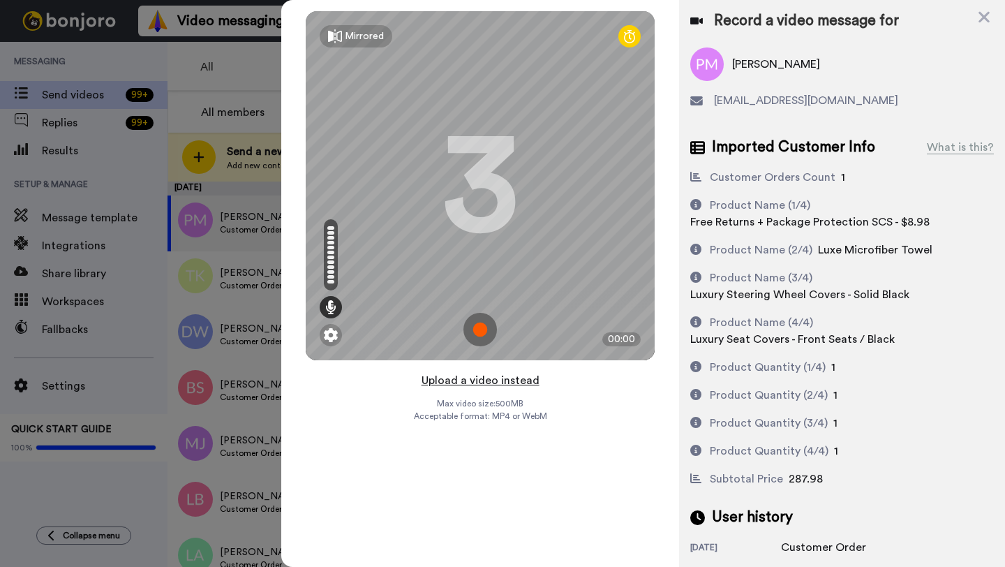
click at [480, 378] on button "Upload a video instead" at bounding box center [481, 380] width 126 height 18
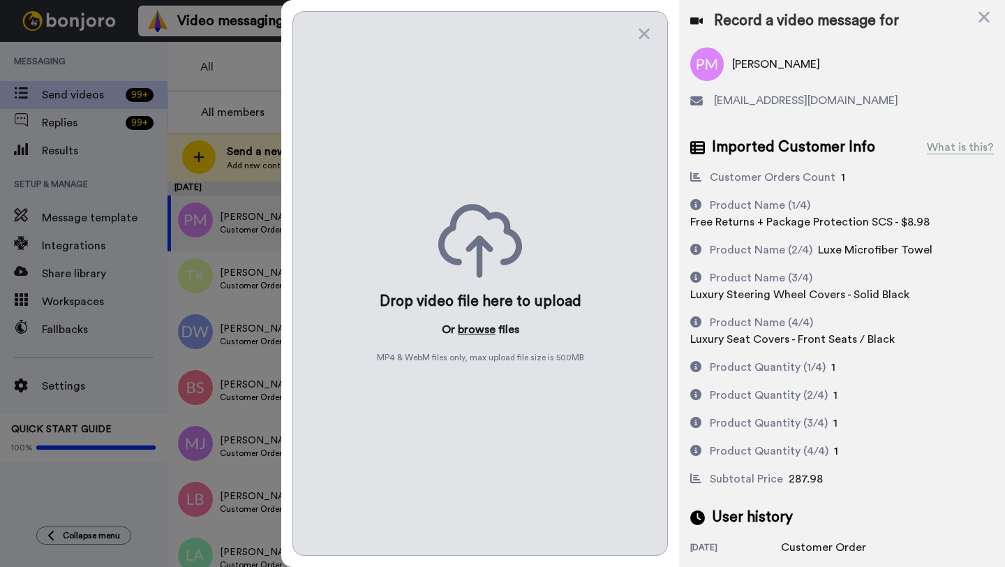
click at [472, 335] on button "browse" at bounding box center [477, 329] width 38 height 17
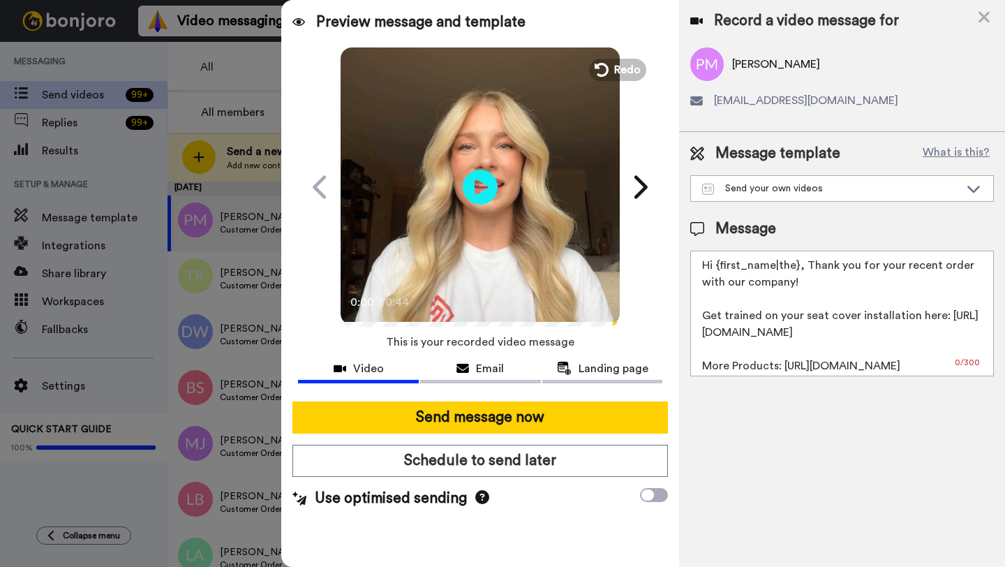
drag, startPoint x: 797, startPoint y: 270, endPoint x: 716, endPoint y: 269, distance: 80.3
click at [716, 269] on textarea "Hi {first_name|the}, Thank you for your recent order with our company! Get trai…" at bounding box center [843, 314] width 304 height 126
paste textarea "Paul"
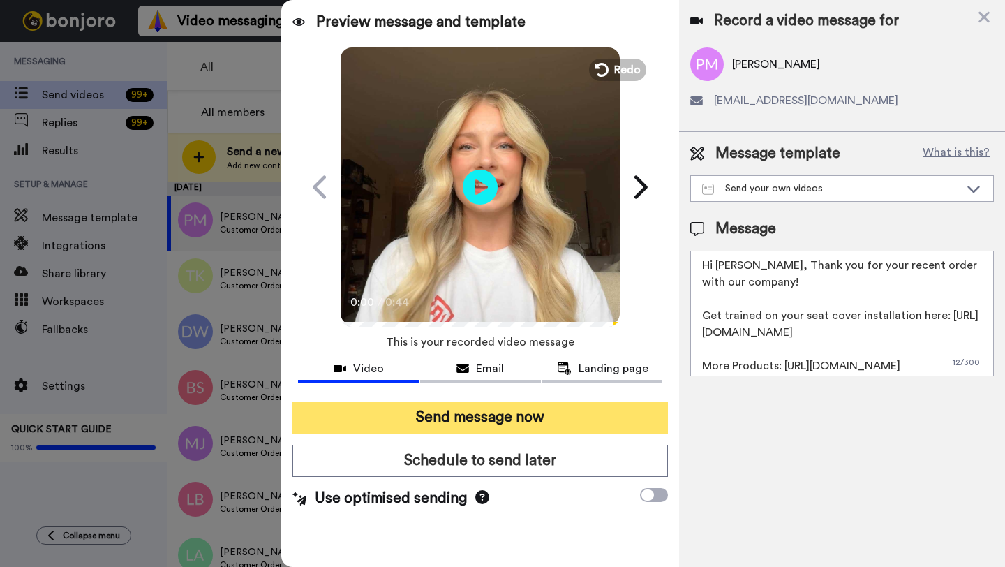
type textarea "Hi Paul, Thank you for your recent order with our company! Get trained on your …"
click at [498, 420] on button "Send message now" at bounding box center [481, 417] width 376 height 32
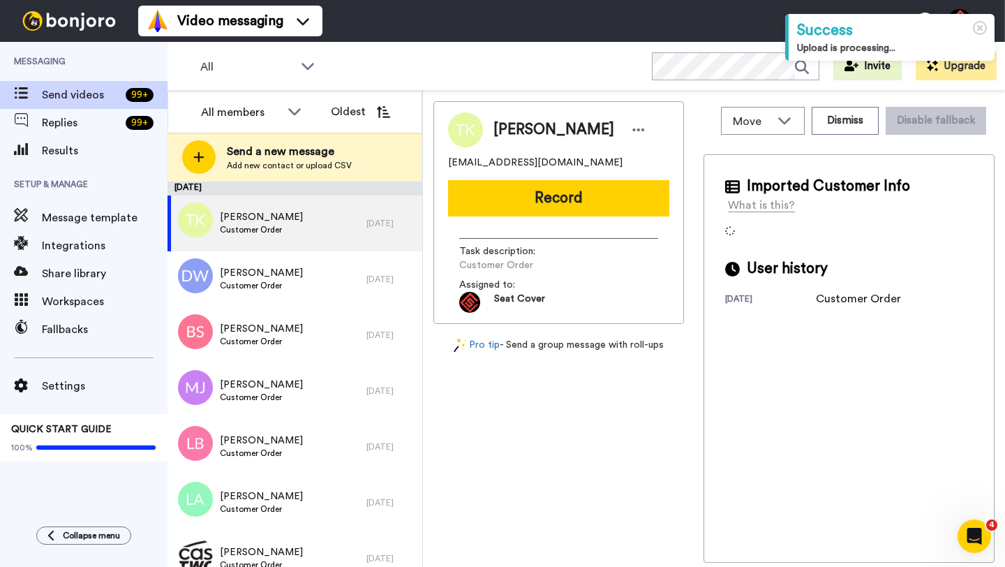
click at [518, 128] on span "[PERSON_NAME]" at bounding box center [554, 129] width 121 height 21
copy span "[PERSON_NAME]"
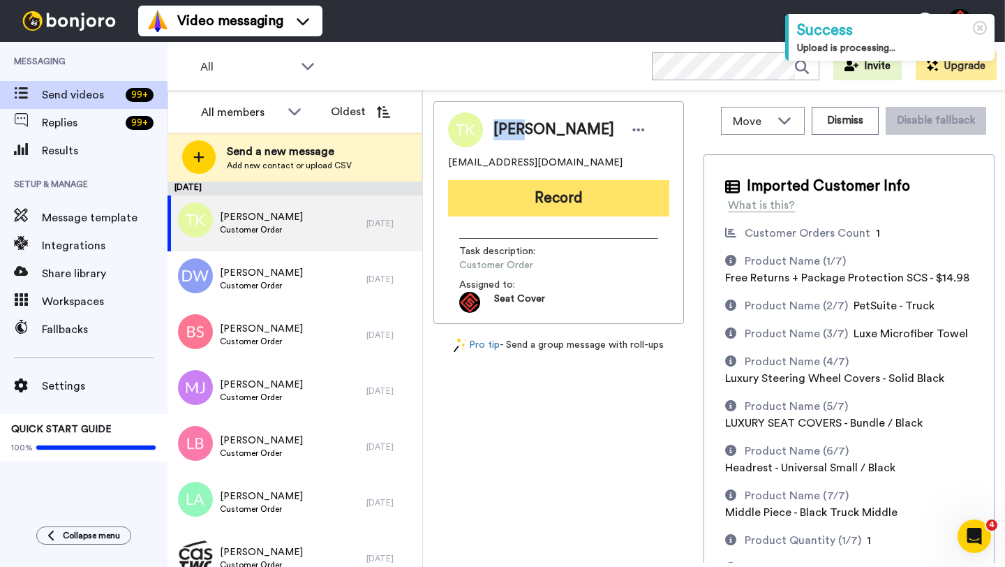
click at [535, 212] on button "Record" at bounding box center [558, 198] width 221 height 36
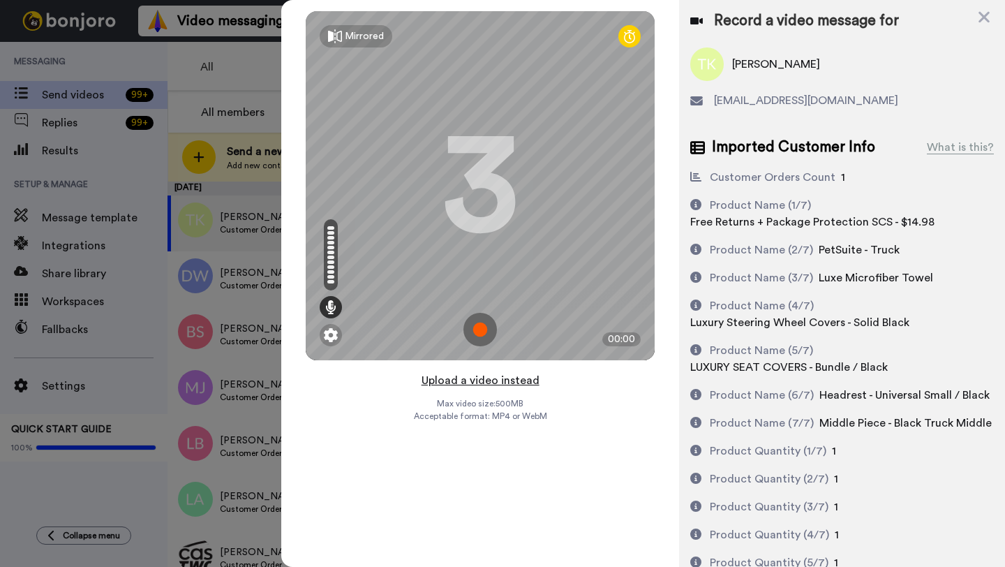
click at [466, 381] on button "Upload a video instead" at bounding box center [481, 380] width 126 height 18
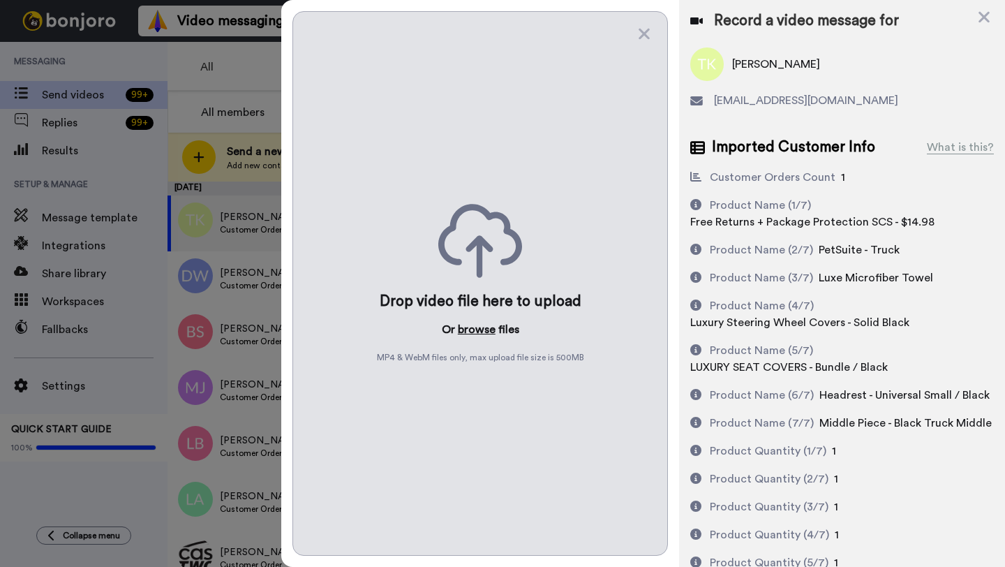
click at [466, 327] on button "browse" at bounding box center [477, 329] width 38 height 17
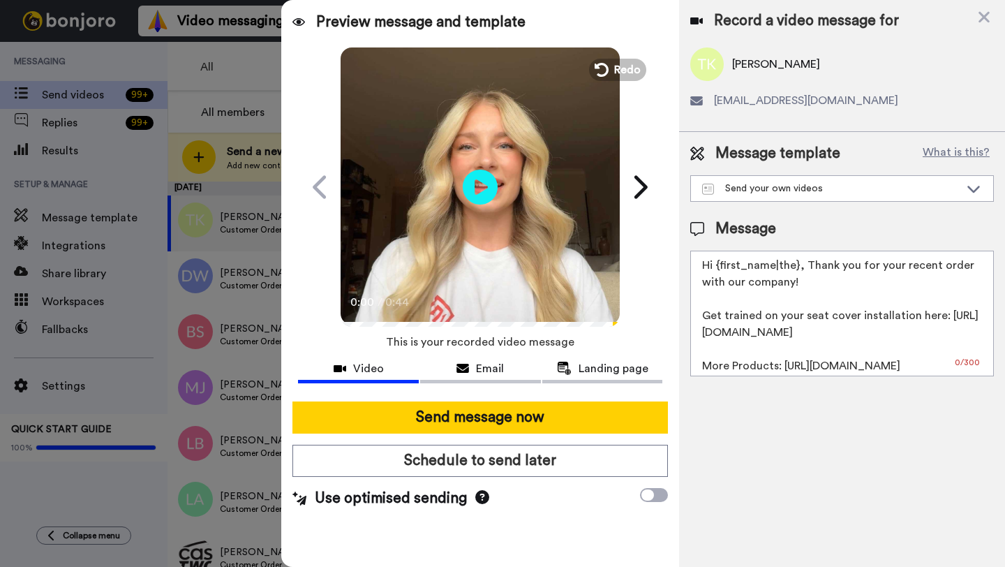
drag, startPoint x: 797, startPoint y: 267, endPoint x: 718, endPoint y: 268, distance: 78.9
click at [718, 268] on textarea "Hi {first_name|the}, Thank you for your recent order with our company! Get trai…" at bounding box center [843, 314] width 304 height 126
paste textarea "[PERSON_NAME]"
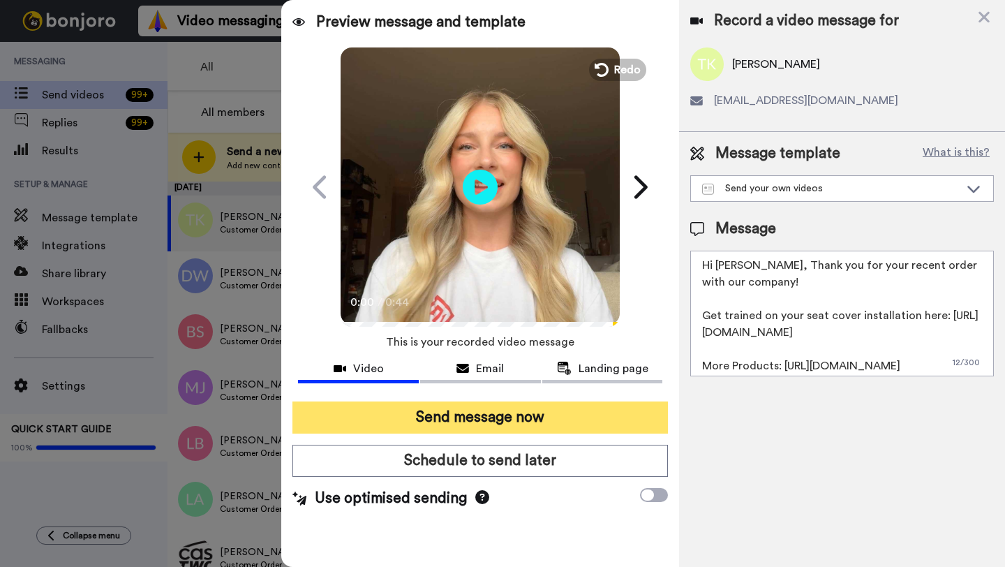
type textarea "Hi [PERSON_NAME], Thank you for your recent order with our company! Get trained…"
click at [507, 424] on button "Send message now" at bounding box center [481, 417] width 376 height 32
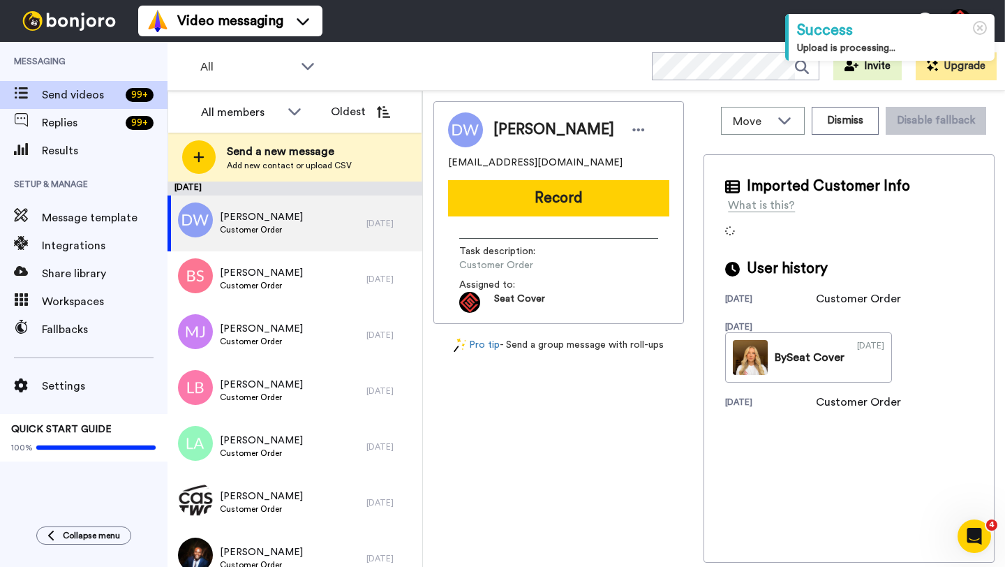
click at [499, 133] on span "D Welshman" at bounding box center [554, 129] width 121 height 21
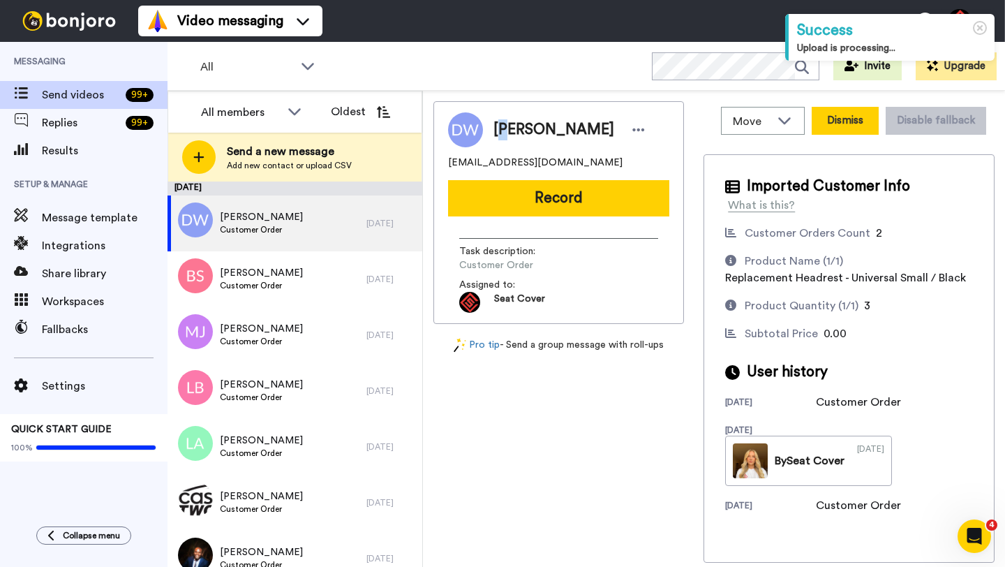
click at [848, 124] on button "Dismiss" at bounding box center [845, 121] width 67 height 28
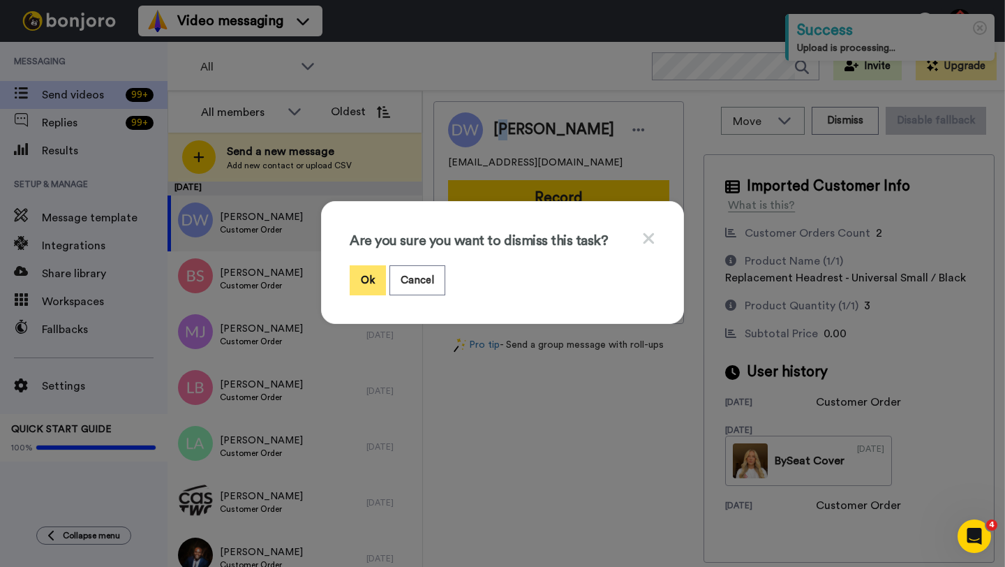
click at [371, 279] on button "Ok" at bounding box center [368, 280] width 36 height 30
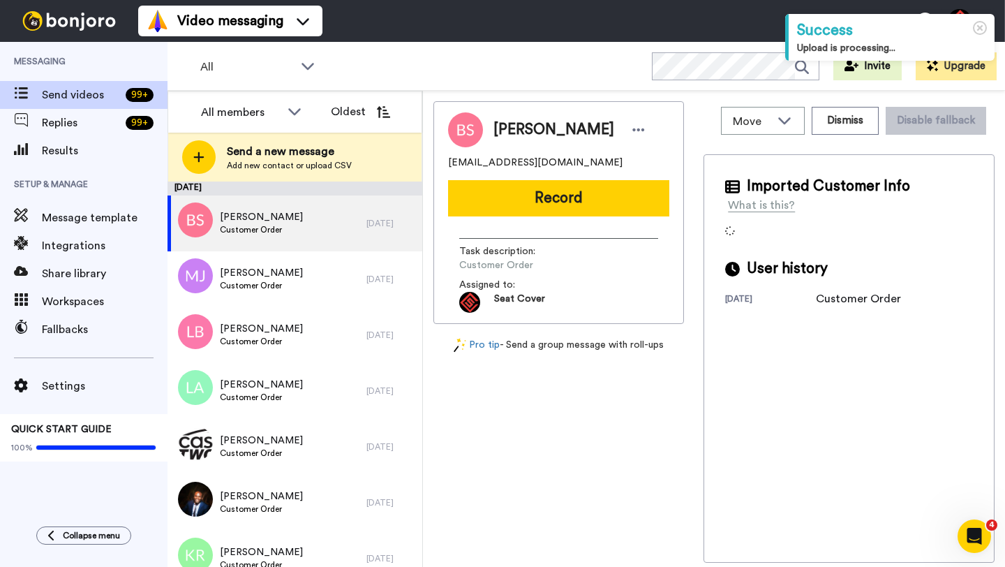
click at [499, 130] on span "Ben Stout" at bounding box center [554, 129] width 121 height 21
copy span "Ben"
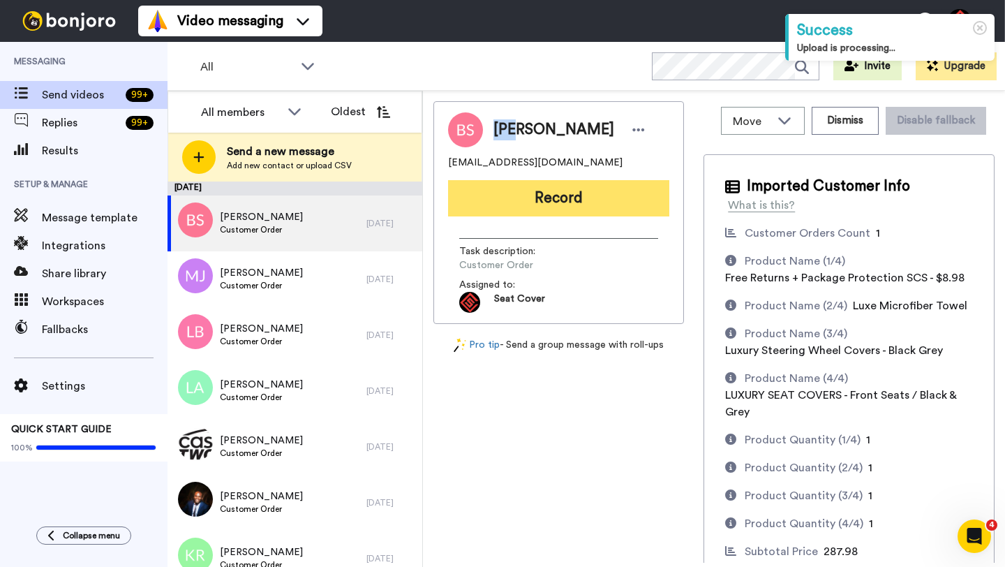
click at [539, 194] on button "Record" at bounding box center [558, 198] width 221 height 36
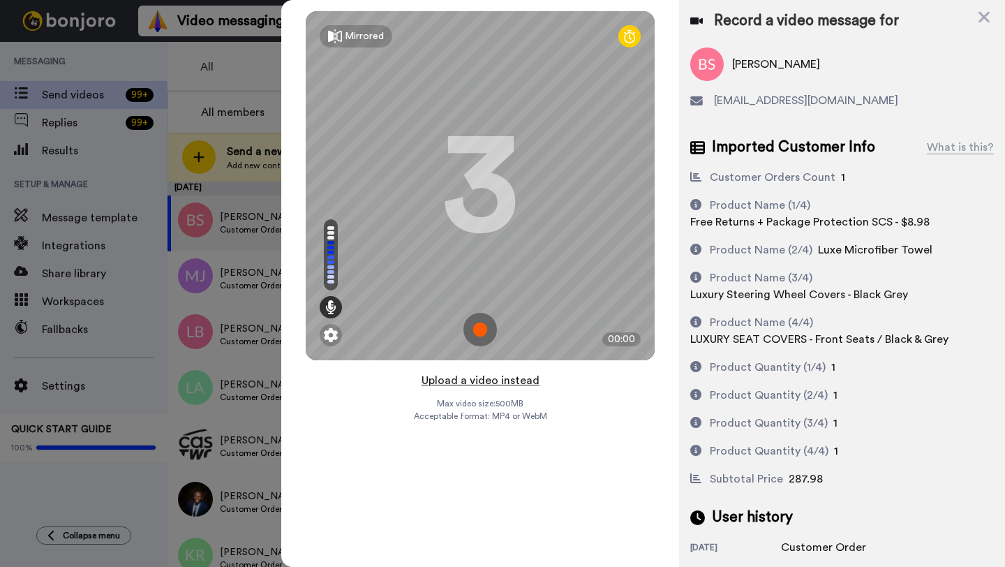
click at [477, 379] on button "Upload a video instead" at bounding box center [481, 380] width 126 height 18
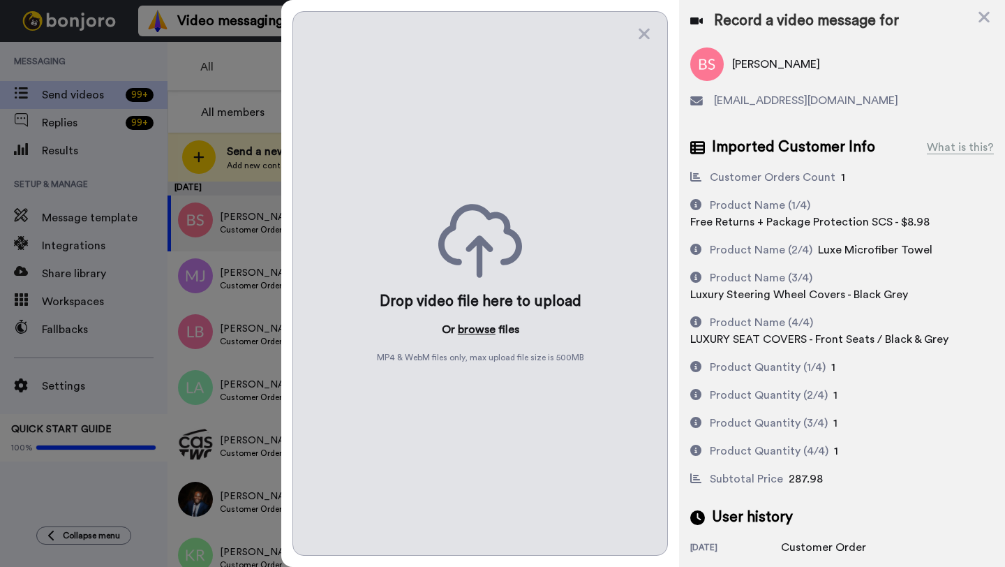
click at [475, 325] on button "browse" at bounding box center [477, 329] width 38 height 17
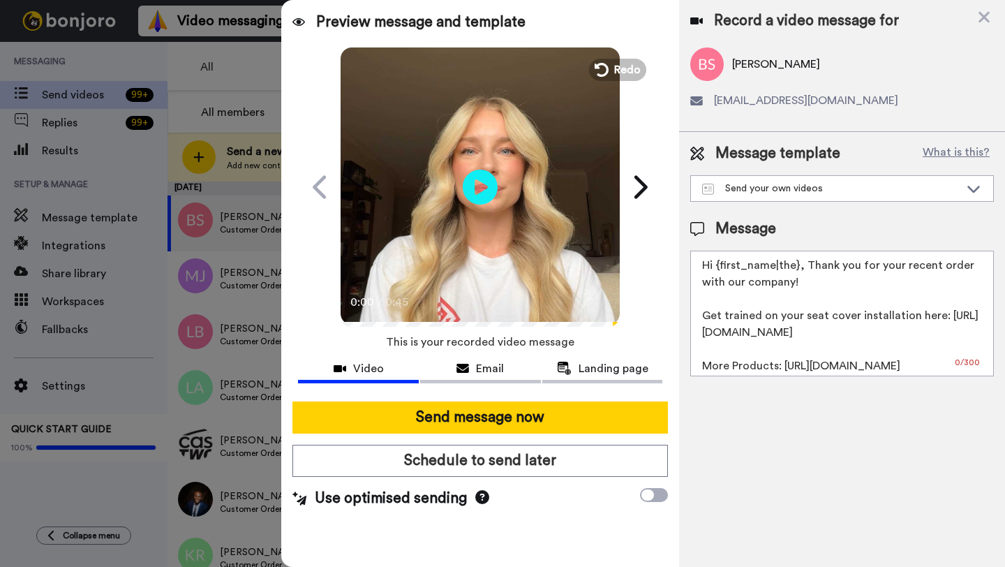
drag, startPoint x: 797, startPoint y: 269, endPoint x: 718, endPoint y: 269, distance: 78.2
click at [718, 269] on textarea "Hi {first_name|the}, Thank you for your recent order with our company! Get trai…" at bounding box center [843, 314] width 304 height 126
paste textarea "Ben"
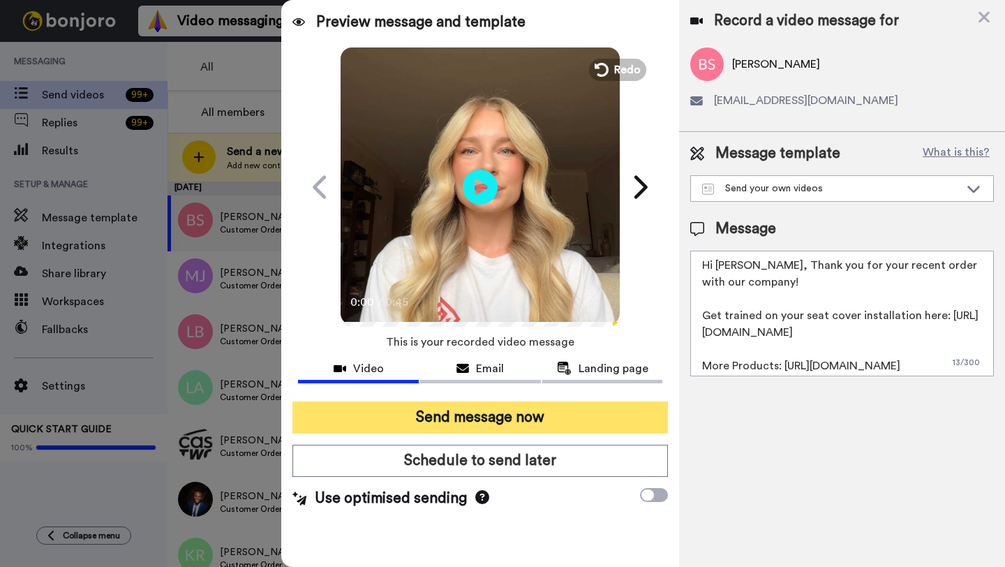
type textarea "Hi Ben, Thank you for your recent order with our company! Get trained on your s…"
click at [498, 420] on button "Send message now" at bounding box center [481, 417] width 376 height 32
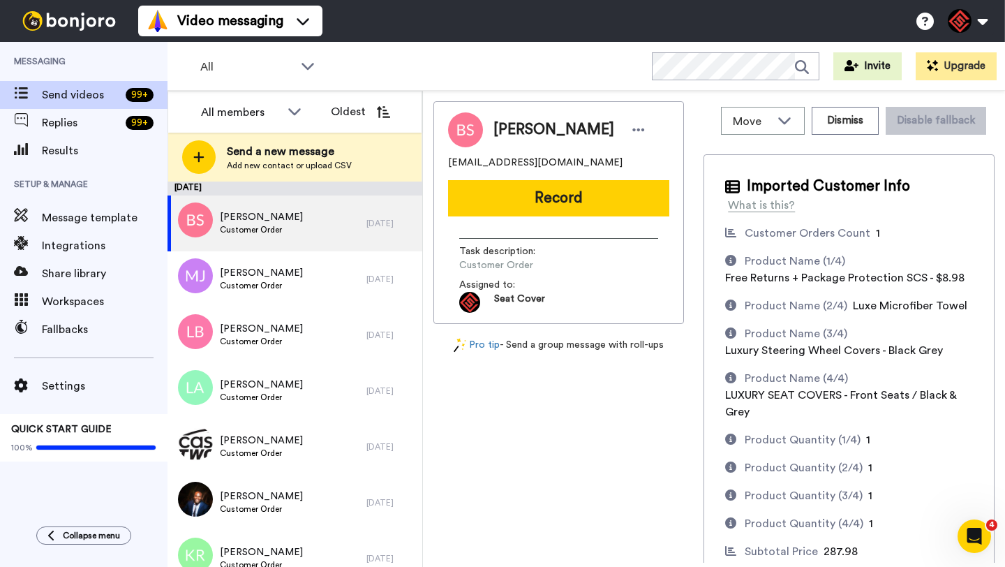
click at [506, 131] on span "Ben Stout" at bounding box center [554, 129] width 121 height 21
copy span "Ben"
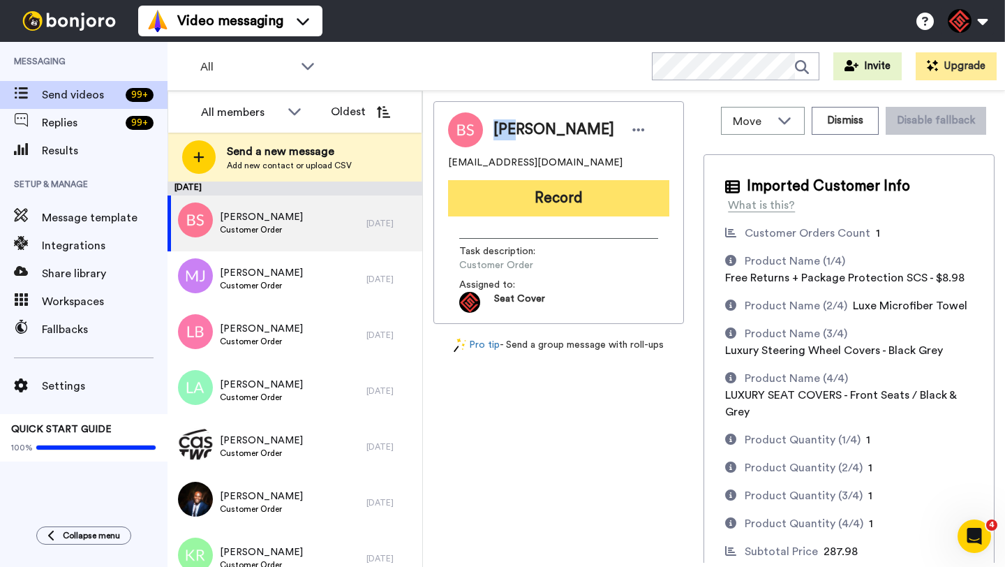
click at [540, 202] on button "Record" at bounding box center [558, 198] width 221 height 36
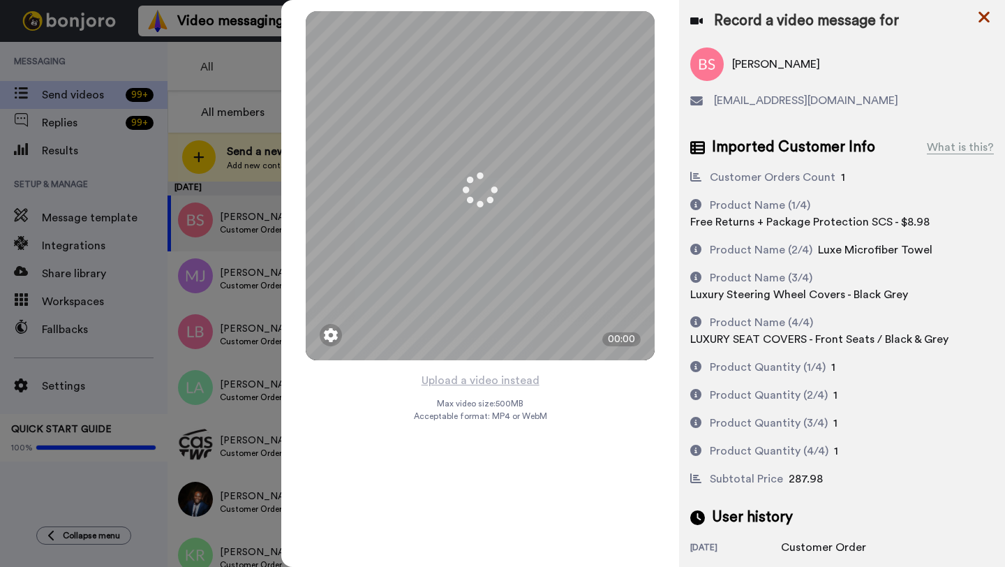
click at [982, 21] on icon at bounding box center [984, 16] width 14 height 17
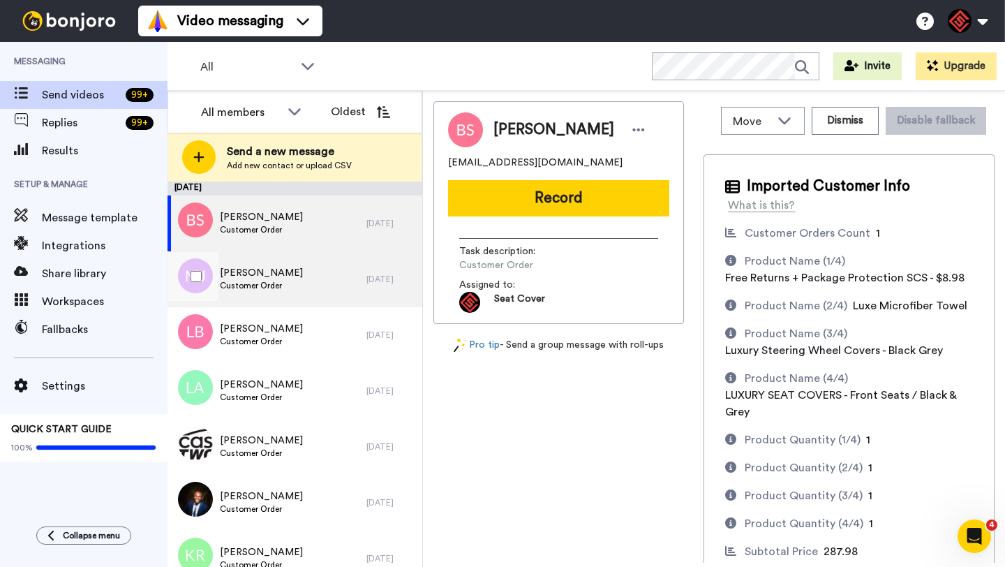
click at [330, 281] on div "Michael J jensen Customer Order" at bounding box center [267, 279] width 199 height 56
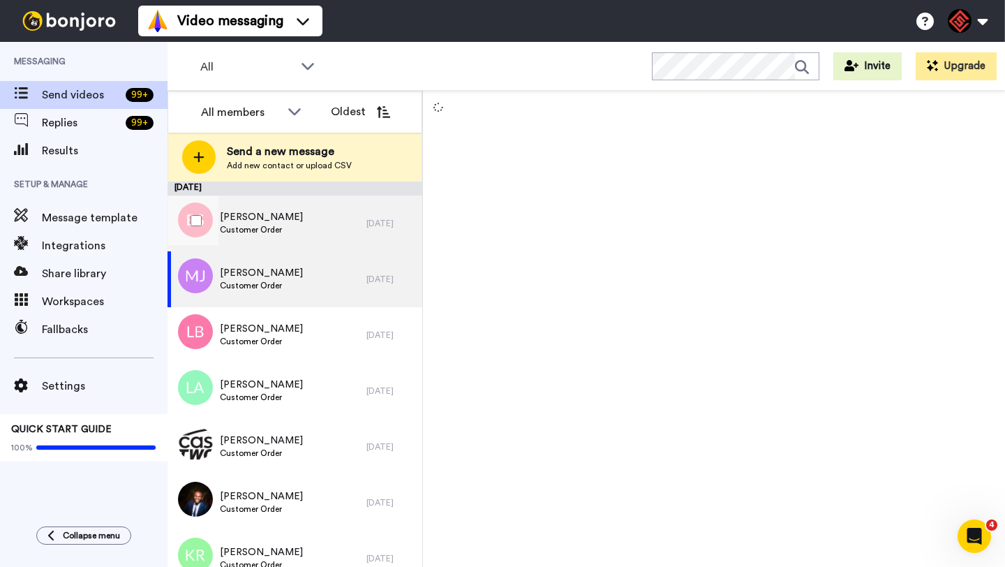
click at [331, 235] on div "Ben Stout Customer Order" at bounding box center [267, 223] width 199 height 56
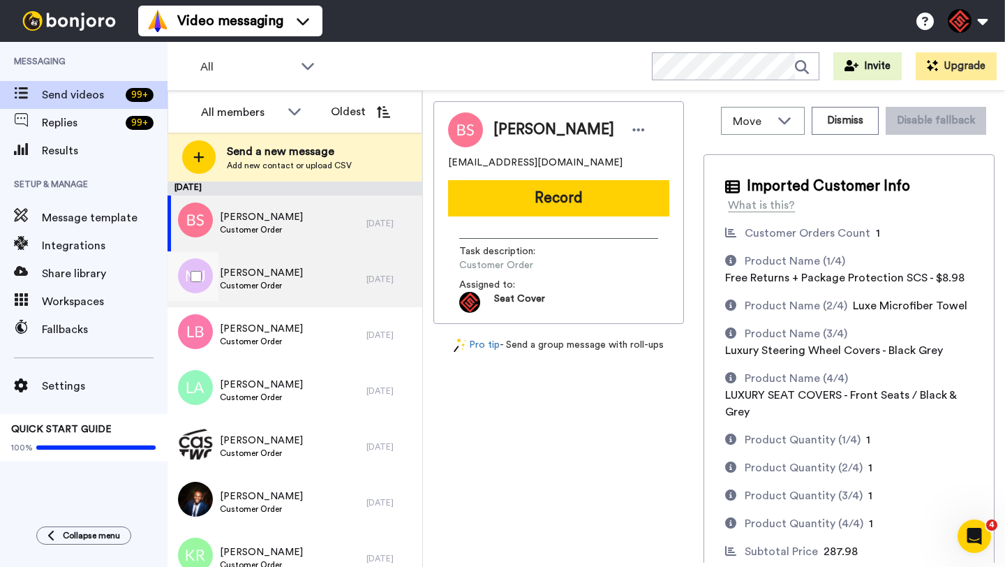
click at [329, 281] on div "Michael J jensen Customer Order" at bounding box center [267, 279] width 199 height 56
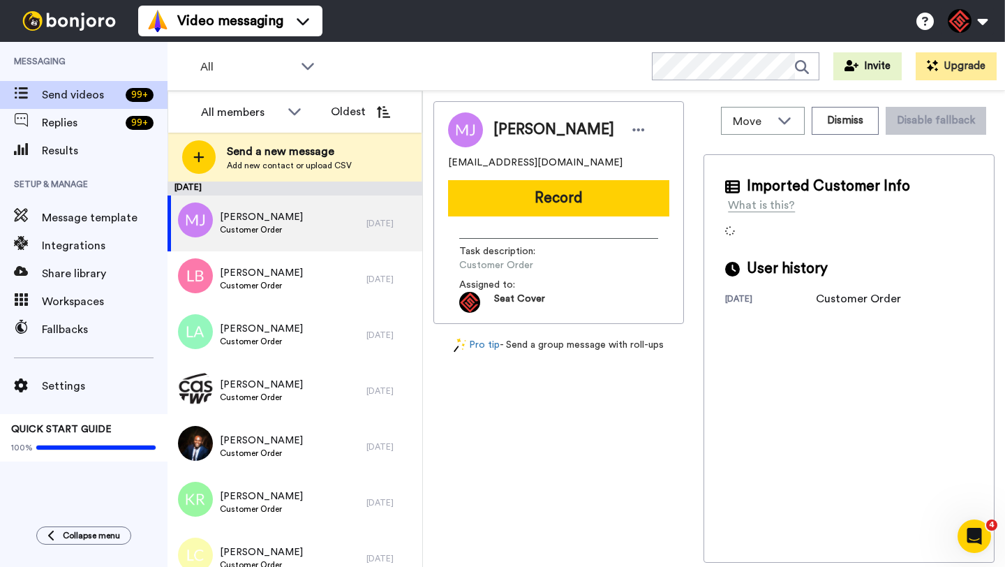
click at [519, 133] on span "[PERSON_NAME]" at bounding box center [554, 129] width 121 height 21
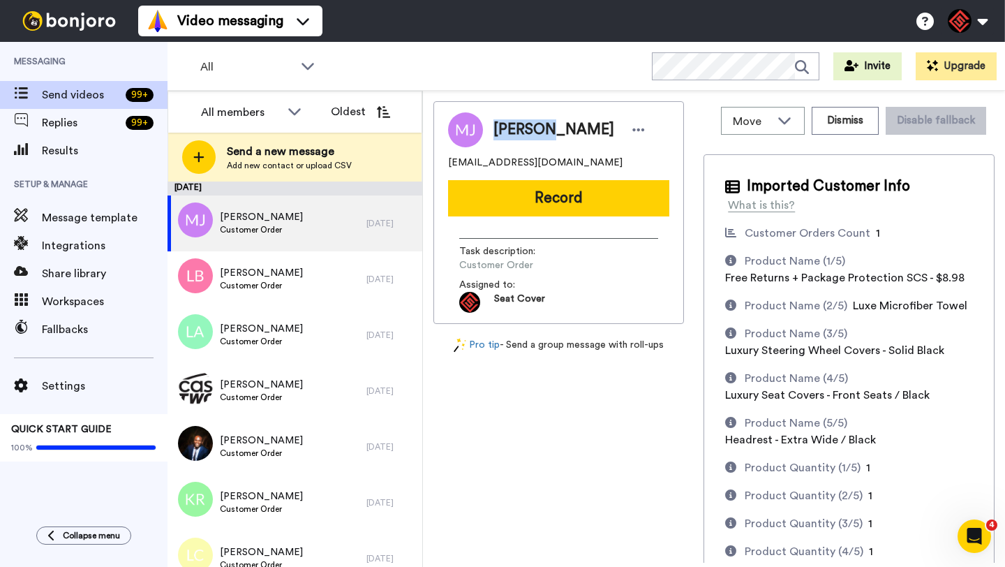
copy span "[PERSON_NAME]"
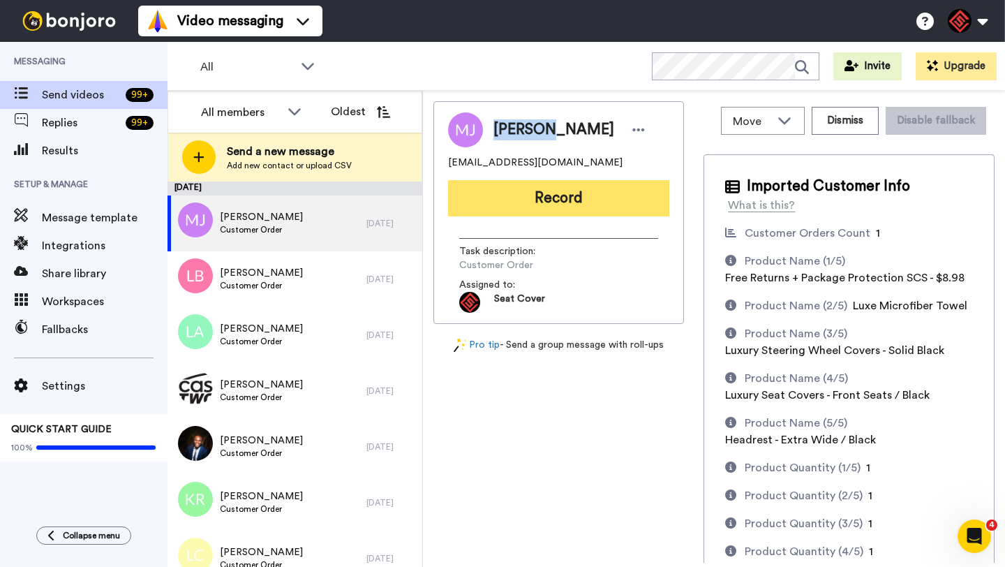
click at [545, 200] on button "Record" at bounding box center [558, 198] width 221 height 36
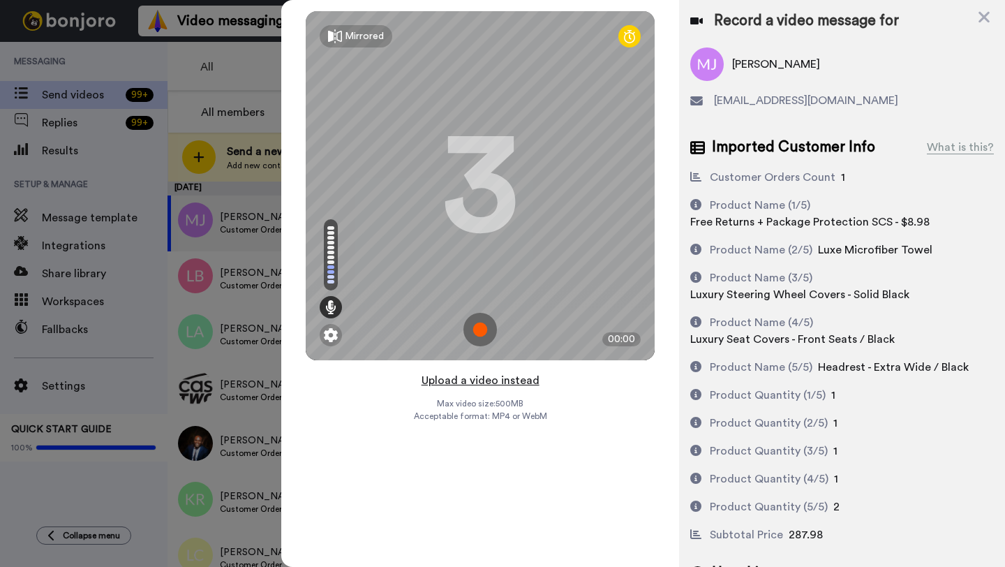
click at [468, 380] on button "Upload a video instead" at bounding box center [481, 380] width 126 height 18
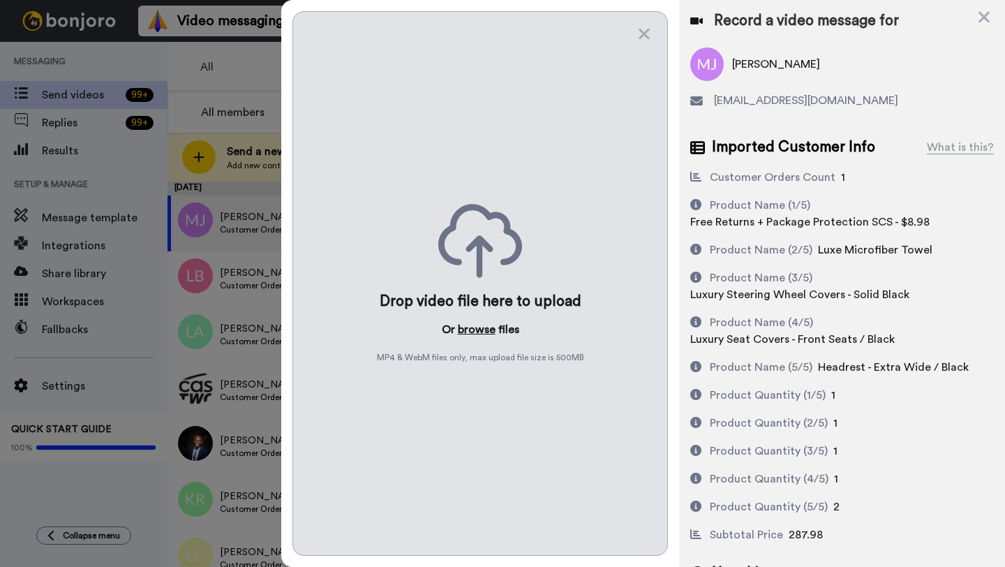
click at [468, 331] on button "browse" at bounding box center [477, 329] width 38 height 17
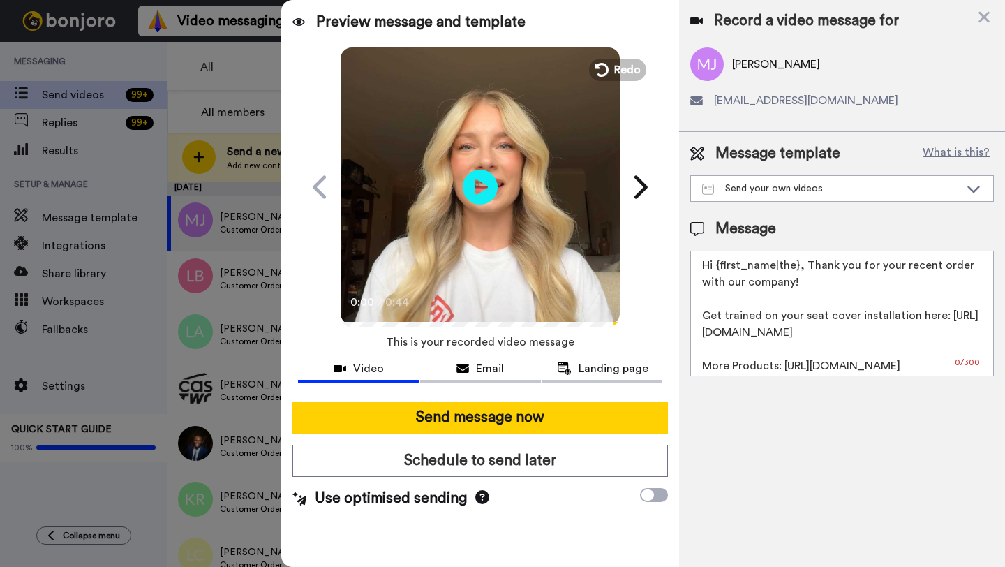
drag, startPoint x: 798, startPoint y: 270, endPoint x: 715, endPoint y: 272, distance: 83.1
click at [715, 272] on textarea "Hi {first_name|the}, Thank you for your recent order with our company! Get trai…" at bounding box center [843, 314] width 304 height 126
paste textarea "[PERSON_NAME]"
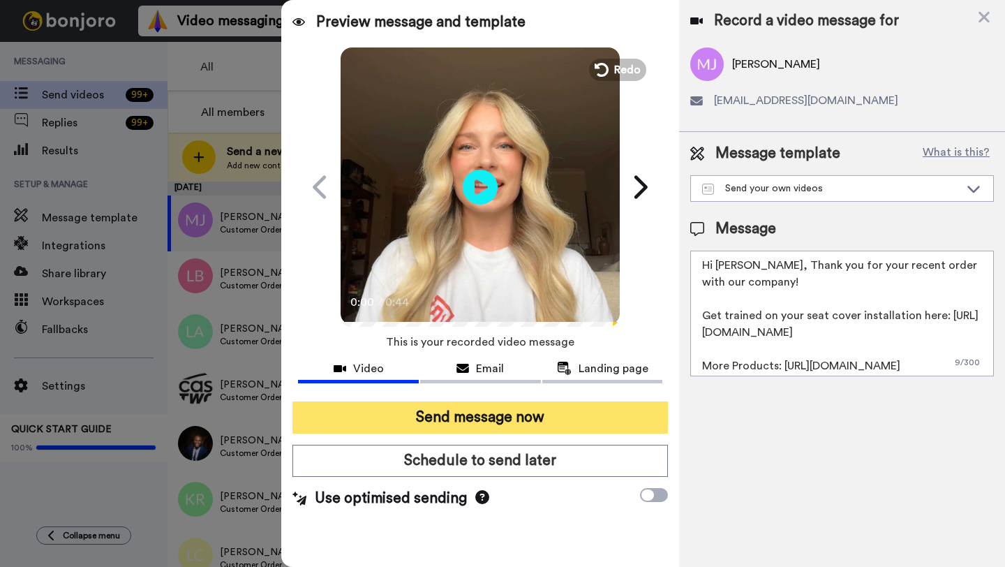
type textarea "Hi [PERSON_NAME], Thank you for your recent order with our company! Get trained…"
click at [488, 415] on button "Send message now" at bounding box center [481, 417] width 376 height 32
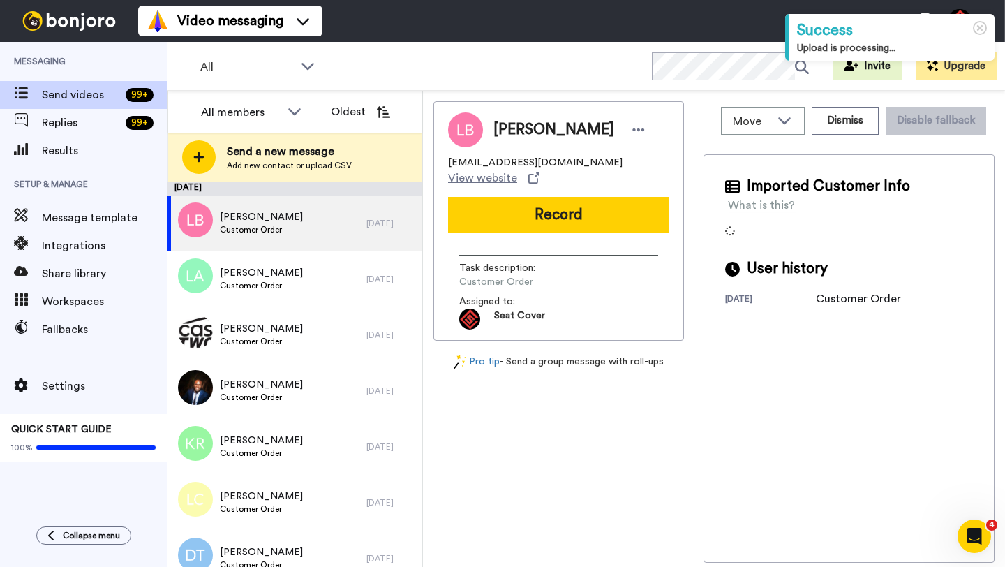
click at [512, 140] on span "[PERSON_NAME]" at bounding box center [554, 129] width 121 height 21
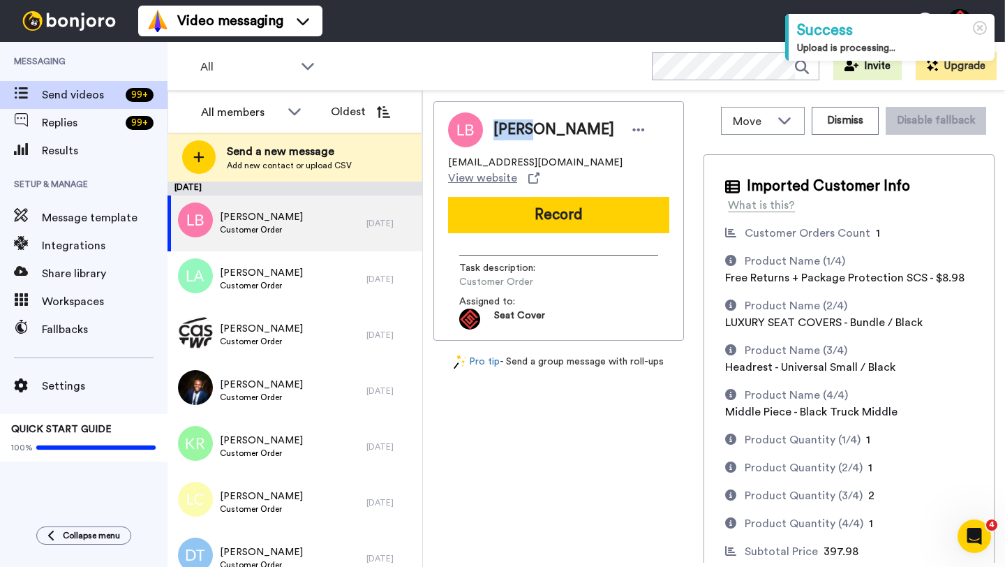
copy span "[PERSON_NAME]"
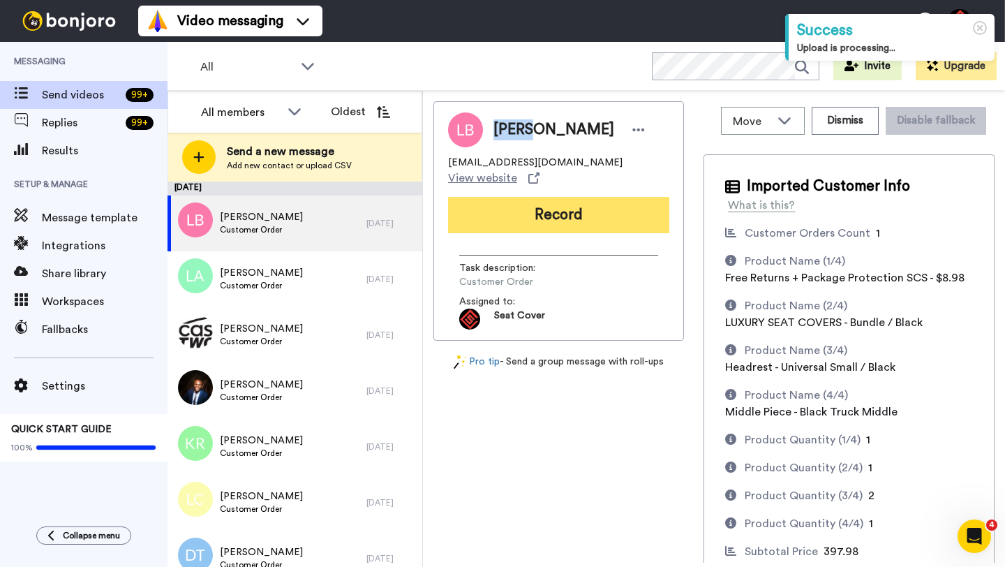
click at [524, 214] on button "Record" at bounding box center [558, 215] width 221 height 36
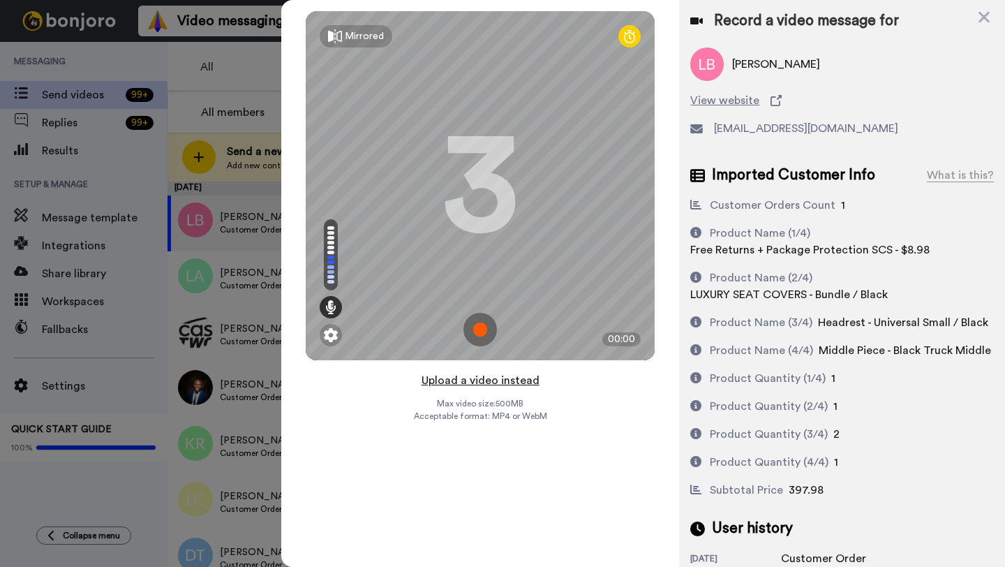
click at [473, 381] on button "Upload a video instead" at bounding box center [481, 380] width 126 height 18
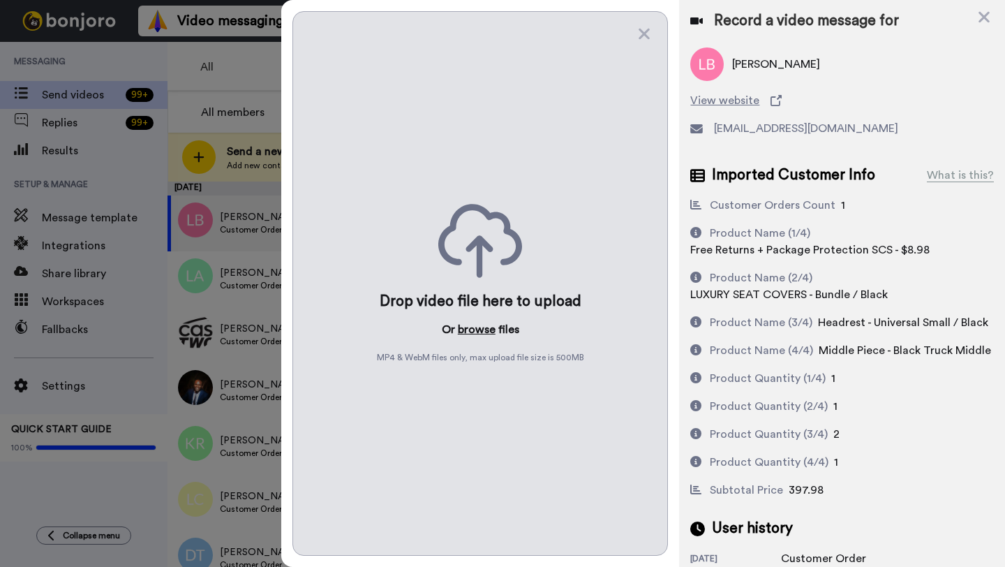
click at [470, 321] on button "browse" at bounding box center [477, 329] width 38 height 17
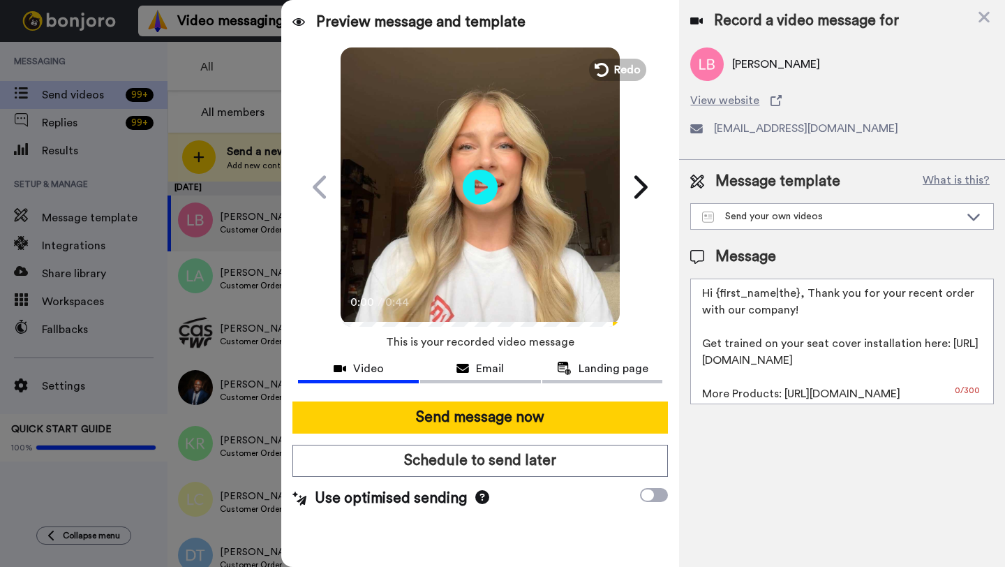
drag, startPoint x: 797, startPoint y: 298, endPoint x: 716, endPoint y: 298, distance: 81.0
click at [716, 298] on textarea "Hi {first_name|the}, Thank you for your recent order with our company! Get trai…" at bounding box center [843, 342] width 304 height 126
paste textarea "[PERSON_NAME]"
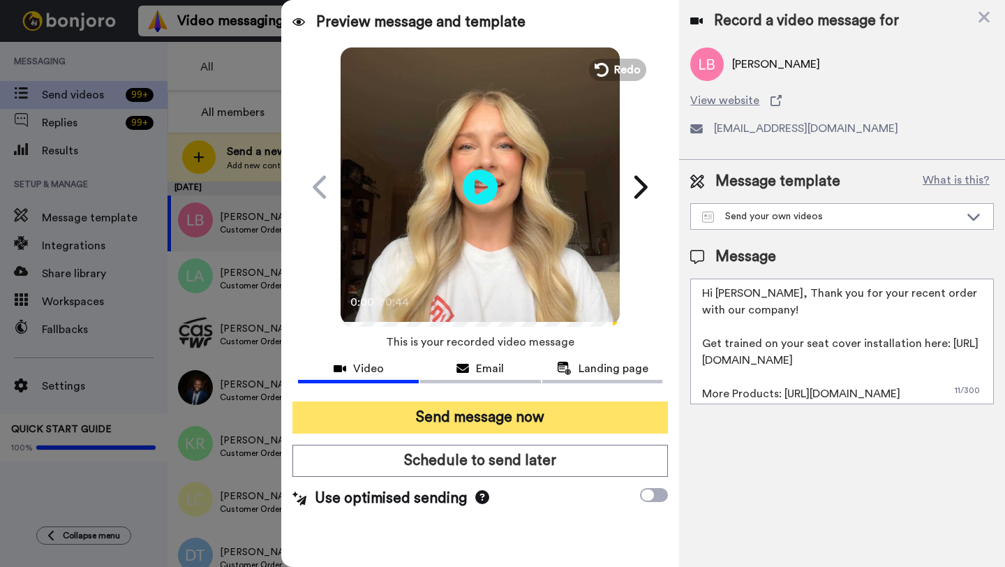
type textarea "Hi [PERSON_NAME], Thank you for your recent order with our company! Get trained…"
click at [478, 425] on button "Send message now" at bounding box center [481, 417] width 376 height 32
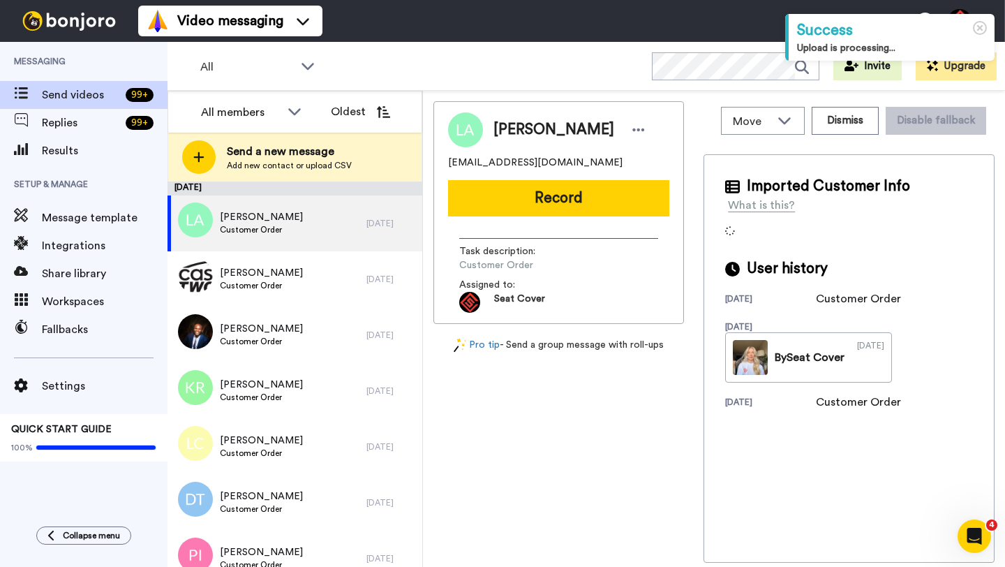
click at [501, 124] on span "[PERSON_NAME]" at bounding box center [554, 129] width 121 height 21
click at [829, 128] on button "Dismiss" at bounding box center [845, 121] width 67 height 28
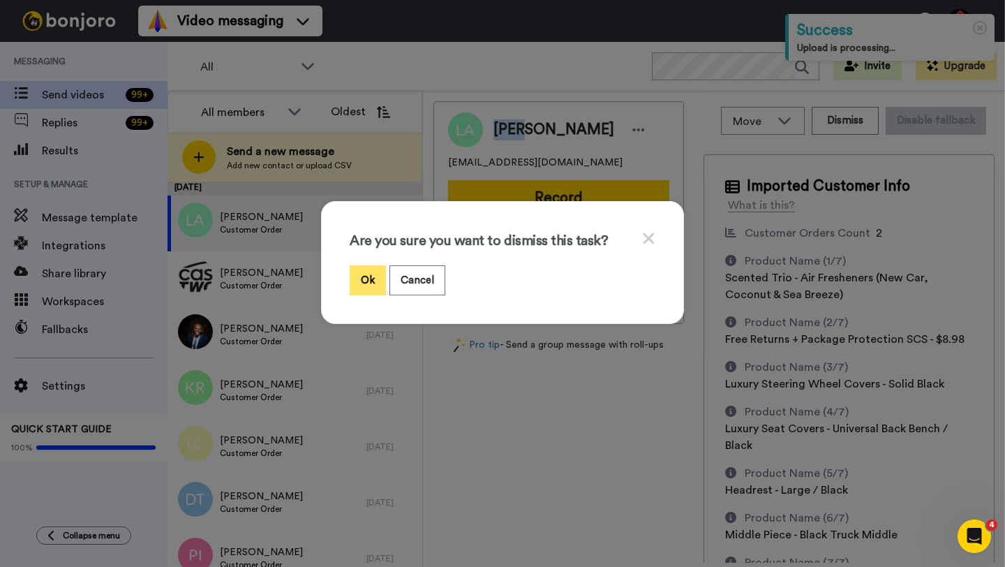
click at [357, 284] on button "Ok" at bounding box center [368, 280] width 36 height 30
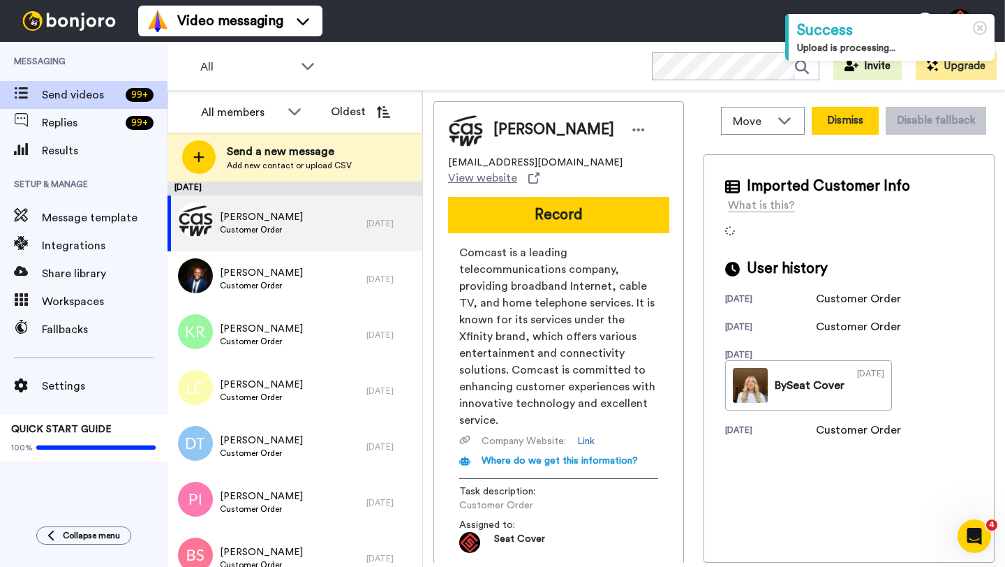
click at [838, 126] on button "Dismiss" at bounding box center [845, 121] width 67 height 28
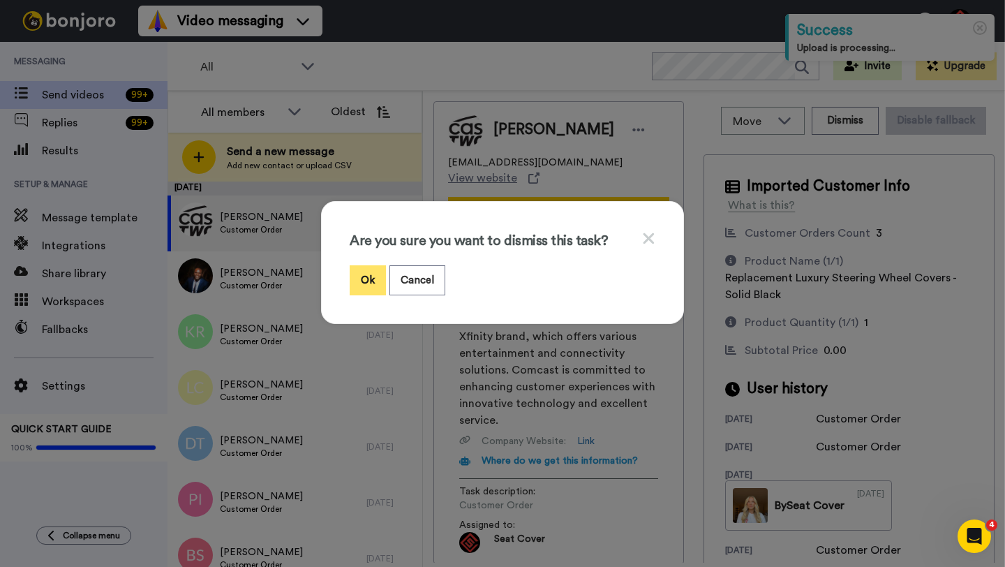
click at [362, 280] on button "Ok" at bounding box center [368, 280] width 36 height 30
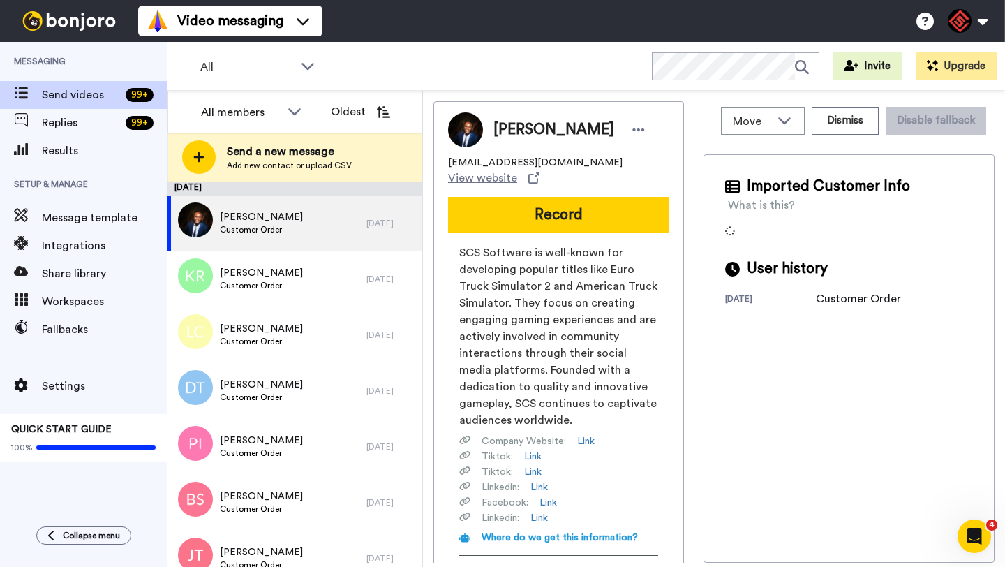
click at [517, 131] on span "Willems Pierre" at bounding box center [554, 129] width 121 height 21
copy span "Willems"
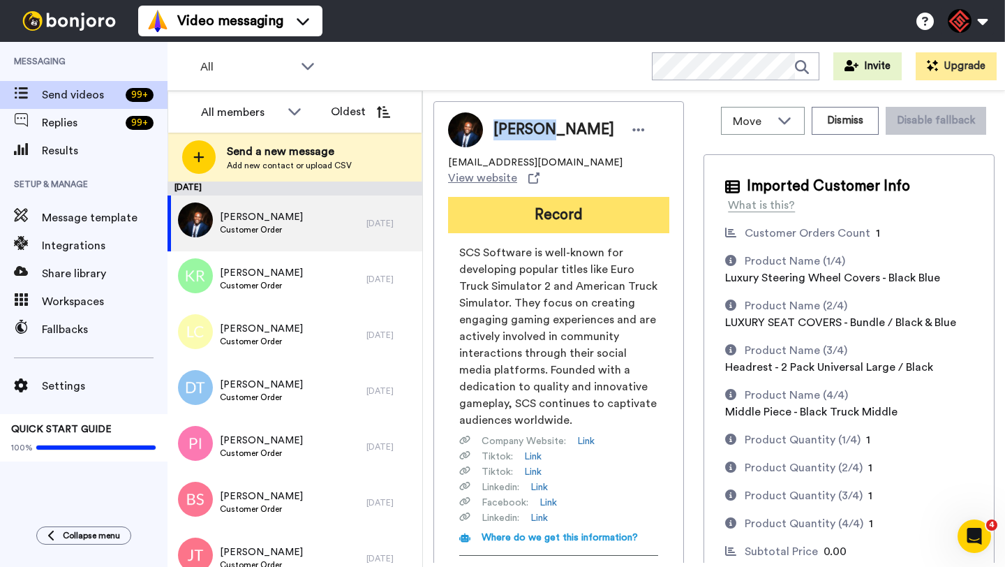
click at [565, 200] on button "Record" at bounding box center [558, 215] width 221 height 36
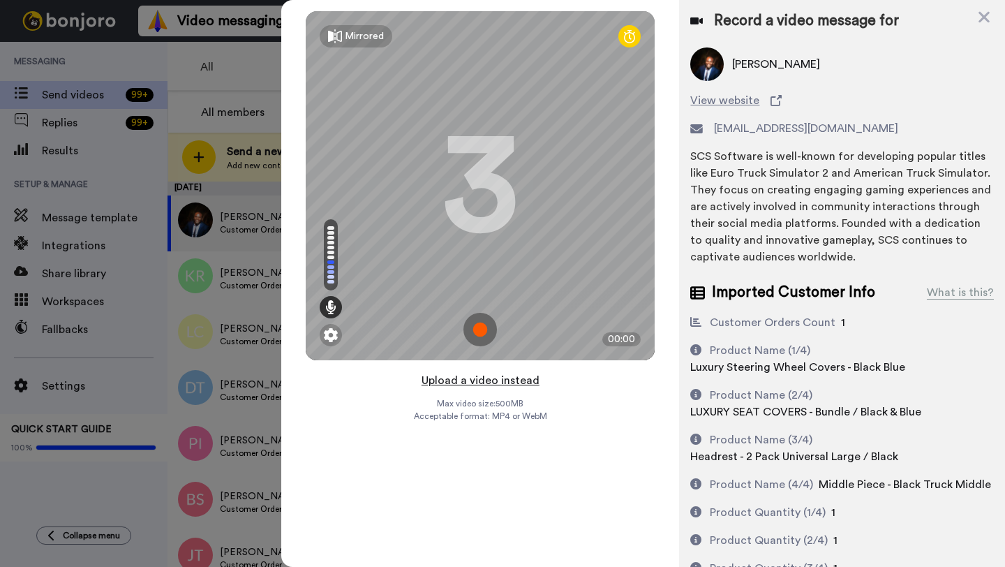
click at [478, 381] on button "Upload a video instead" at bounding box center [481, 380] width 126 height 18
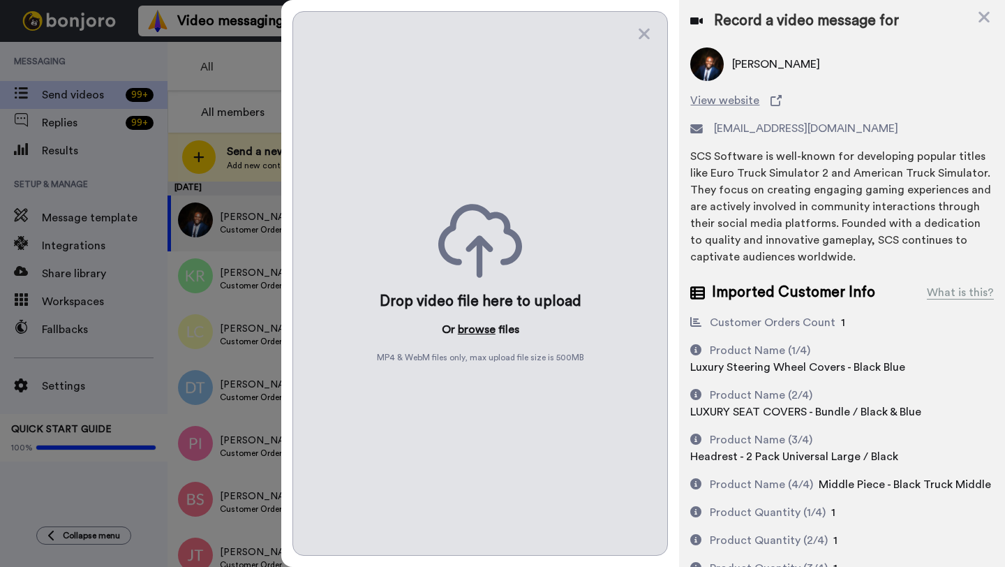
click at [471, 330] on button "browse" at bounding box center [477, 329] width 38 height 17
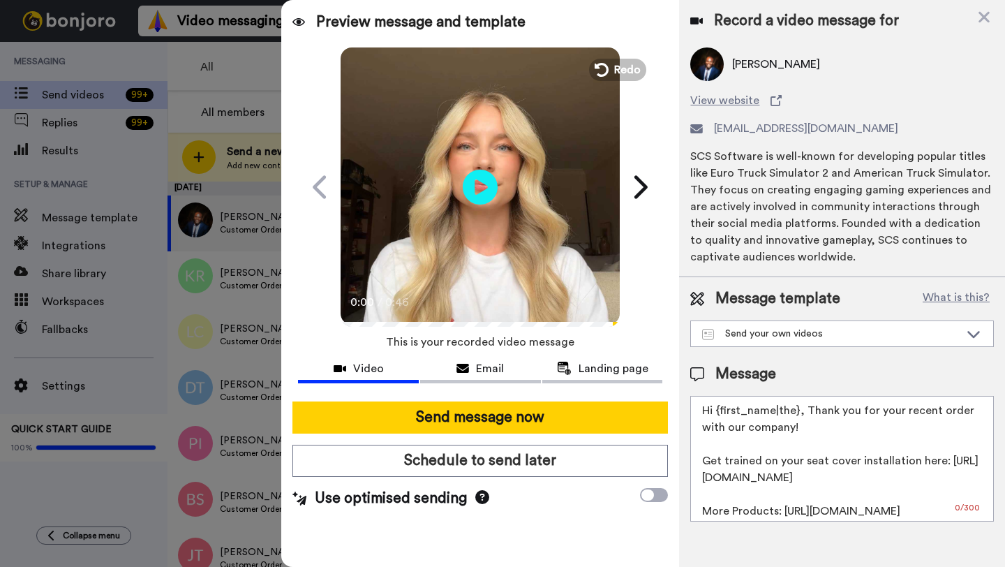
drag, startPoint x: 798, startPoint y: 412, endPoint x: 717, endPoint y: 413, distance: 81.0
click at [717, 413] on textarea "Hi {first_name|the}, Thank you for your recent order with our company! Get trai…" at bounding box center [843, 459] width 304 height 126
paste textarea "Willems"
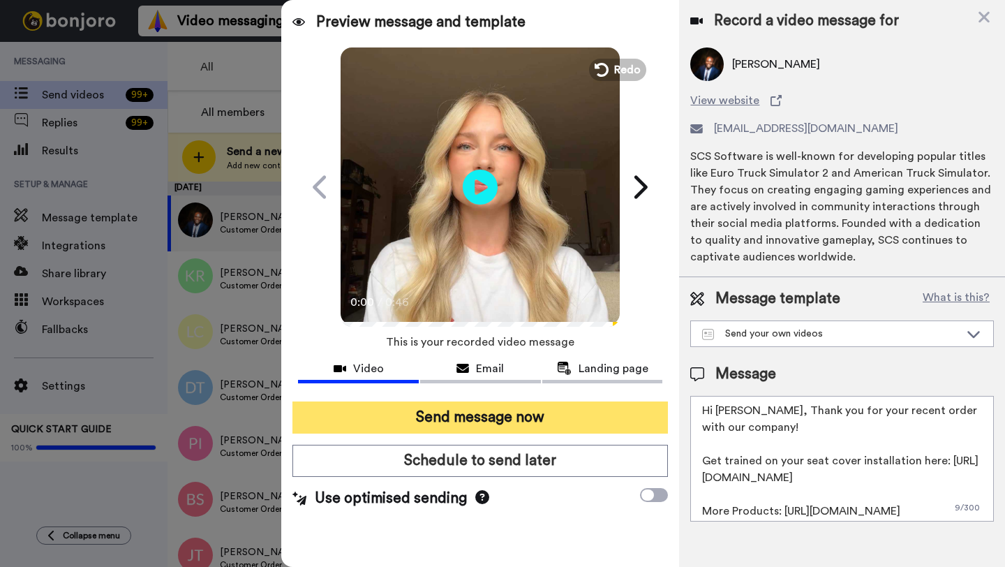
type textarea "Hi Willems, Thank you for your recent order with our company! Get trained on yo…"
click at [488, 426] on button "Send message now" at bounding box center [481, 417] width 376 height 32
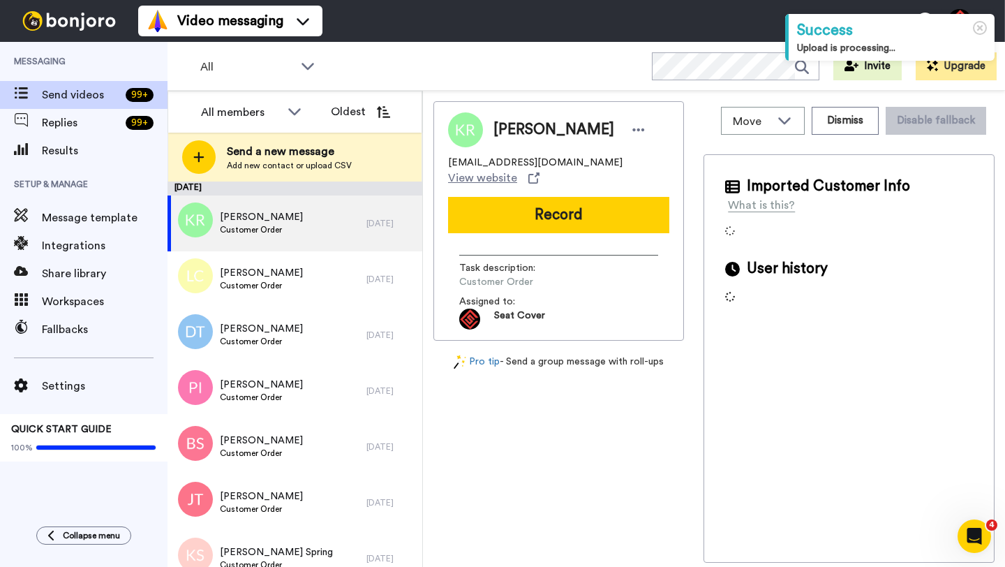
click at [507, 132] on span "[PERSON_NAME]" at bounding box center [554, 129] width 121 height 21
copy span "[PERSON_NAME]"
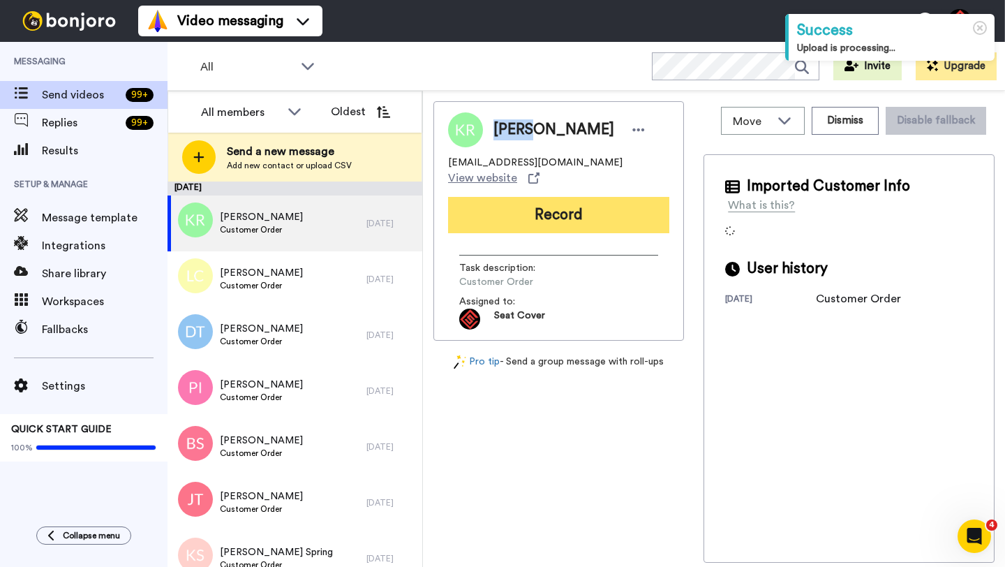
click at [525, 213] on button "Record" at bounding box center [558, 215] width 221 height 36
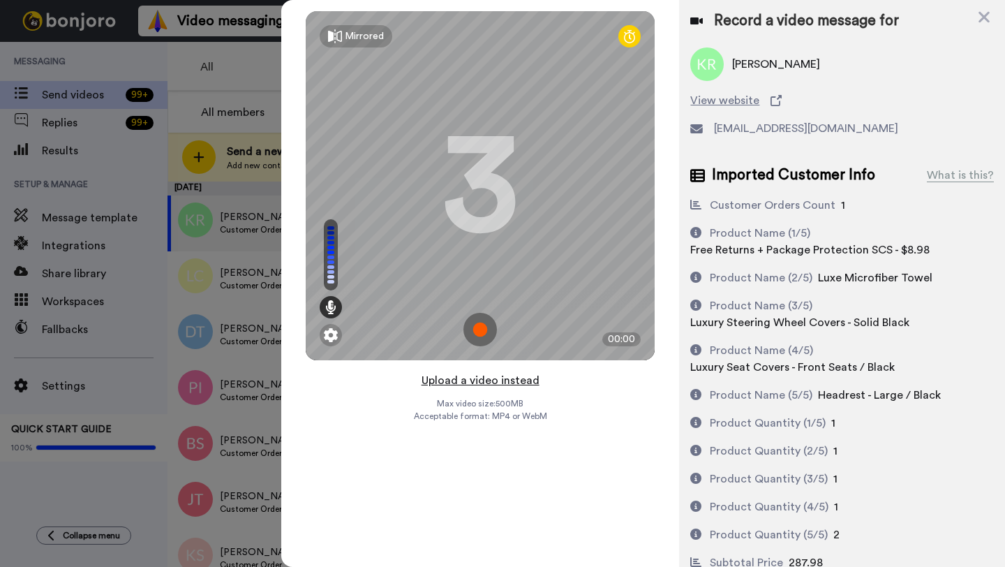
click at [480, 381] on button "Upload a video instead" at bounding box center [481, 380] width 126 height 18
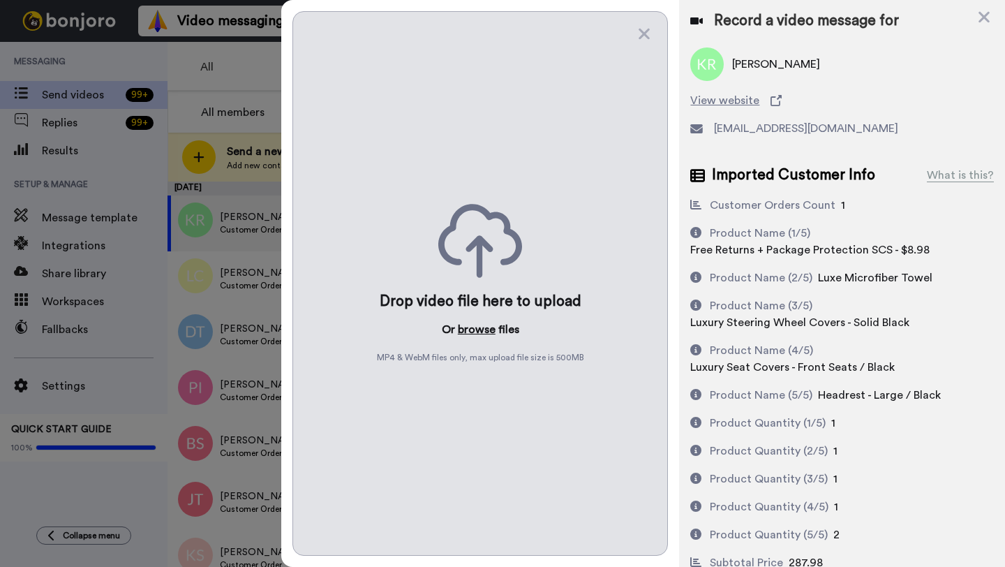
click at [480, 334] on button "browse" at bounding box center [477, 329] width 38 height 17
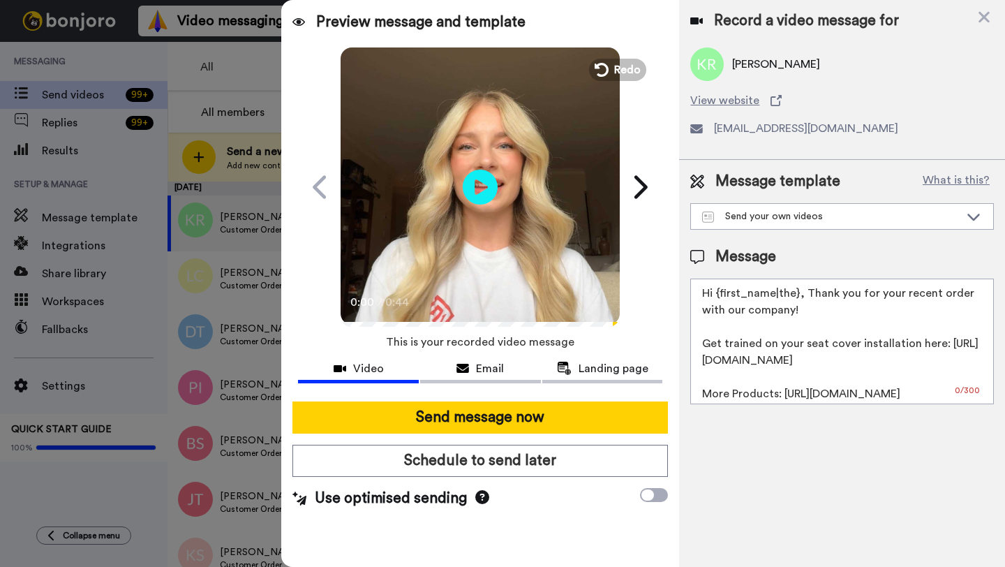
drag, startPoint x: 797, startPoint y: 298, endPoint x: 716, endPoint y: 297, distance: 81.0
click at [716, 297] on textarea "Hi {first_name|the}, Thank you for your recent order with our company! Get trai…" at bounding box center [843, 342] width 304 height 126
paste textarea "[PERSON_NAME]"
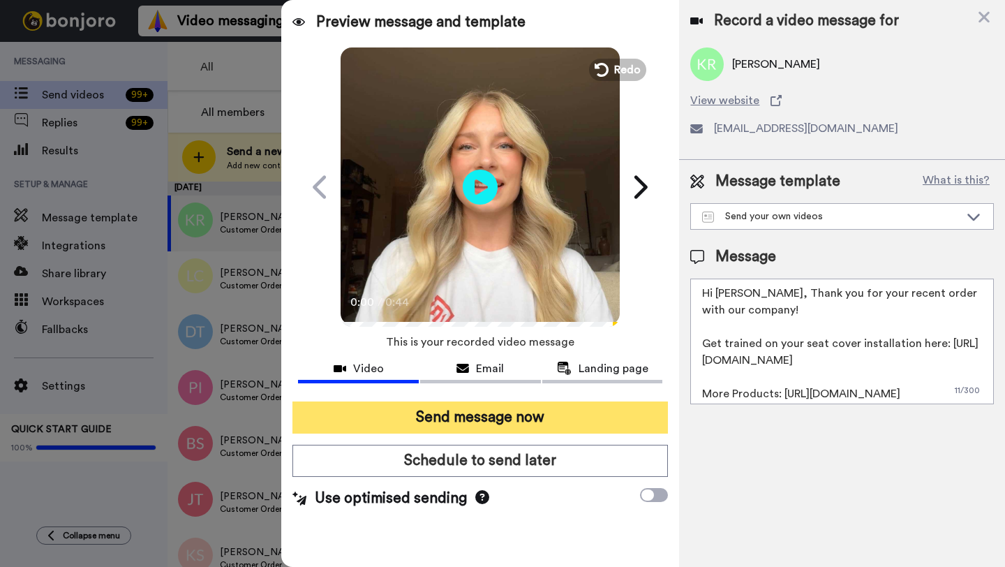
type textarea "Hi [PERSON_NAME], Thank you for your recent order with our company! Get trained…"
click at [461, 419] on button "Send message now" at bounding box center [481, 417] width 376 height 32
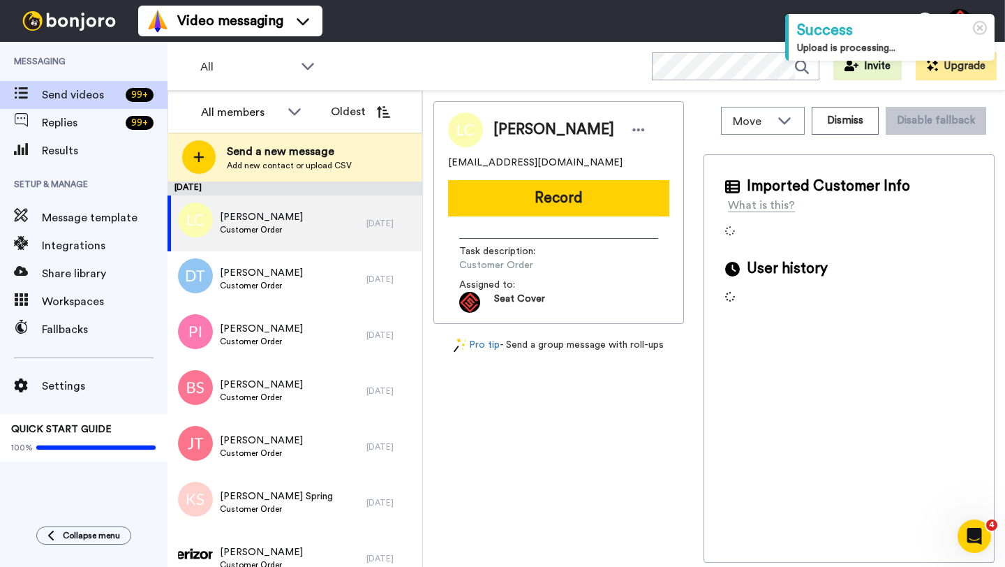
click at [519, 129] on span "[PERSON_NAME]" at bounding box center [554, 129] width 121 height 21
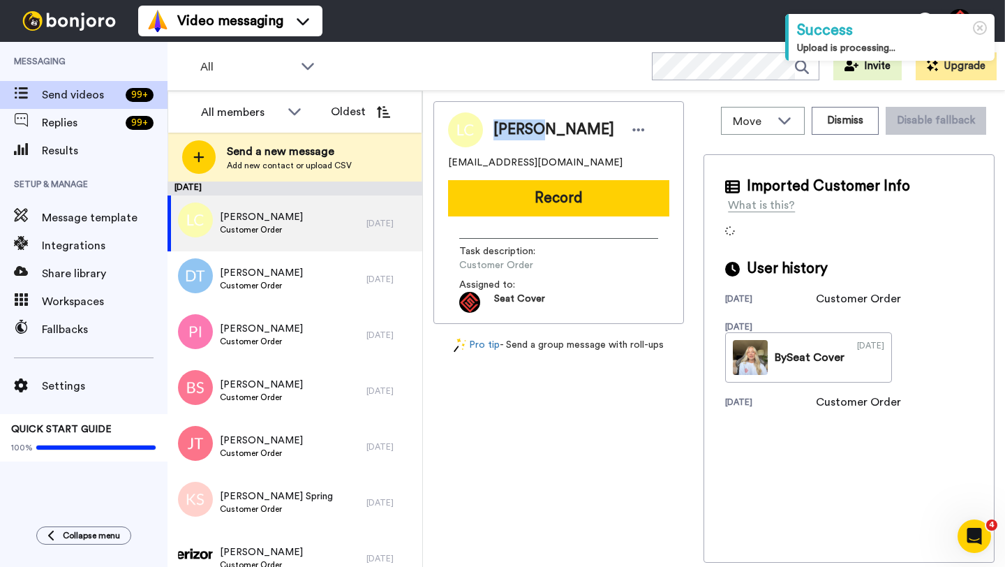
copy span "Lauryn"
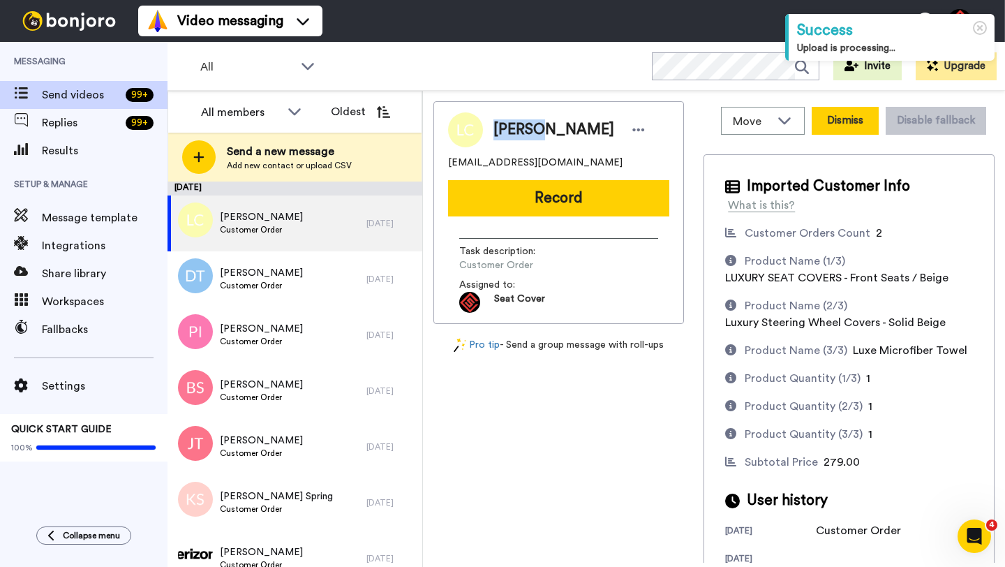
click at [845, 134] on button "Dismiss" at bounding box center [845, 121] width 67 height 28
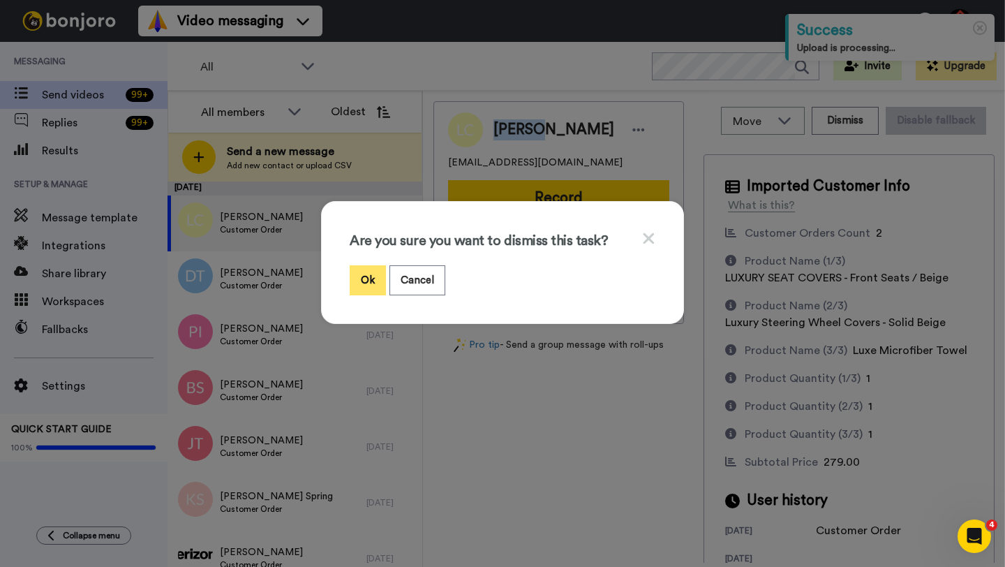
click at [372, 271] on button "Ok" at bounding box center [368, 280] width 36 height 30
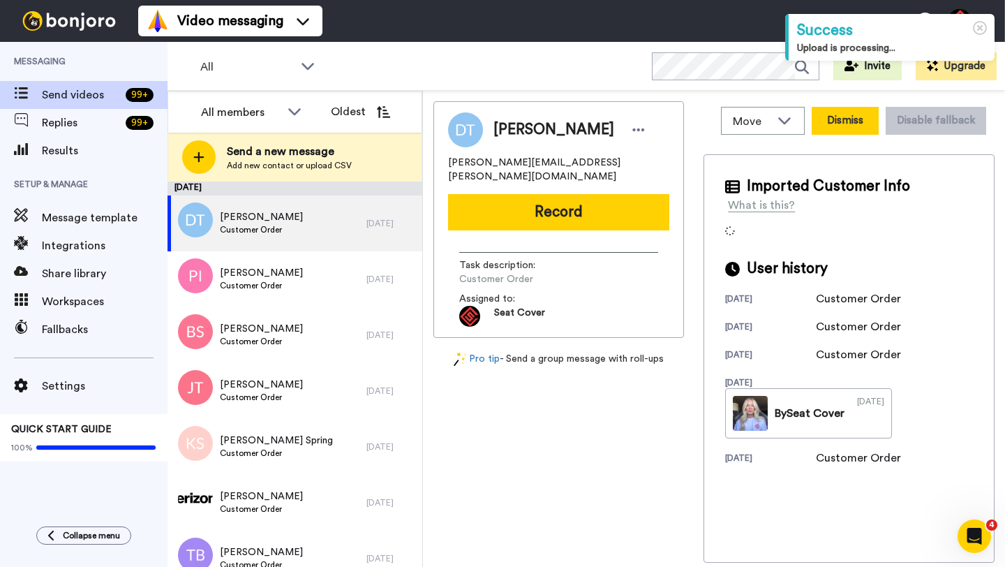
click at [850, 121] on button "Dismiss" at bounding box center [845, 121] width 67 height 28
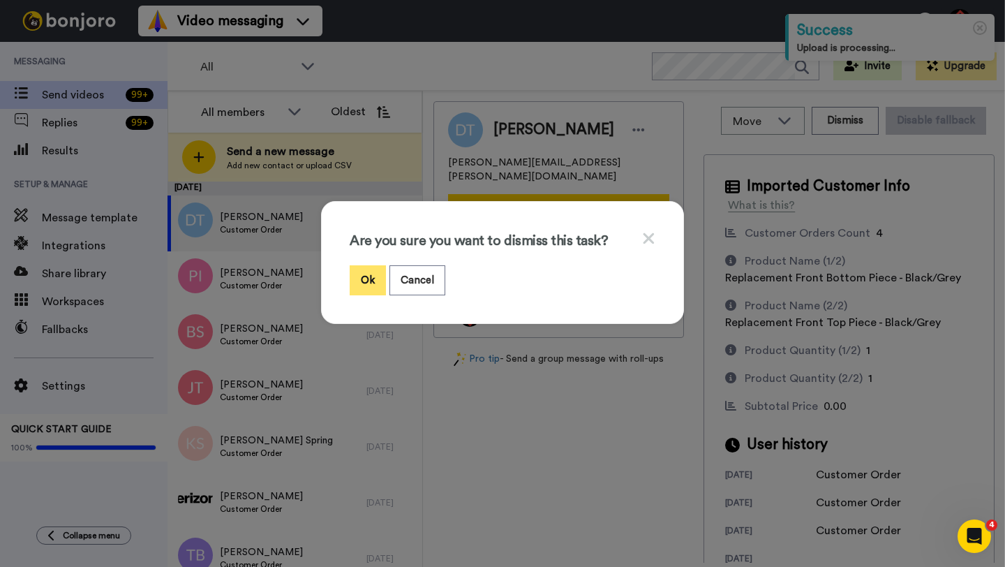
click at [371, 282] on button "Ok" at bounding box center [368, 280] width 36 height 30
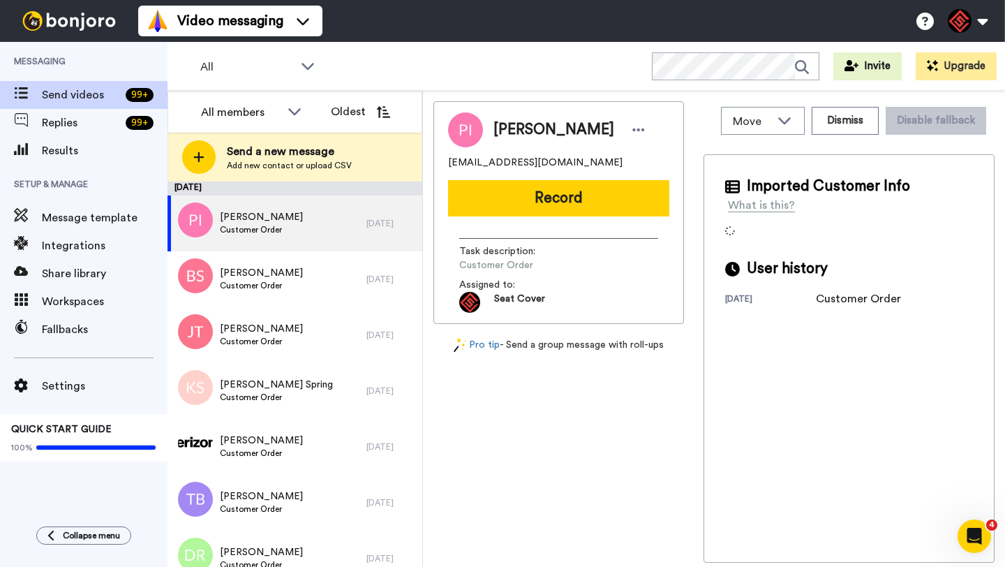
click at [503, 126] on span "Pam Ince" at bounding box center [554, 129] width 121 height 21
copy span "Pam"
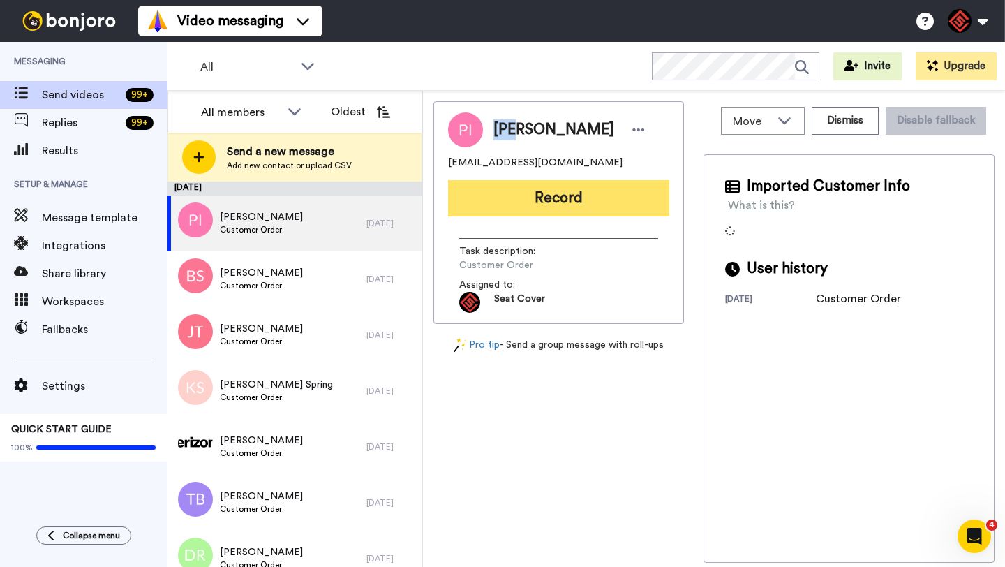
click at [530, 188] on button "Record" at bounding box center [558, 198] width 221 height 36
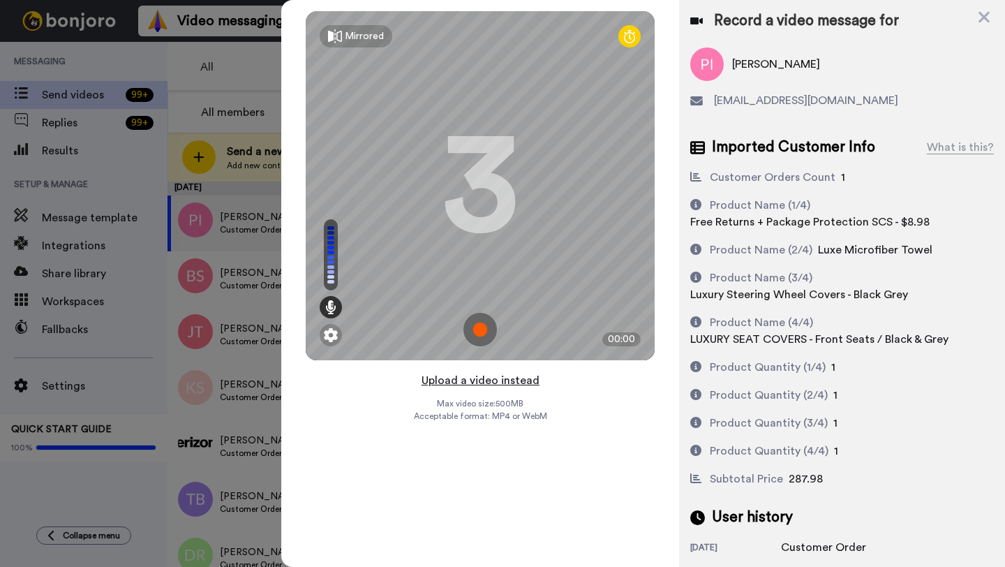
click at [476, 384] on button "Upload a video instead" at bounding box center [481, 380] width 126 height 18
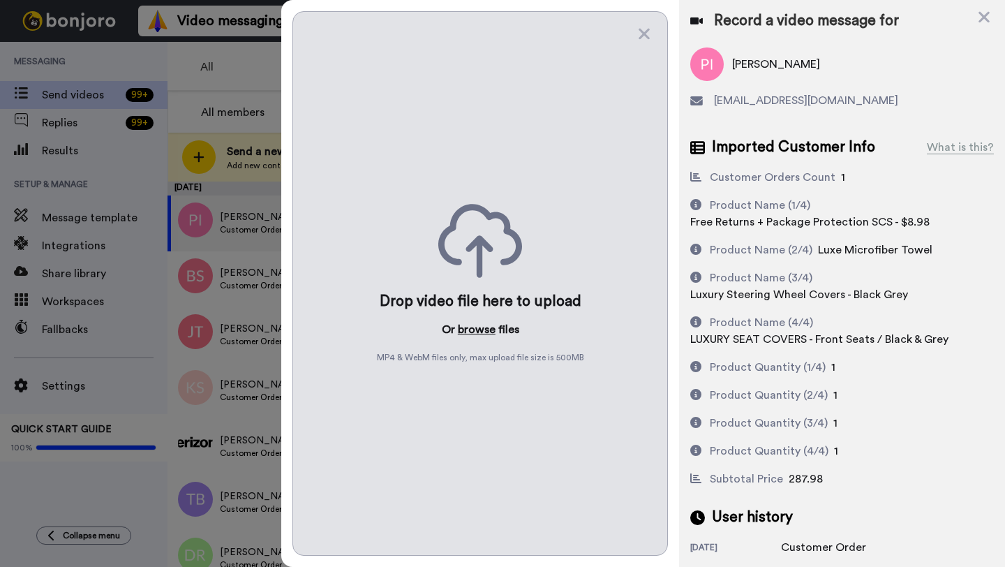
click at [475, 330] on button "browse" at bounding box center [477, 329] width 38 height 17
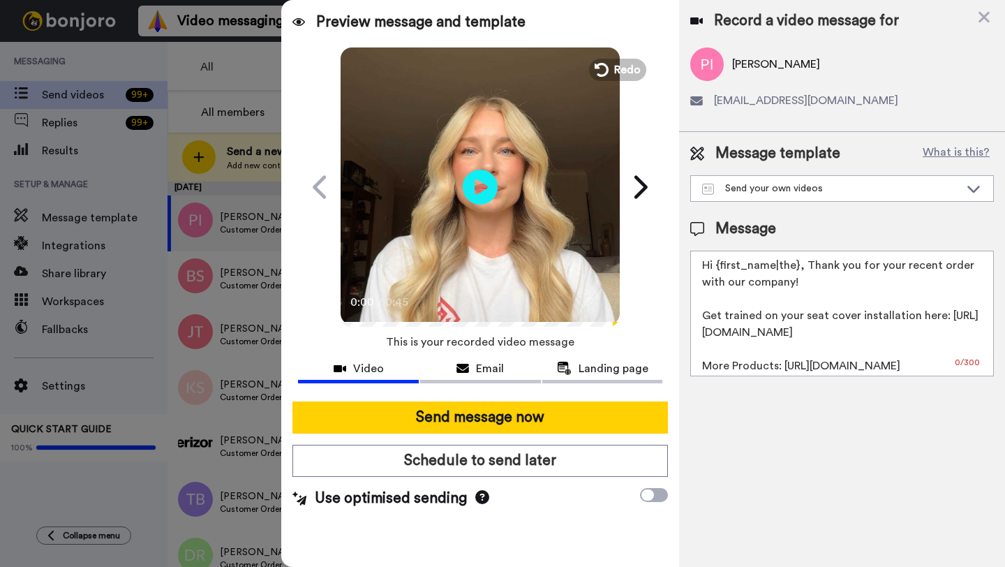
drag, startPoint x: 796, startPoint y: 268, endPoint x: 720, endPoint y: 268, distance: 76.1
click at [720, 268] on textarea "Hi {first_name|the}, Thank you for your recent order with our company! Get trai…" at bounding box center [843, 314] width 304 height 126
paste textarea "Pam"
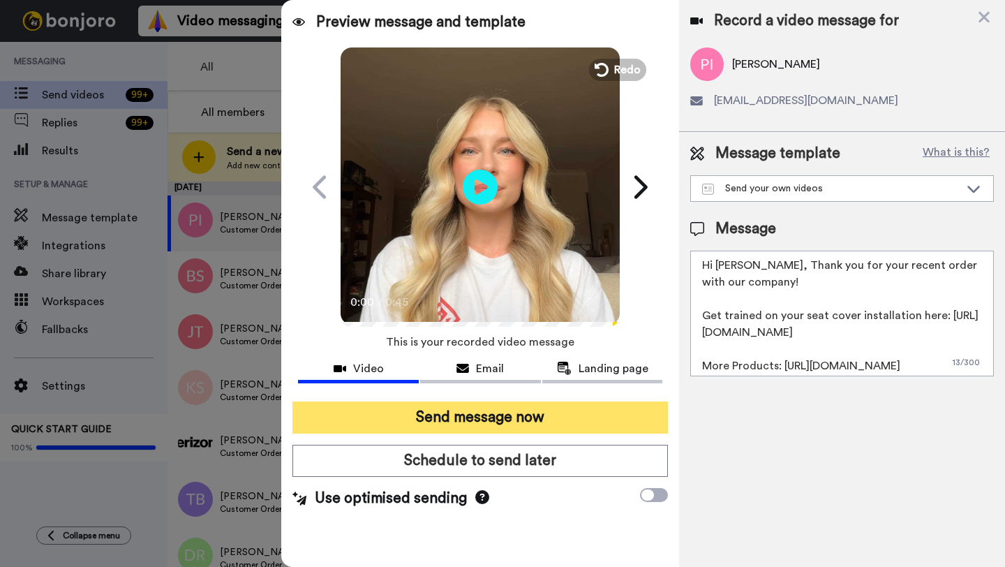
type textarea "Hi Pam, Thank you for your recent order with our company! Get trained on your s…"
click at [483, 414] on button "Send message now" at bounding box center [481, 417] width 376 height 32
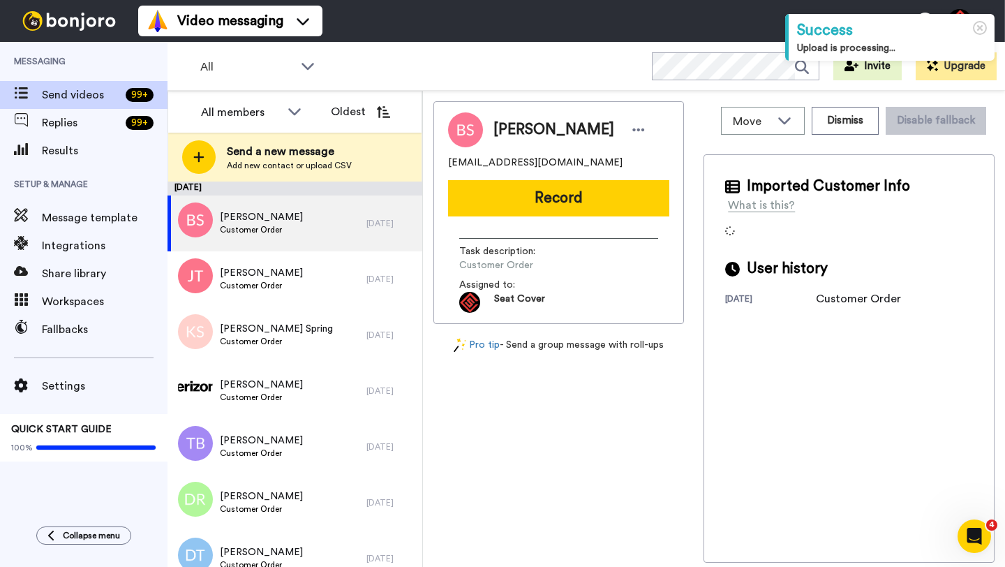
click at [517, 134] on span "[PERSON_NAME]" at bounding box center [554, 129] width 121 height 21
copy span "[PERSON_NAME]"
click at [543, 216] on div "[PERSON_NAME] [EMAIL_ADDRESS][DOMAIN_NAME] Record Task description : Customer O…" at bounding box center [559, 212] width 251 height 223
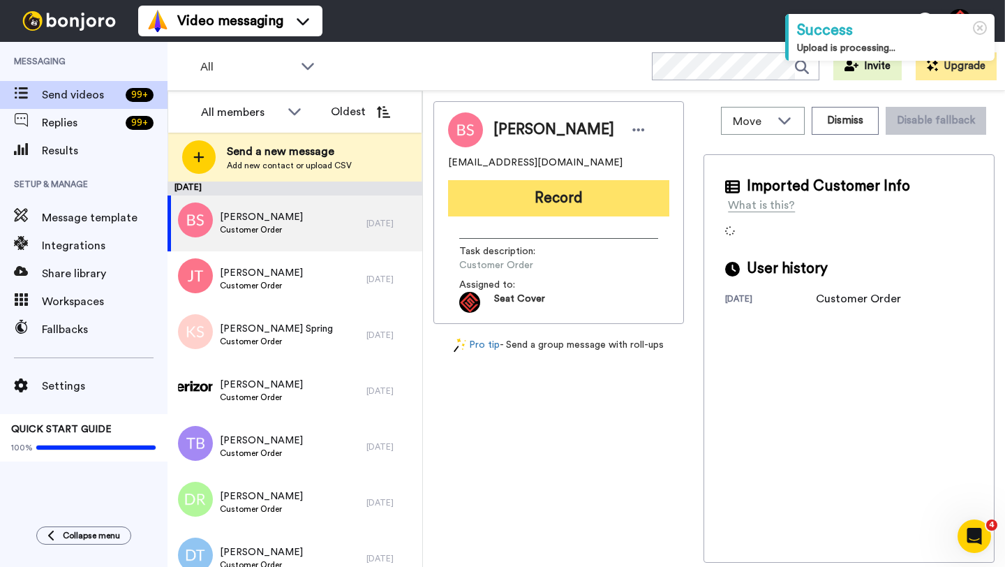
click at [540, 202] on button "Record" at bounding box center [558, 198] width 221 height 36
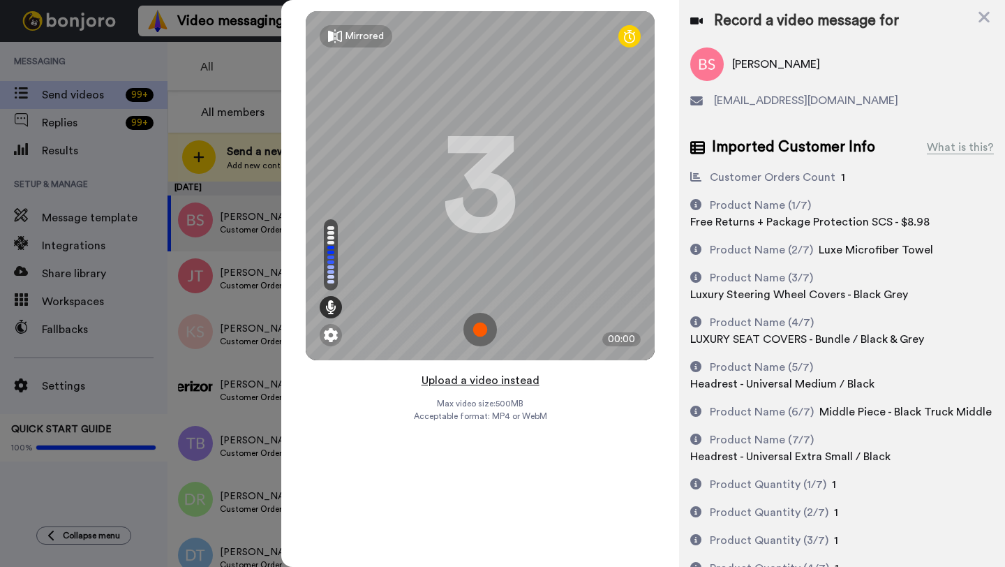
click at [479, 382] on button "Upload a video instead" at bounding box center [481, 380] width 126 height 18
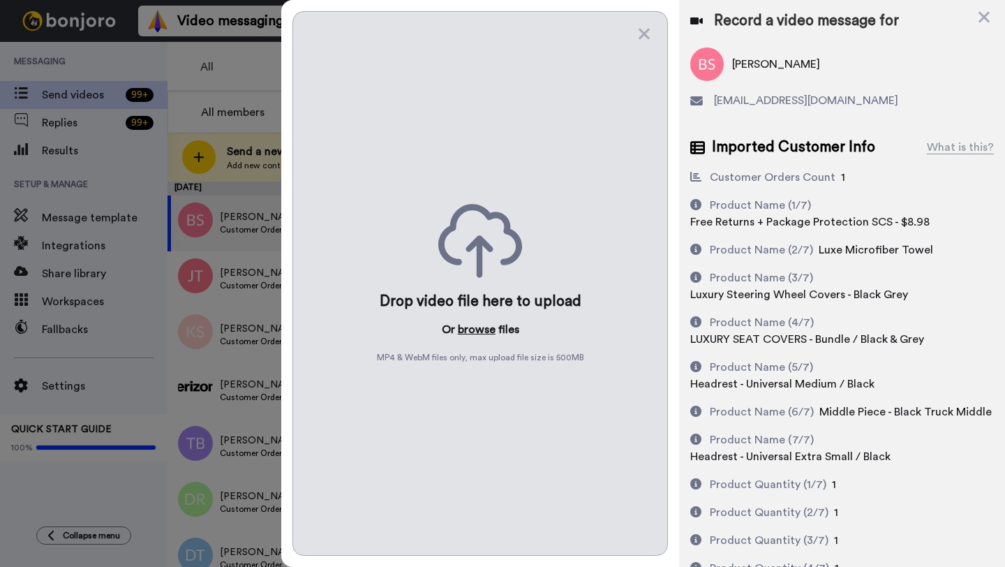
click at [476, 329] on button "browse" at bounding box center [477, 329] width 38 height 17
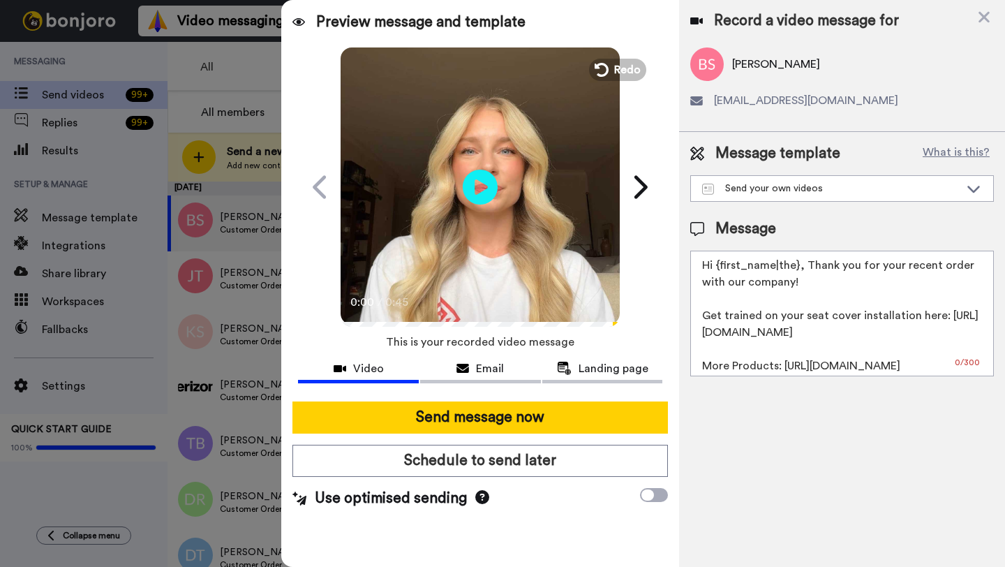
drag, startPoint x: 799, startPoint y: 270, endPoint x: 718, endPoint y: 268, distance: 80.3
click at [718, 268] on textarea "Hi {first_name|the}, Thank you for your recent order with our company! Get trai…" at bounding box center [843, 314] width 304 height 126
paste textarea "Brendan"
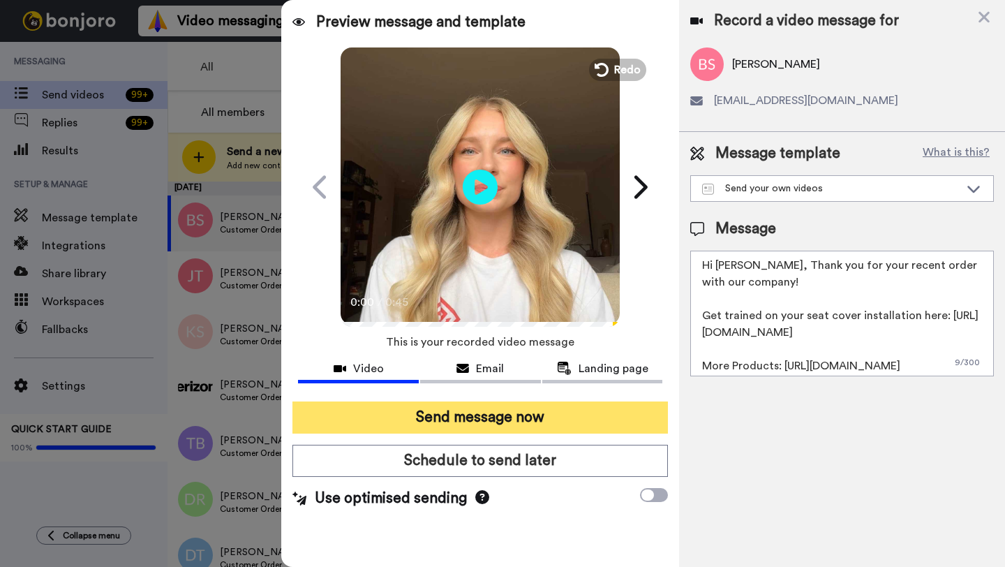
type textarea "Hi Brendan, Thank you for your recent order with our company! Get trained on yo…"
click at [491, 420] on button "Send message now" at bounding box center [481, 417] width 376 height 32
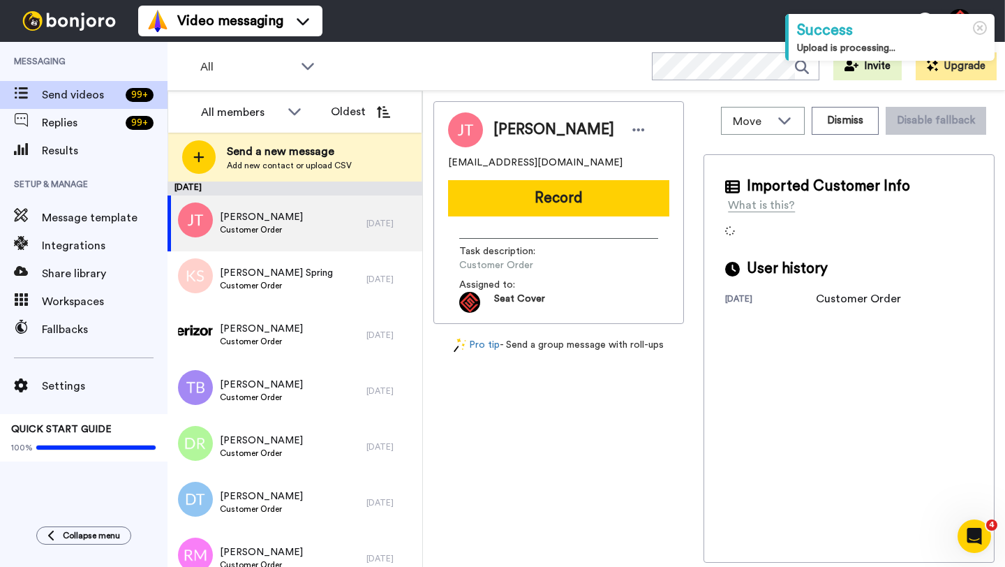
click at [515, 132] on span "[PERSON_NAME]" at bounding box center [554, 129] width 121 height 21
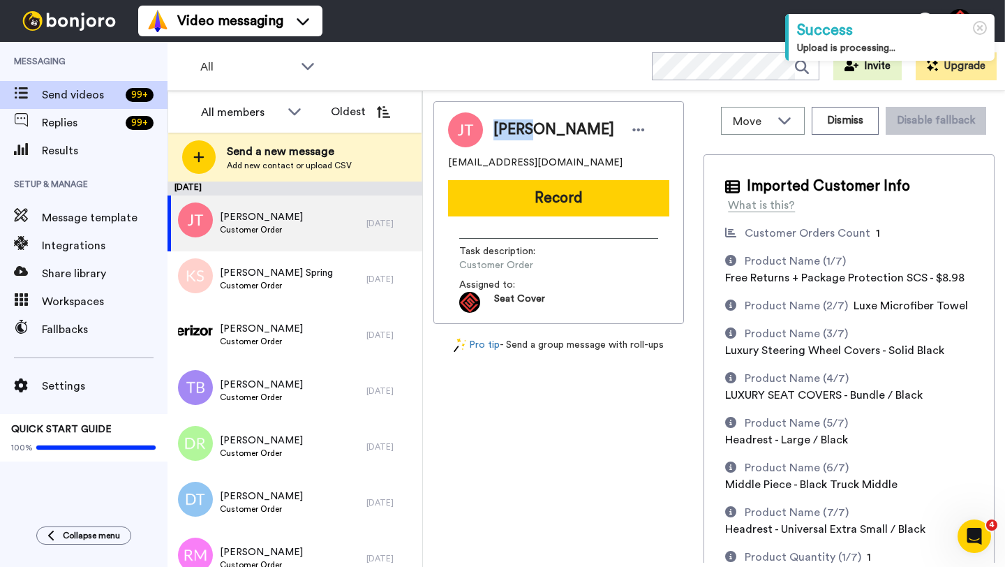
copy span "[PERSON_NAME]"
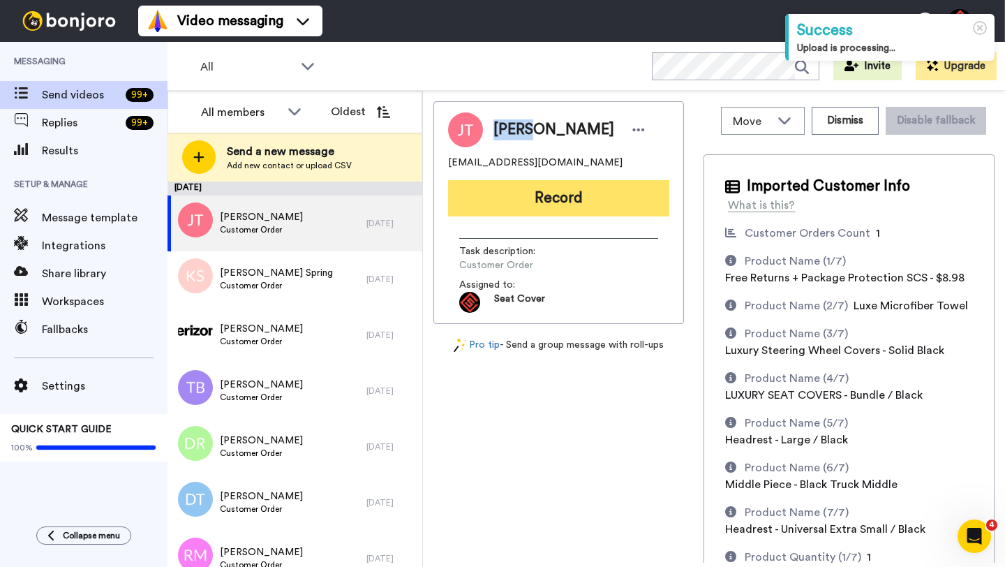
click at [556, 203] on button "Record" at bounding box center [558, 198] width 221 height 36
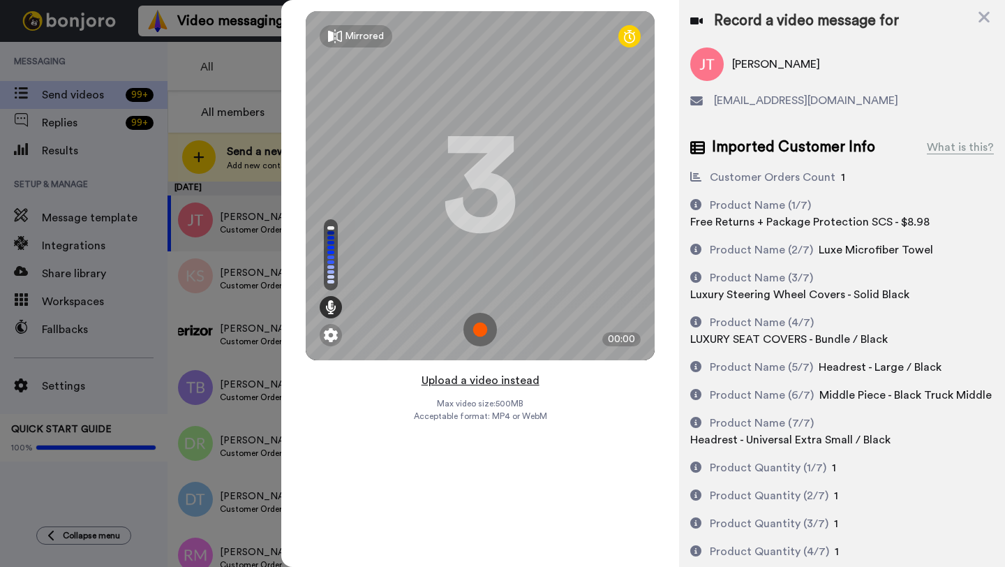
click at [472, 380] on button "Upload a video instead" at bounding box center [481, 380] width 126 height 18
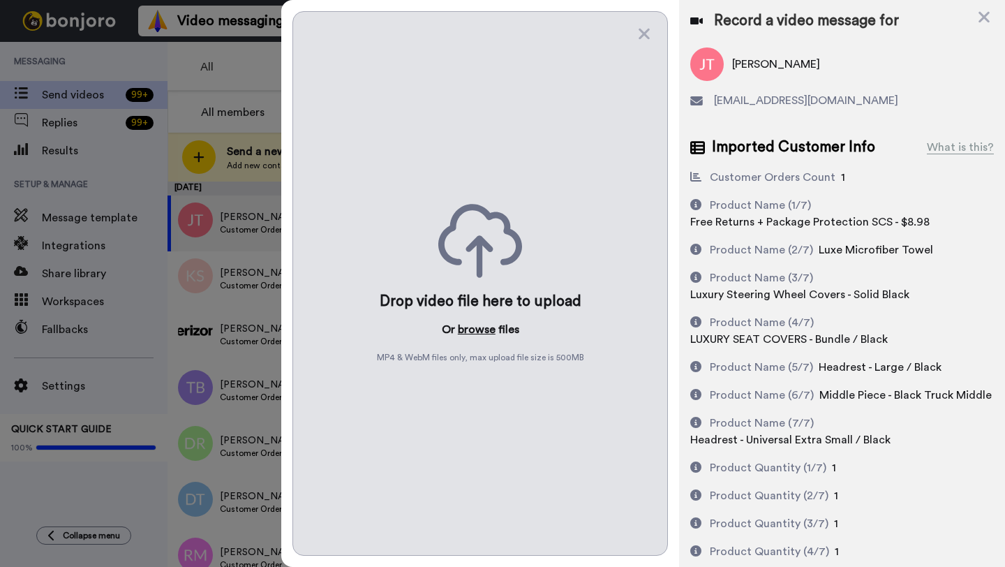
click at [472, 327] on button "browse" at bounding box center [477, 329] width 38 height 17
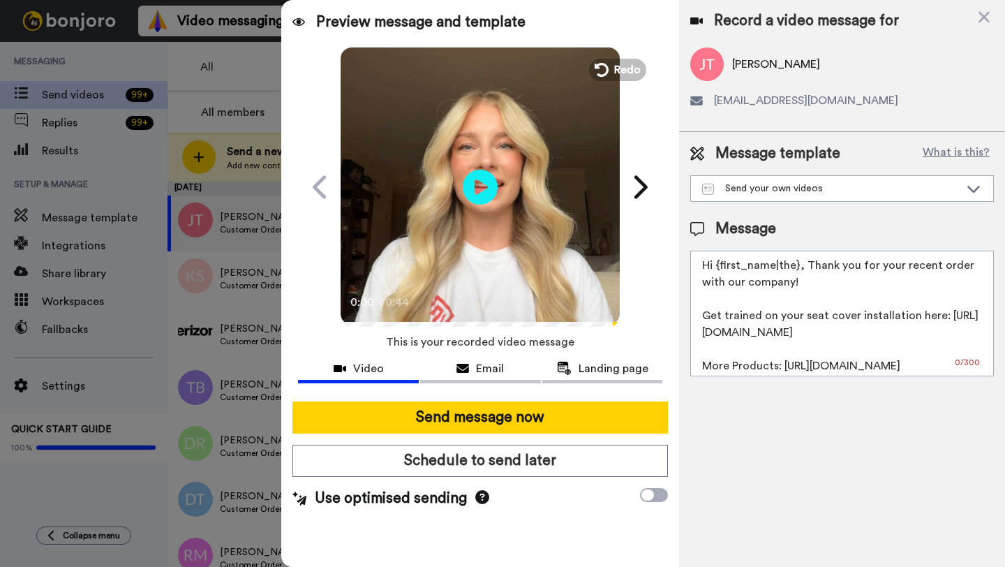
drag, startPoint x: 797, startPoint y: 268, endPoint x: 716, endPoint y: 268, distance: 81.7
click at [716, 268] on textarea "Hi {first_name|the}, Thank you for your recent order with our company! Get trai…" at bounding box center [843, 314] width 304 height 126
paste textarea "Jimmy"
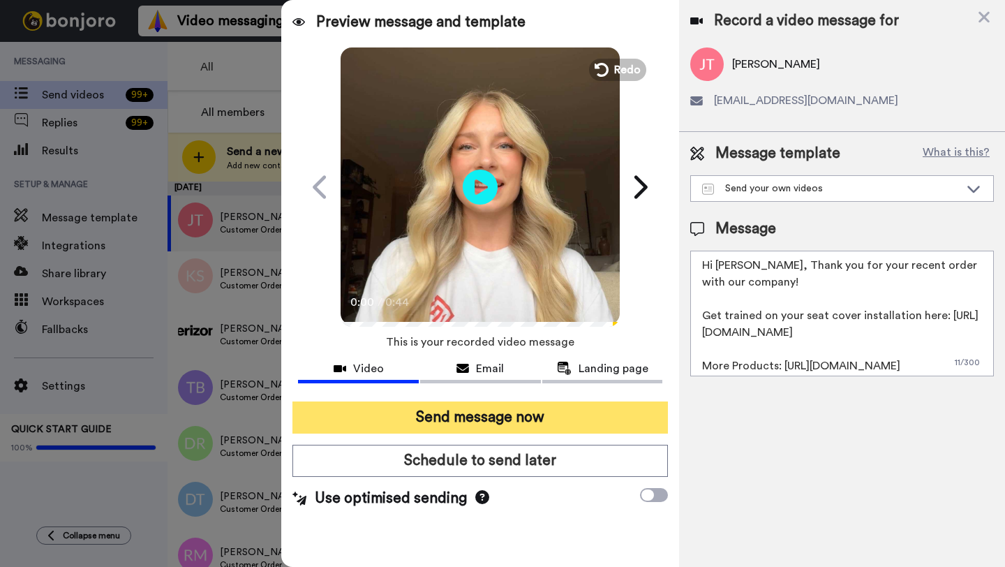
type textarea "Hi Jimmy, Thank you for your recent order with our company! Get trained on your…"
click at [559, 415] on button "Send message now" at bounding box center [481, 417] width 376 height 32
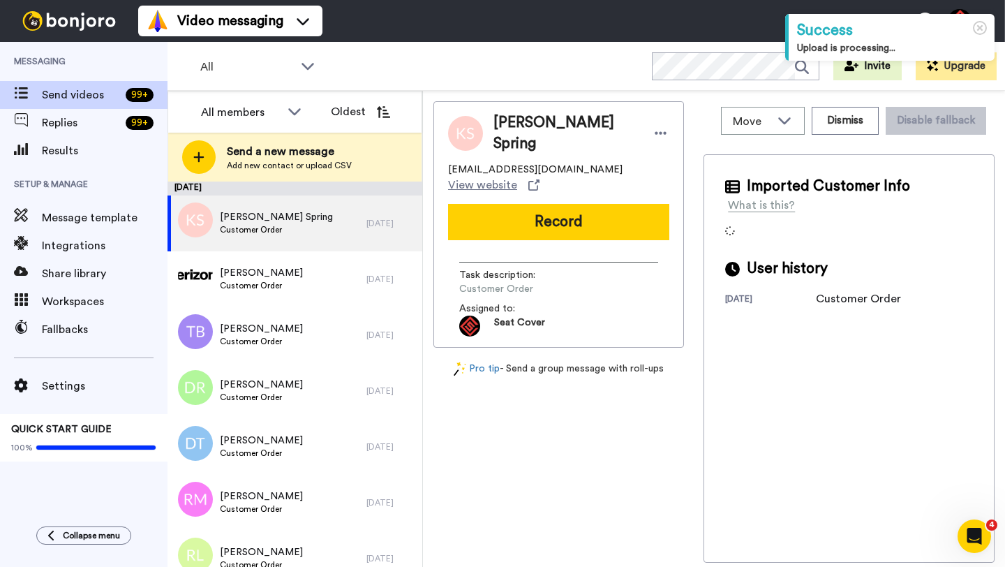
click at [509, 132] on span "Karen Spring" at bounding box center [566, 133] width 144 height 42
copy span "Karen"
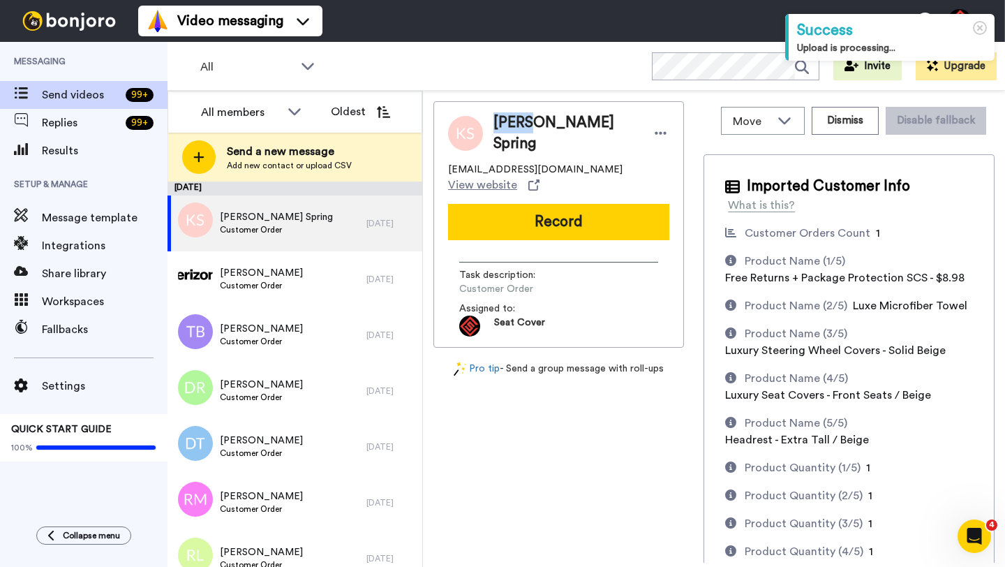
click at [529, 204] on button "Record" at bounding box center [558, 222] width 221 height 36
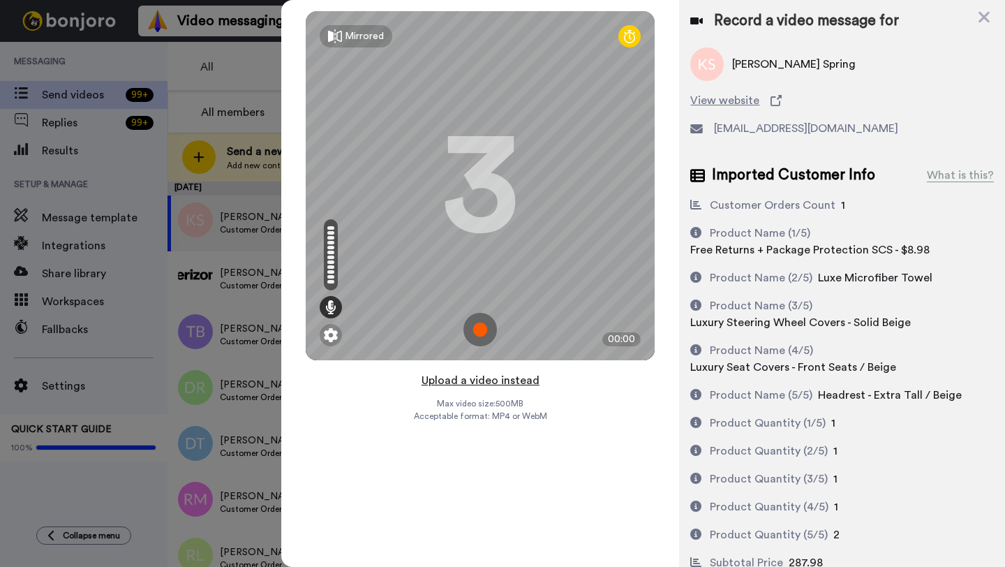
click at [475, 383] on button "Upload a video instead" at bounding box center [481, 380] width 126 height 18
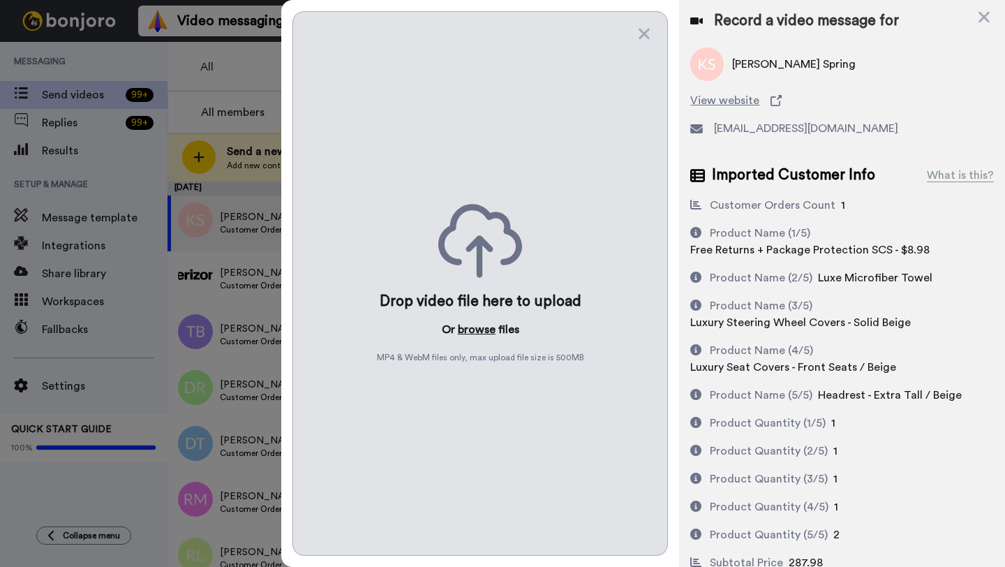
click at [469, 332] on button "browse" at bounding box center [477, 329] width 38 height 17
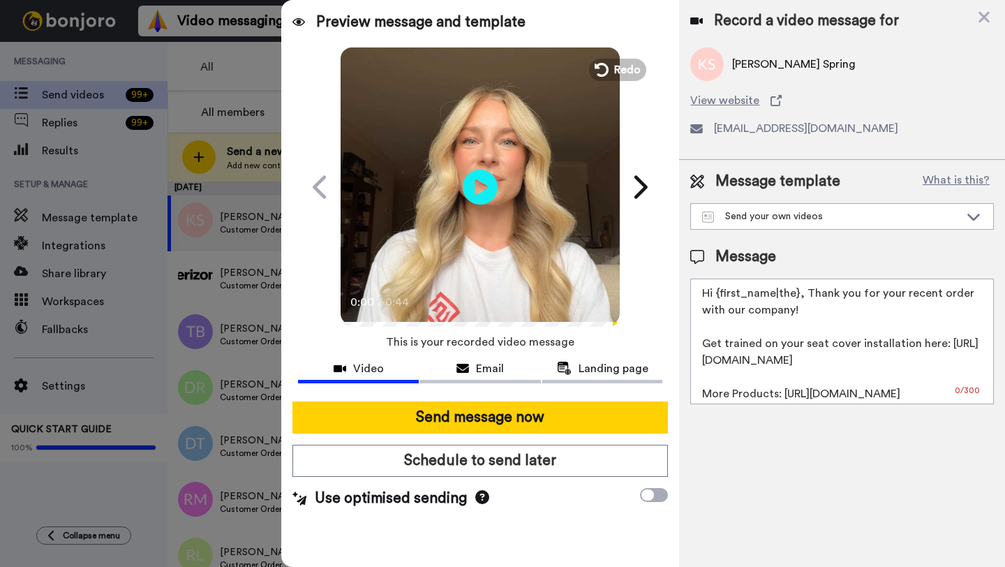
drag, startPoint x: 798, startPoint y: 296, endPoint x: 718, endPoint y: 296, distance: 80.3
click at [718, 296] on textarea "Hi {first_name|the}, Thank you for your recent order with our company! Get trai…" at bounding box center [843, 342] width 304 height 126
paste textarea "Karen"
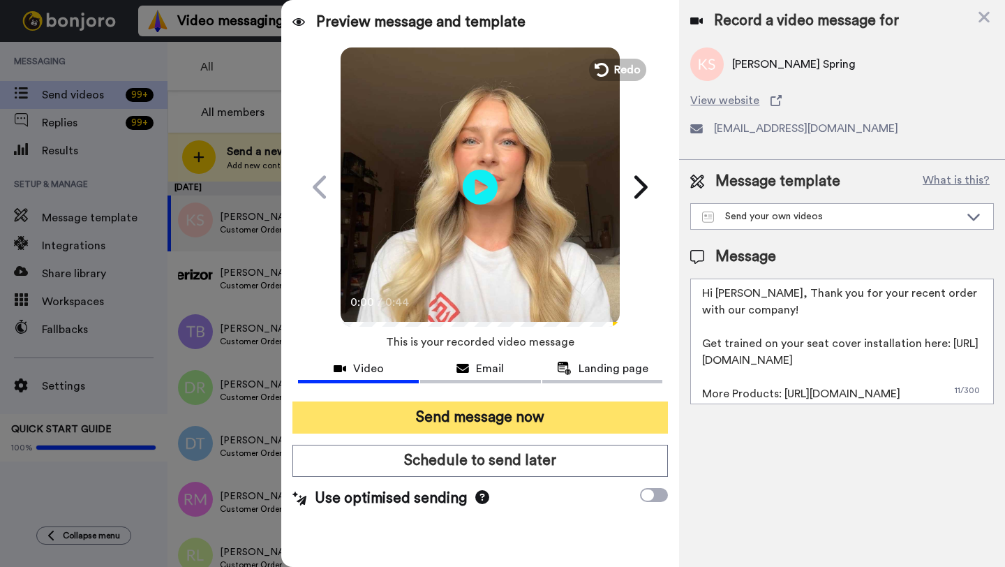
type textarea "Hi Karen, Thank you for your recent order with our company! Get trained on your…"
click at [551, 424] on button "Send message now" at bounding box center [481, 417] width 376 height 32
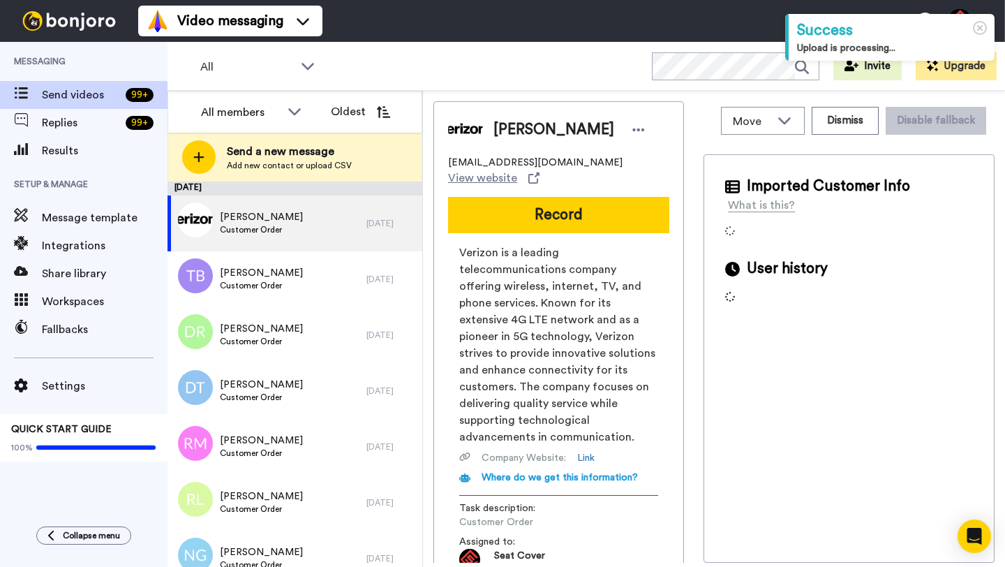
click at [513, 132] on span "Thomas Nourse" at bounding box center [554, 129] width 121 height 21
copy span "Thomas"
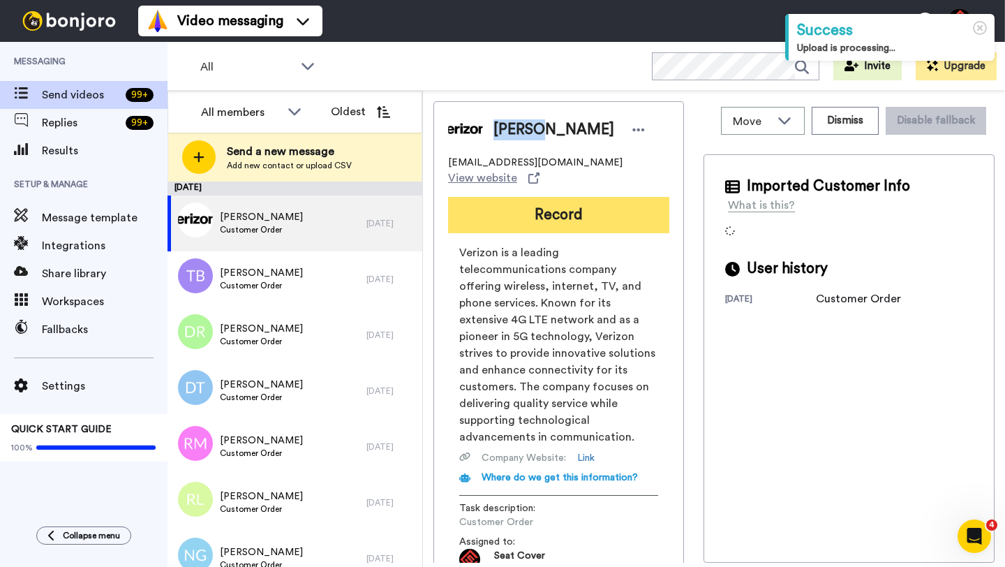
click at [531, 199] on button "Record" at bounding box center [558, 215] width 221 height 36
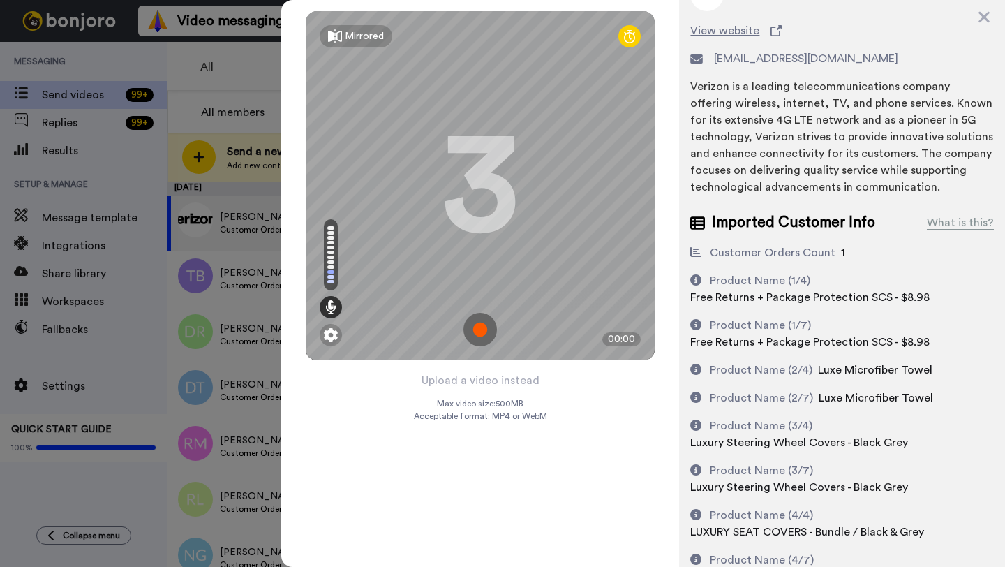
scroll to position [89, 0]
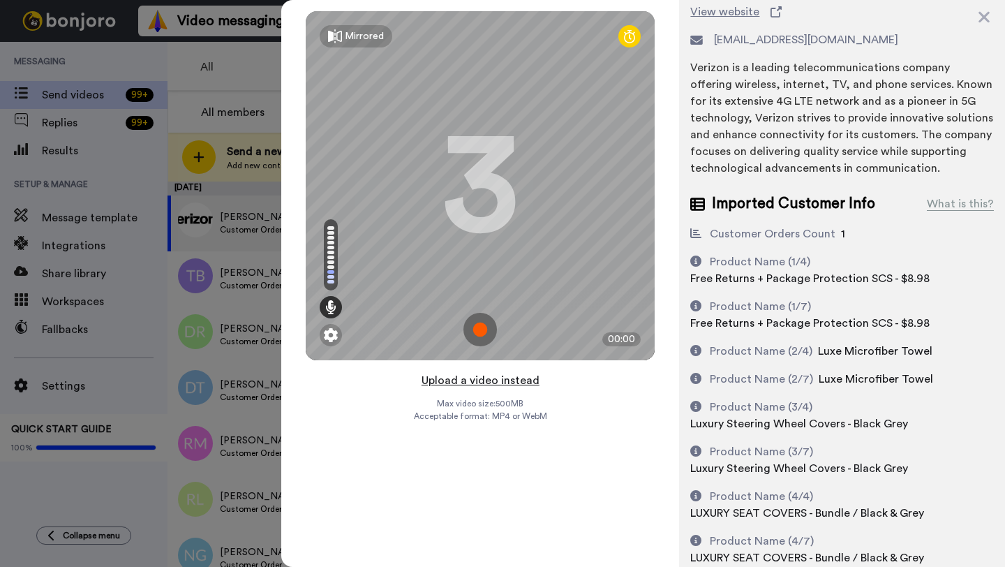
click at [466, 376] on button "Upload a video instead" at bounding box center [481, 380] width 126 height 18
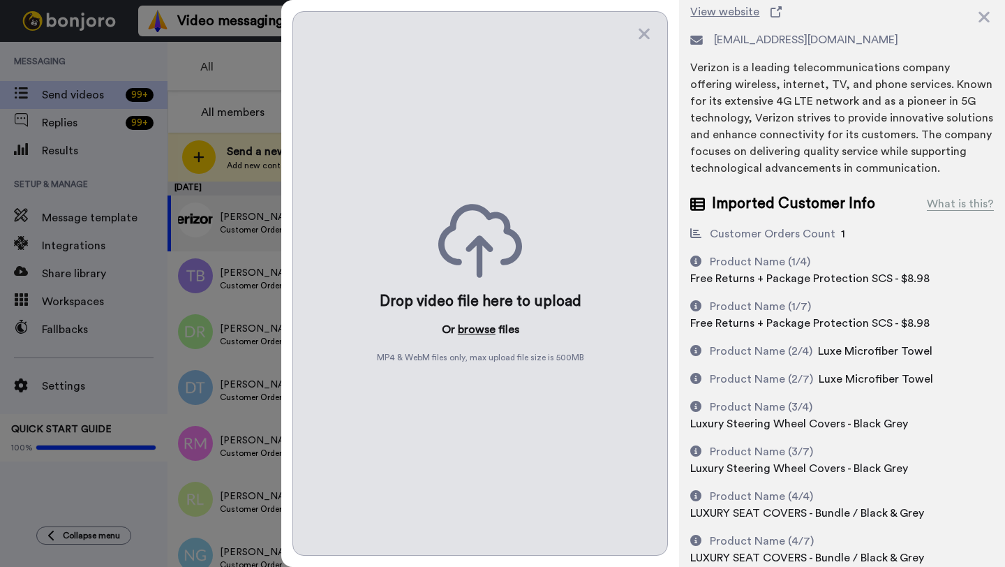
click at [472, 332] on button "browse" at bounding box center [477, 329] width 38 height 17
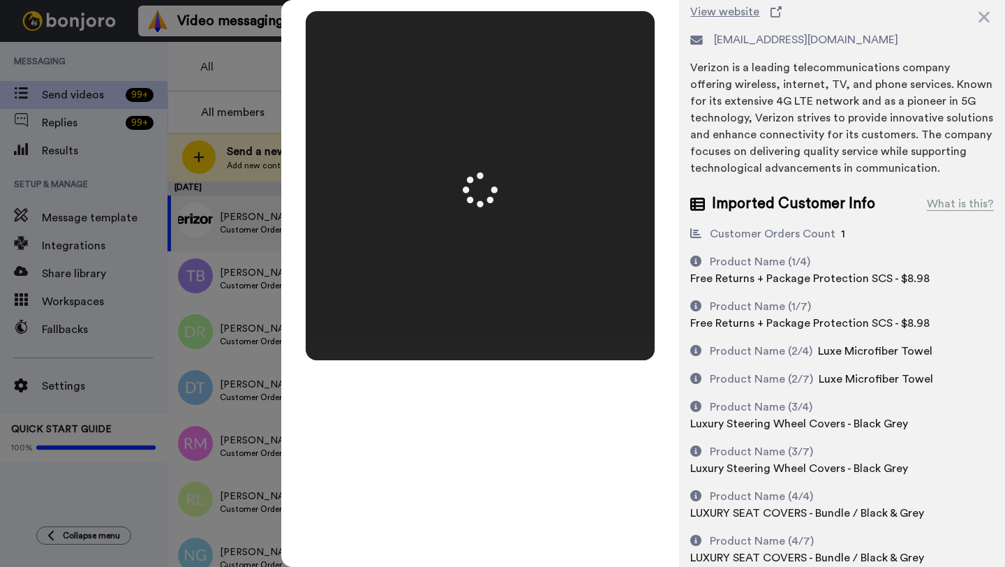
scroll to position [0, 0]
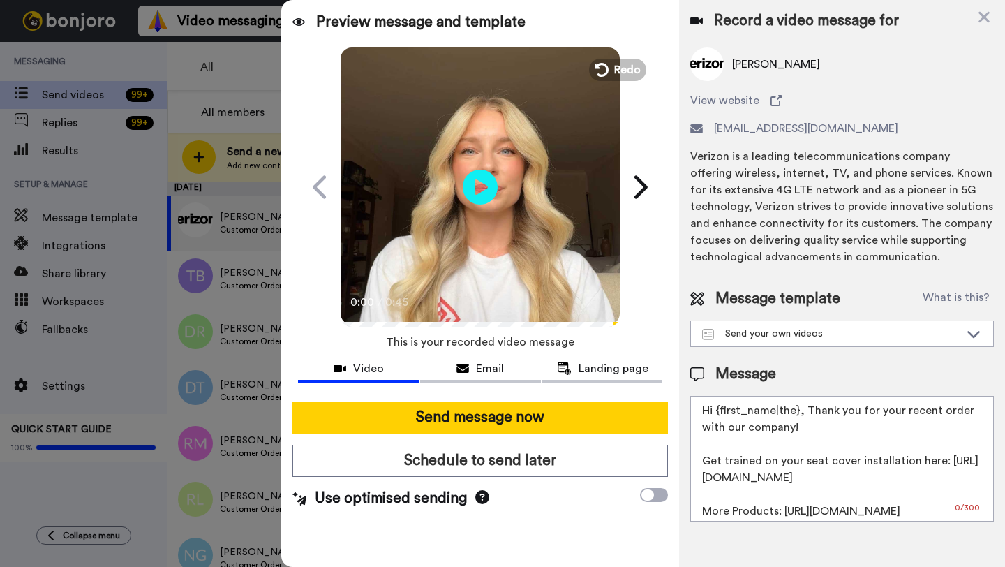
drag, startPoint x: 797, startPoint y: 413, endPoint x: 718, endPoint y: 412, distance: 79.6
click at [718, 412] on textarea "Hi {first_name|the}, Thank you for your recent order with our company! Get trai…" at bounding box center [843, 459] width 304 height 126
paste textarea "Thomas"
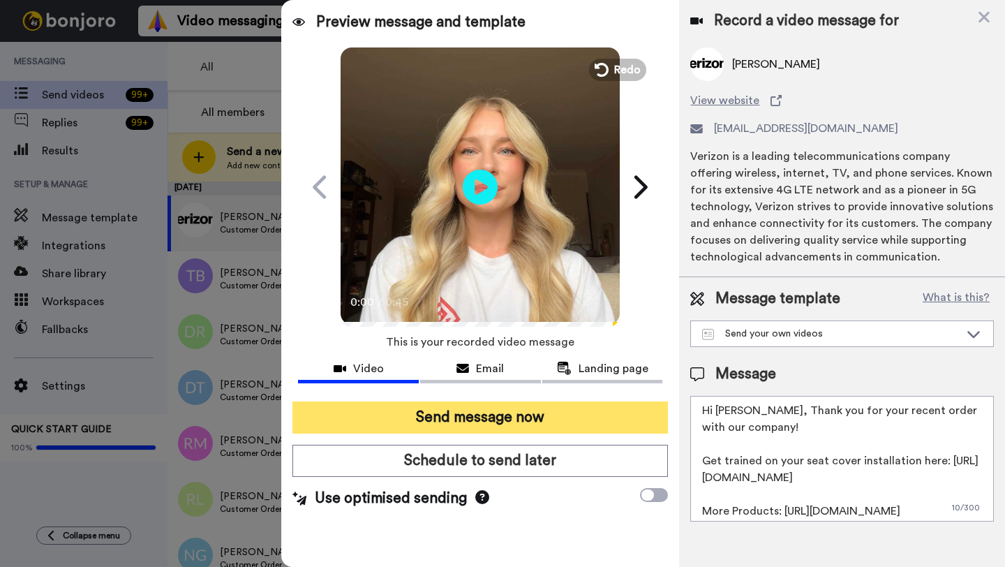
type textarea "Hi Thomas, Thank you for your recent order with our company! Get trained on you…"
click at [494, 418] on button "Send message now" at bounding box center [481, 417] width 376 height 32
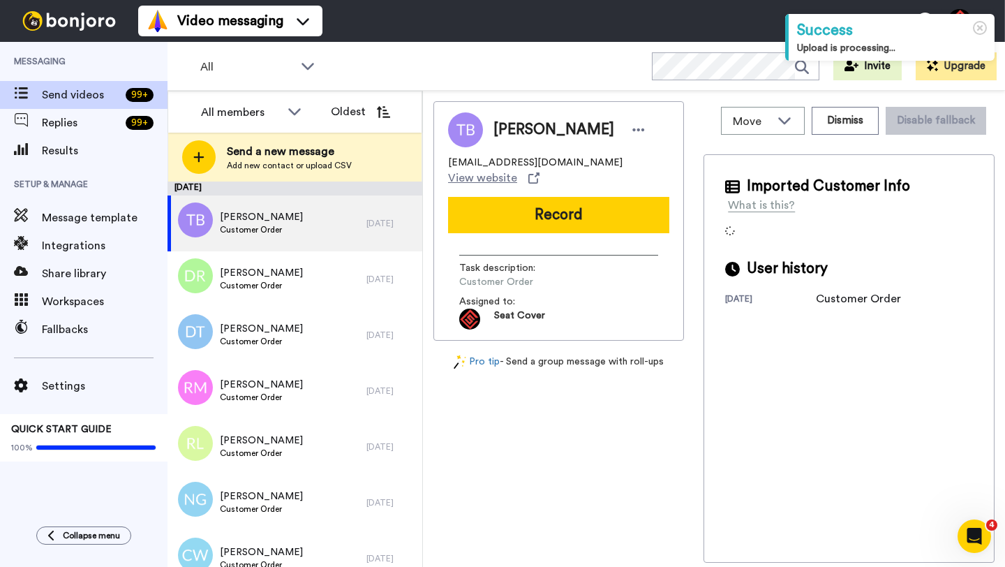
click at [510, 126] on span "[PERSON_NAME]" at bounding box center [554, 129] width 121 height 21
copy span "[PERSON_NAME]"
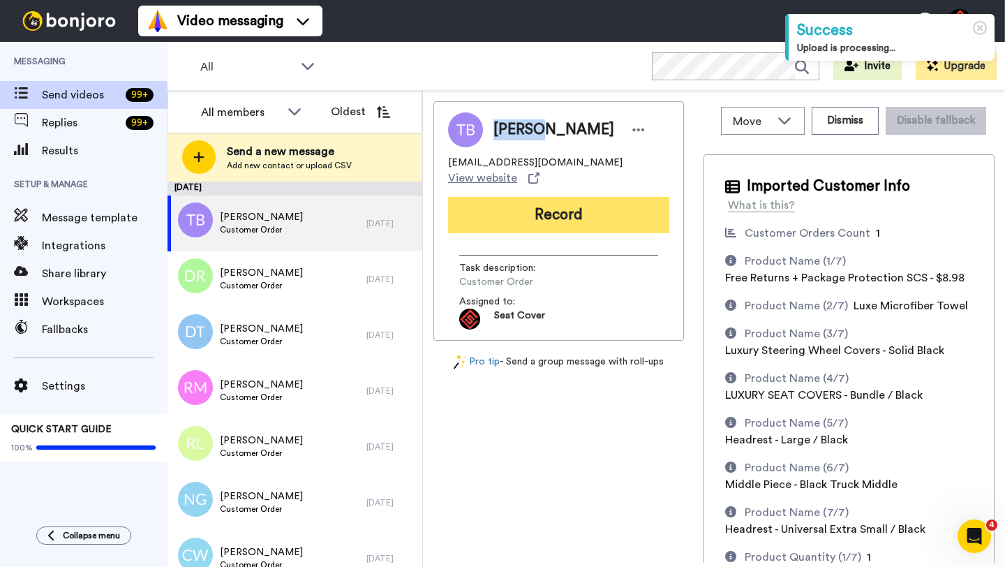
click at [553, 200] on button "Record" at bounding box center [558, 215] width 221 height 36
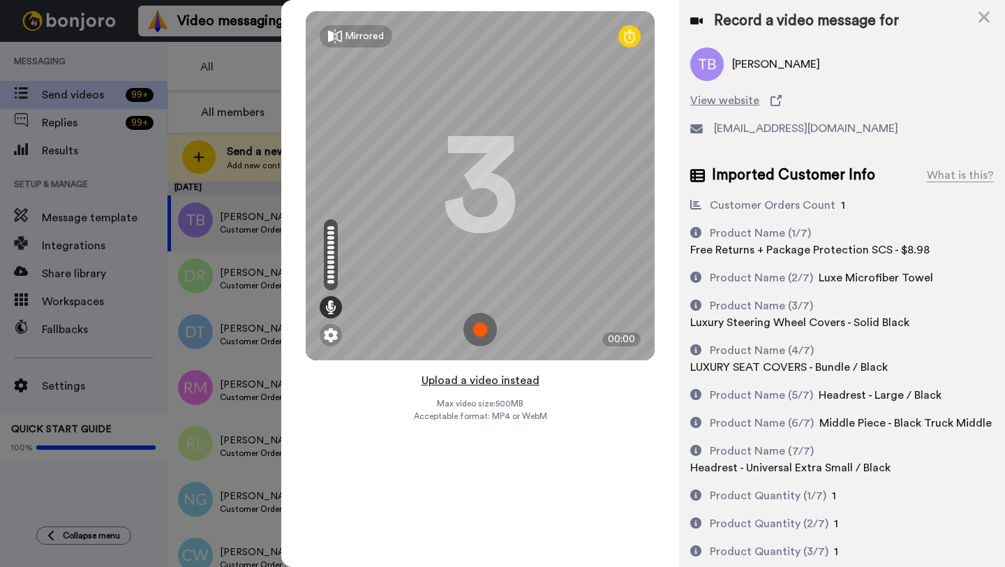
click at [480, 380] on button "Upload a video instead" at bounding box center [481, 380] width 126 height 18
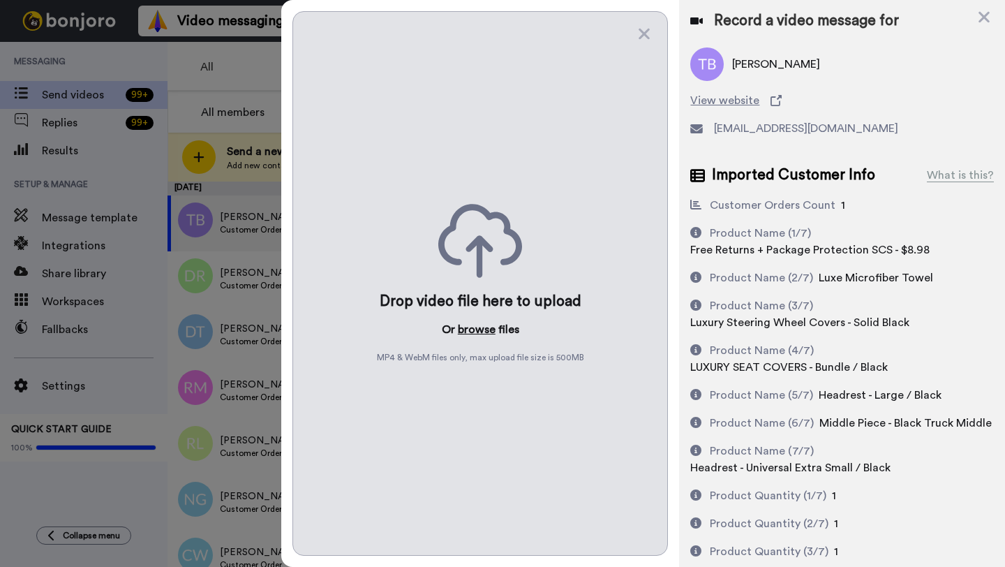
click at [474, 330] on button "browse" at bounding box center [477, 329] width 38 height 17
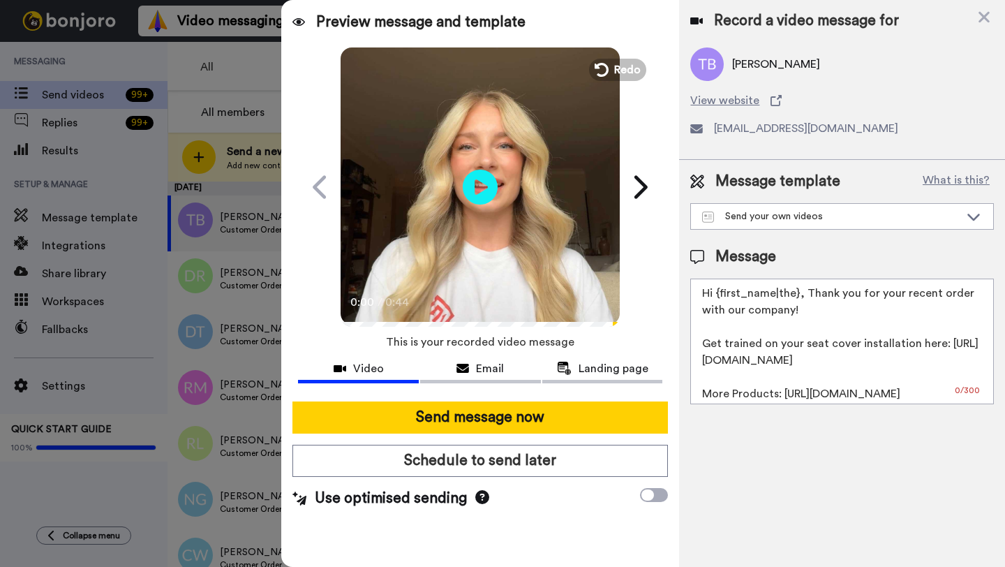
drag, startPoint x: 797, startPoint y: 297, endPoint x: 718, endPoint y: 296, distance: 78.9
click at [718, 296] on textarea "Hi {first_name|the}, Thank you for your recent order with our company! Get trai…" at bounding box center [843, 342] width 304 height 126
paste textarea "[PERSON_NAME]"
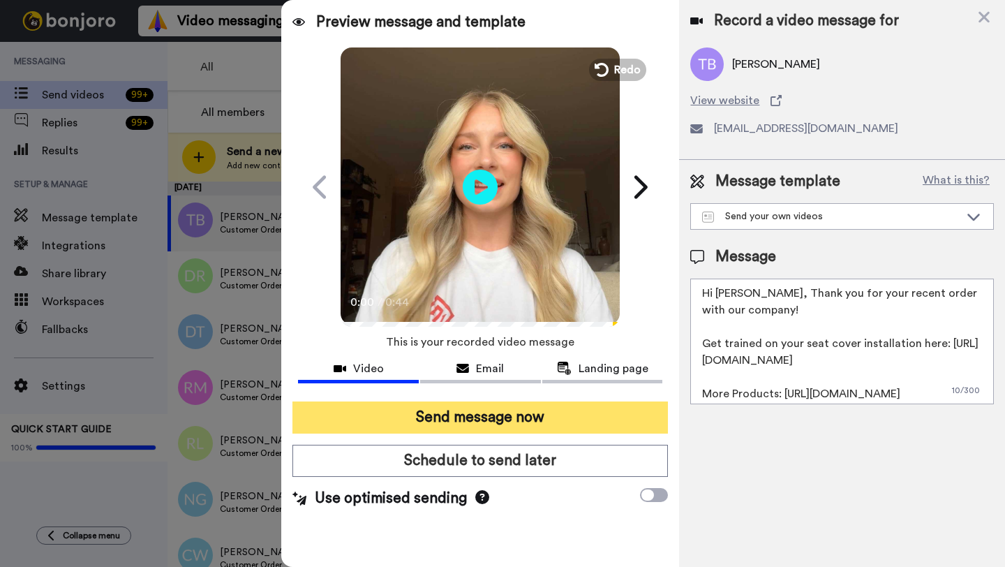
type textarea "Hi [PERSON_NAME], Thank you for your recent order with our company! Get trained…"
click at [526, 415] on button "Send message now" at bounding box center [481, 417] width 376 height 32
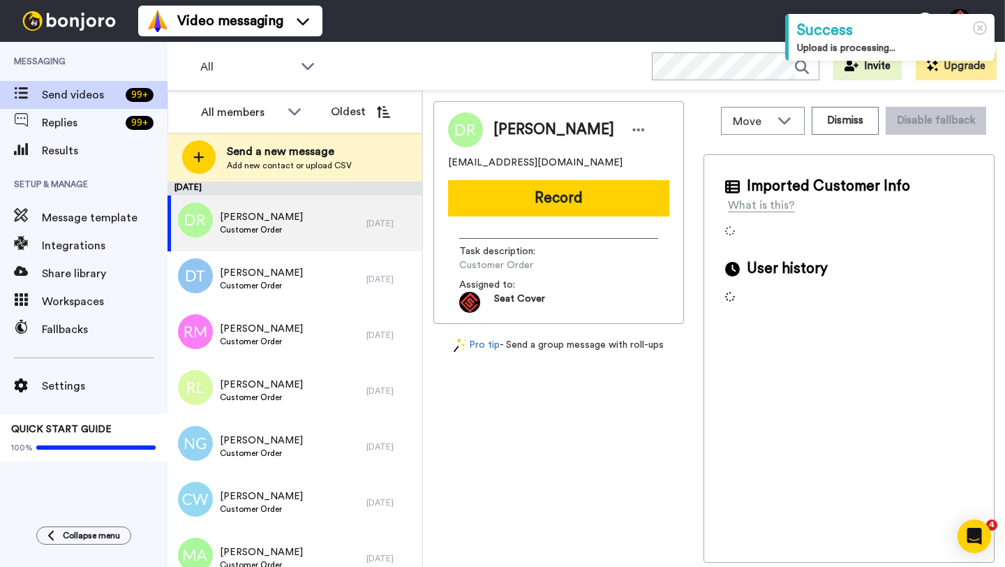
click at [503, 127] on span "[PERSON_NAME]" at bounding box center [554, 129] width 121 height 21
copy span "[PERSON_NAME]"
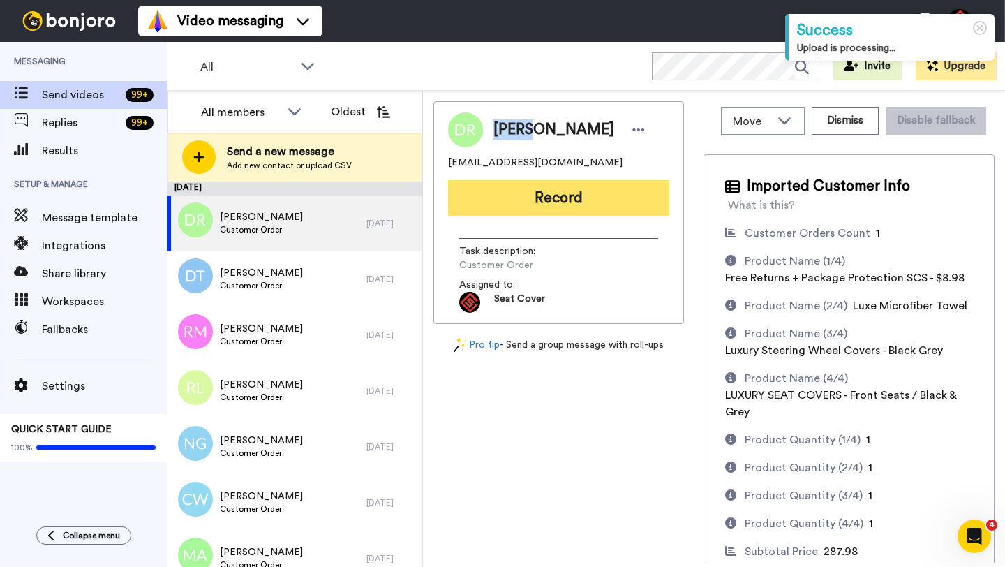
click at [524, 203] on button "Record" at bounding box center [558, 198] width 221 height 36
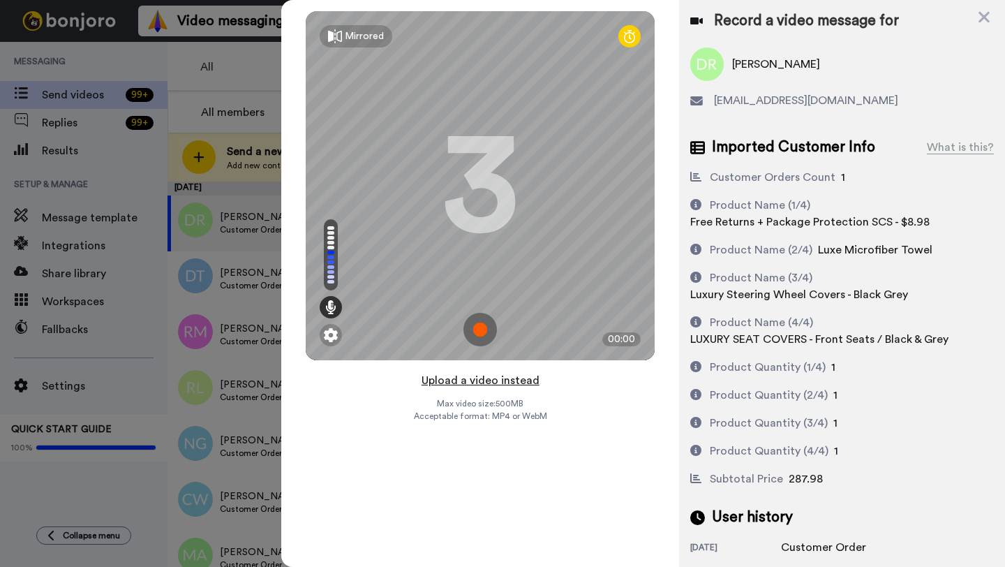
click at [487, 378] on button "Upload a video instead" at bounding box center [481, 380] width 126 height 18
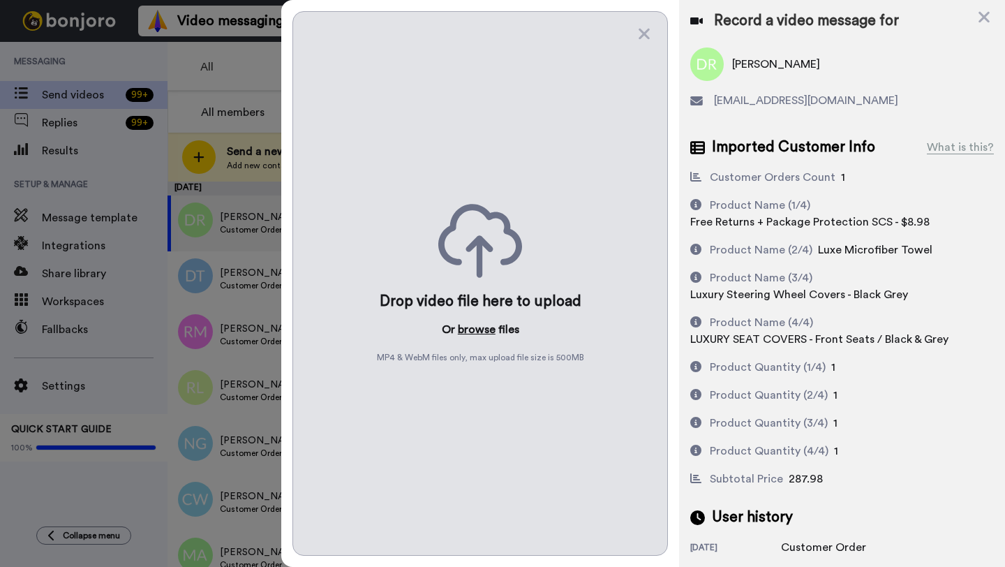
click at [475, 332] on button "browse" at bounding box center [477, 329] width 38 height 17
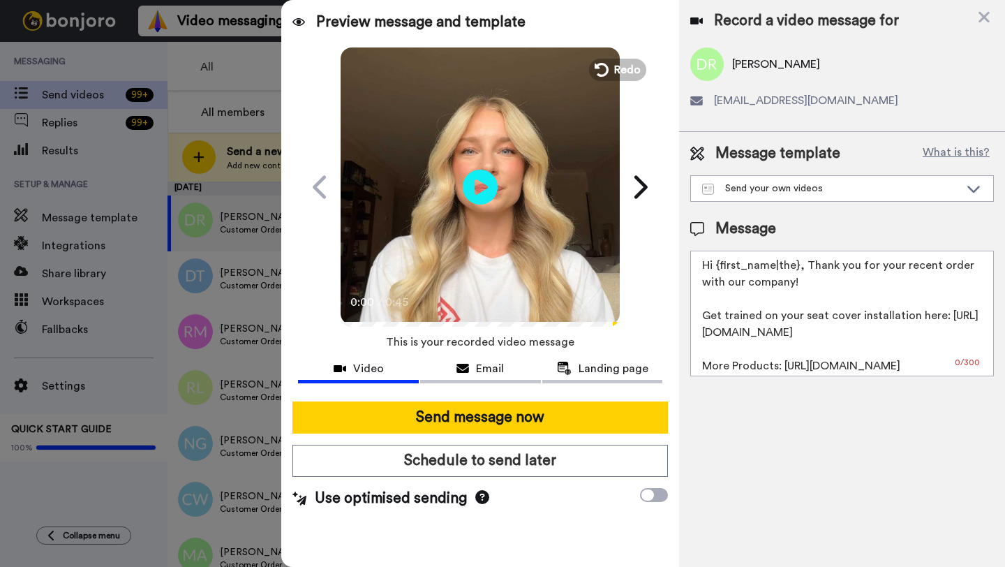
drag, startPoint x: 797, startPoint y: 268, endPoint x: 716, endPoint y: 268, distance: 80.3
click at [716, 268] on textarea "Hi {first_name|the}, Thank you for your recent order with our company! Get trai…" at bounding box center [843, 314] width 304 height 126
paste textarea "[PERSON_NAME]"
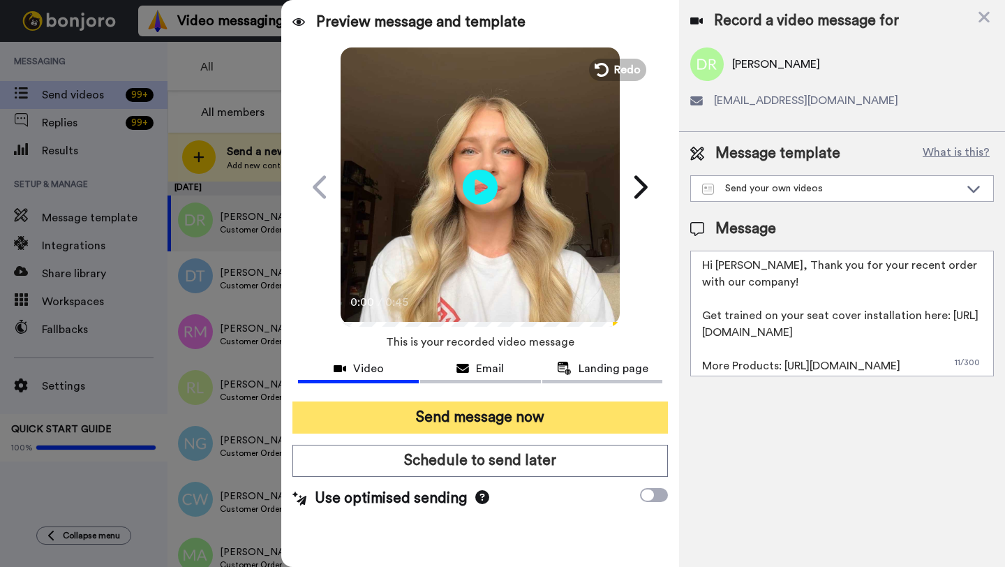
type textarea "Hi [PERSON_NAME], Thank you for your recent order with our company! Get trained…"
click at [443, 419] on button "Send message now" at bounding box center [481, 417] width 376 height 32
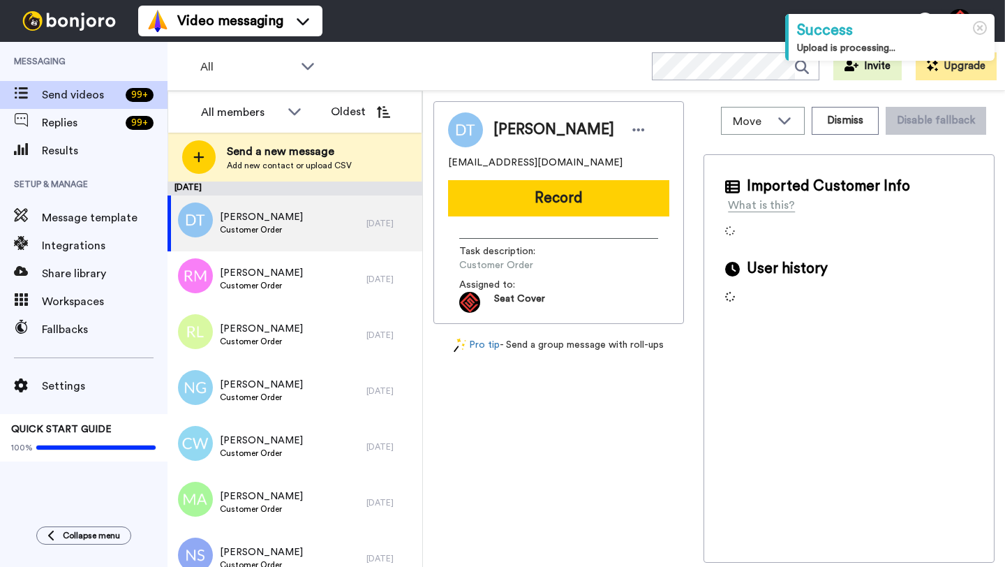
click at [510, 131] on span "Daniel Torres" at bounding box center [554, 129] width 121 height 21
copy span "Daniel"
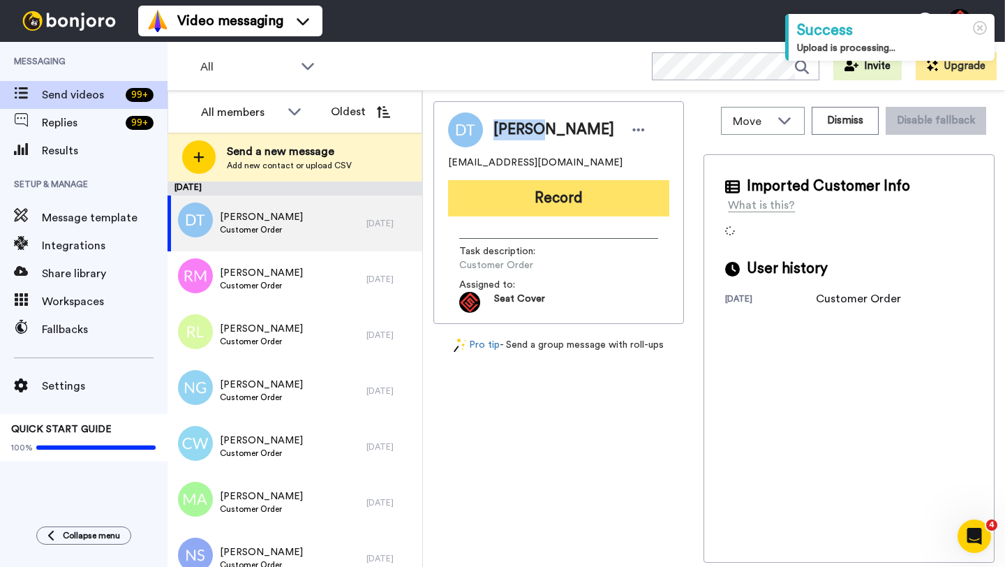
click at [529, 209] on button "Record" at bounding box center [558, 198] width 221 height 36
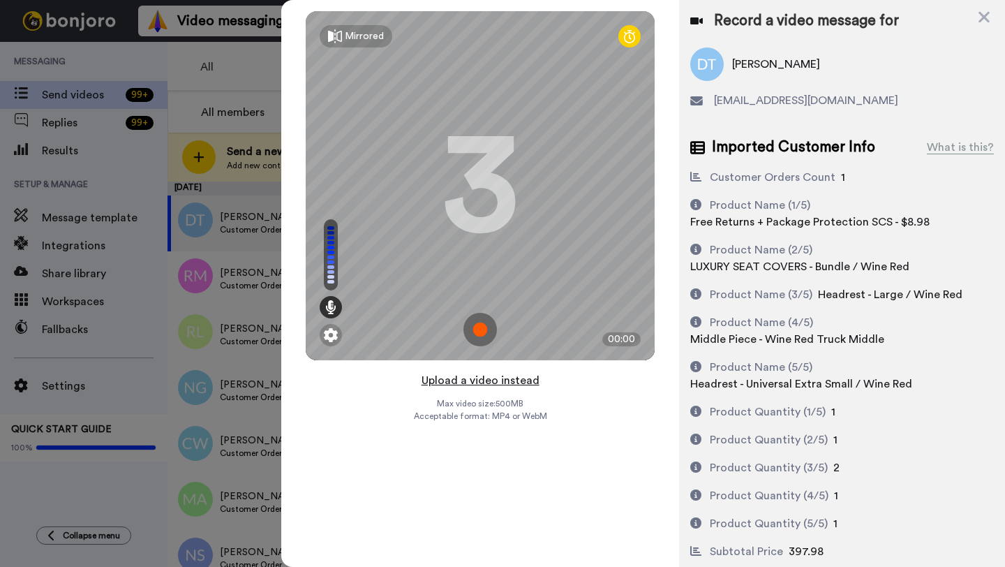
click at [471, 381] on button "Upload a video instead" at bounding box center [481, 380] width 126 height 18
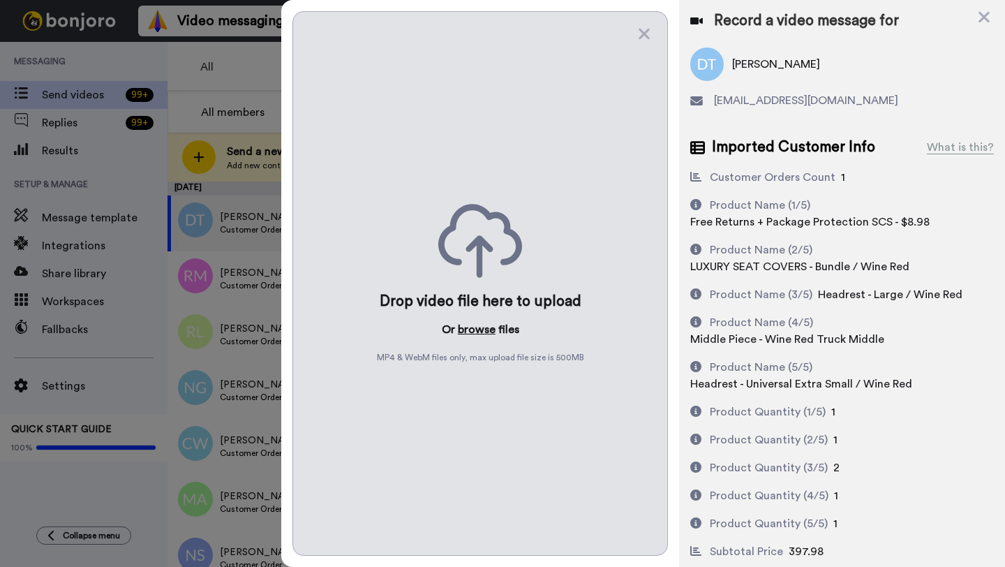
click at [471, 326] on button "browse" at bounding box center [477, 329] width 38 height 17
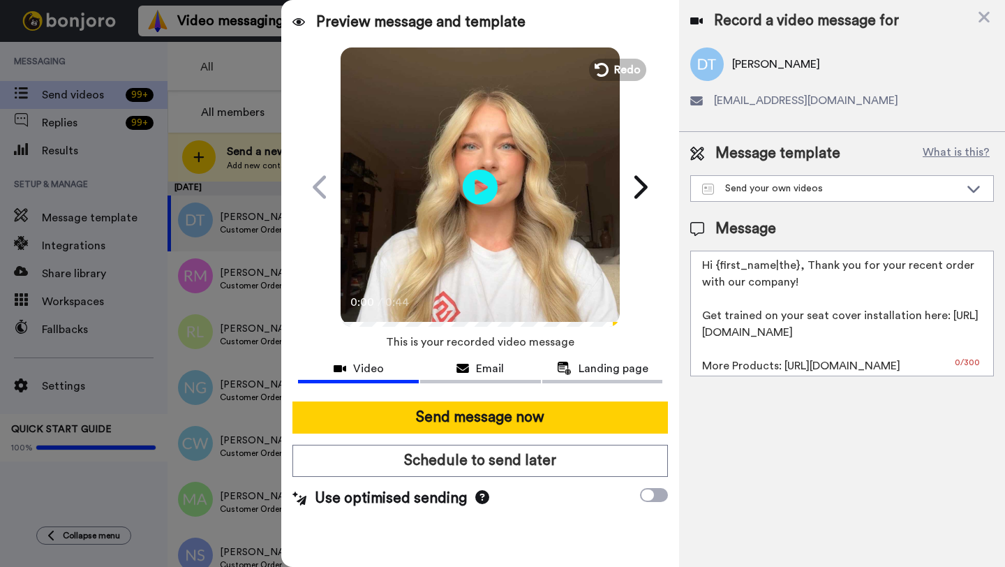
drag, startPoint x: 797, startPoint y: 268, endPoint x: 715, endPoint y: 269, distance: 81.7
click at [715, 269] on textarea "Hi {first_name|the}, Thank you for your recent order with our company! Get trai…" at bounding box center [843, 314] width 304 height 126
paste textarea "Daniel"
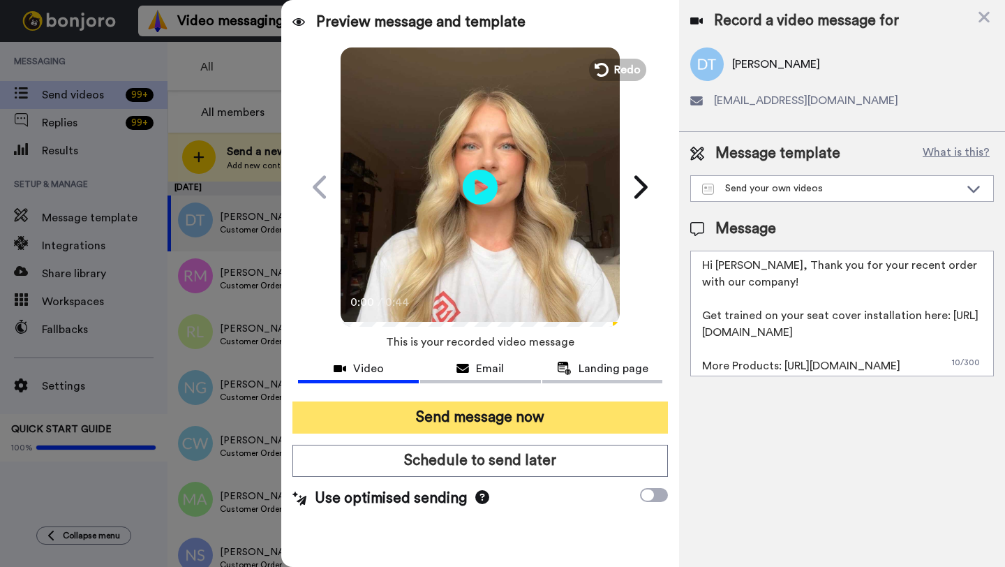
type textarea "Hi Daniel, Thank you for your recent order with our company! Get trained on you…"
click at [531, 415] on button "Send message now" at bounding box center [481, 417] width 376 height 32
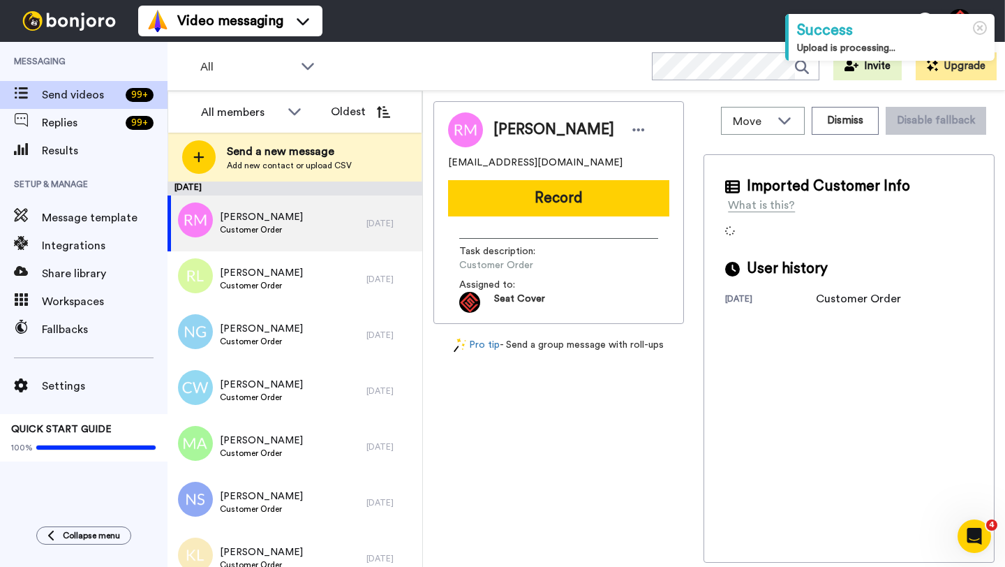
click at [516, 127] on span "[PERSON_NAME]" at bounding box center [554, 129] width 121 height 21
copy span "[PERSON_NAME]"
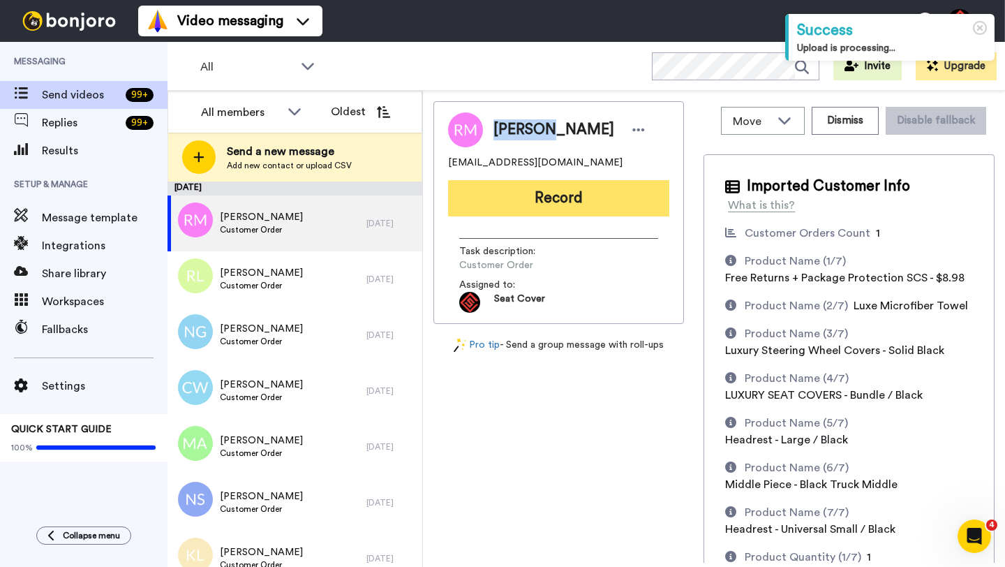
click at [545, 200] on button "Record" at bounding box center [558, 198] width 221 height 36
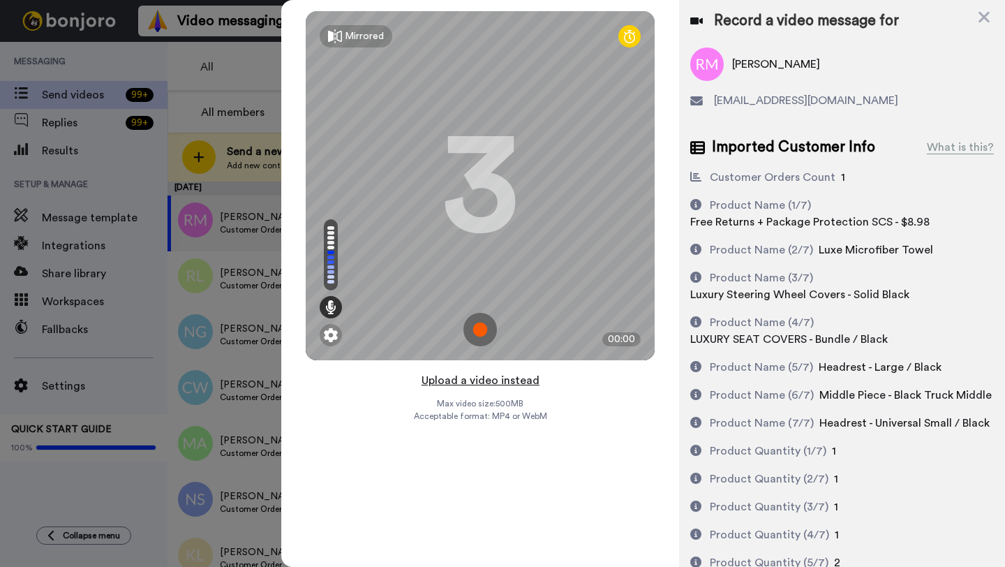
click at [475, 380] on button "Upload a video instead" at bounding box center [481, 380] width 126 height 18
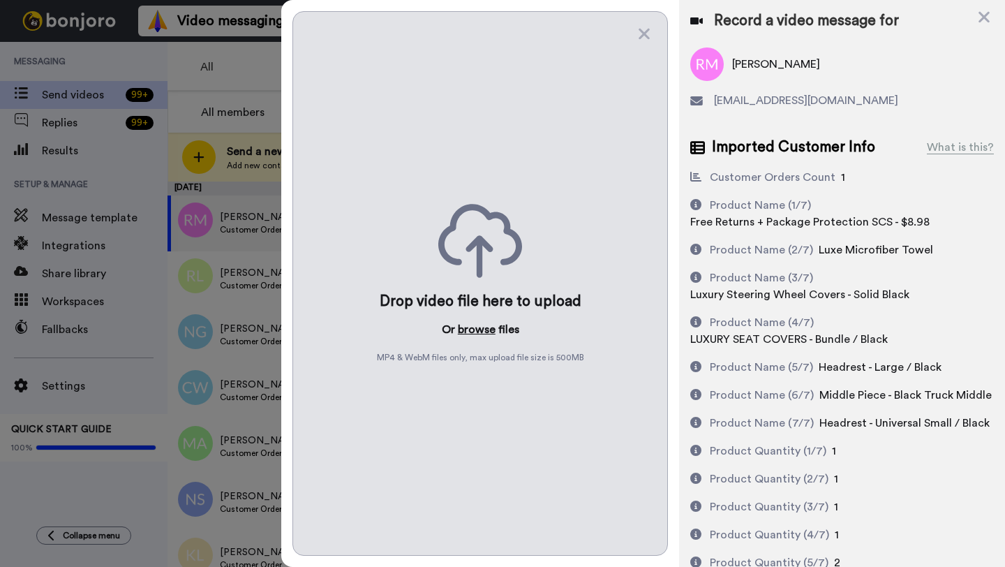
click at [473, 333] on button "browse" at bounding box center [477, 329] width 38 height 17
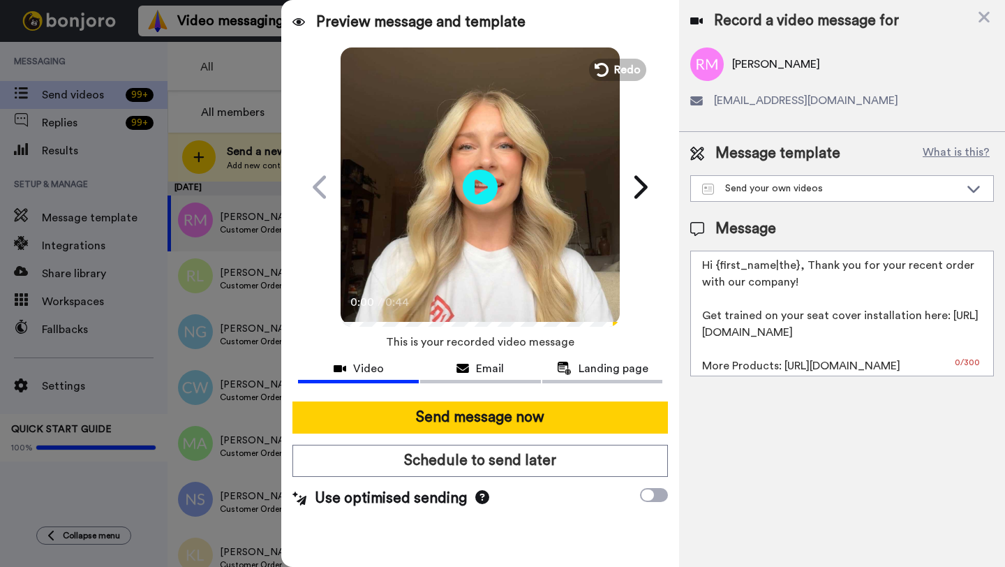
drag, startPoint x: 797, startPoint y: 270, endPoint x: 718, endPoint y: 268, distance: 78.2
click at [718, 268] on textarea "Hi {first_name|the}, Thank you for your recent order with our company! Get trai…" at bounding box center [843, 314] width 304 height 126
paste textarea "[PERSON_NAME]"
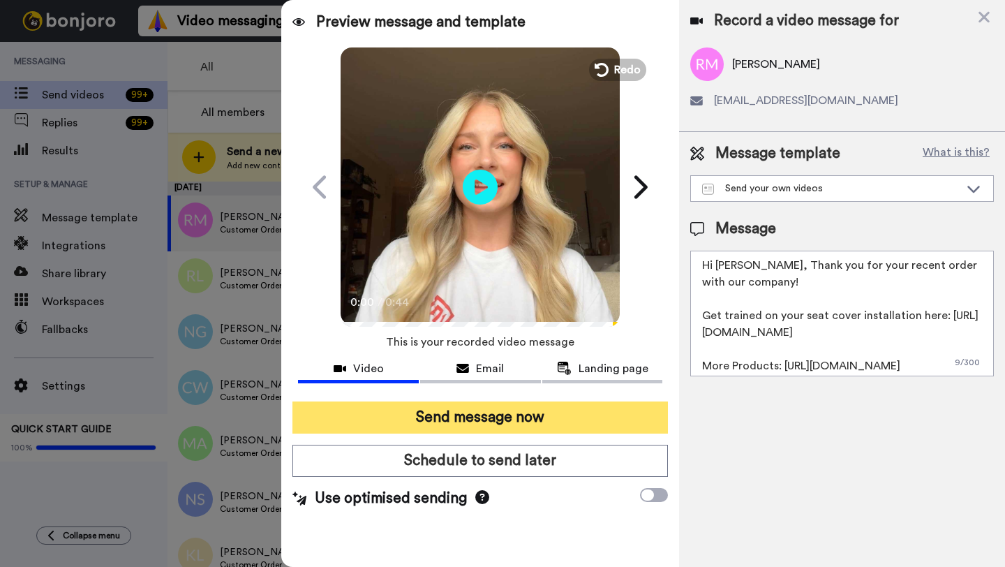
type textarea "Hi [PERSON_NAME], Thank you for your recent order with our company! Get trained…"
click at [559, 412] on button "Send message now" at bounding box center [481, 417] width 376 height 32
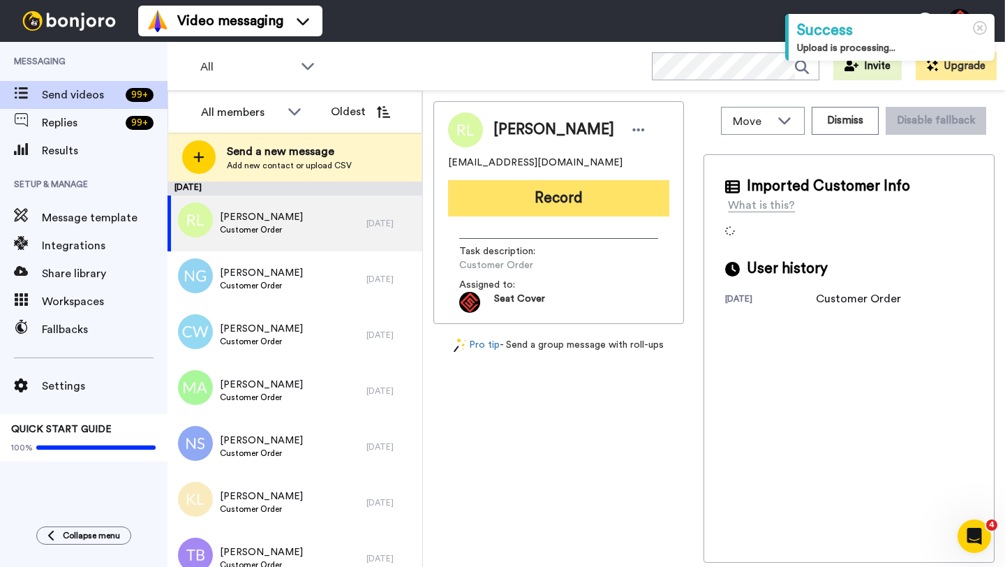
click at [576, 202] on button "Record" at bounding box center [558, 198] width 221 height 36
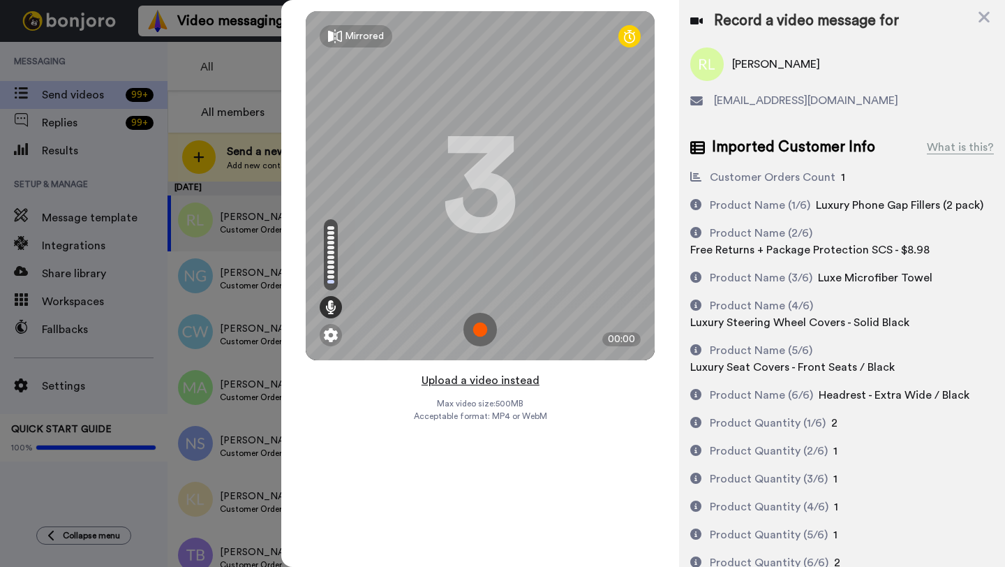
click at [480, 380] on button "Upload a video instead" at bounding box center [481, 380] width 126 height 18
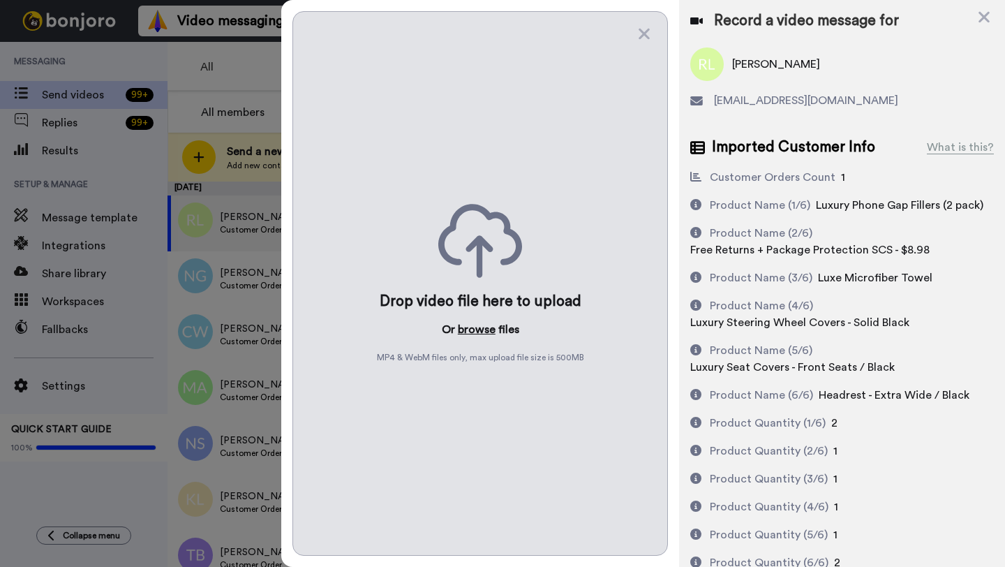
click at [475, 325] on button "browse" at bounding box center [477, 329] width 38 height 17
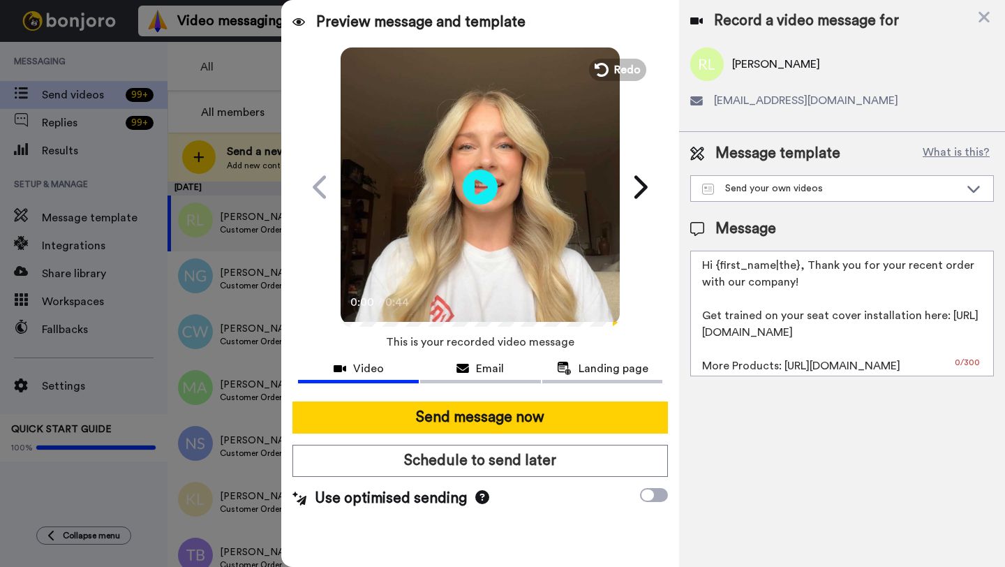
drag, startPoint x: 797, startPoint y: 271, endPoint x: 718, endPoint y: 270, distance: 79.6
click at [718, 270] on textarea "Hi {first_name|the}, Thank you for your recent order with our company! Get trai…" at bounding box center [843, 314] width 304 height 126
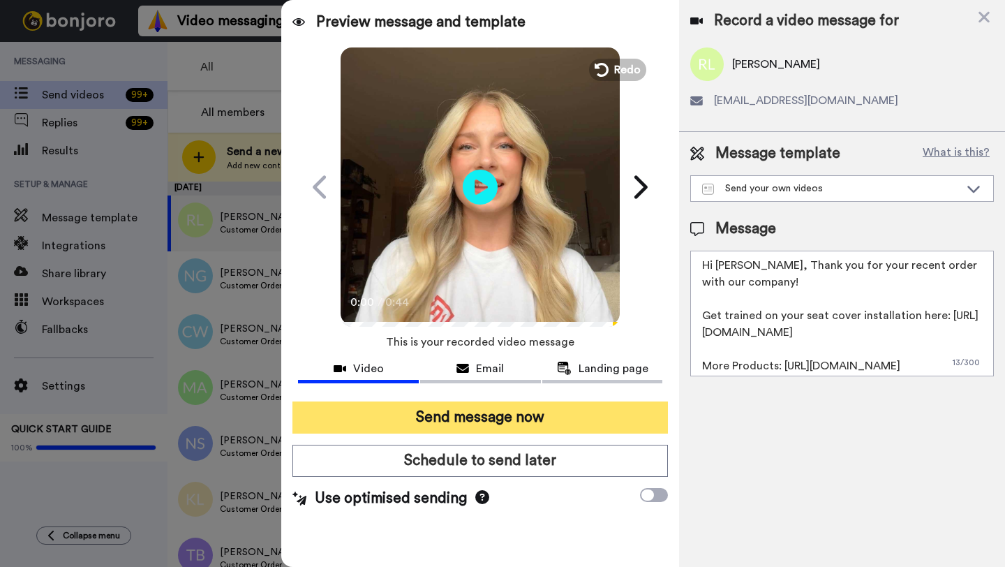
type textarea "Hi Ron, Thank you for your recent order with our company! Get trained on your s…"
click at [517, 415] on button "Send message now" at bounding box center [481, 417] width 376 height 32
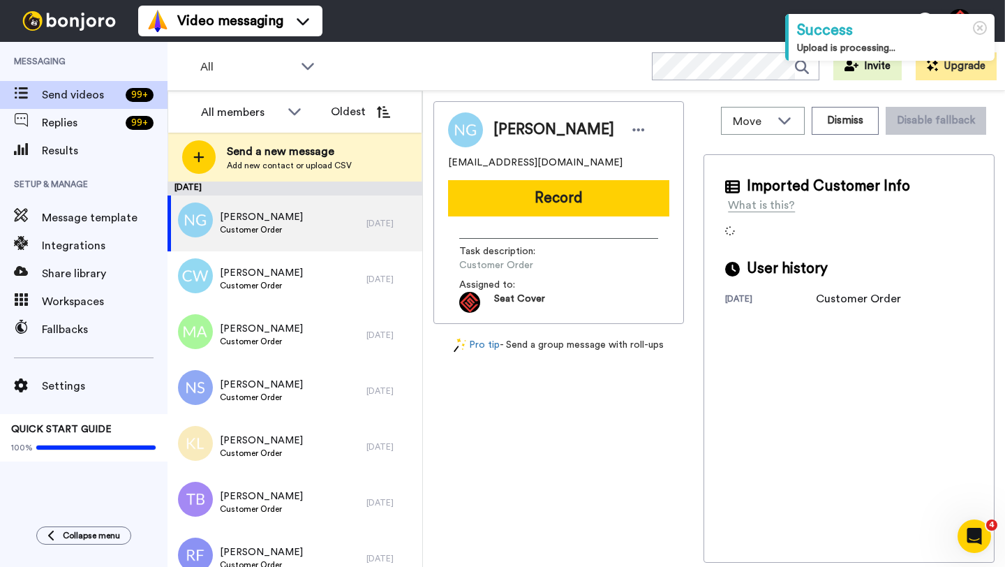
click at [508, 132] on span "Nolan Grizzle" at bounding box center [554, 129] width 121 height 21
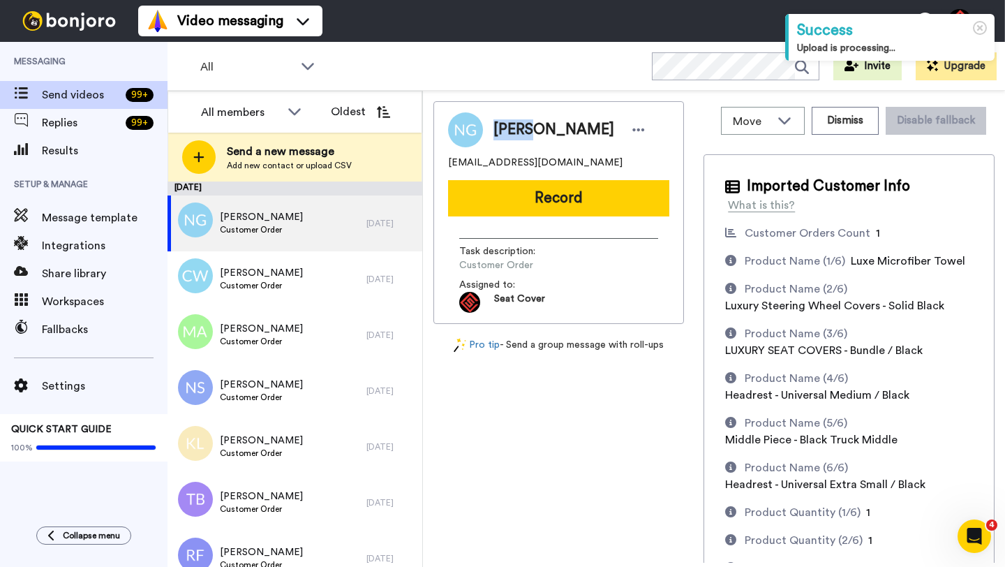
copy span "Nolan"
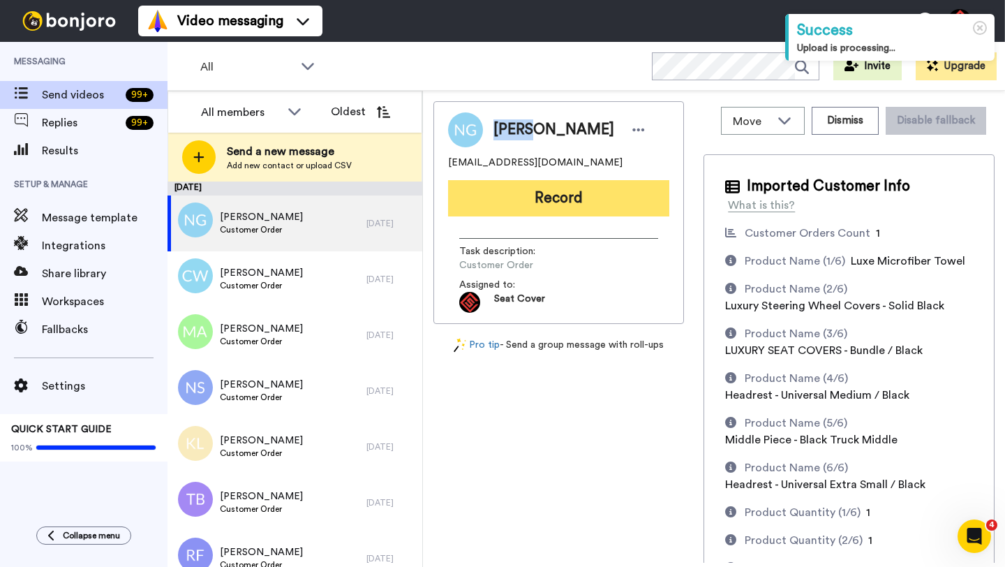
click at [541, 208] on button "Record" at bounding box center [558, 198] width 221 height 36
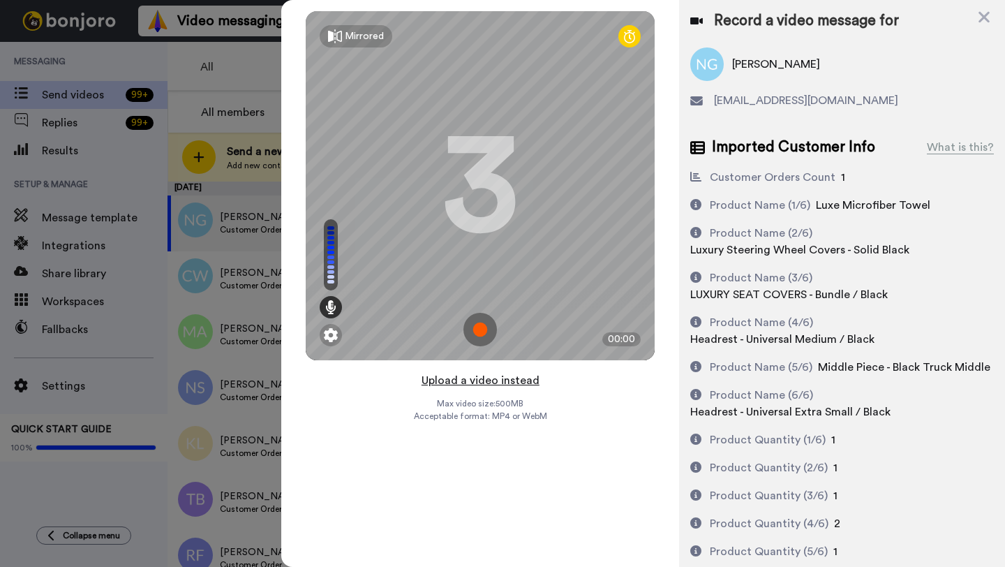
click at [471, 379] on button "Upload a video instead" at bounding box center [481, 380] width 126 height 18
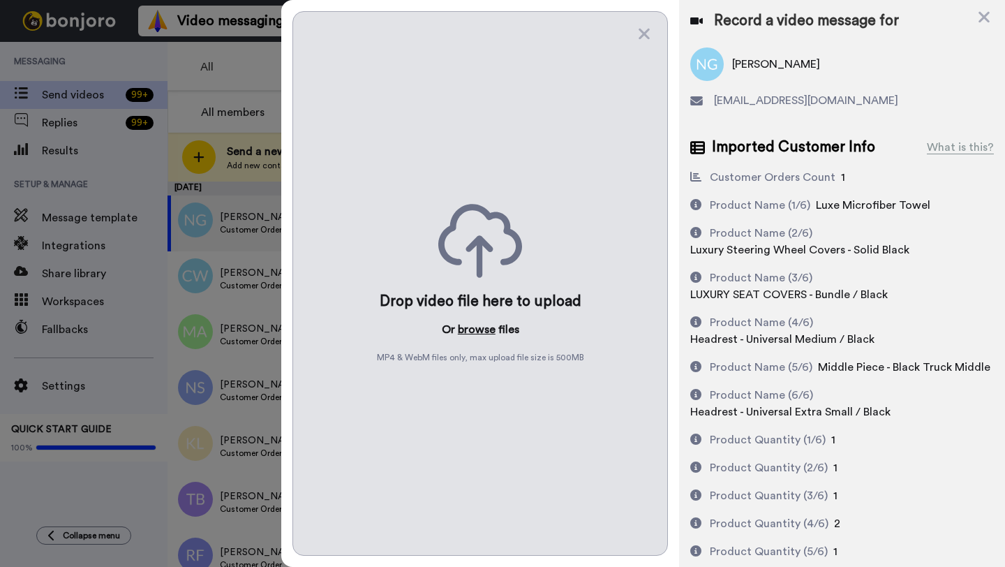
click at [472, 333] on button "browse" at bounding box center [477, 329] width 38 height 17
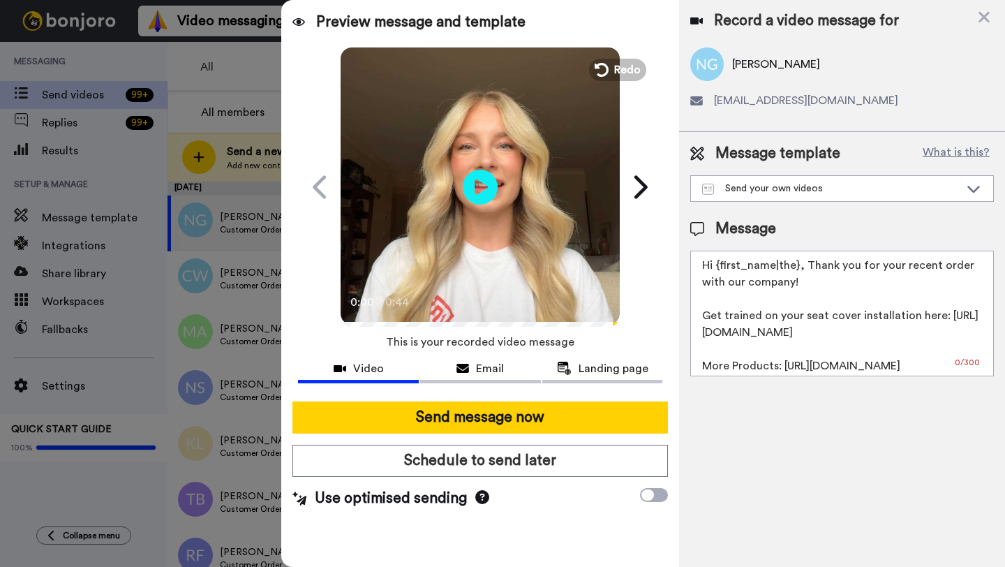
drag, startPoint x: 797, startPoint y: 270, endPoint x: 718, endPoint y: 267, distance: 78.9
click at [718, 267] on textarea "Hi {first_name|the}, Thank you for your recent order with our company! Get trai…" at bounding box center [843, 314] width 304 height 126
paste textarea "Nolan"
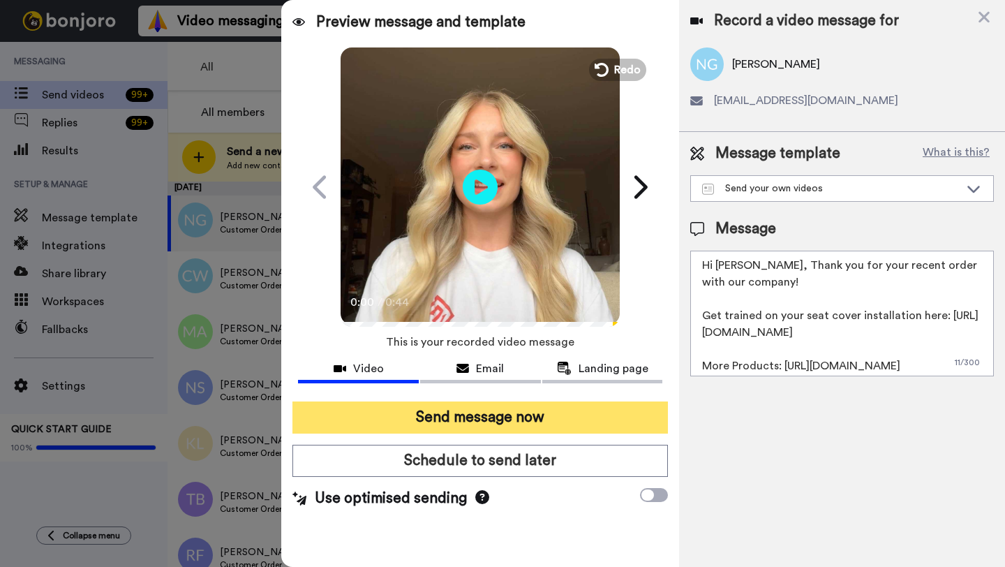
type textarea "Hi Nolan, Thank you for your recent order with our company! Get trained on your…"
click at [538, 420] on button "Send message now" at bounding box center [481, 417] width 376 height 32
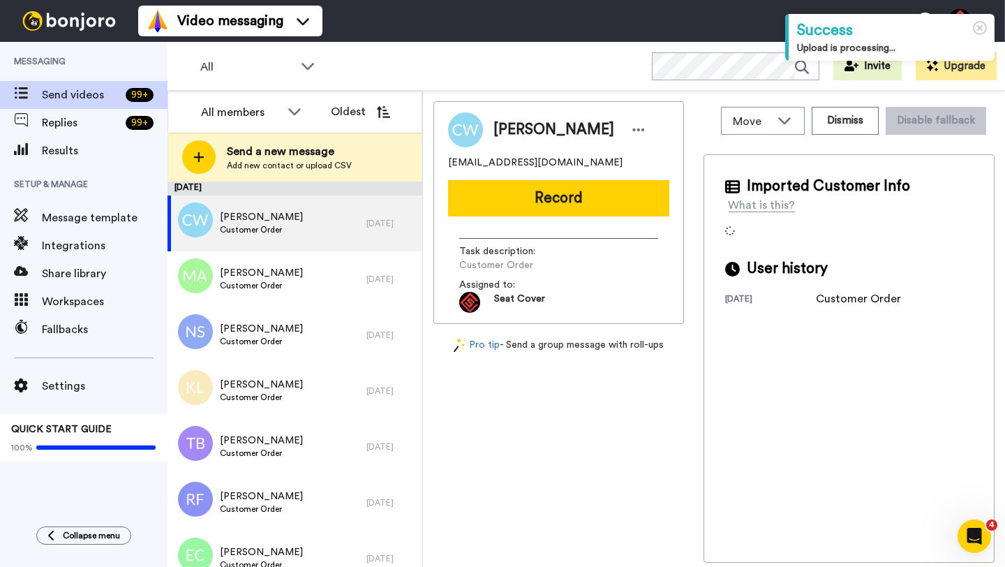
click at [511, 131] on span "[PERSON_NAME]" at bounding box center [554, 129] width 121 height 21
click at [511, 131] on span "Colby Wilke" at bounding box center [554, 129] width 121 height 21
copy span "Colby"
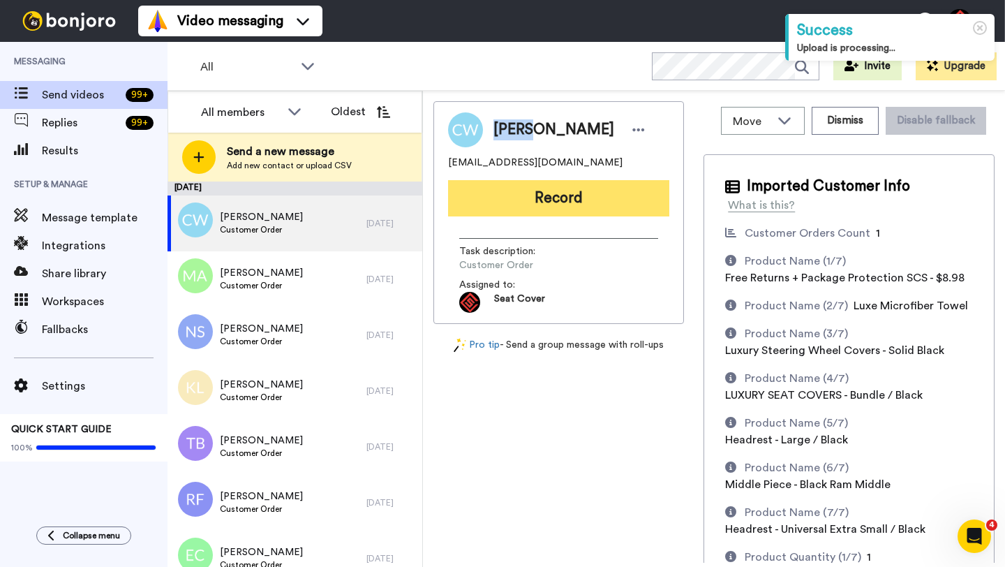
click at [531, 197] on button "Record" at bounding box center [558, 198] width 221 height 36
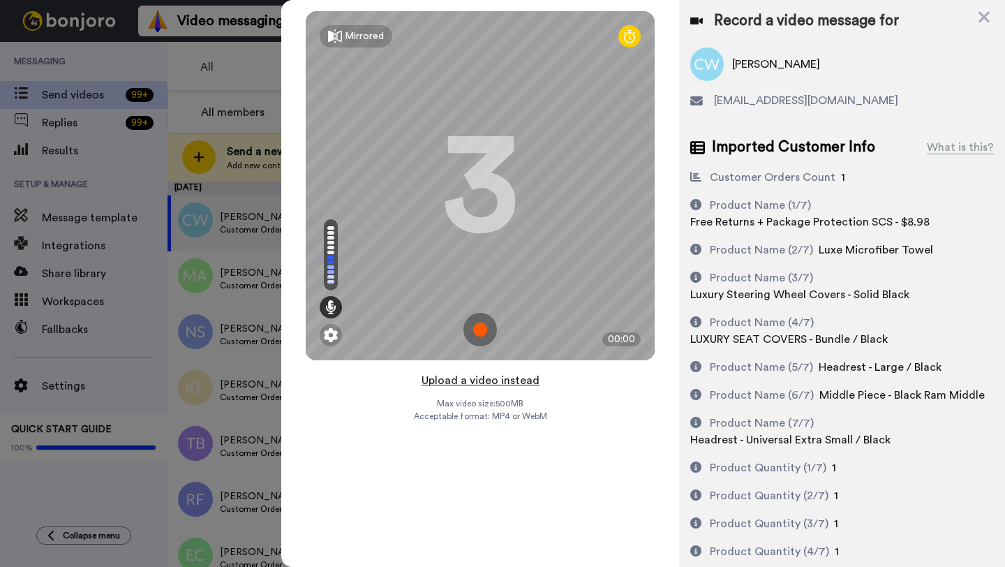
click at [482, 378] on button "Upload a video instead" at bounding box center [481, 380] width 126 height 18
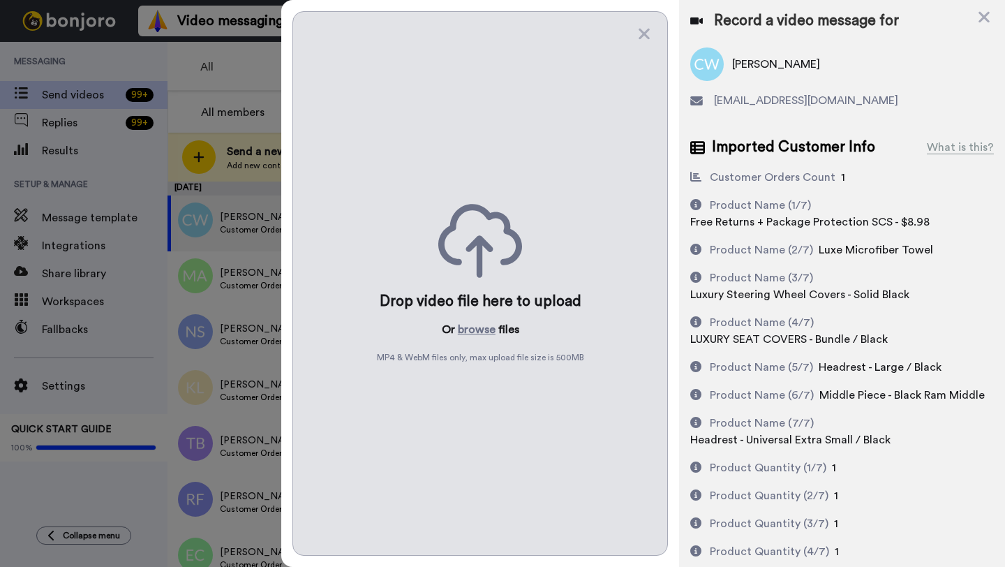
click at [476, 338] on div "Drop video file here to upload Or browse files MP4 & WebM files only, max uploa…" at bounding box center [481, 283] width 376 height 545
click at [476, 330] on button "browse" at bounding box center [477, 329] width 38 height 17
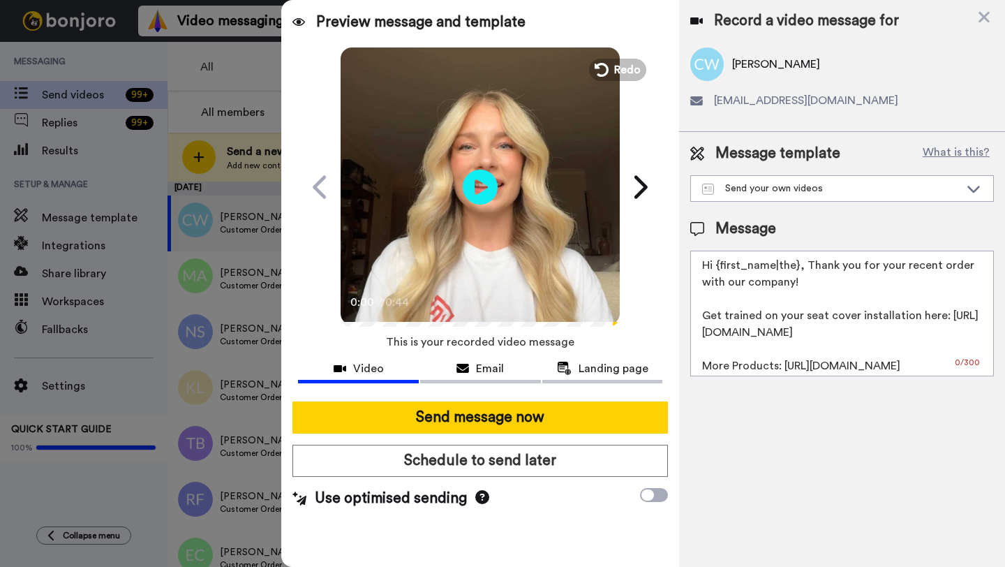
drag, startPoint x: 798, startPoint y: 270, endPoint x: 715, endPoint y: 270, distance: 83.1
click at [715, 270] on textarea "Hi {first_name|the}, Thank you for your recent order with our company! Get trai…" at bounding box center [843, 314] width 304 height 126
paste textarea "Colby"
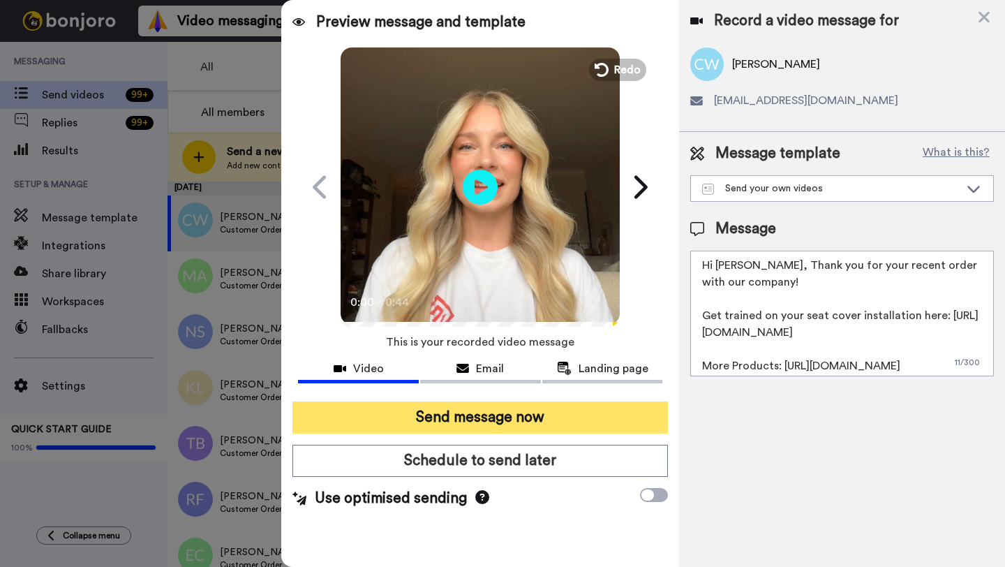
type textarea "Hi Colby, Thank you for your recent order with our company! Get trained on your…"
click at [549, 420] on button "Send message now" at bounding box center [481, 417] width 376 height 32
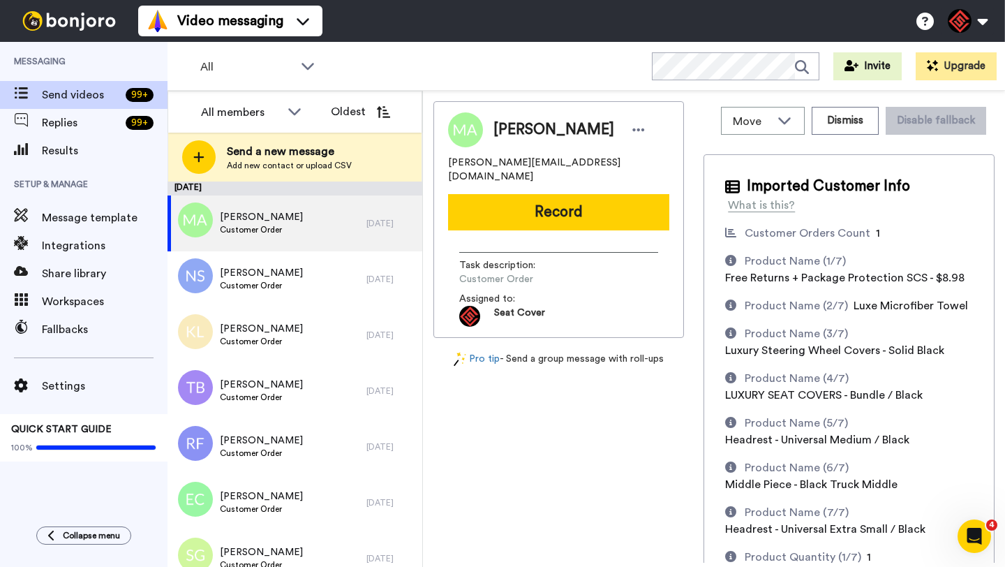
click at [512, 132] on span "[PERSON_NAME]" at bounding box center [554, 129] width 121 height 21
copy span "Michael"
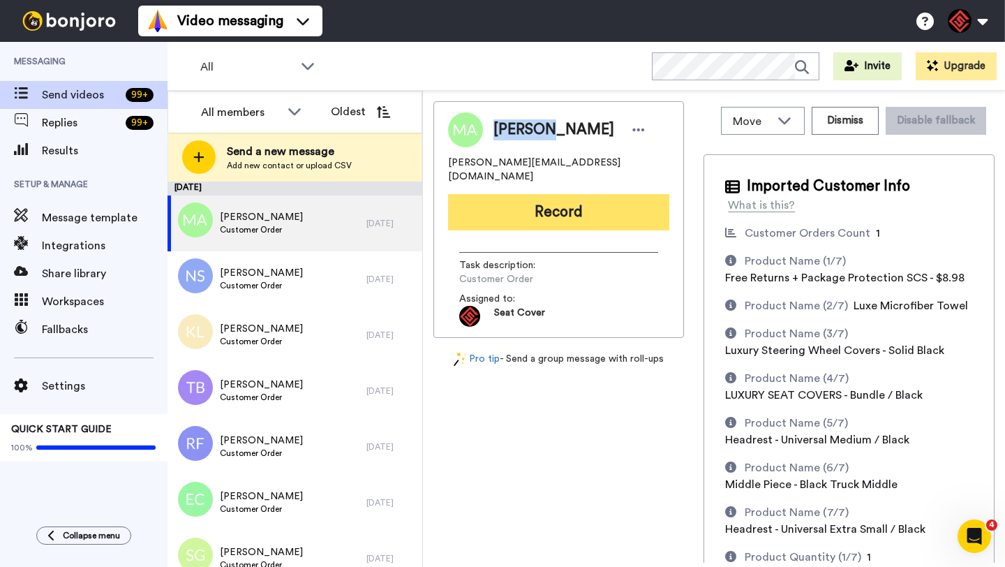
click at [522, 194] on button "Record" at bounding box center [558, 212] width 221 height 36
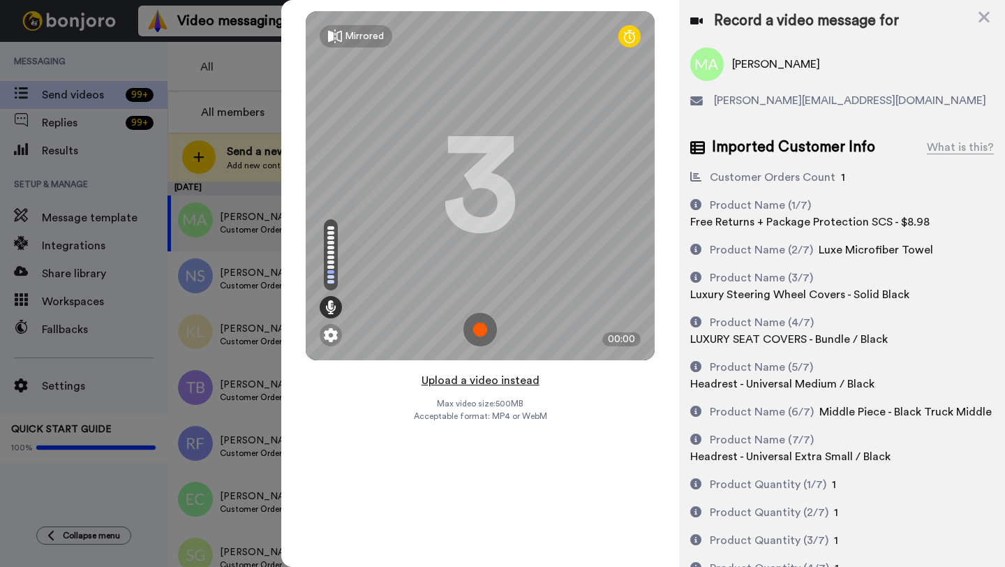
click at [475, 388] on button "Upload a video instead" at bounding box center [481, 380] width 126 height 18
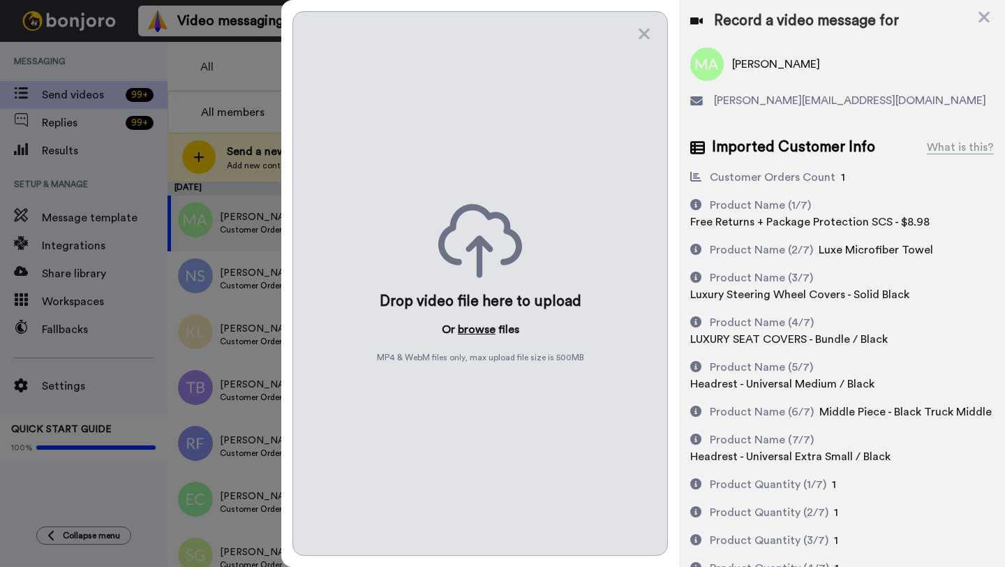
click at [470, 327] on button "browse" at bounding box center [477, 329] width 38 height 17
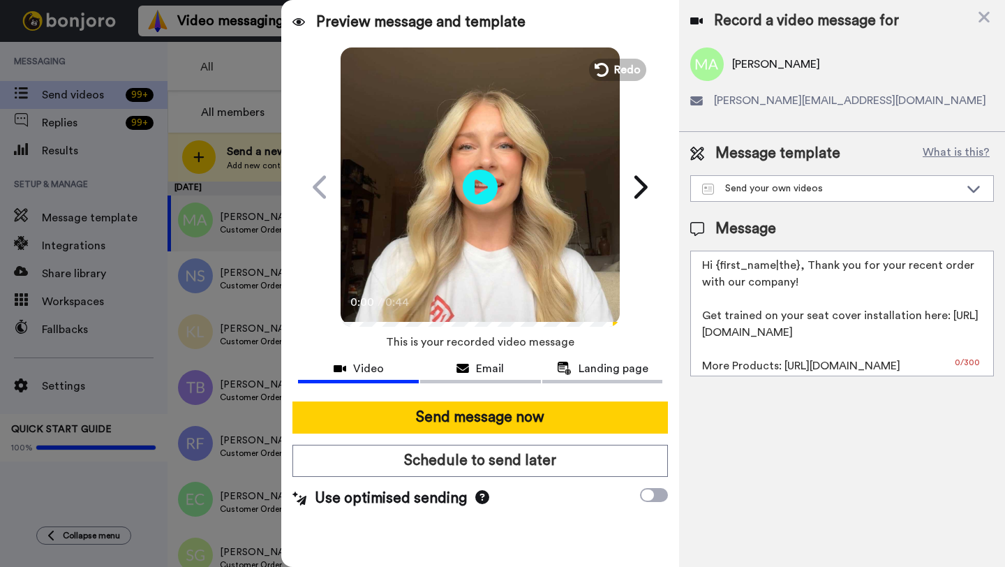
drag, startPoint x: 798, startPoint y: 268, endPoint x: 724, endPoint y: 267, distance: 74.0
click at [724, 267] on textarea "Hi {first_name|the}, Thank you for your recent order with our company! Get trai…" at bounding box center [843, 314] width 304 height 126
paste textarea "Michael"
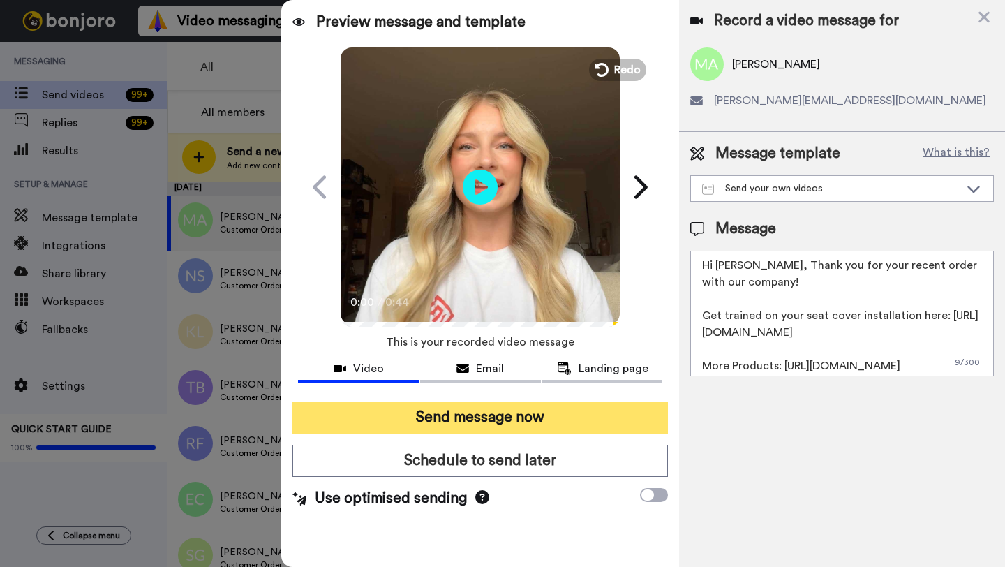
type textarea "Hi Michael, Thank you for your recent order with our company! Get trained on yo…"
click at [552, 413] on button "Send message now" at bounding box center [481, 417] width 376 height 32
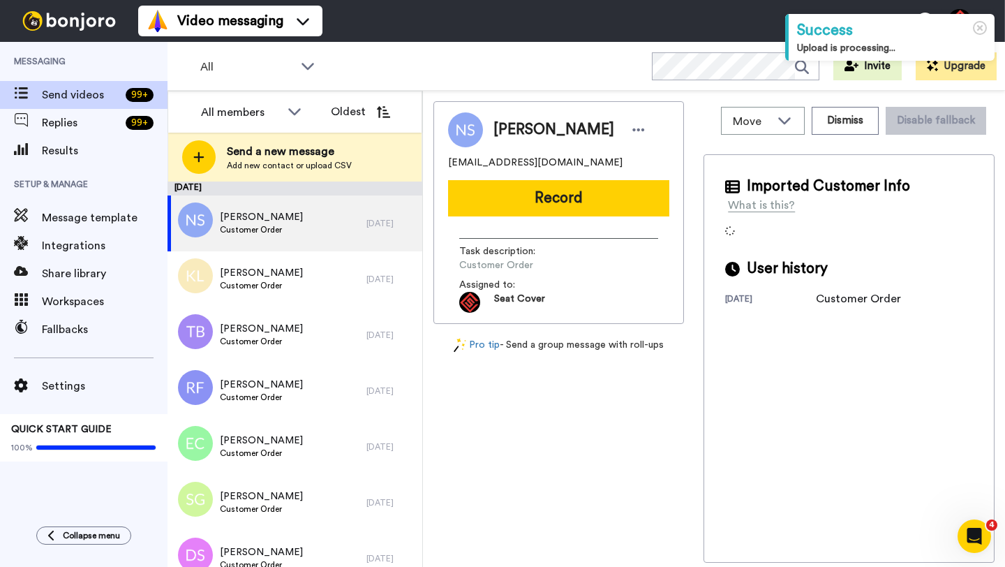
click at [513, 124] on span "Nick Simmons" at bounding box center [554, 129] width 121 height 21
copy span "Nick"
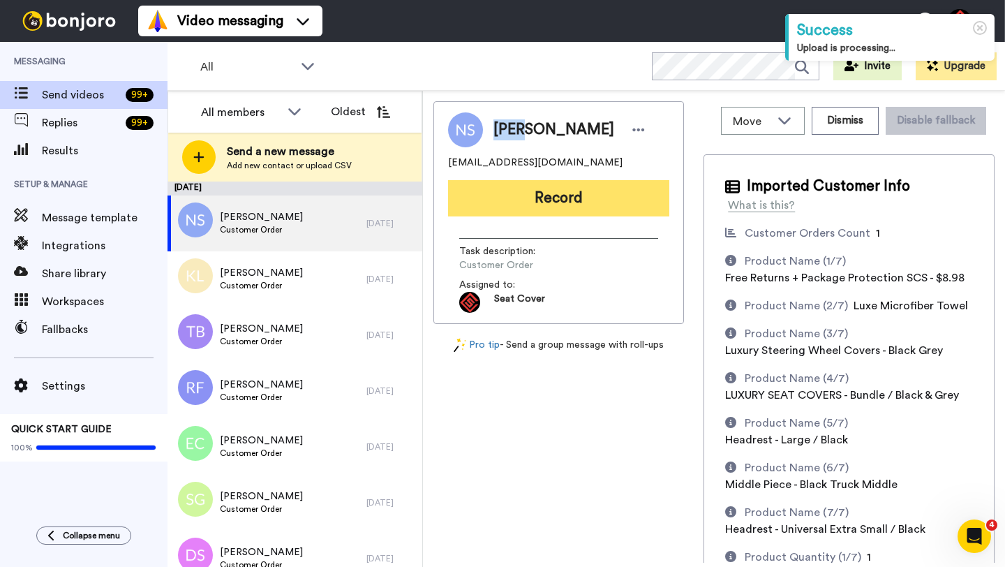
click at [558, 198] on button "Record" at bounding box center [558, 198] width 221 height 36
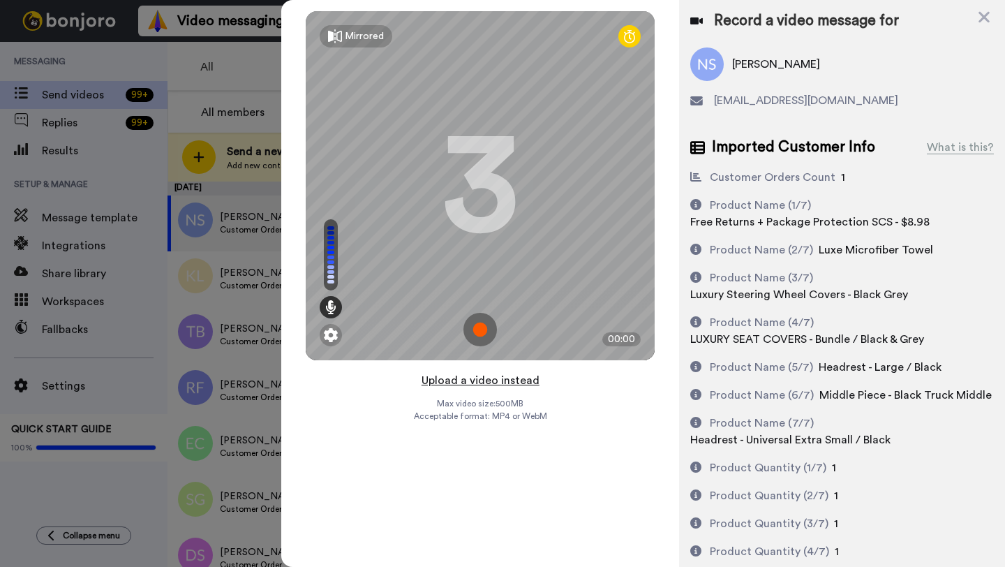
click at [480, 379] on button "Upload a video instead" at bounding box center [481, 380] width 126 height 18
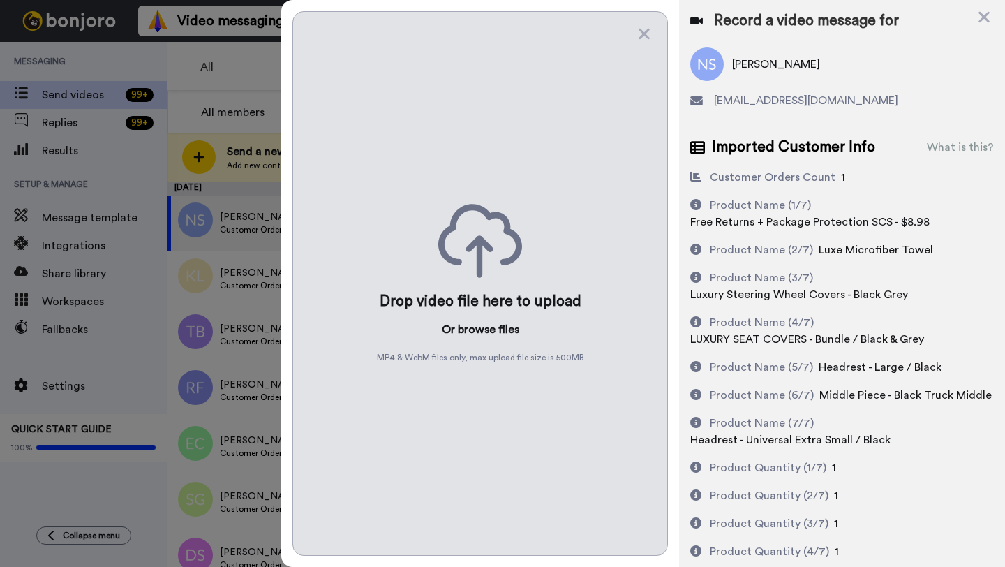
click at [478, 335] on button "browse" at bounding box center [477, 329] width 38 height 17
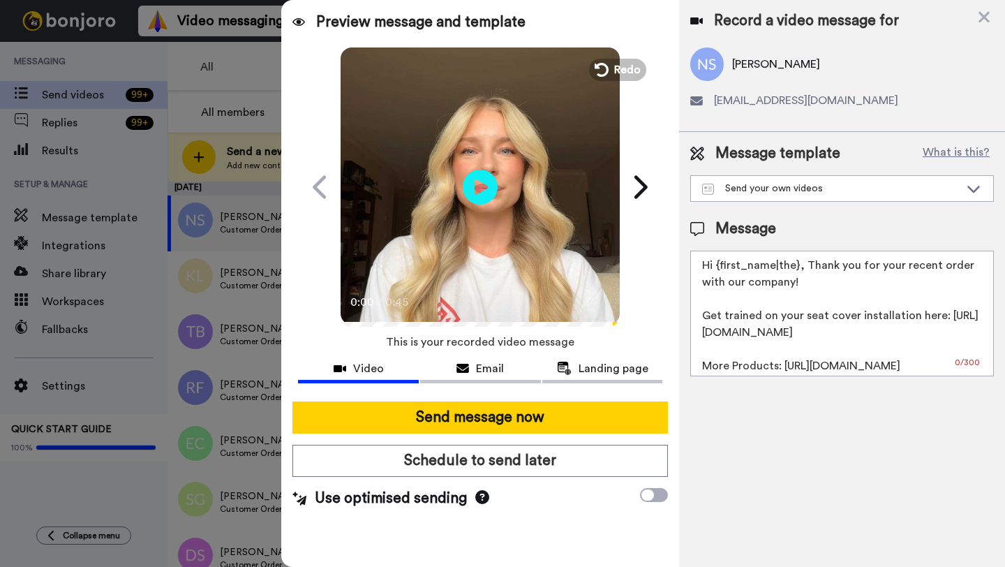
drag, startPoint x: 797, startPoint y: 270, endPoint x: 716, endPoint y: 270, distance: 81.0
click at [716, 270] on textarea "Hi {first_name|the}, Thank you for your recent order with our company! Get trai…" at bounding box center [843, 314] width 304 height 126
paste textarea "Nick"
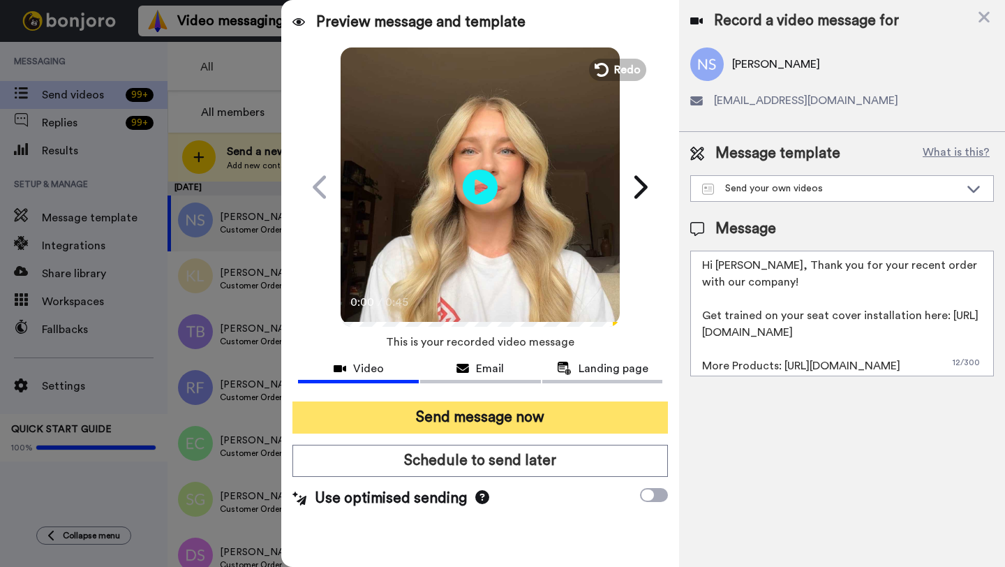
type textarea "Hi Nick, Thank you for your recent order with our company! Get trained on your …"
click at [561, 427] on button "Send message now" at bounding box center [481, 417] width 376 height 32
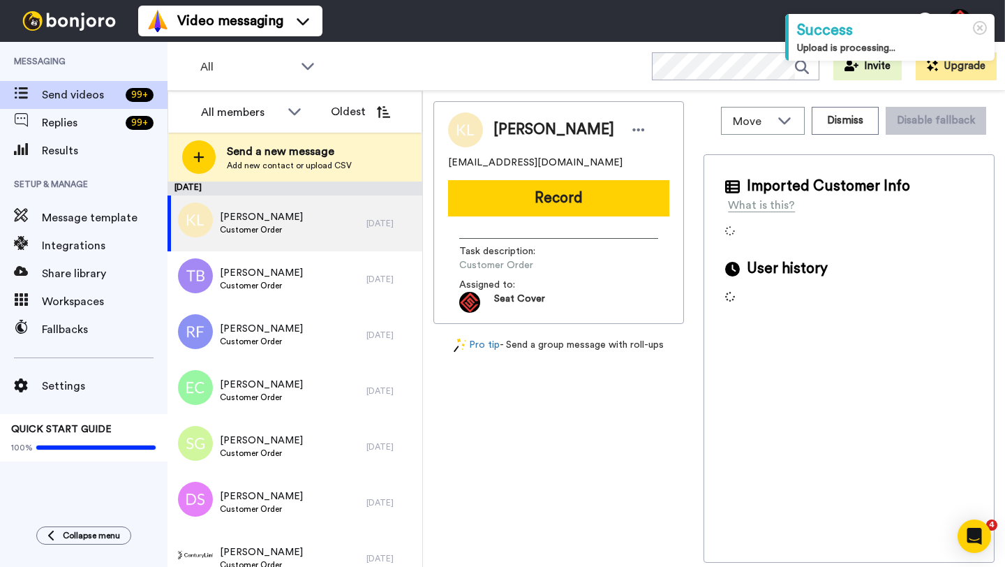
click at [508, 131] on span "[PERSON_NAME]" at bounding box center [554, 129] width 121 height 21
copy span "[PERSON_NAME]"
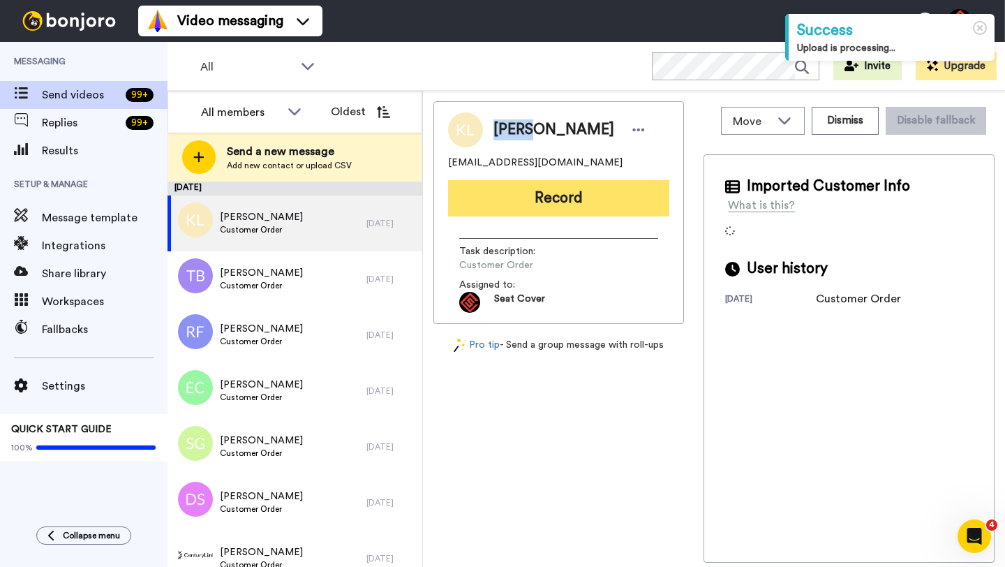
click at [531, 200] on button "Record" at bounding box center [558, 198] width 221 height 36
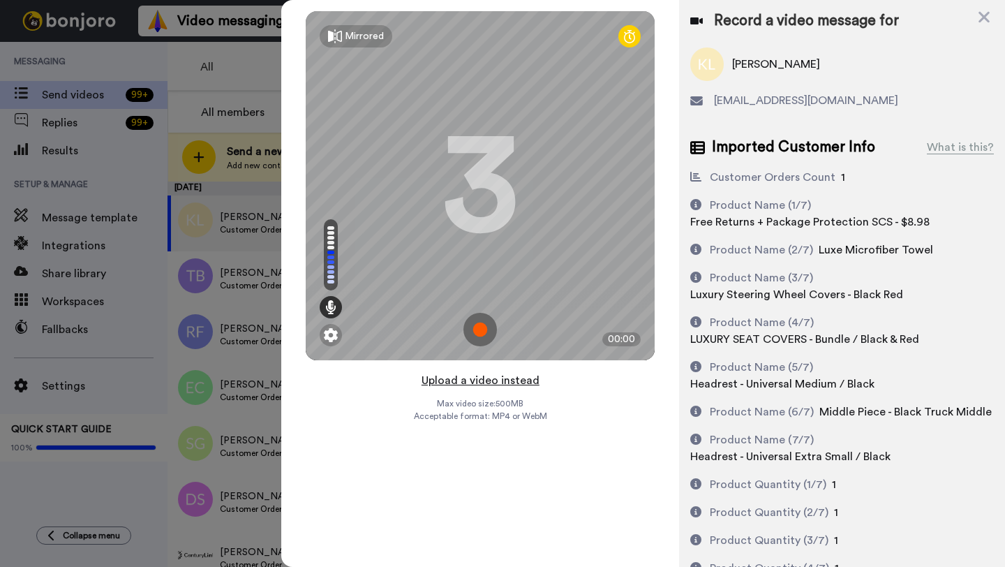
click at [482, 381] on button "Upload a video instead" at bounding box center [481, 380] width 126 height 18
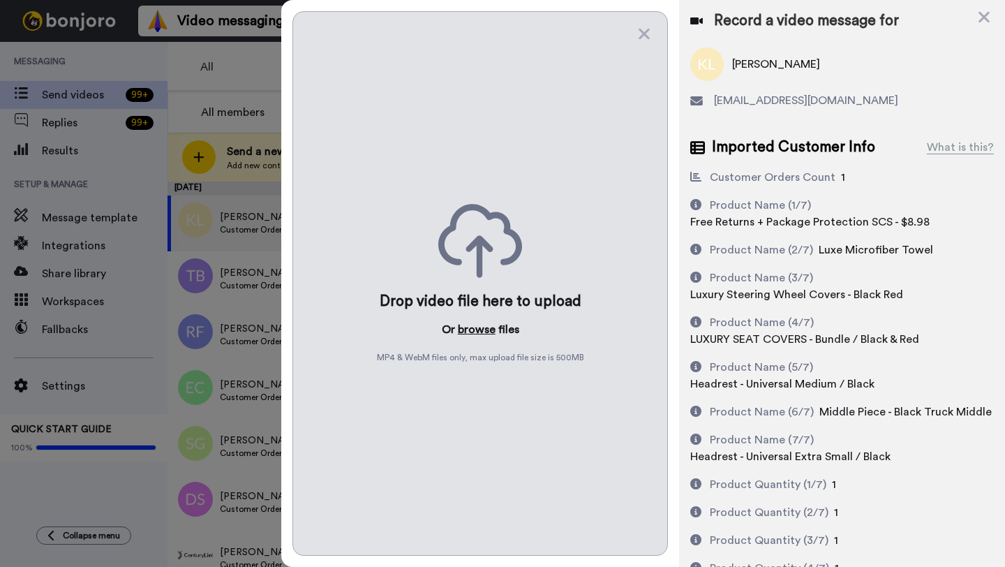
click at [478, 330] on button "browse" at bounding box center [477, 329] width 38 height 17
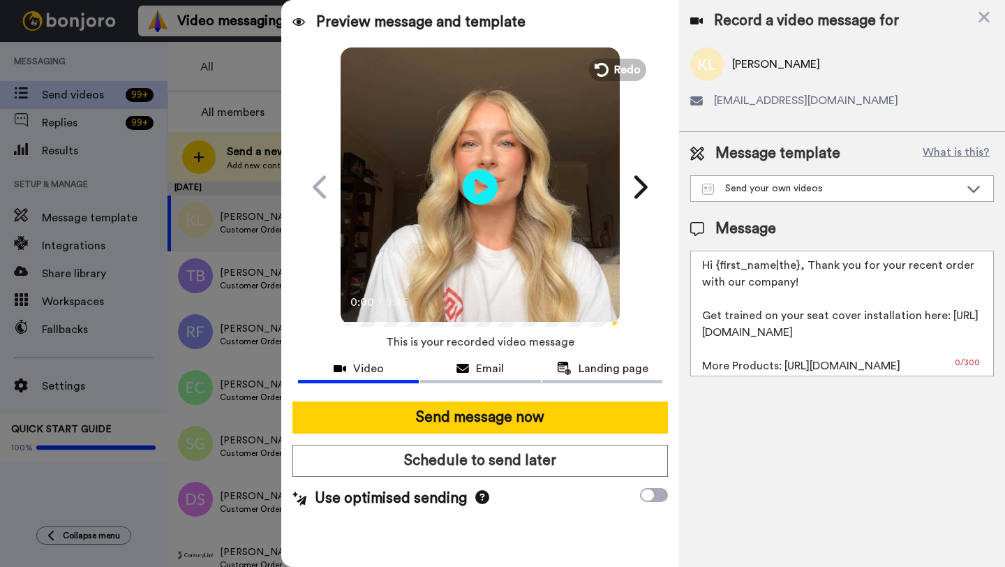
drag, startPoint x: 797, startPoint y: 267, endPoint x: 720, endPoint y: 267, distance: 77.5
click at [720, 267] on textarea "Hi {first_name|the}, Thank you for your recent order with our company! Get trai…" at bounding box center [843, 314] width 304 height 126
paste textarea "[PERSON_NAME]"
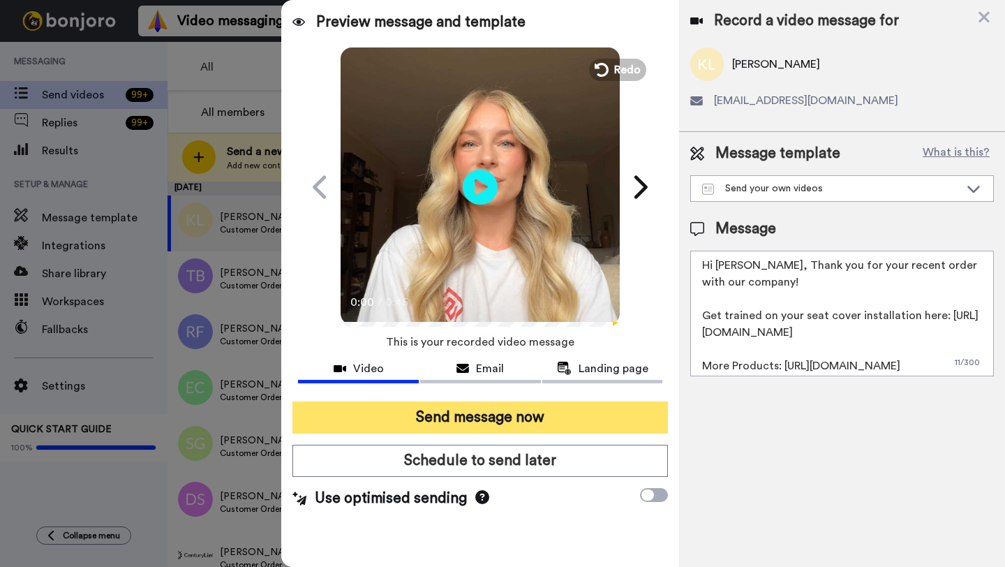
type textarea "Hi [PERSON_NAME], Thank you for your recent order with our company! Get trained…"
click at [543, 413] on button "Send message now" at bounding box center [481, 417] width 376 height 32
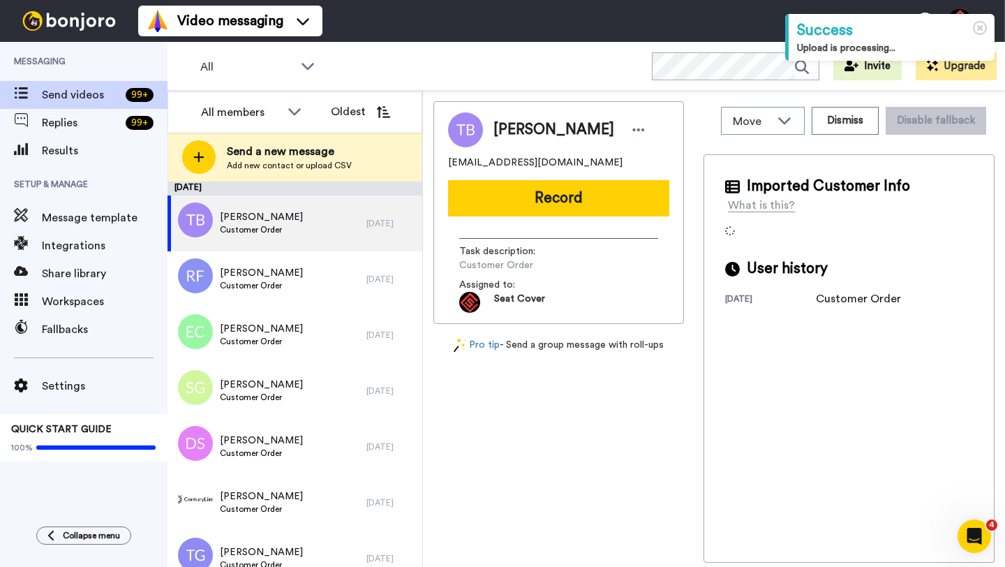
click at [513, 134] on span "Thomas Blake" at bounding box center [554, 129] width 121 height 21
copy span "Thomas"
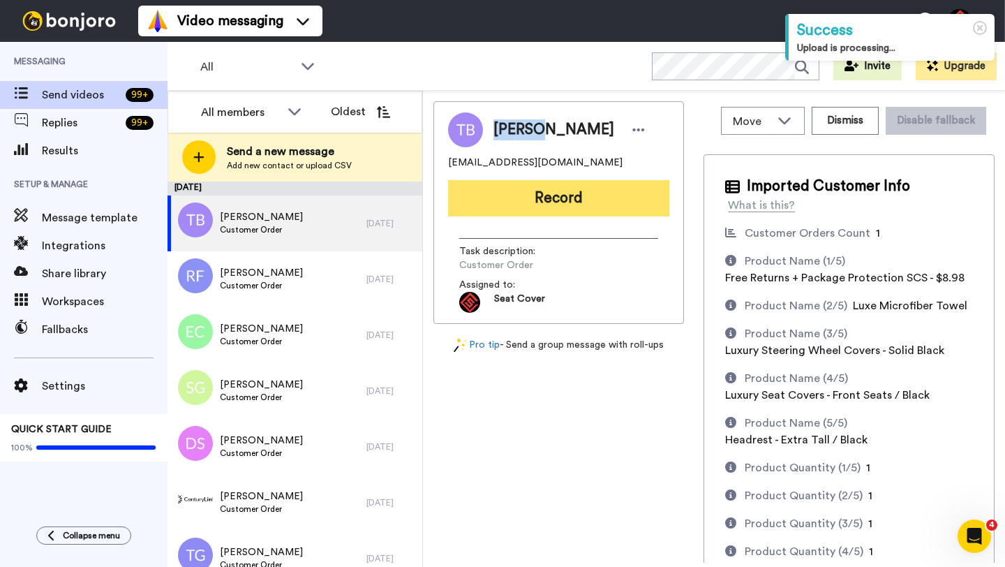
click at [526, 200] on button "Record" at bounding box center [558, 198] width 221 height 36
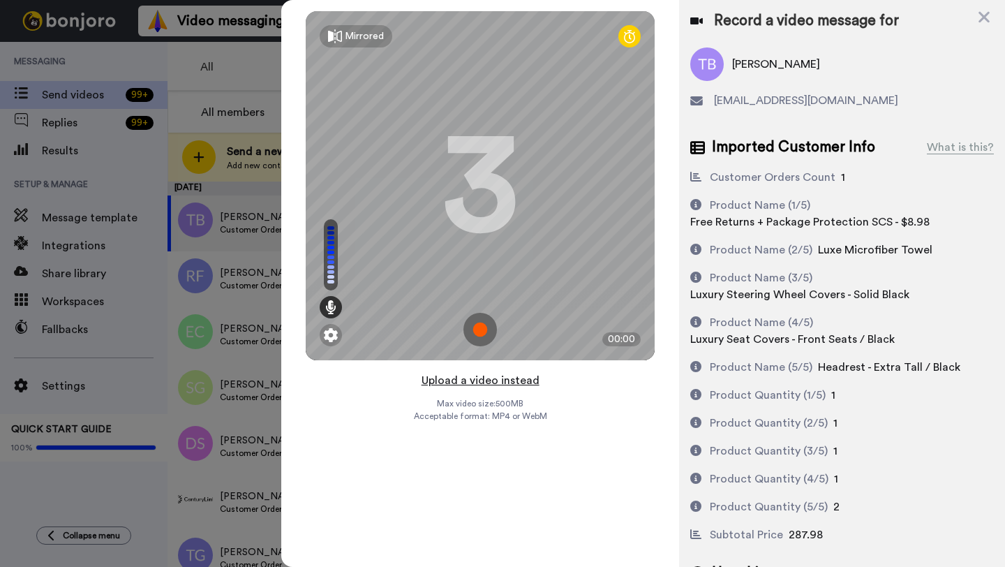
click at [476, 381] on button "Upload a video instead" at bounding box center [481, 380] width 126 height 18
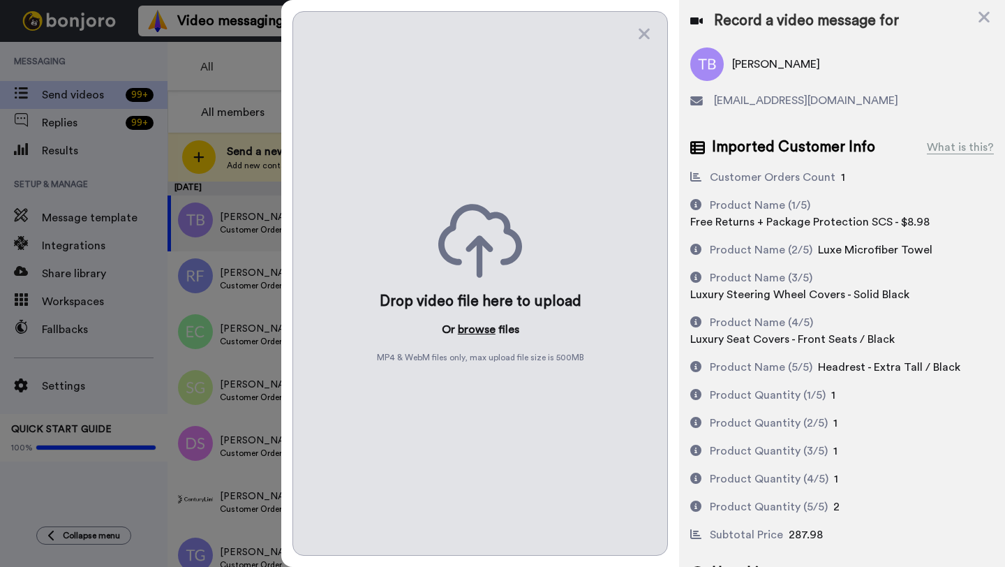
click at [471, 333] on button "browse" at bounding box center [477, 329] width 38 height 17
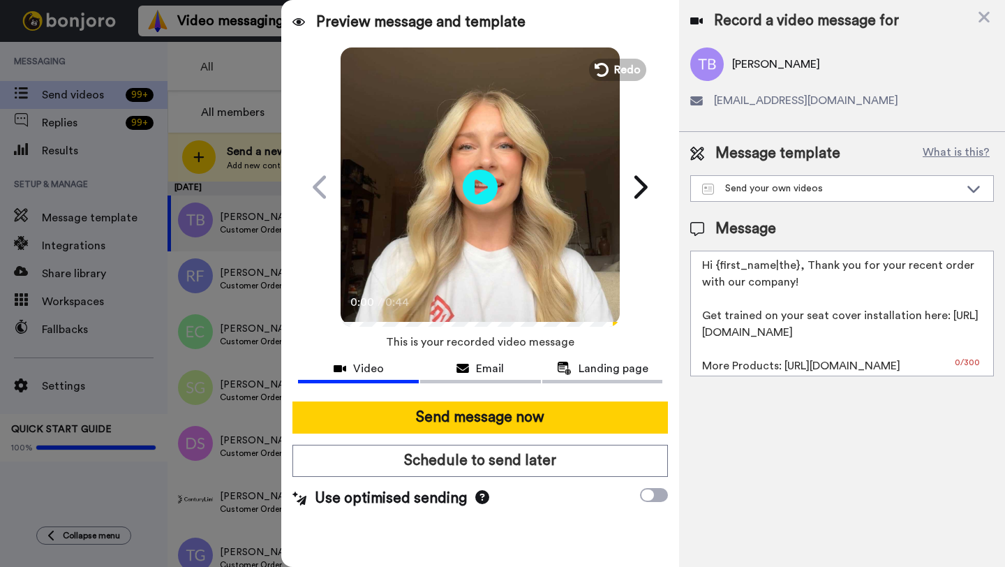
drag, startPoint x: 797, startPoint y: 266, endPoint x: 718, endPoint y: 265, distance: 79.6
click at [718, 265] on textarea "Hi {first_name|the}, Thank you for your recent order with our company! Get trai…" at bounding box center [843, 314] width 304 height 126
paste textarea "Thomas"
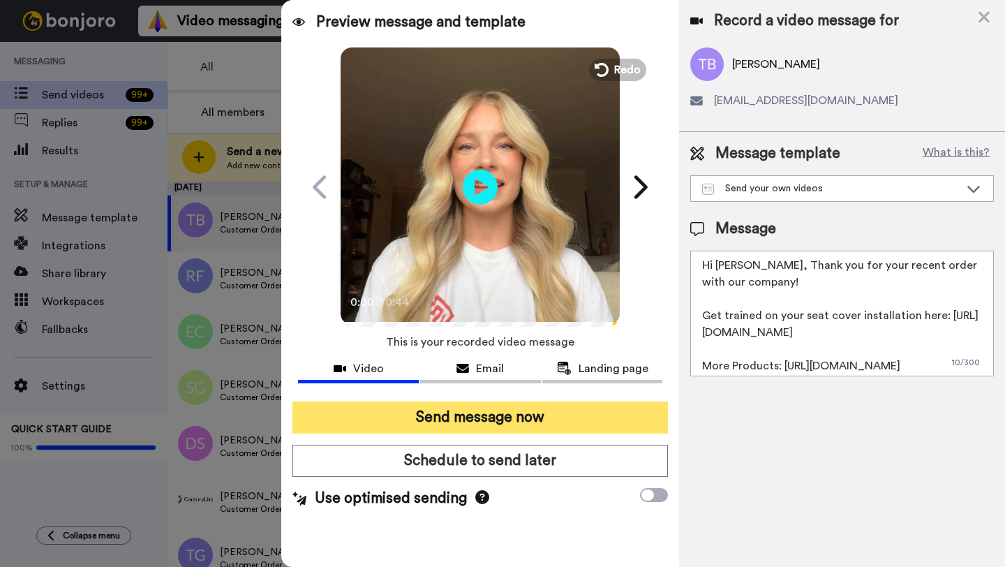
type textarea "Hi Thomas, Thank you for your recent order with our company! Get trained on you…"
click at [545, 416] on button "Send message now" at bounding box center [481, 417] width 376 height 32
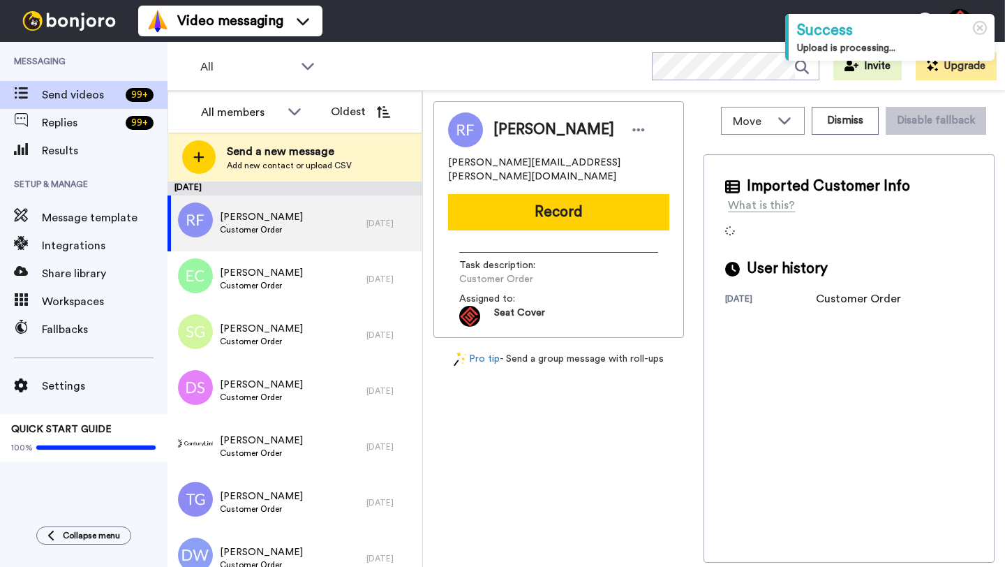
click at [510, 134] on span "[PERSON_NAME]" at bounding box center [554, 129] width 121 height 21
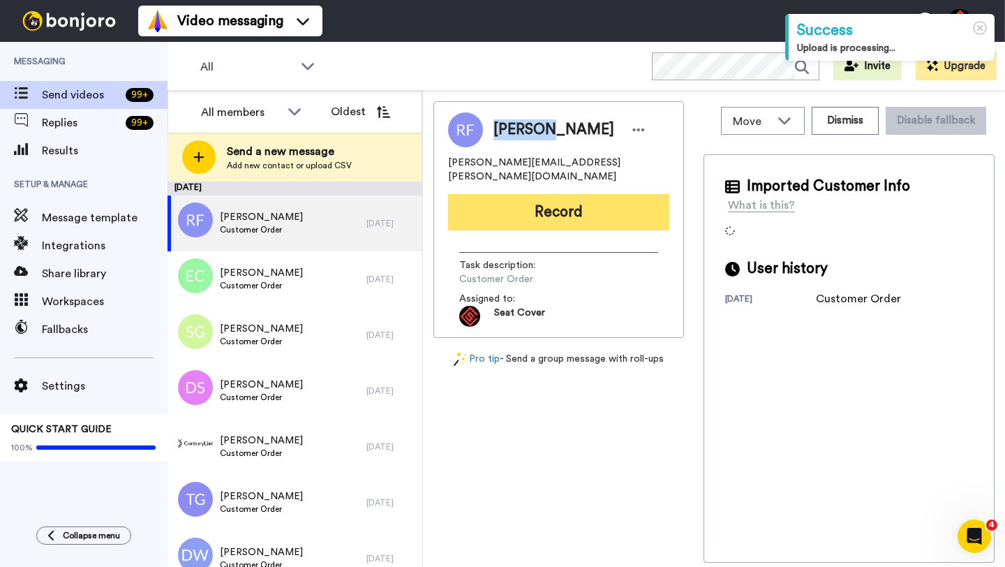
click at [522, 202] on button "Record" at bounding box center [558, 212] width 221 height 36
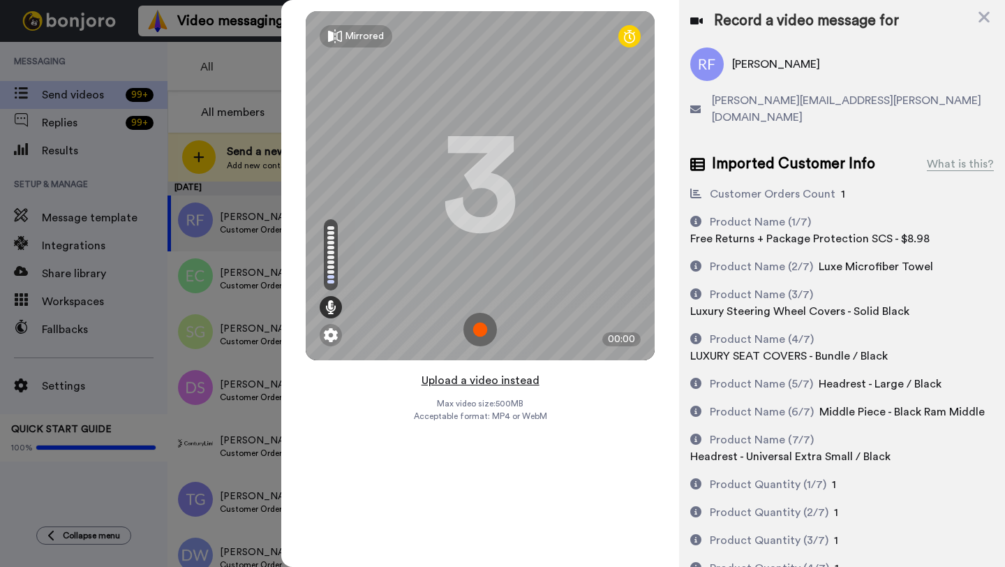
click at [476, 380] on button "Upload a video instead" at bounding box center [481, 380] width 126 height 18
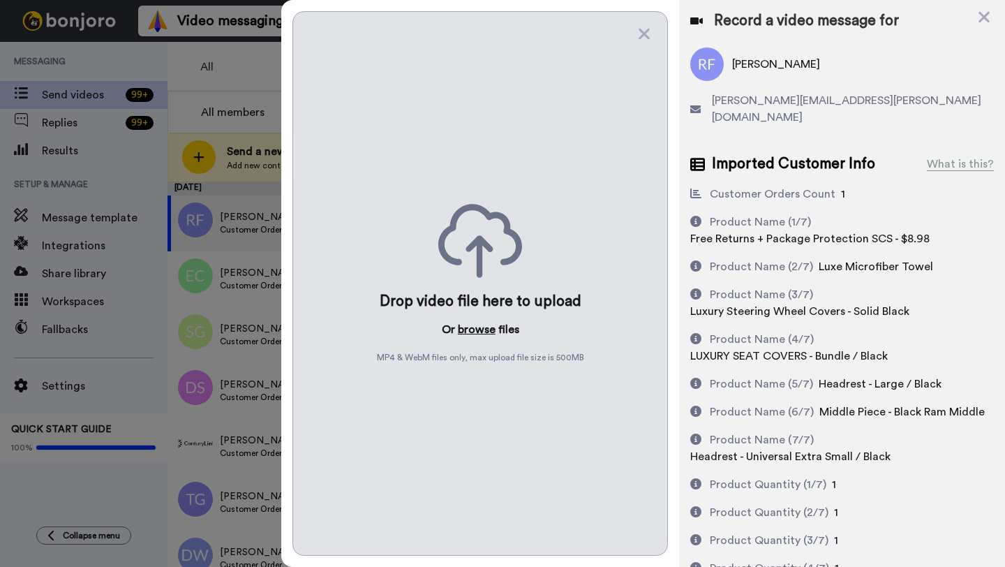
click at [473, 329] on button "browse" at bounding box center [477, 329] width 38 height 17
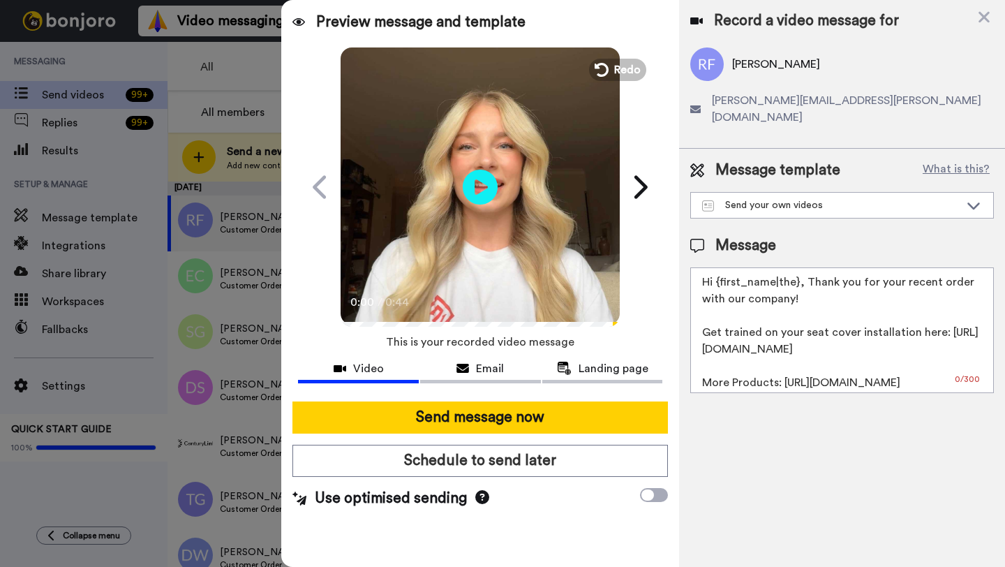
drag, startPoint x: 799, startPoint y: 270, endPoint x: 716, endPoint y: 267, distance: 83.1
click at [716, 267] on textarea "Hi {first_name|the}, Thank you for your recent order with our company! Get trai…" at bounding box center [843, 330] width 304 height 126
paste textarea "[PERSON_NAME]"
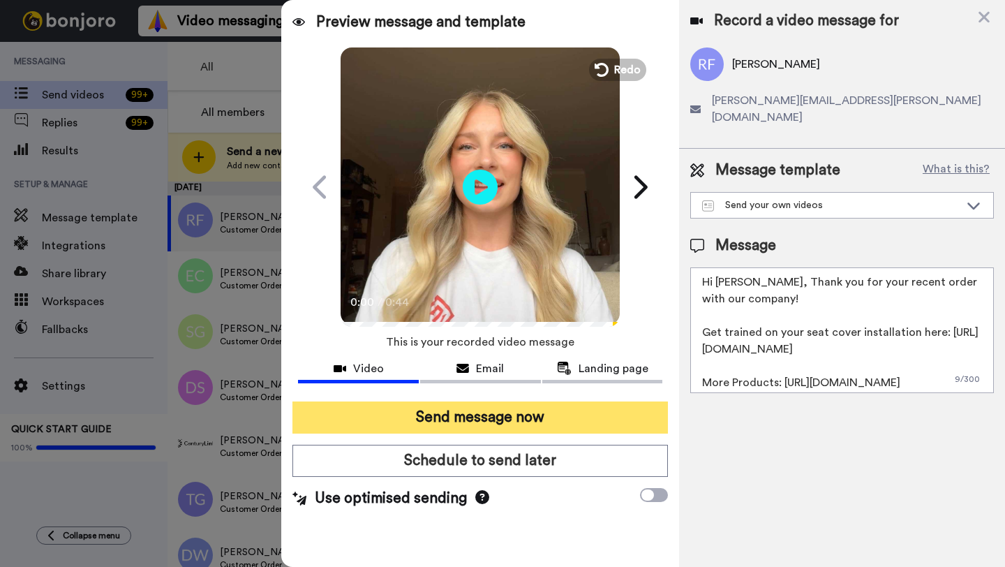
type textarea "Hi [PERSON_NAME], Thank you for your recent order with our company! Get trained…"
click at [538, 418] on button "Send message now" at bounding box center [481, 417] width 376 height 32
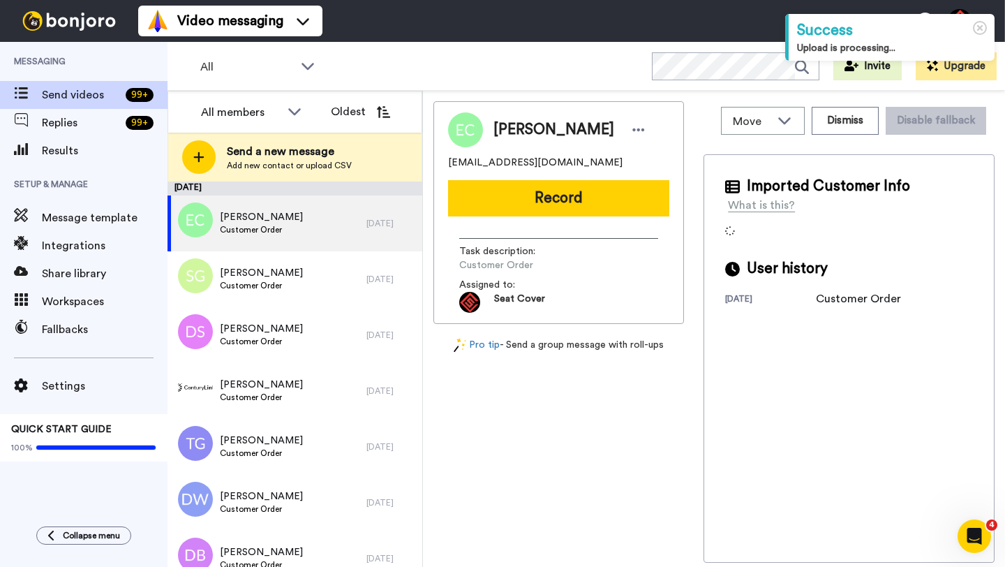
click at [516, 125] on span "[PERSON_NAME]" at bounding box center [554, 129] width 121 height 21
copy span "[PERSON_NAME]"
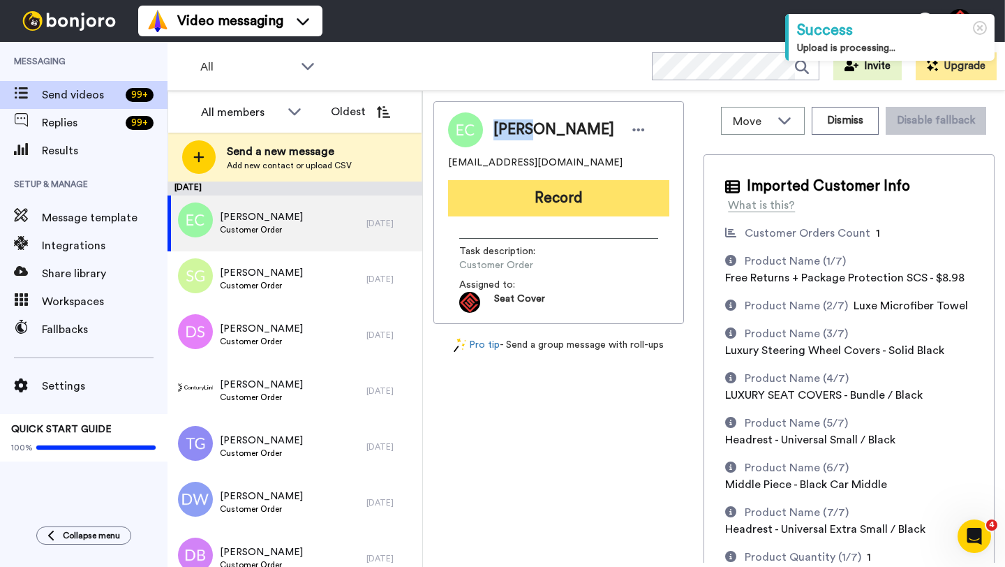
click at [548, 209] on button "Record" at bounding box center [558, 198] width 221 height 36
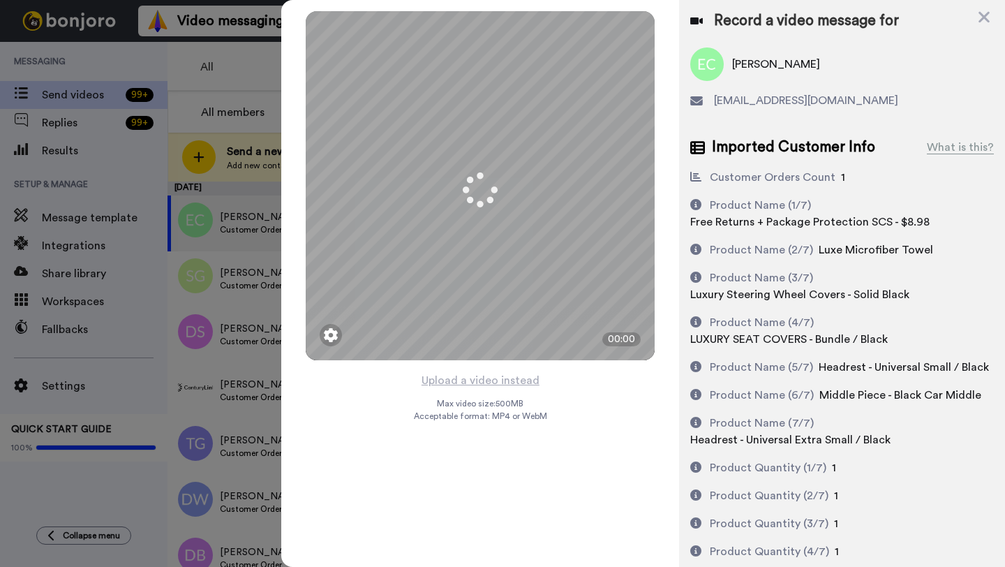
click at [473, 381] on button "Upload a video instead" at bounding box center [481, 380] width 126 height 18
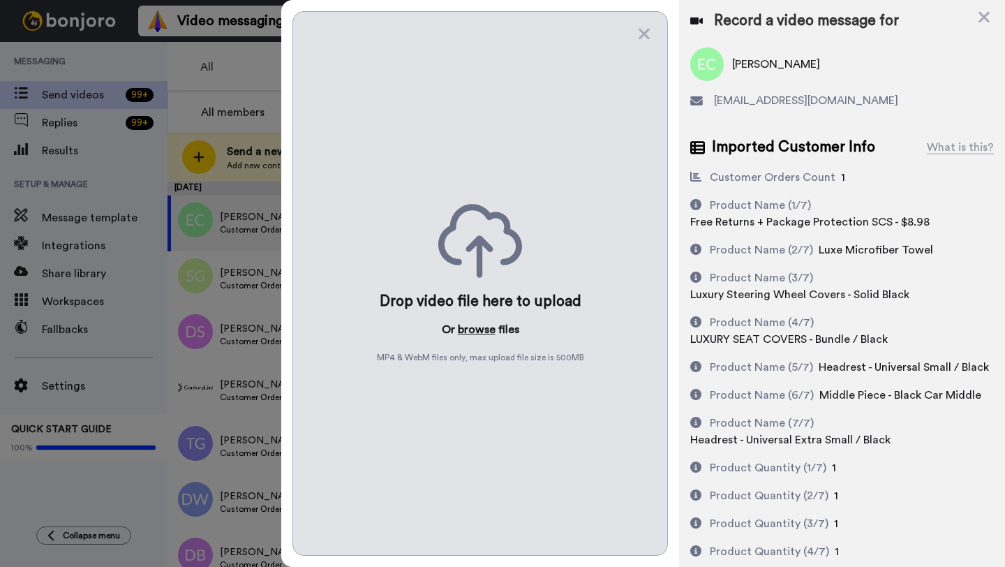
click at [475, 325] on button "browse" at bounding box center [477, 329] width 38 height 17
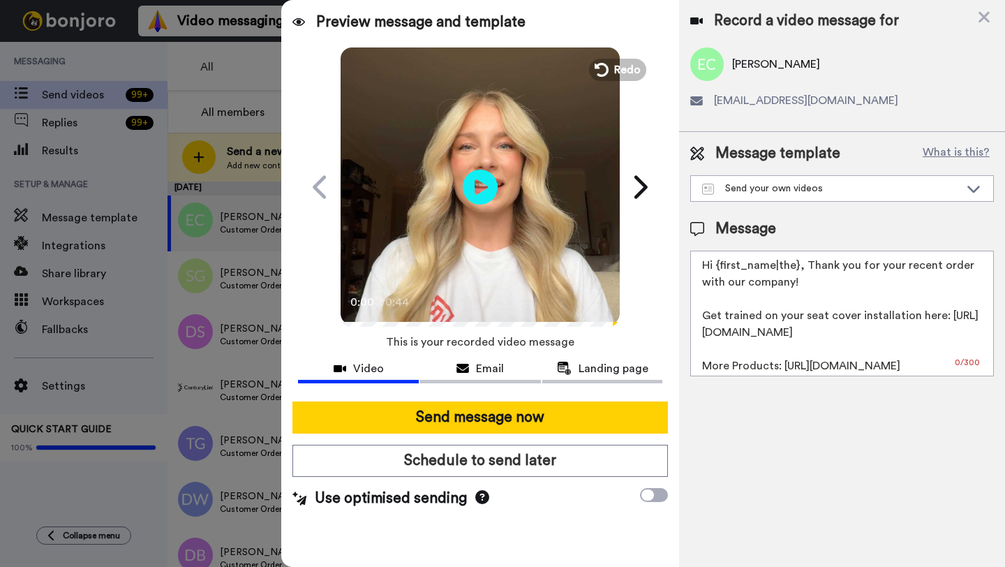
drag, startPoint x: 797, startPoint y: 269, endPoint x: 717, endPoint y: 269, distance: 79.6
click at [717, 269] on textarea "Hi {first_name|the}, Thank you for your recent order with our company! Get trai…" at bounding box center [843, 314] width 304 height 126
paste textarea "Eddie"
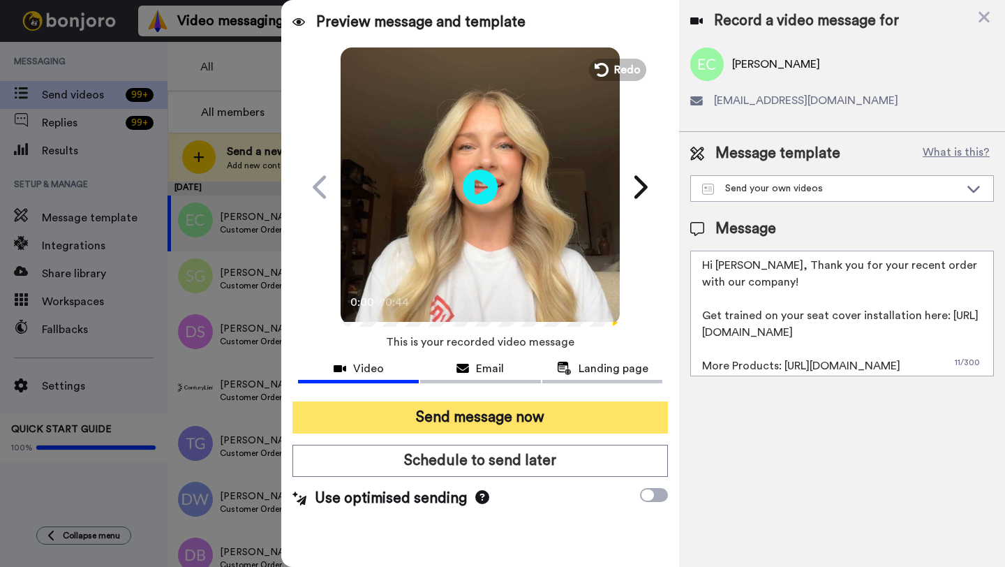
type textarea "Hi Eddie, Thank you for your recent order with our company! Get trained on your…"
click at [521, 406] on button "Send message now" at bounding box center [481, 417] width 376 height 32
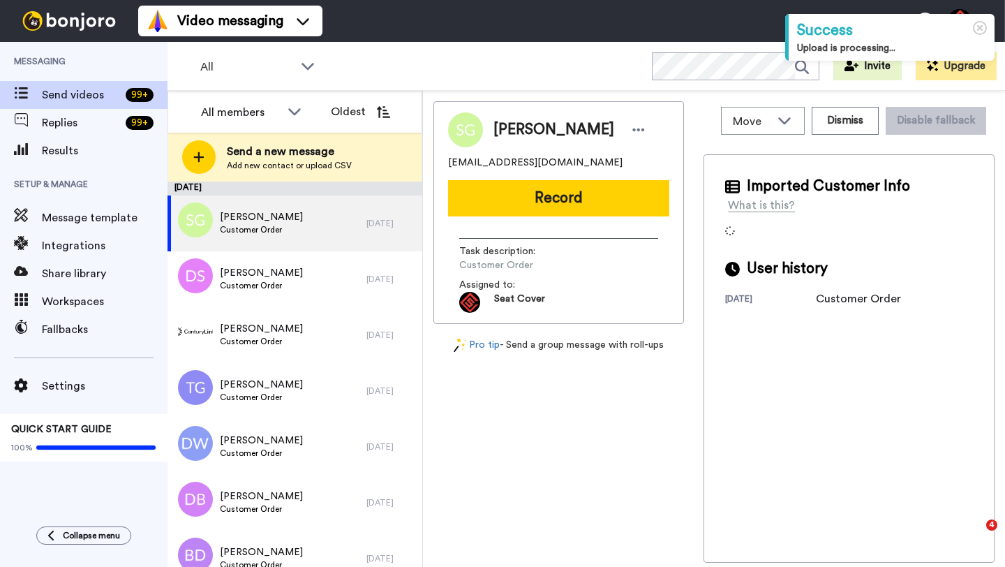
click at [506, 126] on span "Shawn Gallant" at bounding box center [554, 129] width 121 height 21
copy span "Shawn"
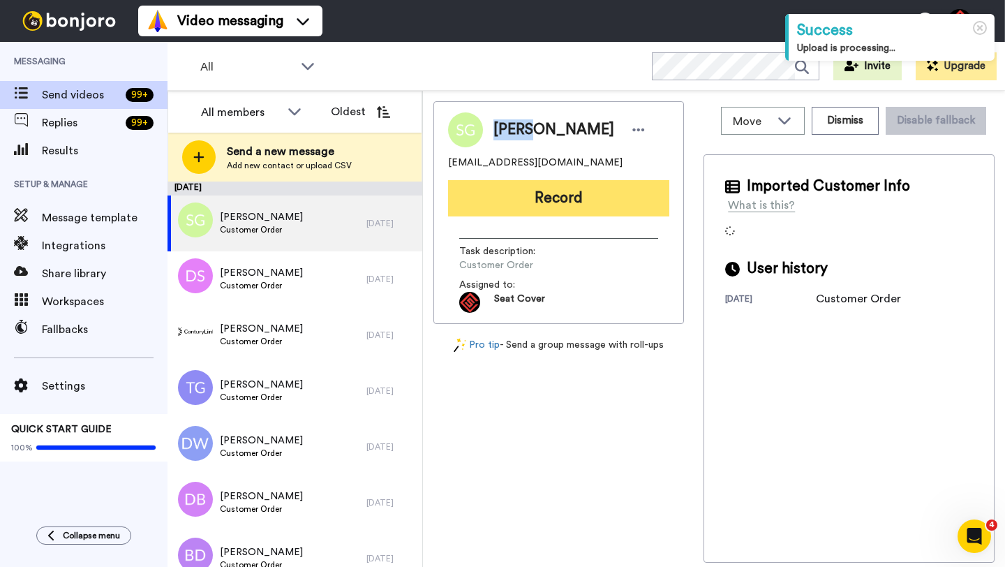
click at [543, 209] on button "Record" at bounding box center [558, 198] width 221 height 36
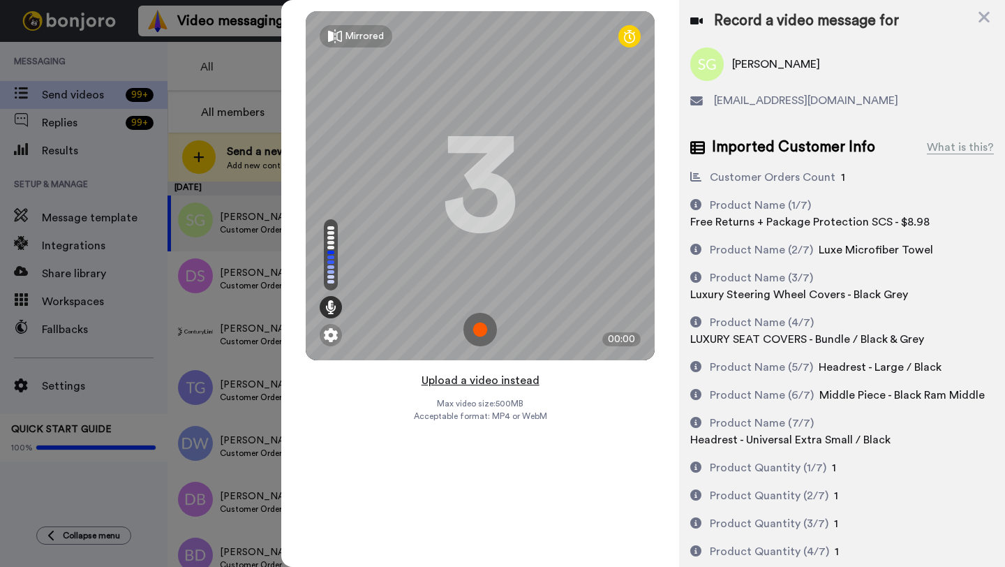
click at [474, 381] on button "Upload a video instead" at bounding box center [481, 380] width 126 height 18
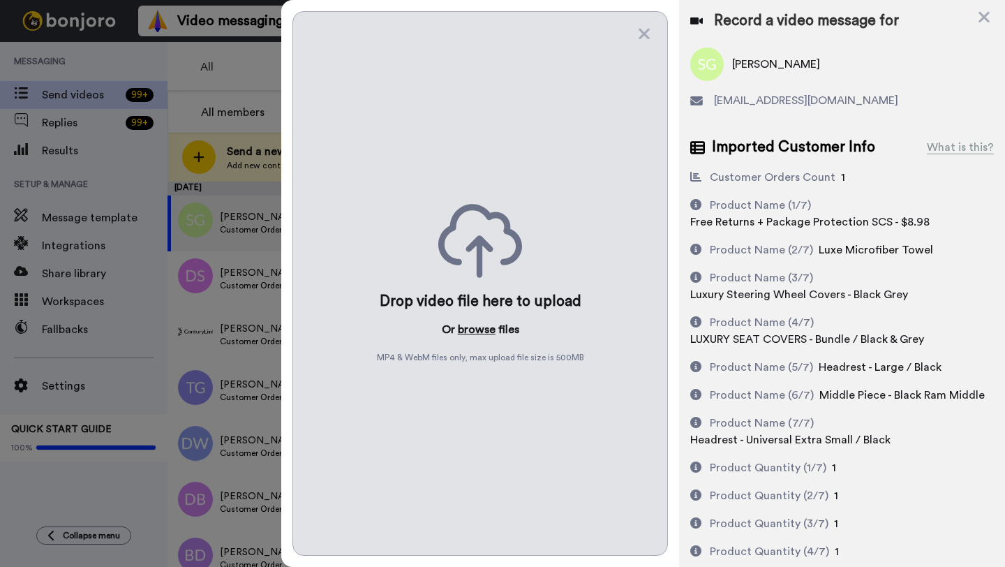
click at [473, 330] on button "browse" at bounding box center [477, 329] width 38 height 17
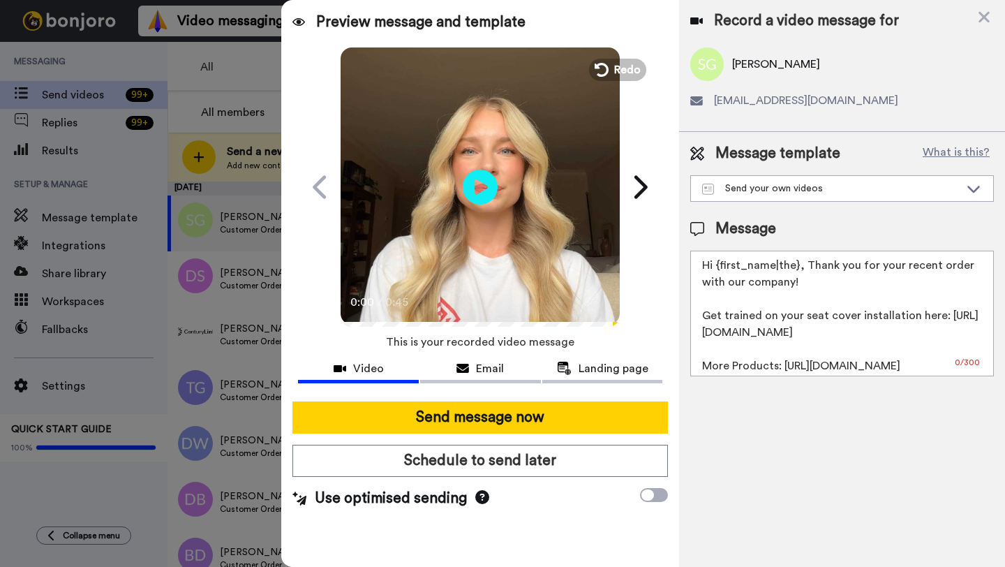
drag, startPoint x: 797, startPoint y: 268, endPoint x: 718, endPoint y: 268, distance: 78.9
click at [718, 268] on textarea "Hi {first_name|the}, Thank you for your recent order with our company! Get trai…" at bounding box center [843, 314] width 304 height 126
paste textarea "Shawn"
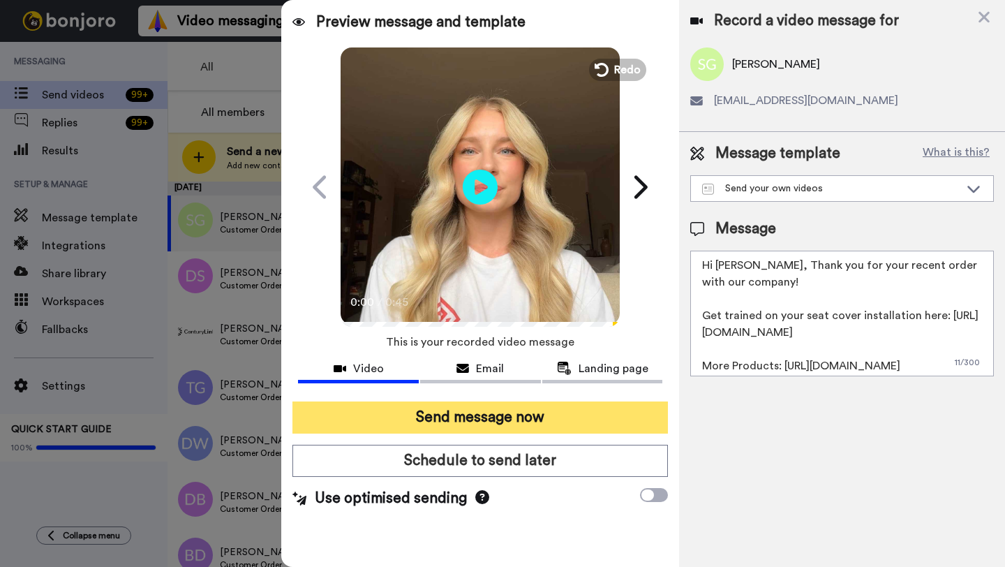
type textarea "Hi Shawn, Thank you for your recent order with our company! Get trained on your…"
click at [558, 412] on button "Send message now" at bounding box center [481, 417] width 376 height 32
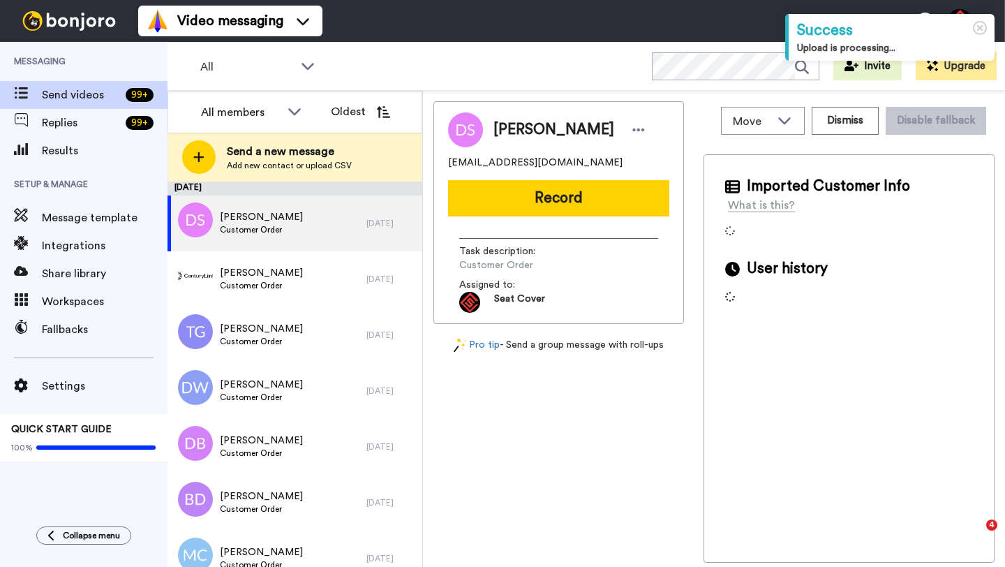
click at [505, 126] on span "[PERSON_NAME]" at bounding box center [554, 129] width 121 height 21
copy span "Don"
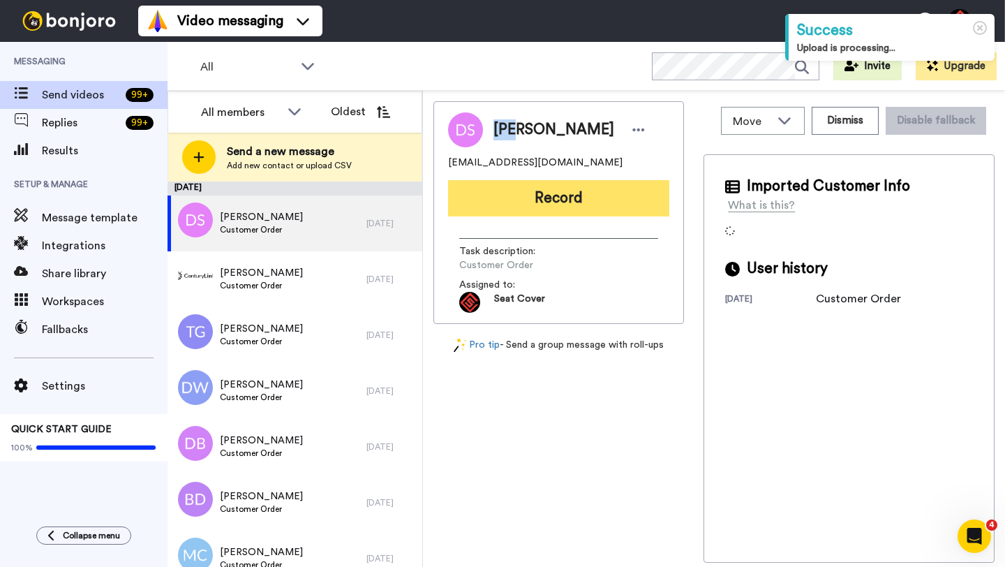
click at [530, 191] on button "Record" at bounding box center [558, 198] width 221 height 36
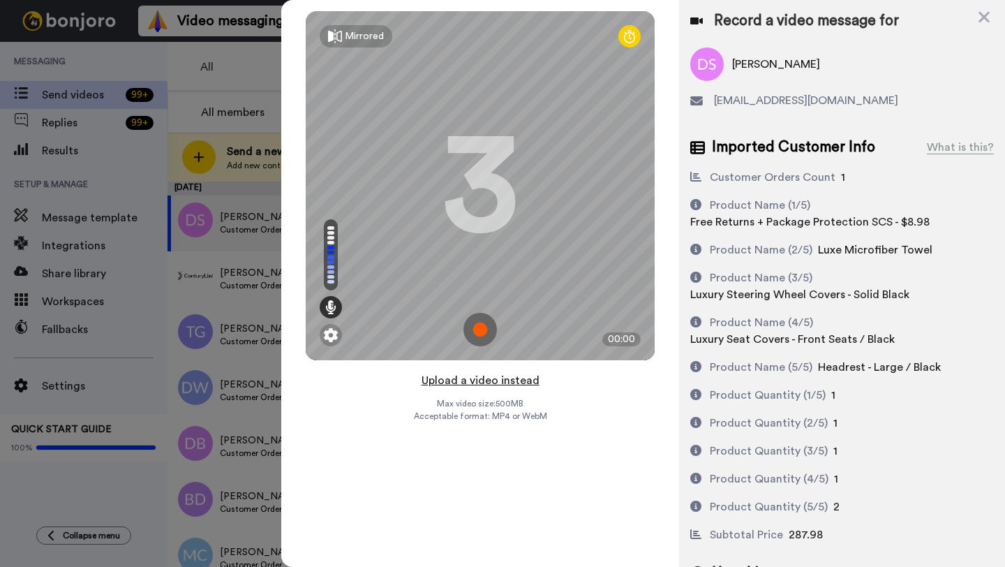
click at [473, 380] on button "Upload a video instead" at bounding box center [481, 380] width 126 height 18
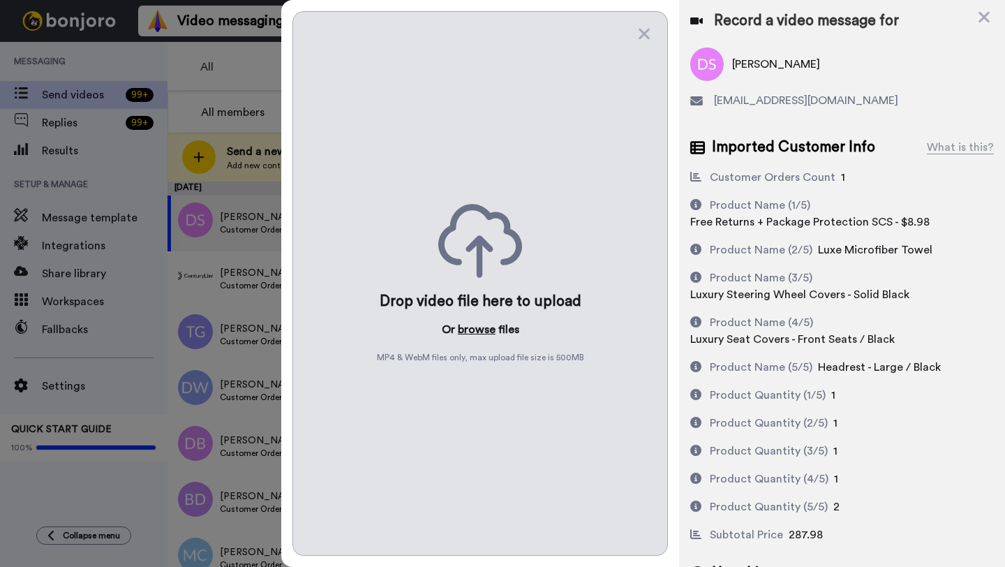
click at [469, 333] on button "browse" at bounding box center [477, 329] width 38 height 17
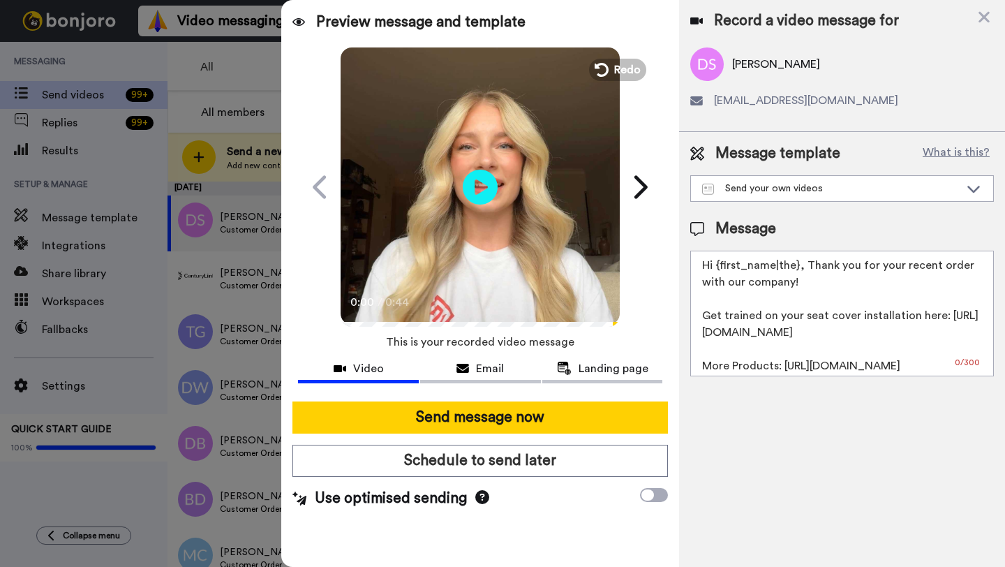
drag, startPoint x: 797, startPoint y: 267, endPoint x: 721, endPoint y: 267, distance: 76.8
click at [721, 267] on textarea "Hi {first_name|the}, Thank you for your recent order with our company! Get trai…" at bounding box center [843, 314] width 304 height 126
paste textarea "Don"
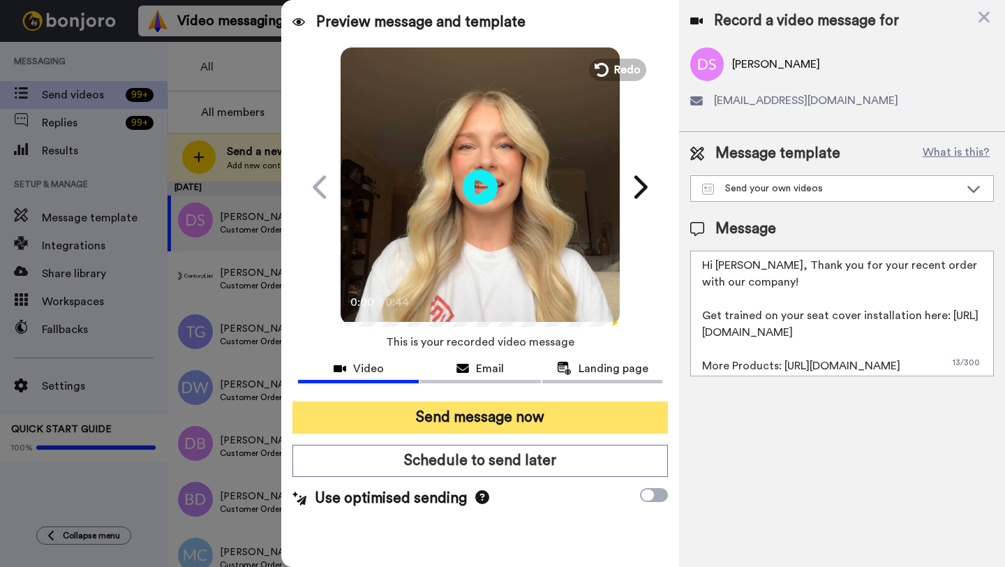
type textarea "Hi Don, Thank you for your recent order with our company! Get trained on your s…"
click at [529, 431] on button "Send message now" at bounding box center [481, 417] width 376 height 32
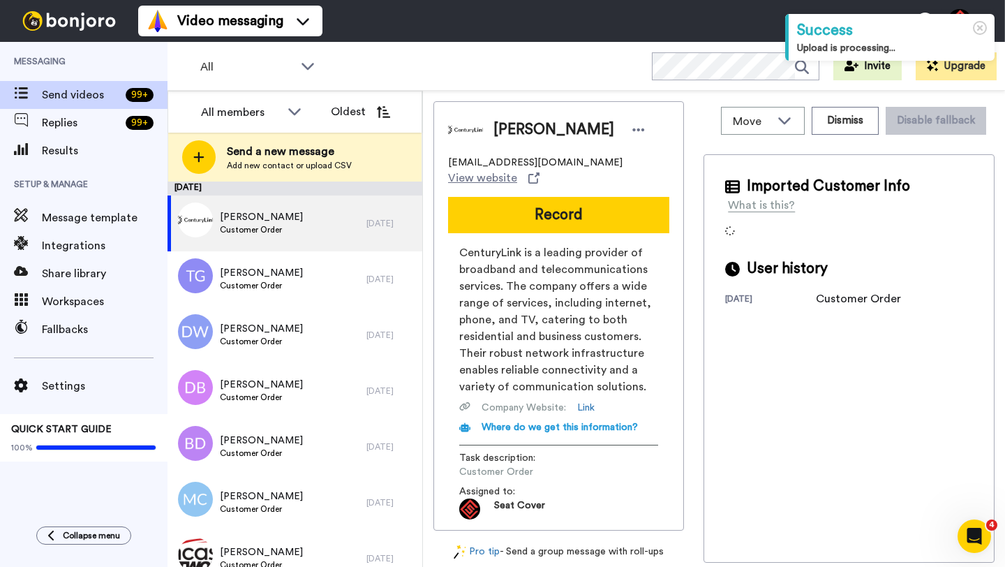
click at [513, 128] on span "[PERSON_NAME]" at bounding box center [554, 129] width 121 height 21
copy span "[PERSON_NAME]"
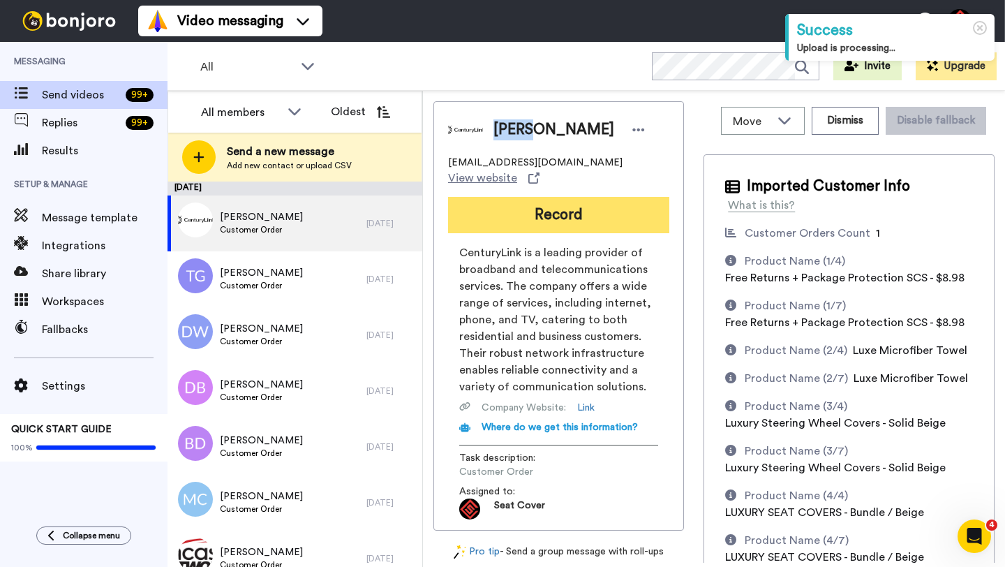
click at [541, 229] on button "Record" at bounding box center [558, 215] width 221 height 36
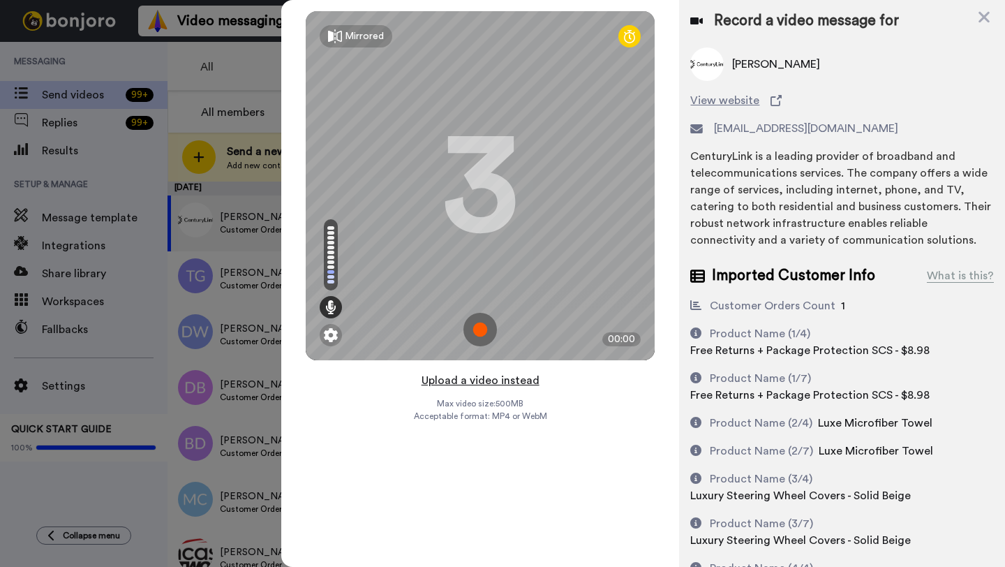
click at [468, 378] on button "Upload a video instead" at bounding box center [481, 380] width 126 height 18
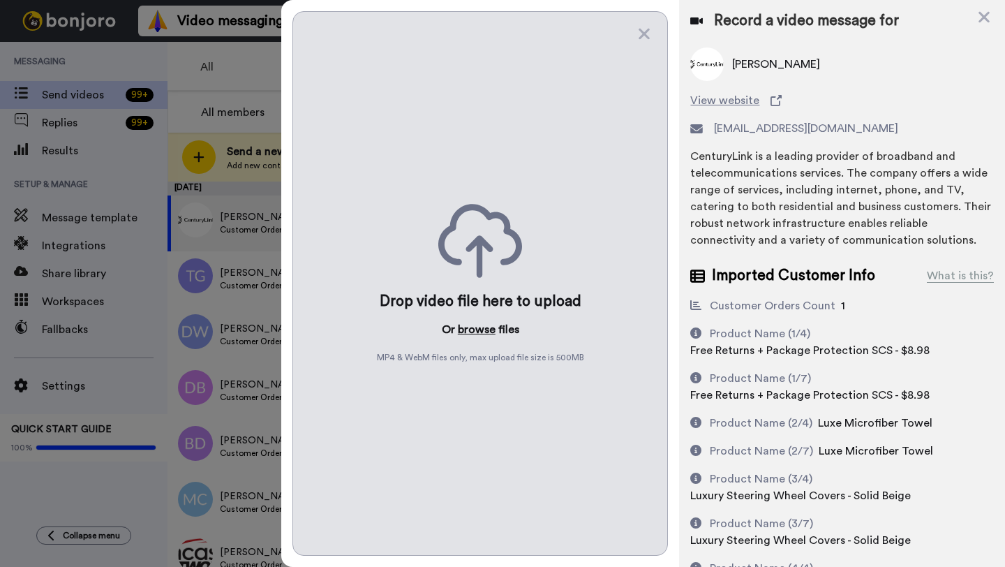
click at [476, 330] on button "browse" at bounding box center [477, 329] width 38 height 17
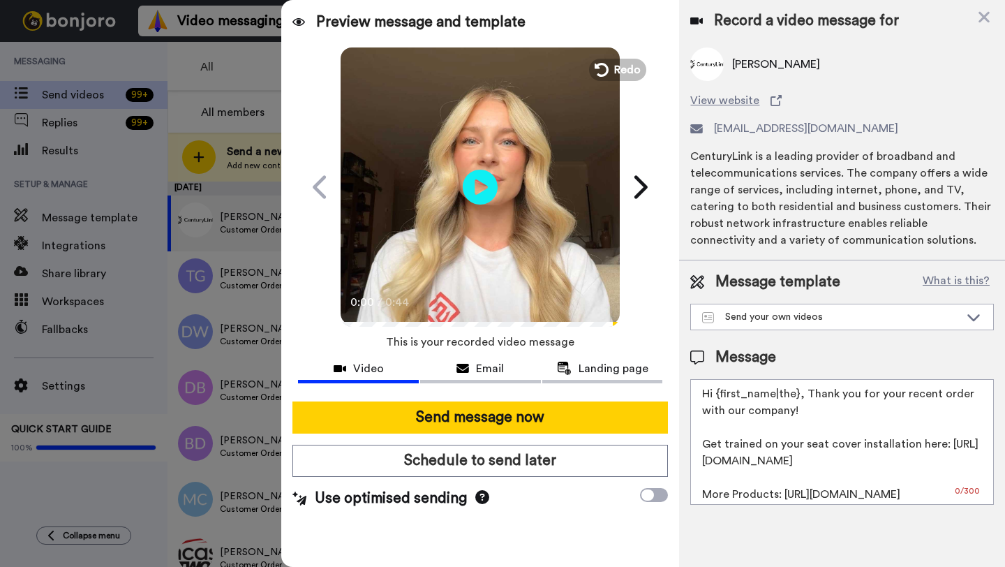
drag, startPoint x: 797, startPoint y: 397, endPoint x: 716, endPoint y: 397, distance: 80.3
click at [716, 397] on textarea "Hi {first_name|the}, Thank you for your recent order with our company! Get trai…" at bounding box center [843, 442] width 304 height 126
paste textarea "Shane"
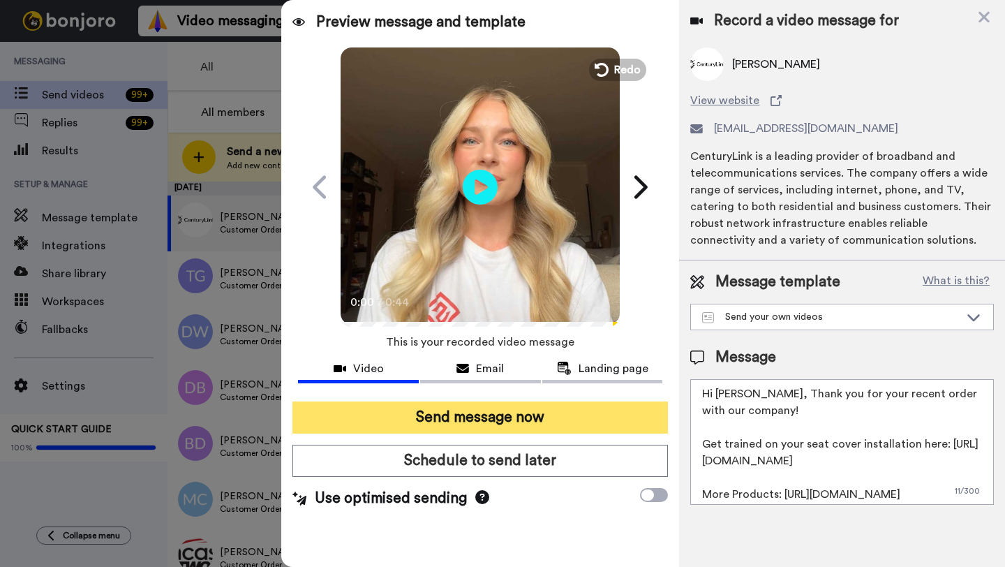
type textarea "Hi Shane, Thank you for your recent order with our company! Get trained on your…"
click at [550, 427] on button "Send message now" at bounding box center [481, 417] width 376 height 32
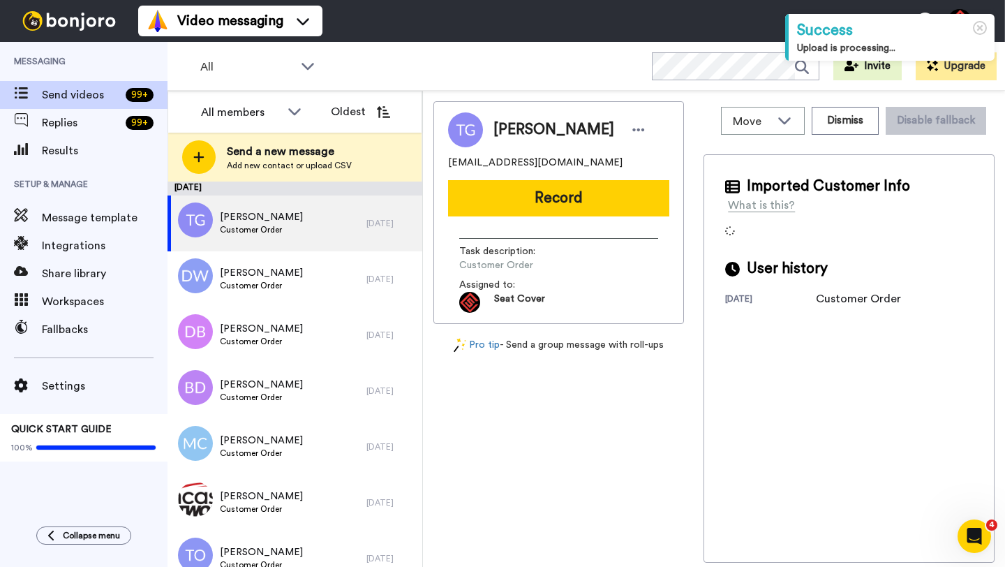
click at [514, 131] on span "[PERSON_NAME]" at bounding box center [554, 129] width 121 height 21
copy span "[PERSON_NAME]"
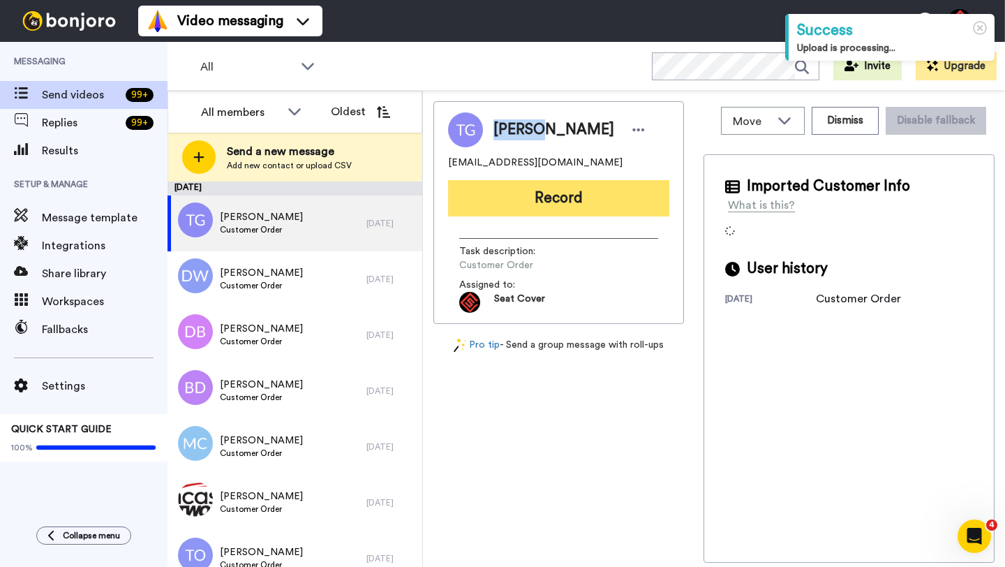
click at [540, 208] on button "Record" at bounding box center [558, 198] width 221 height 36
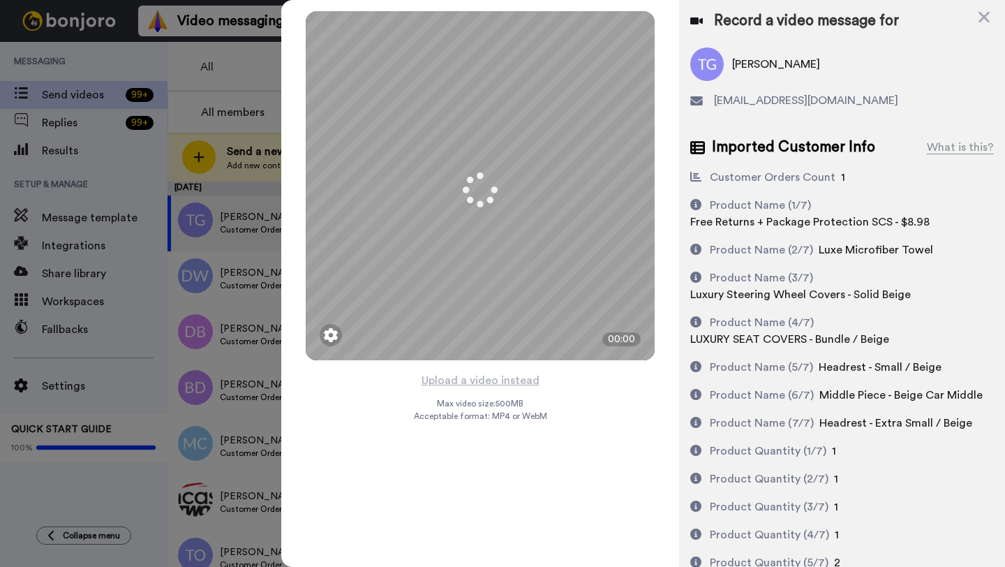
click at [470, 382] on button "Upload a video instead" at bounding box center [481, 380] width 126 height 18
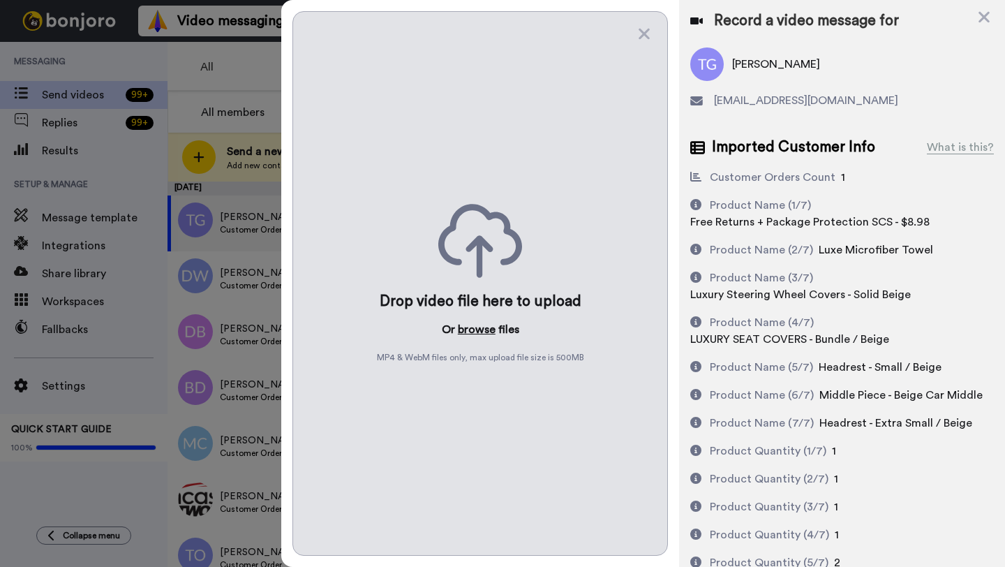
click at [471, 325] on button "browse" at bounding box center [477, 329] width 38 height 17
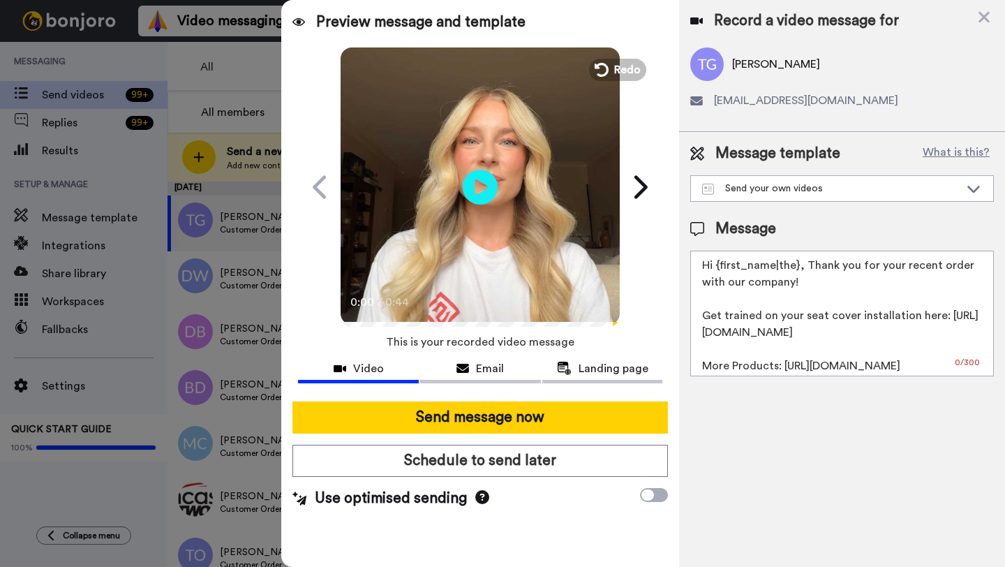
drag, startPoint x: 799, startPoint y: 267, endPoint x: 715, endPoint y: 267, distance: 83.8
click at [715, 267] on textarea "Hi {first_name|the}, Thank you for your recent order with our company! Get trai…" at bounding box center [843, 314] width 304 height 126
paste textarea "[PERSON_NAME]"
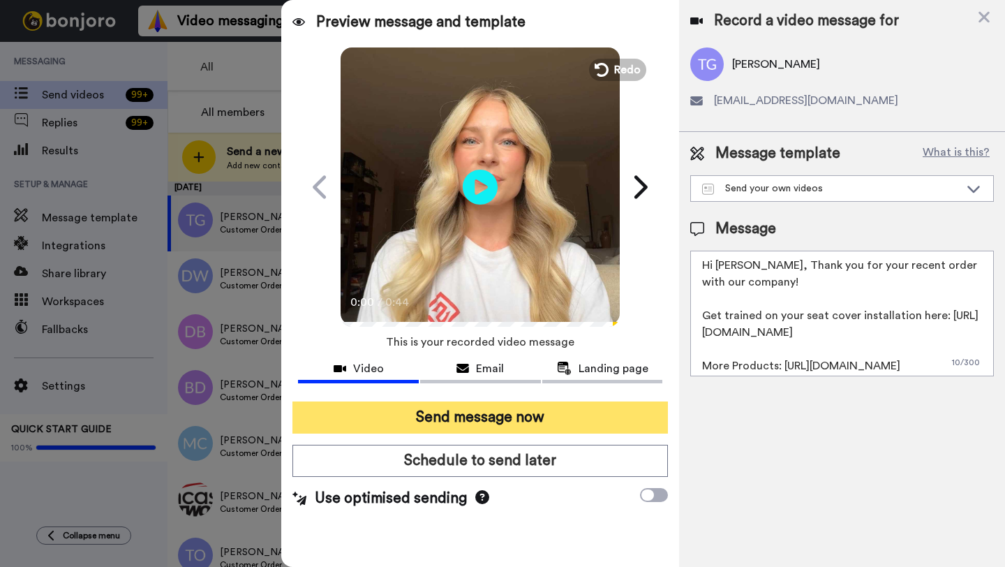
type textarea "Hi [PERSON_NAME], Thank you for your recent order with our company! Get trained…"
click at [527, 415] on button "Send message now" at bounding box center [481, 417] width 376 height 32
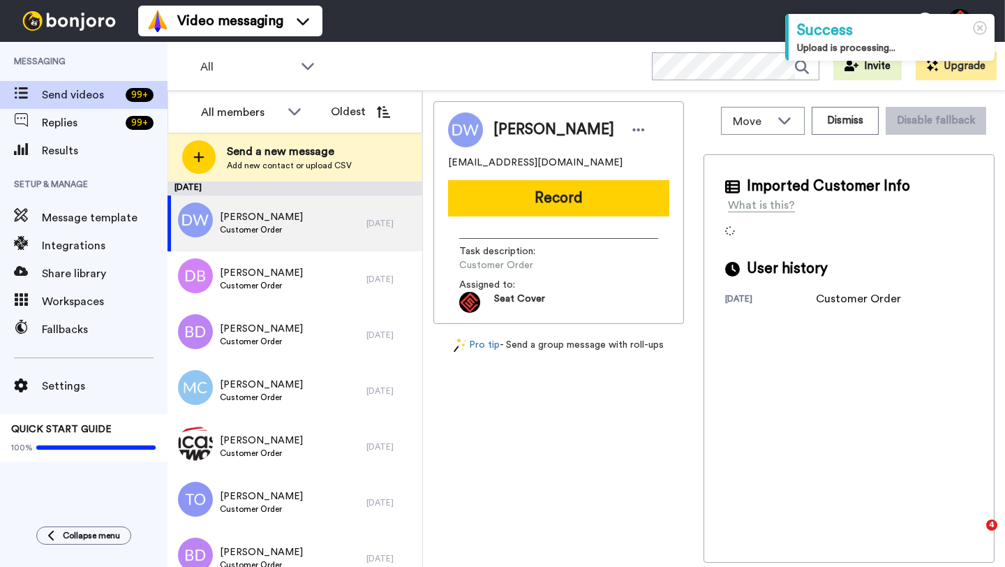
click at [514, 128] on span "Deborah Wilson" at bounding box center [554, 129] width 121 height 21
copy span "Deborah"
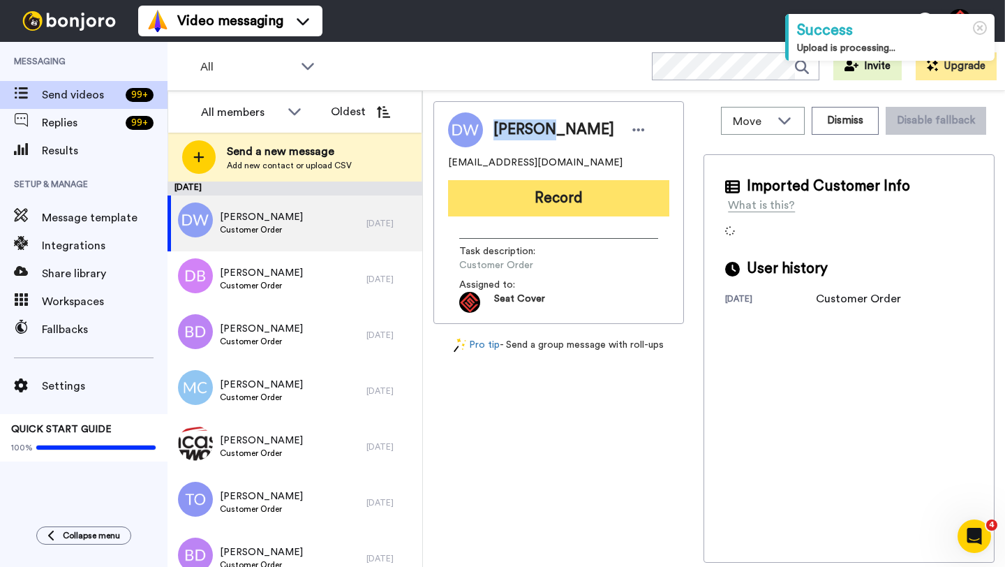
click at [552, 208] on button "Record" at bounding box center [558, 198] width 221 height 36
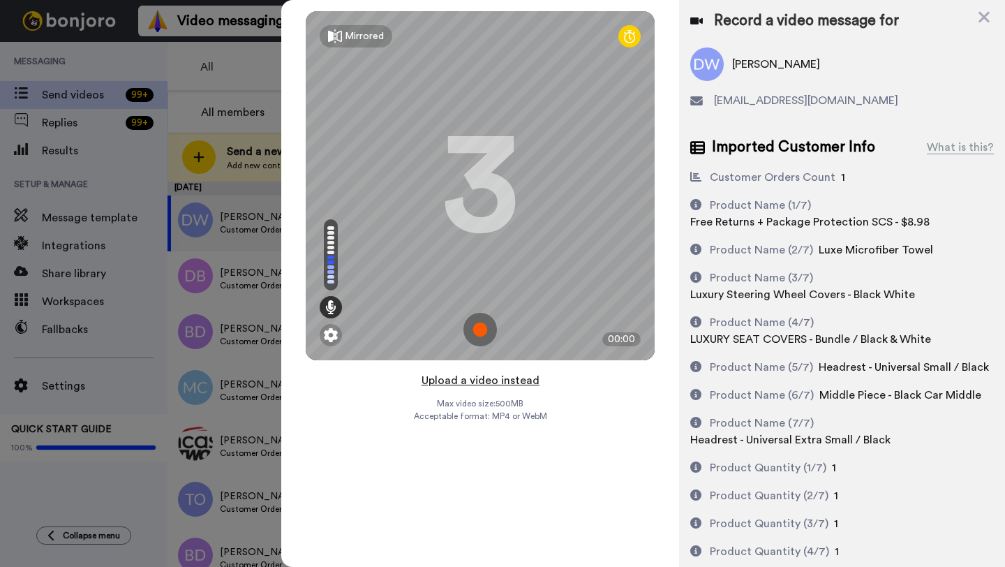
click at [475, 379] on button "Upload a video instead" at bounding box center [481, 380] width 126 height 18
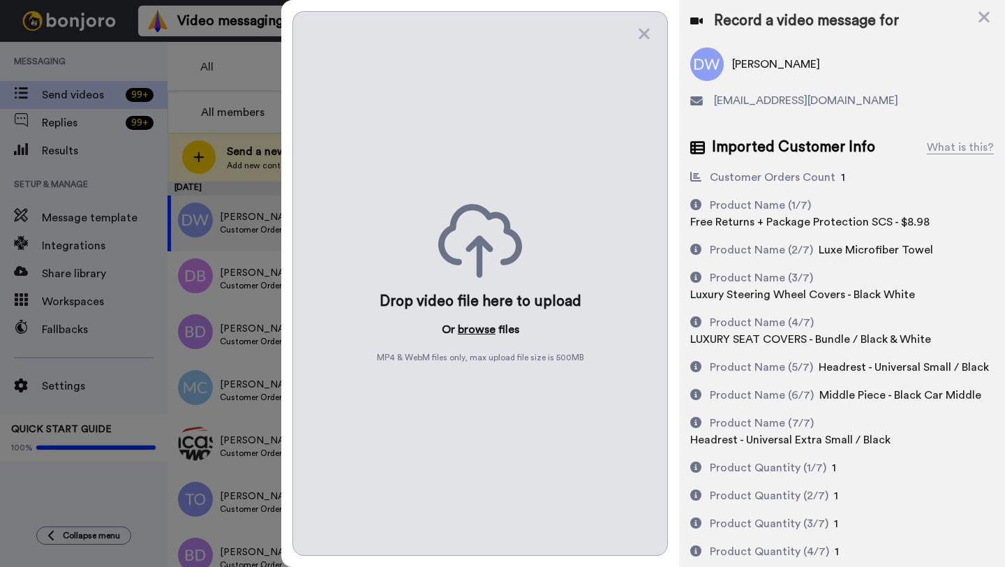
click at [471, 330] on button "browse" at bounding box center [477, 329] width 38 height 17
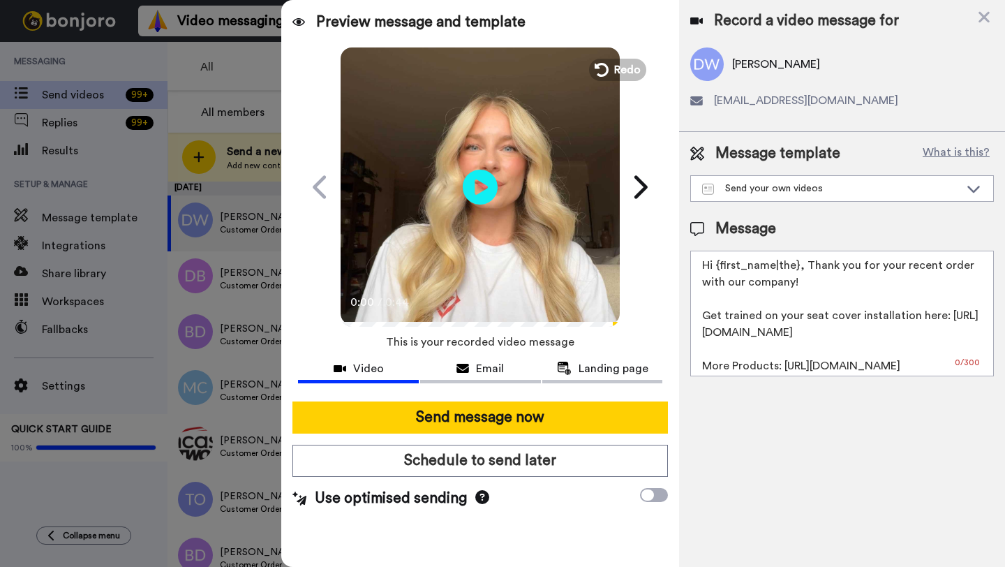
drag, startPoint x: 797, startPoint y: 269, endPoint x: 717, endPoint y: 269, distance: 80.3
click at [717, 269] on textarea "Hi {first_name|the}, Thank you for your recent order with our company! Get trai…" at bounding box center [843, 314] width 304 height 126
paste textarea "Deborah"
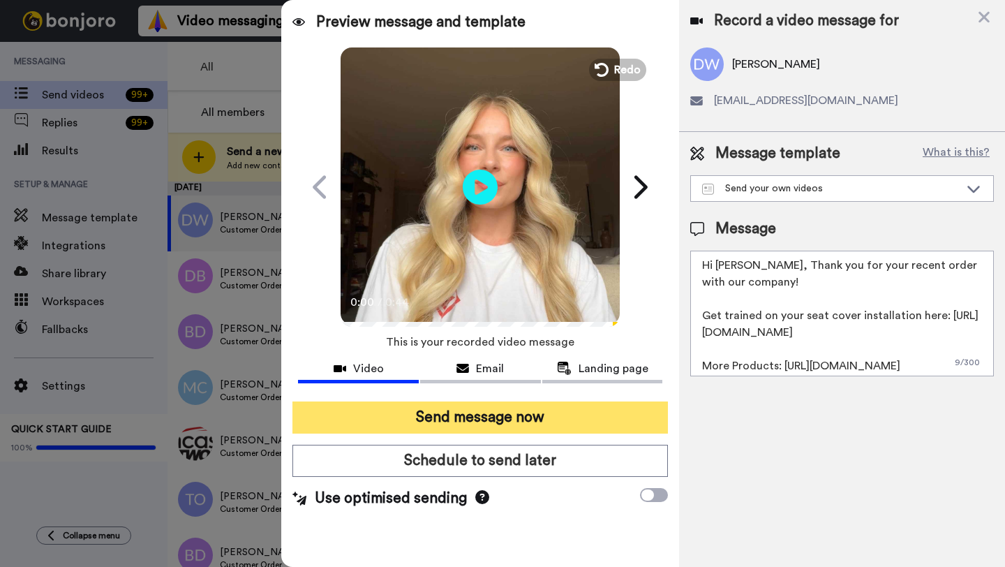
type textarea "Hi Deborah, Thank you for your recent order with our company! Get trained on yo…"
click at [525, 418] on button "Send message now" at bounding box center [481, 417] width 376 height 32
